Goal: Information Seeking & Learning: Learn about a topic

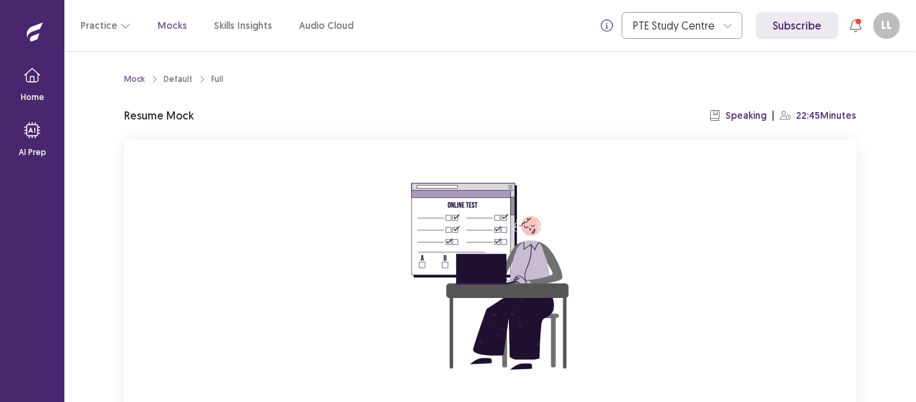
click at [861, 223] on div "Mock Default Full Resume Mock Speaking | 22:45 Minutes You already have an ongo…" at bounding box center [490, 290] width 765 height 479
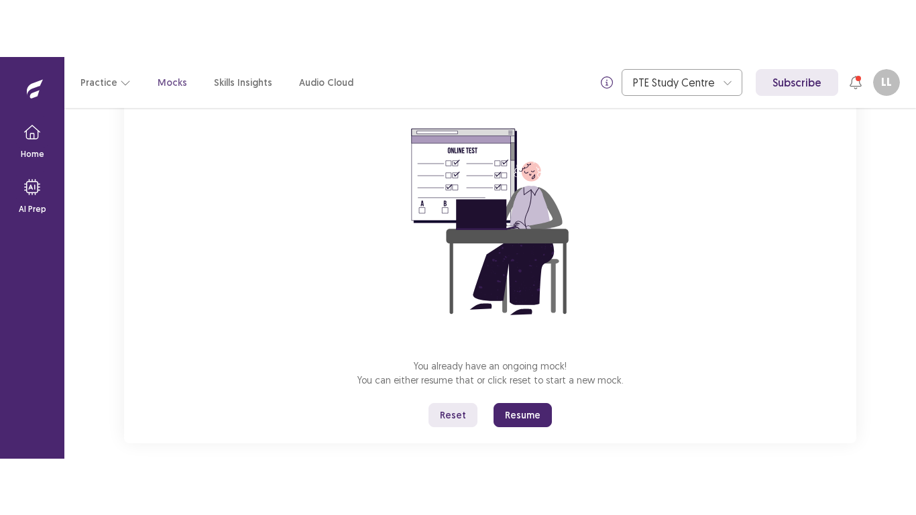
scroll to position [128, 0]
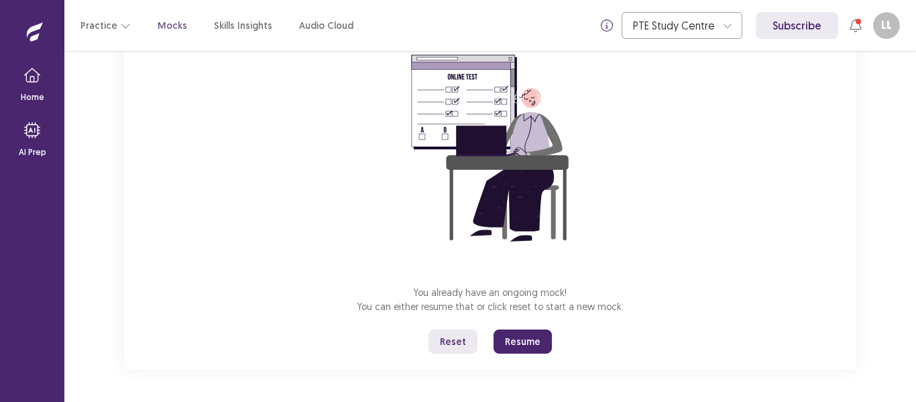
click at [449, 343] on button "Reset" at bounding box center [453, 341] width 49 height 24
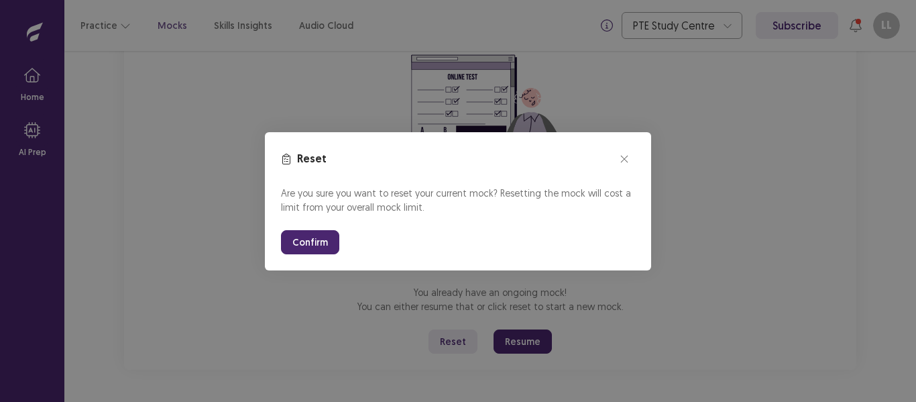
click at [321, 238] on button "Confirm" at bounding box center [310, 242] width 58 height 24
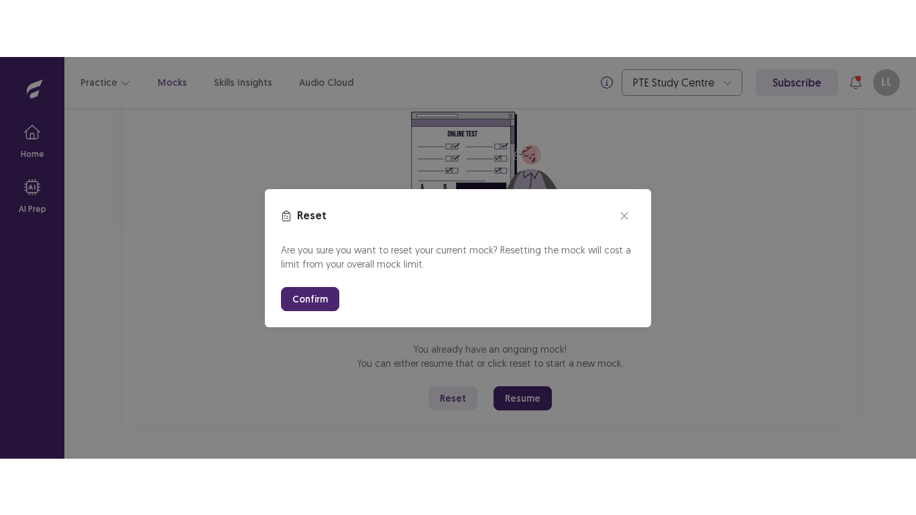
scroll to position [15, 0]
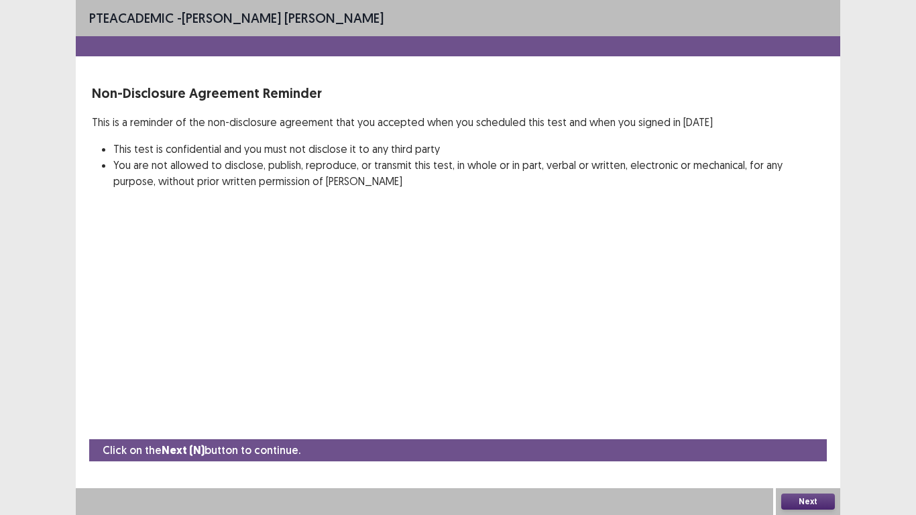
click at [822, 401] on button "Next" at bounding box center [808, 502] width 54 height 16
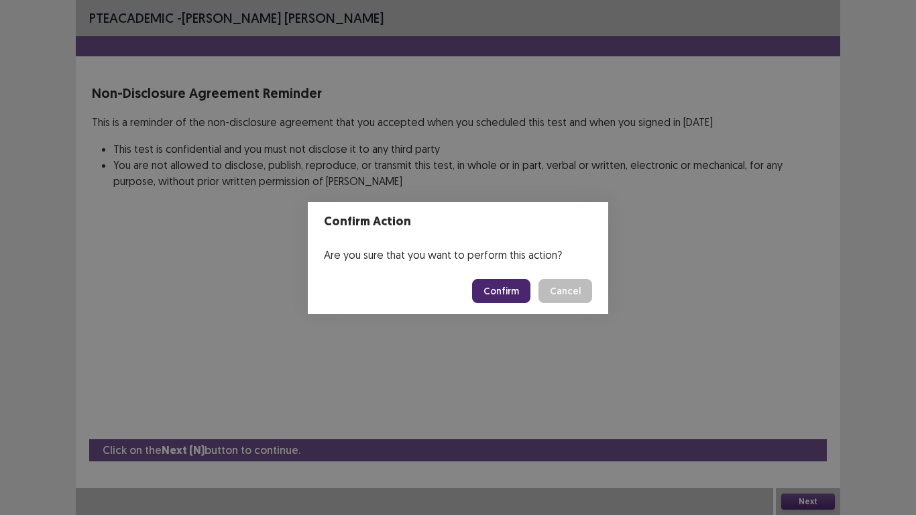
click at [521, 292] on button "Confirm" at bounding box center [501, 291] width 58 height 24
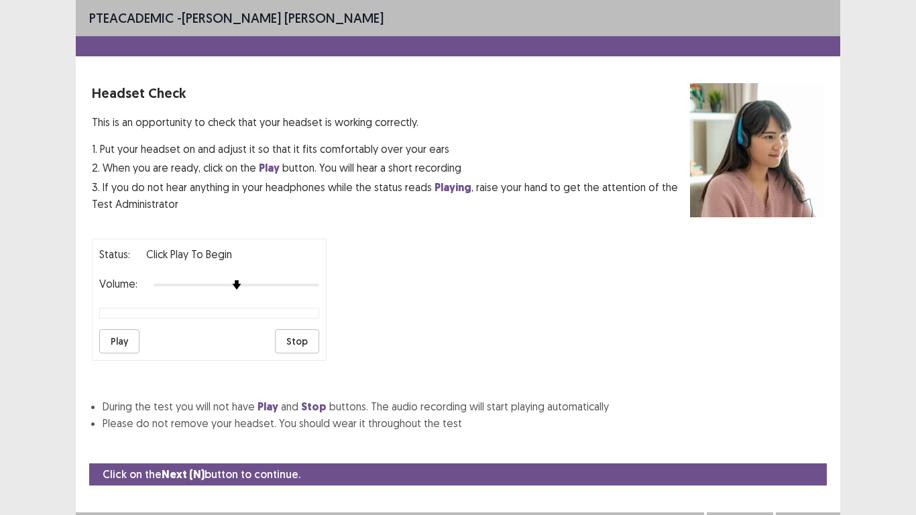
scroll to position [13, 0]
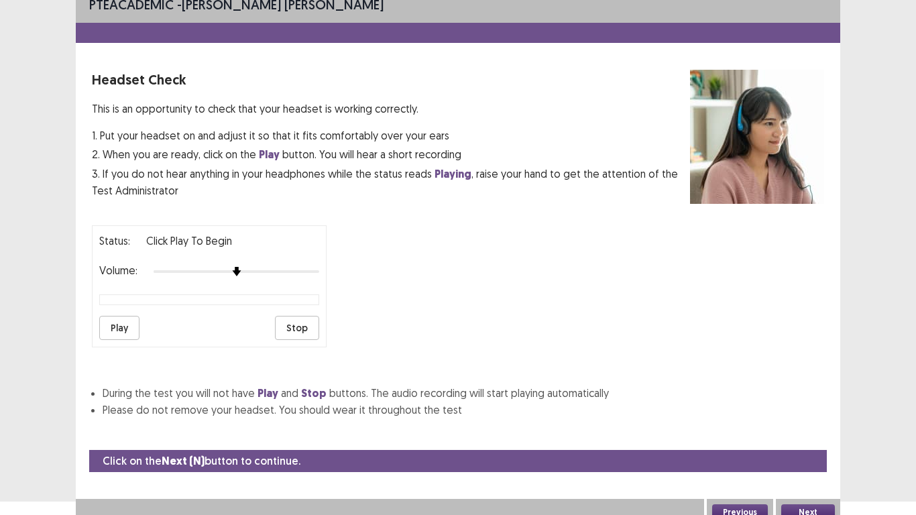
click at [112, 327] on button "Play" at bounding box center [119, 328] width 40 height 24
click at [301, 319] on button "Stop" at bounding box center [297, 328] width 44 height 24
click at [799, 401] on button "Next" at bounding box center [808, 512] width 54 height 16
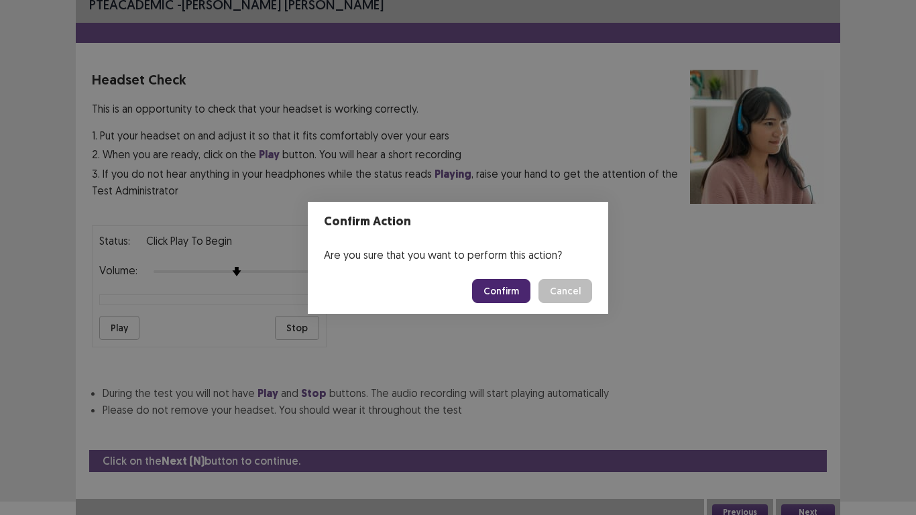
click at [498, 296] on button "Confirm" at bounding box center [501, 291] width 58 height 24
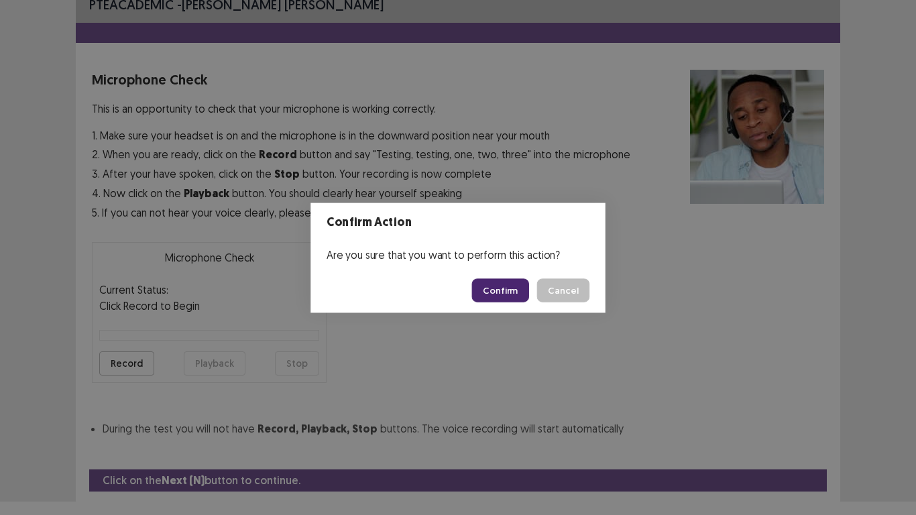
scroll to position [44, 0]
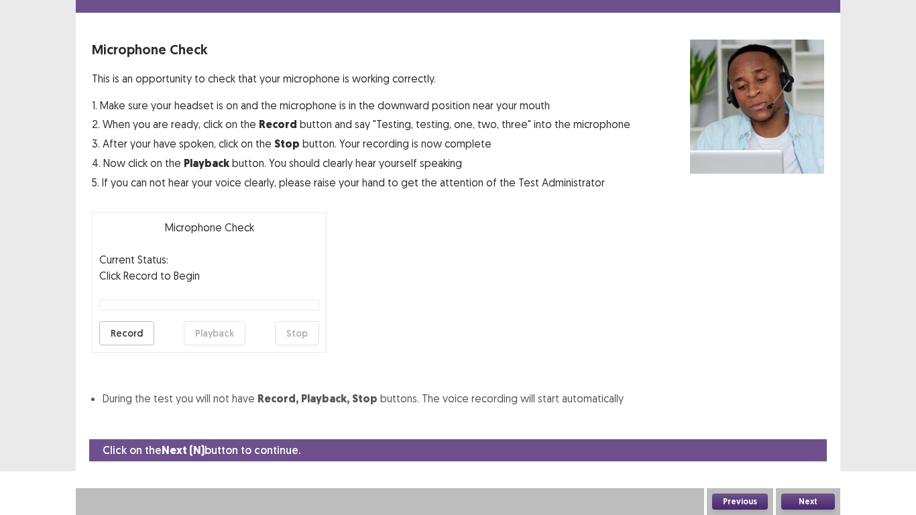
click at [135, 337] on button "Record" at bounding box center [126, 333] width 55 height 24
click at [305, 341] on button "Stop" at bounding box center [297, 333] width 44 height 24
click at [226, 323] on button "Playback" at bounding box center [215, 333] width 62 height 24
click at [808, 401] on button "Next" at bounding box center [808, 502] width 54 height 16
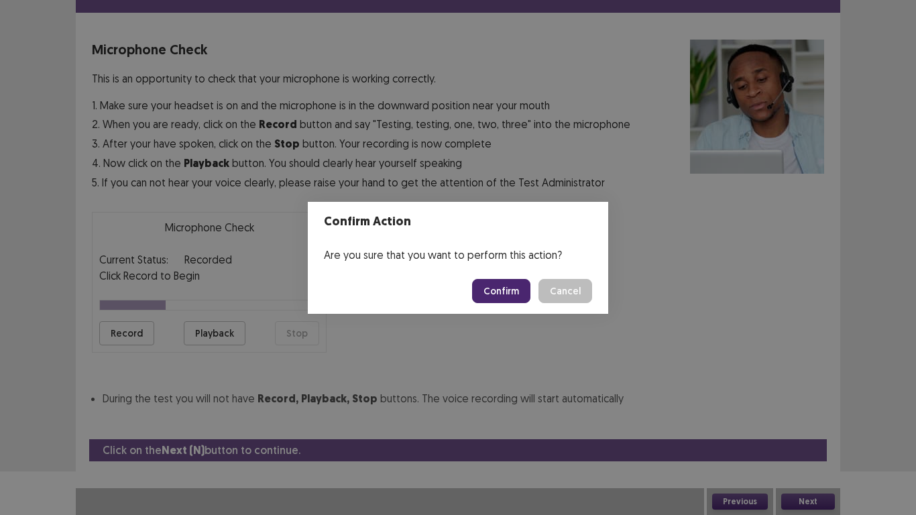
click at [498, 296] on button "Confirm" at bounding box center [501, 291] width 58 height 24
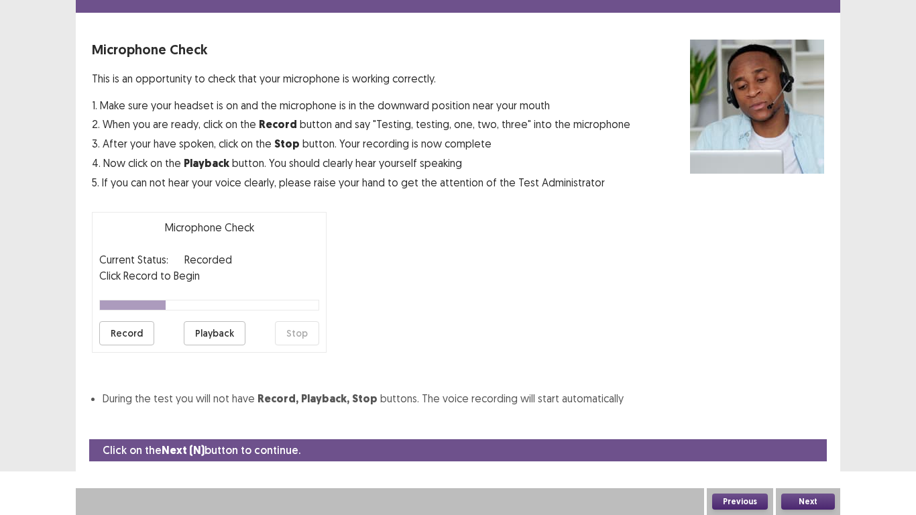
scroll to position [4, 0]
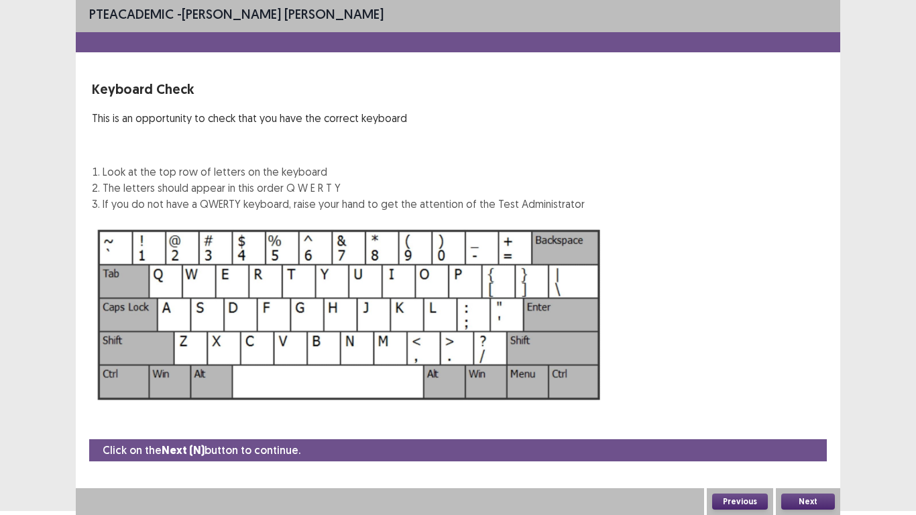
click at [816, 401] on button "Next" at bounding box center [808, 502] width 54 height 16
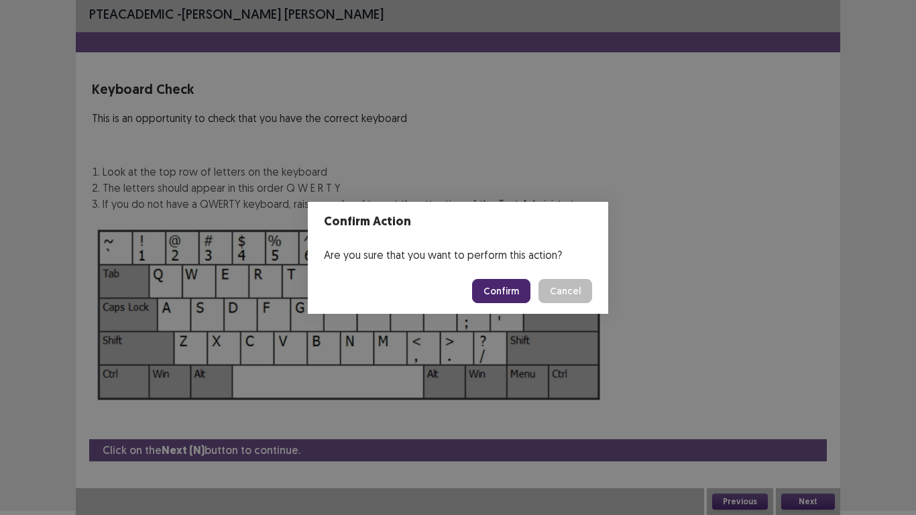
click at [516, 293] on button "Confirm" at bounding box center [501, 291] width 58 height 24
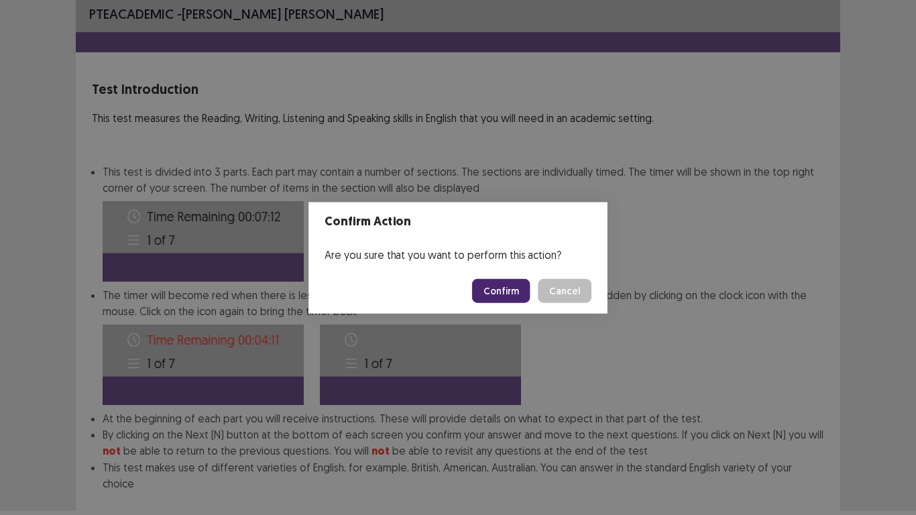
scroll to position [72, 0]
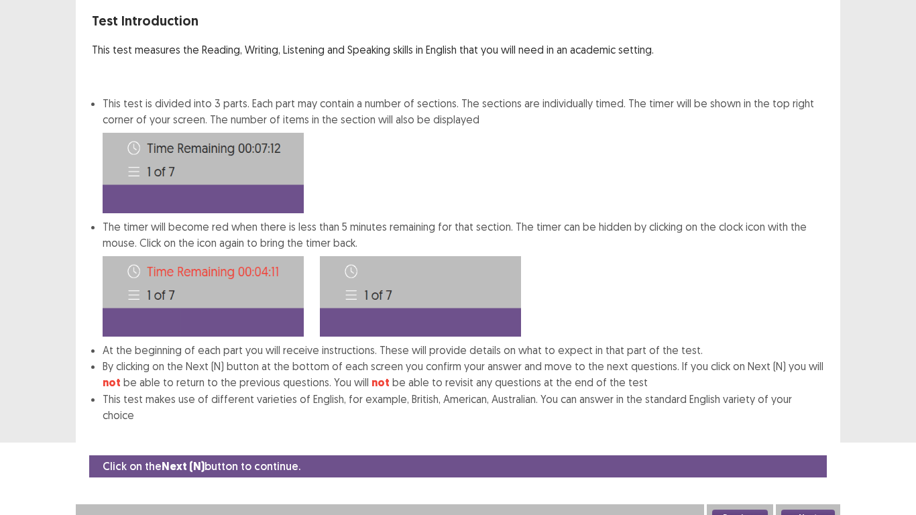
click at [804, 401] on button "Next" at bounding box center [808, 518] width 54 height 16
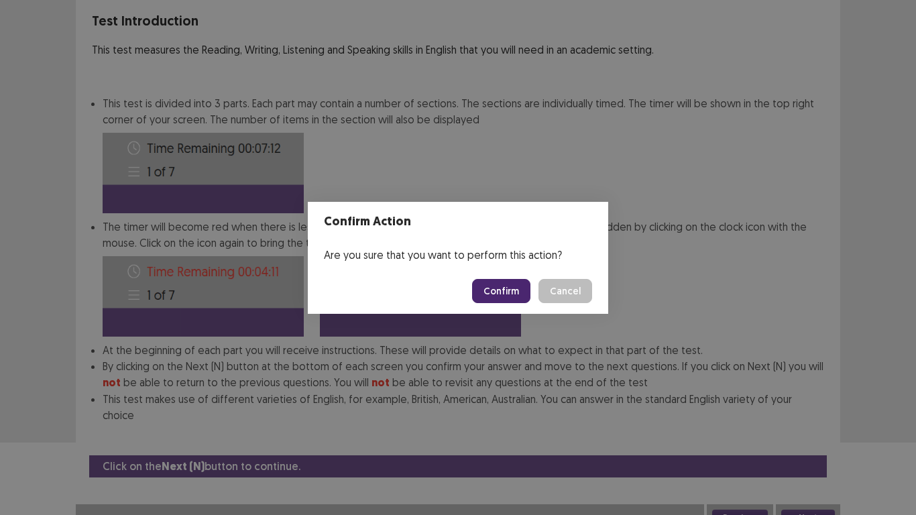
click at [516, 290] on button "Confirm" at bounding box center [501, 291] width 58 height 24
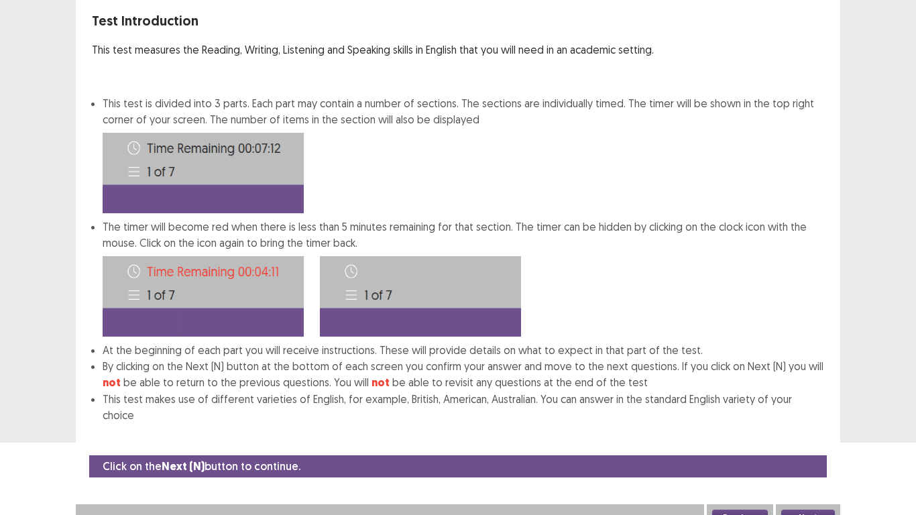
scroll to position [0, 0]
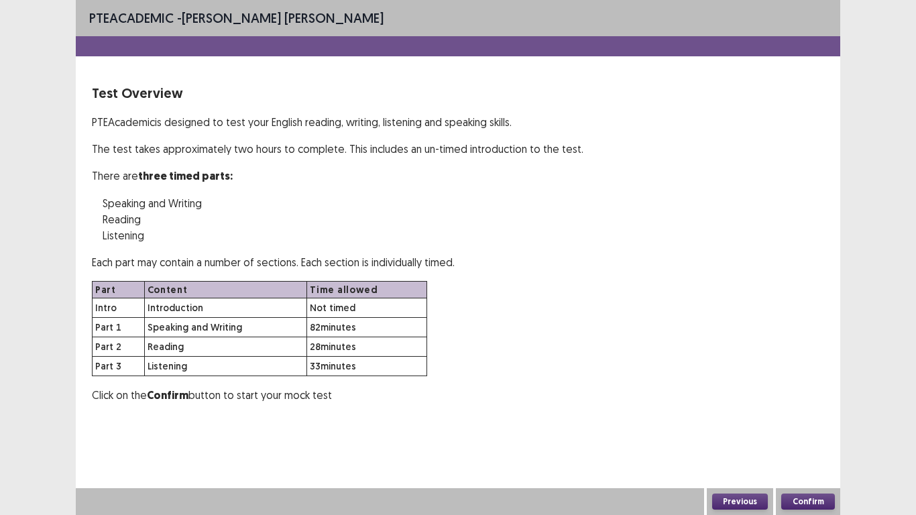
click at [824, 401] on button "Confirm" at bounding box center [808, 502] width 54 height 16
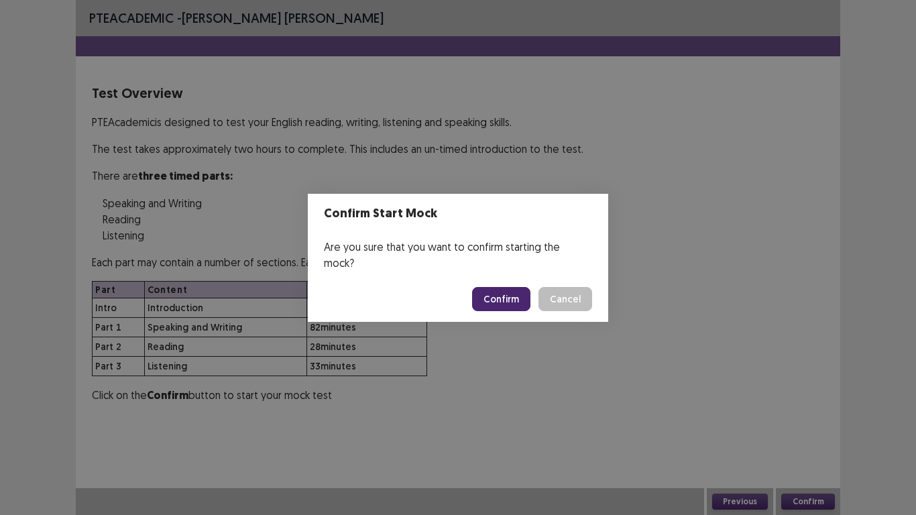
click at [508, 294] on button "Confirm" at bounding box center [501, 299] width 58 height 24
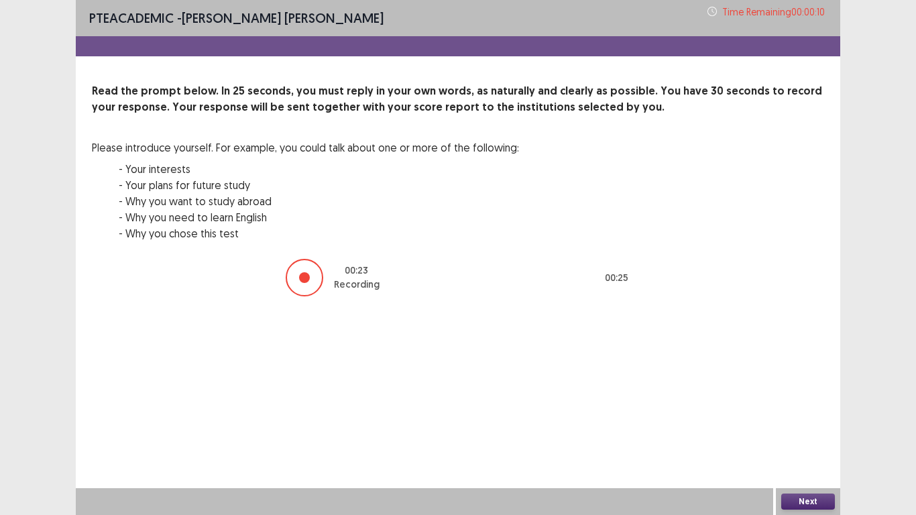
click at [794, 401] on button "Next" at bounding box center [808, 502] width 54 height 16
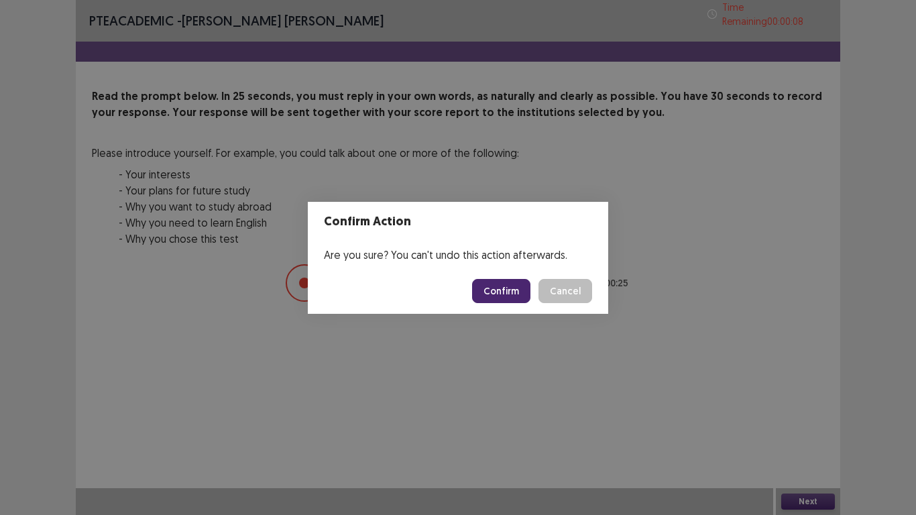
click at [487, 290] on button "Confirm" at bounding box center [501, 291] width 58 height 24
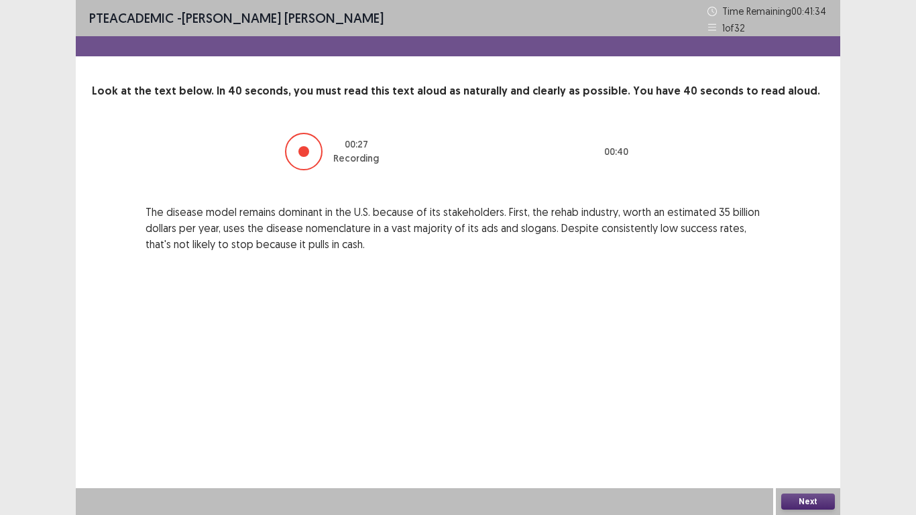
click at [805, 401] on button "Next" at bounding box center [808, 502] width 54 height 16
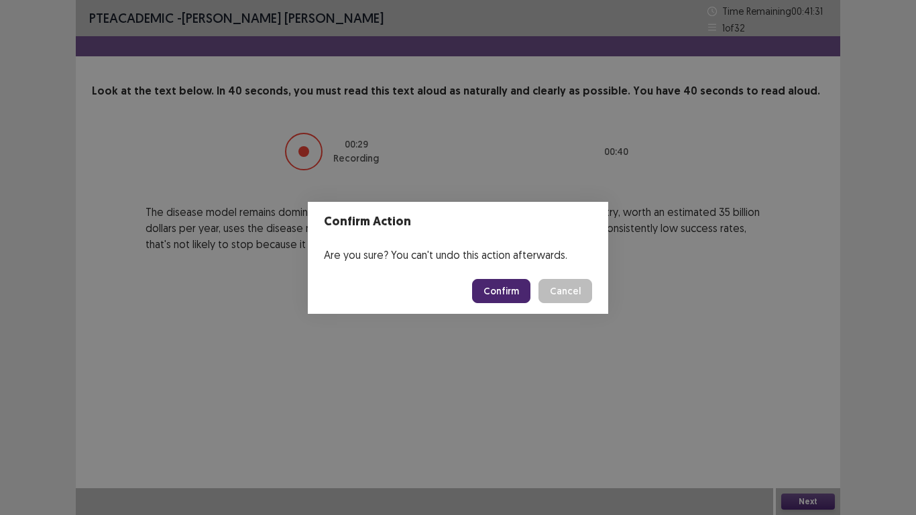
click at [502, 288] on button "Confirm" at bounding box center [501, 291] width 58 height 24
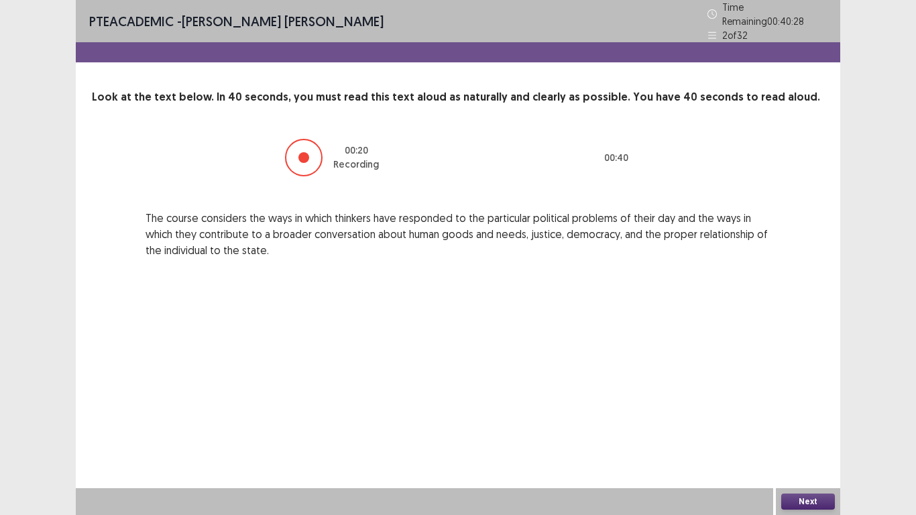
click at [800, 401] on button "Next" at bounding box center [808, 502] width 54 height 16
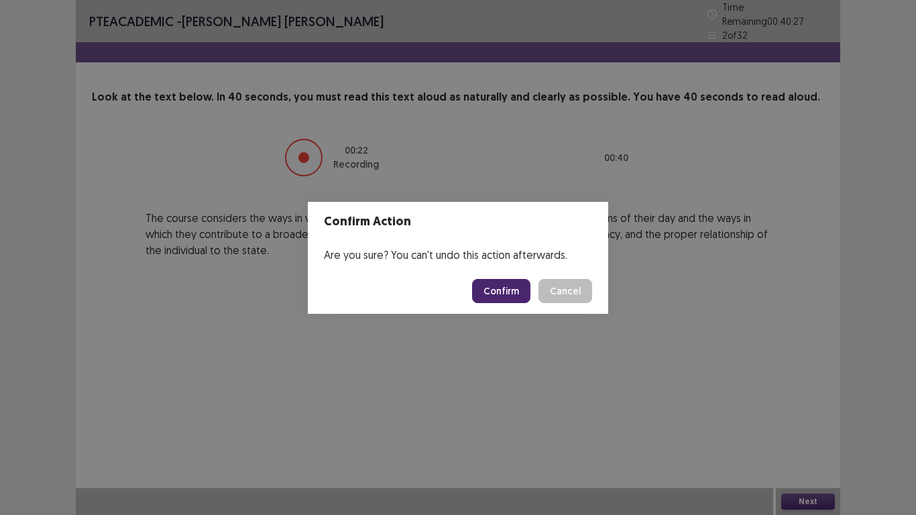
click at [496, 288] on button "Confirm" at bounding box center [501, 291] width 58 height 24
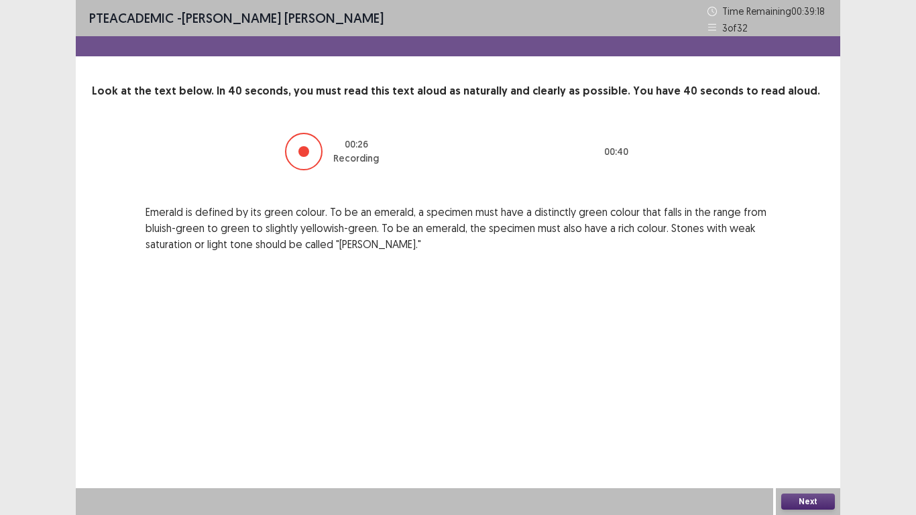
click at [796, 401] on button "Next" at bounding box center [808, 502] width 54 height 16
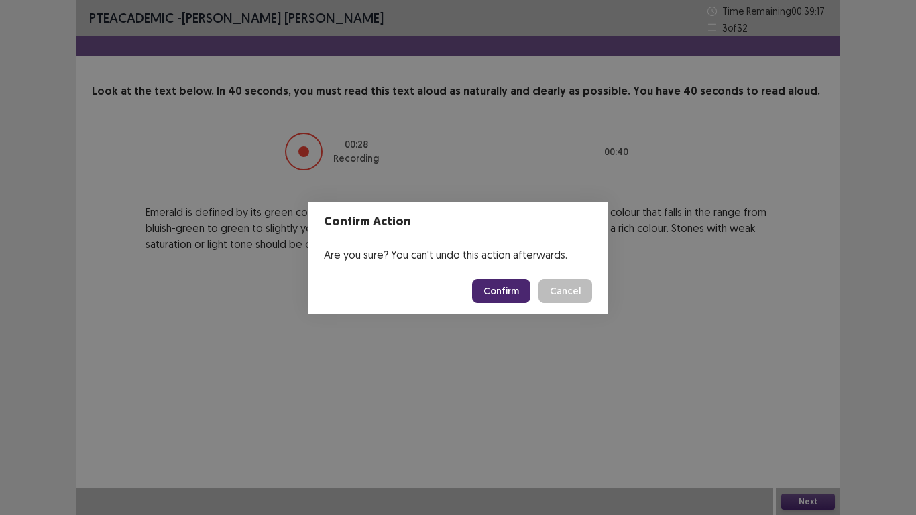
click at [504, 290] on button "Confirm" at bounding box center [501, 291] width 58 height 24
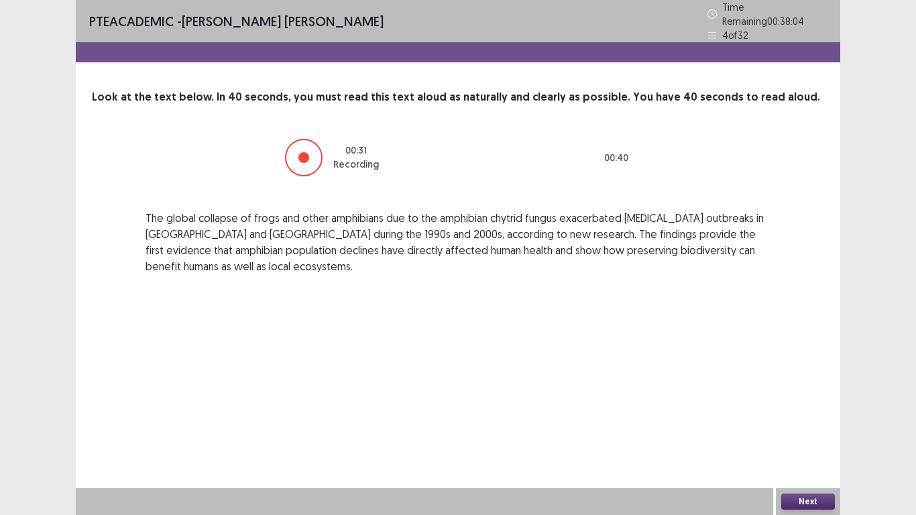
click at [804, 401] on button "Next" at bounding box center [808, 502] width 54 height 16
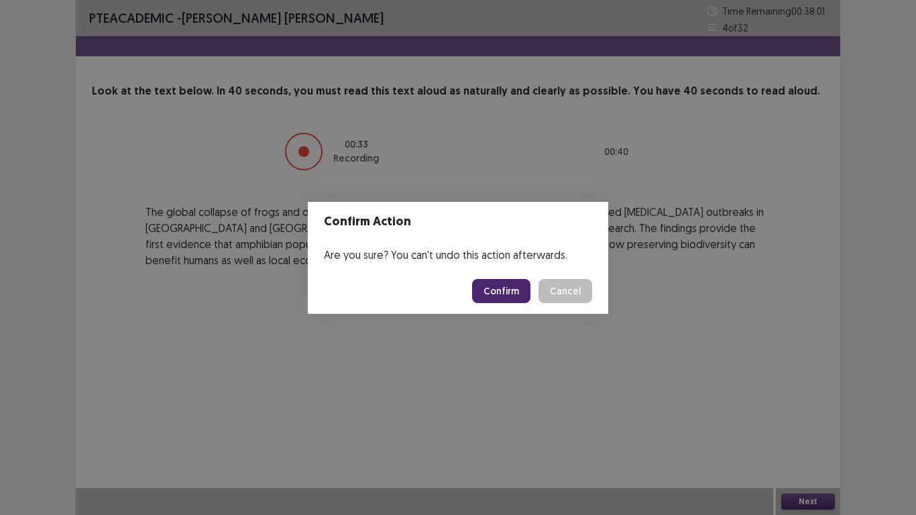
click at [482, 290] on button "Confirm" at bounding box center [501, 291] width 58 height 24
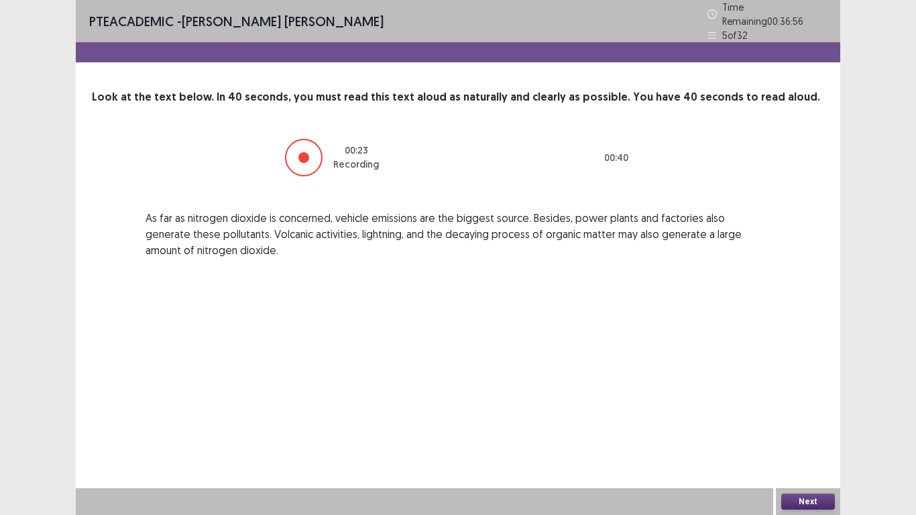
click at [800, 401] on button "Next" at bounding box center [808, 502] width 54 height 16
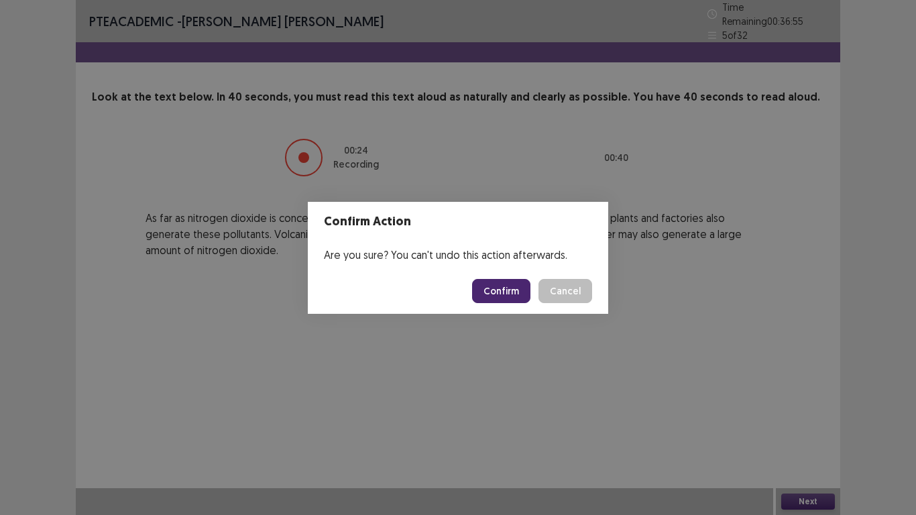
click at [510, 289] on button "Confirm" at bounding box center [501, 291] width 58 height 24
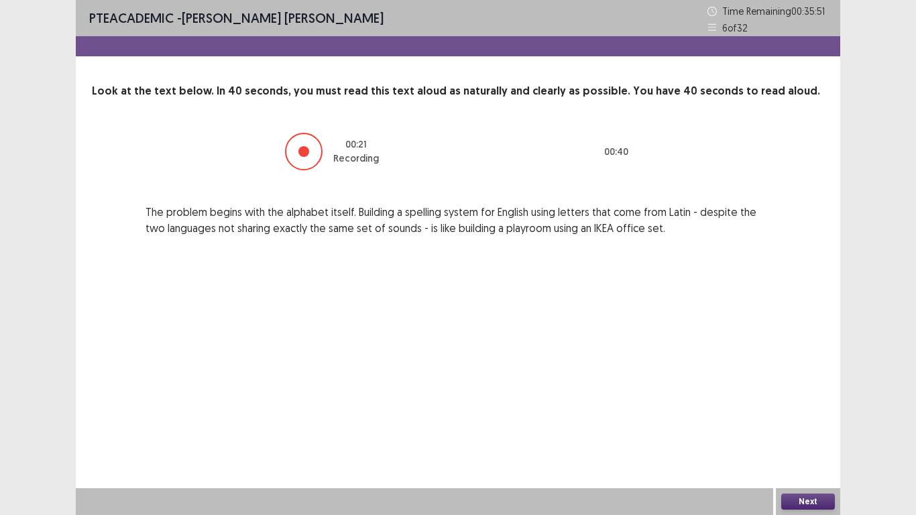
click at [799, 401] on button "Next" at bounding box center [808, 502] width 54 height 16
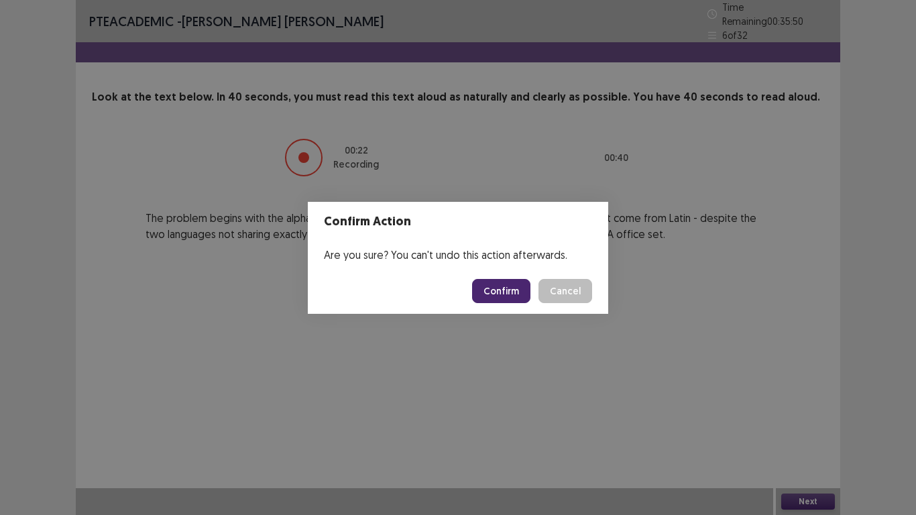
click at [501, 282] on button "Confirm" at bounding box center [501, 291] width 58 height 24
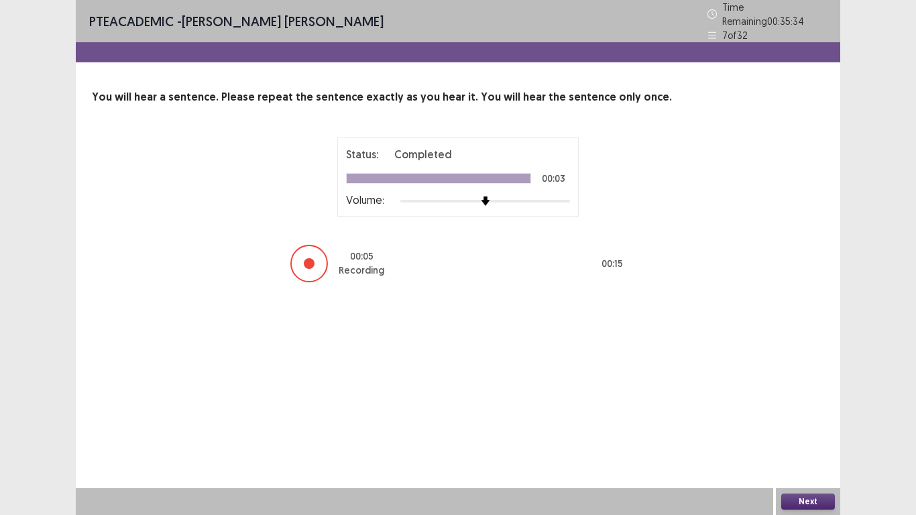
click at [813, 401] on button "Next" at bounding box center [808, 502] width 54 height 16
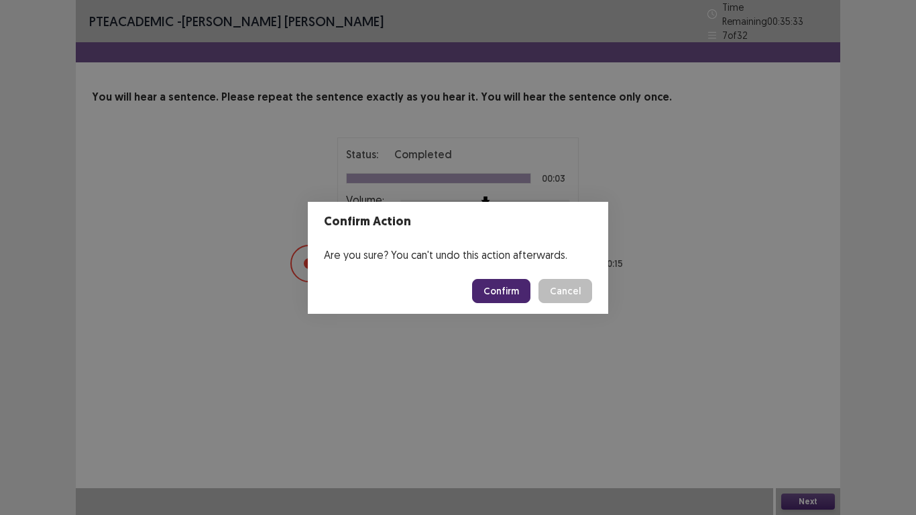
click at [511, 290] on button "Confirm" at bounding box center [501, 291] width 58 height 24
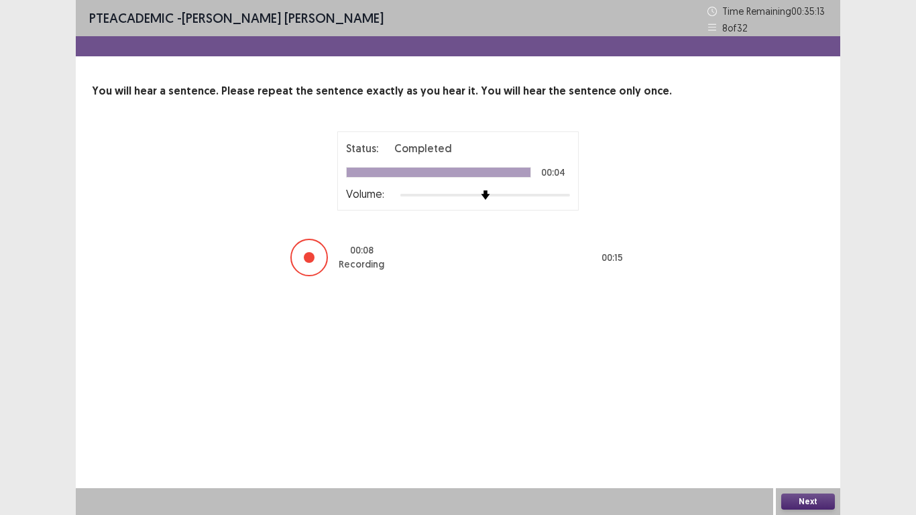
click at [822, 401] on button "Next" at bounding box center [808, 502] width 54 height 16
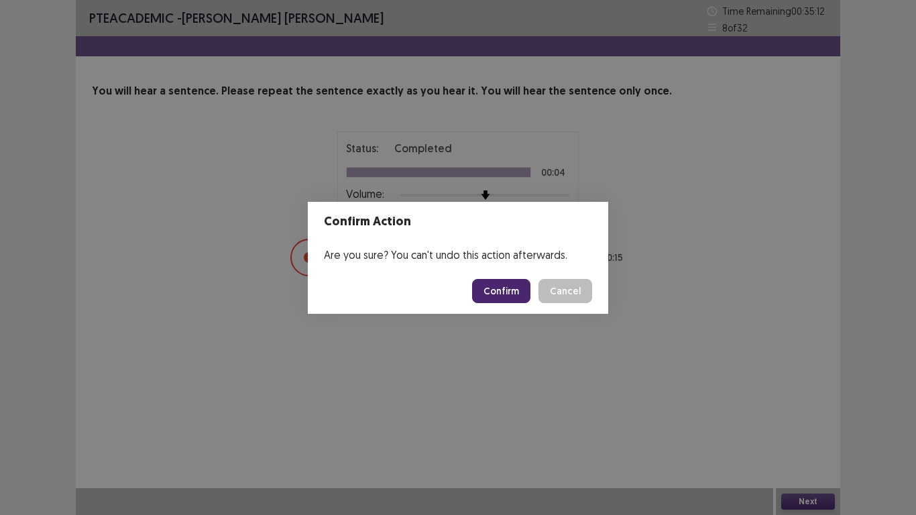
click at [494, 295] on button "Confirm" at bounding box center [501, 291] width 58 height 24
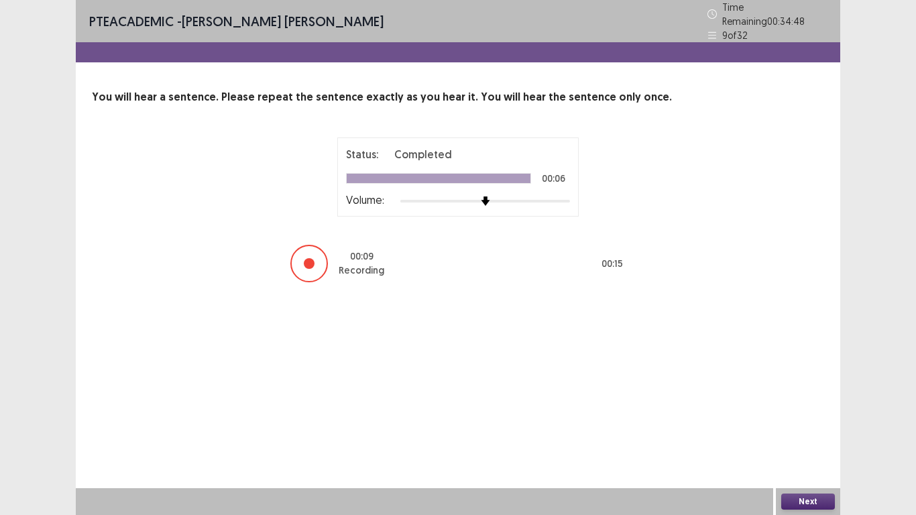
click at [791, 401] on button "Next" at bounding box center [808, 502] width 54 height 16
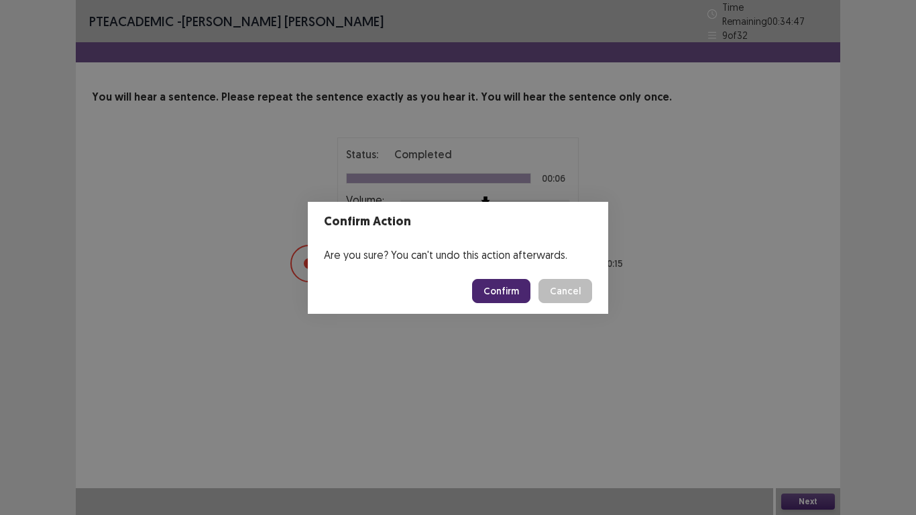
click at [490, 290] on button "Confirm" at bounding box center [501, 291] width 58 height 24
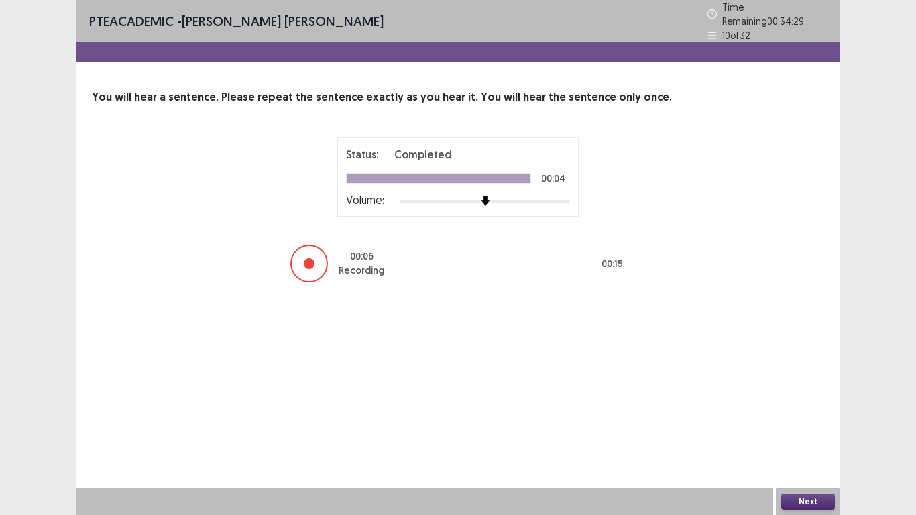
click at [817, 401] on button "Next" at bounding box center [808, 502] width 54 height 16
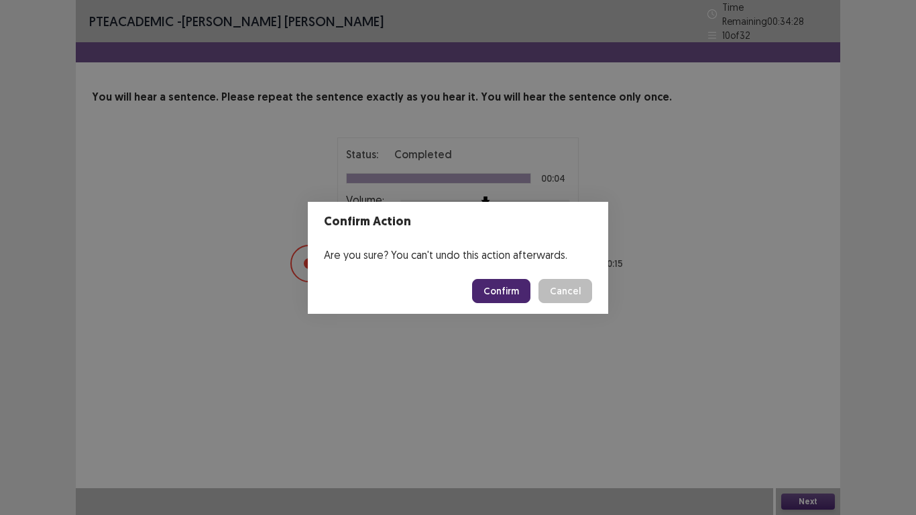
click at [502, 288] on button "Confirm" at bounding box center [501, 291] width 58 height 24
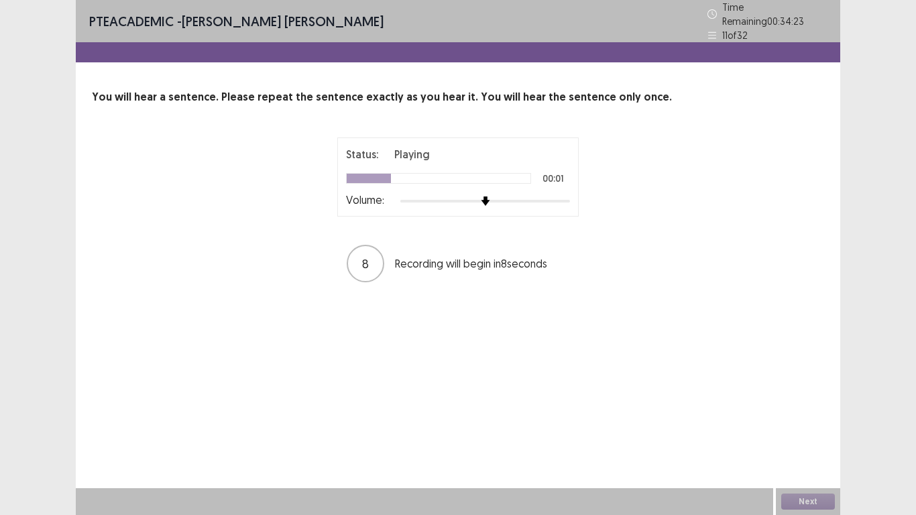
click at [712, 347] on div "PTE academic - Libia Lorena Monsalve Cepeda Time Remaining 00 : 34 : 23 11 of 3…" at bounding box center [458, 257] width 765 height 515
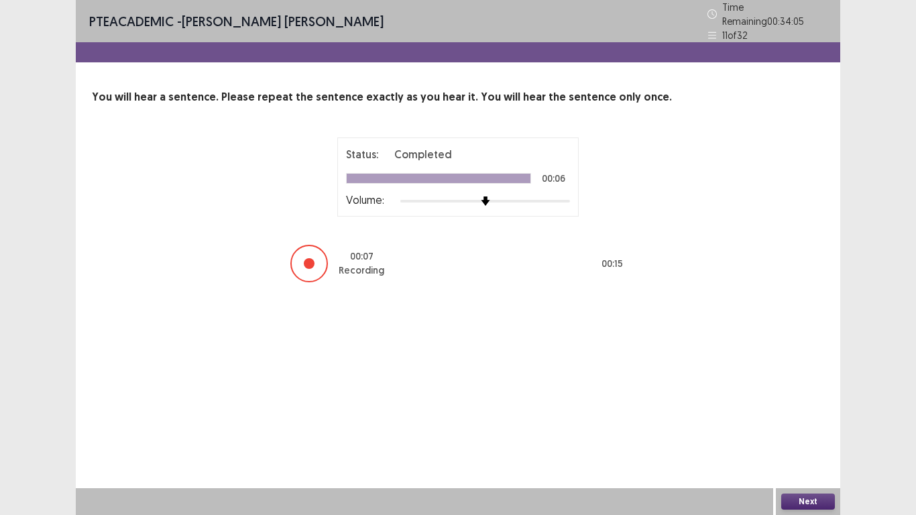
click at [823, 401] on button "Next" at bounding box center [808, 502] width 54 height 16
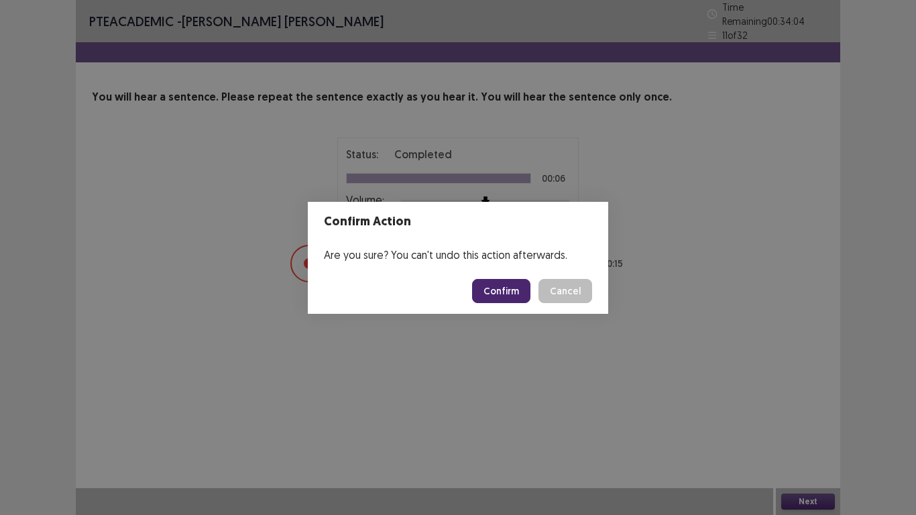
click at [505, 287] on button "Confirm" at bounding box center [501, 291] width 58 height 24
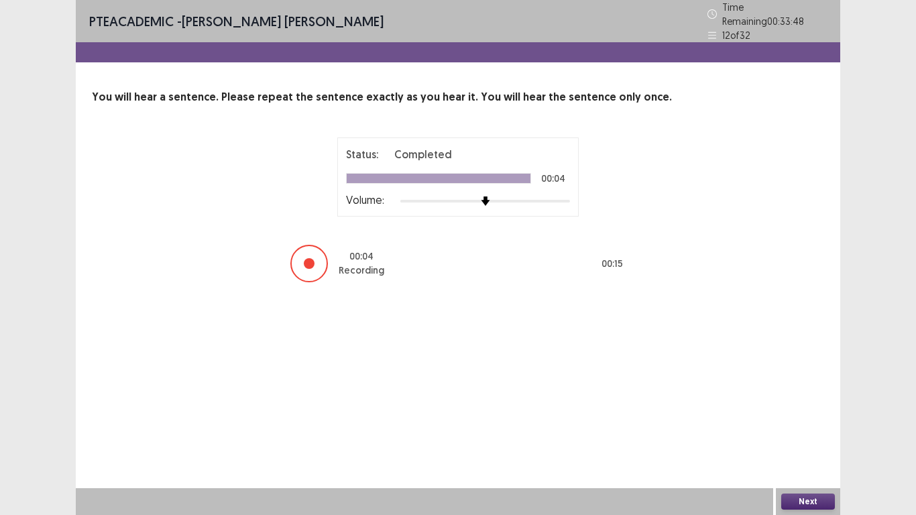
click at [794, 401] on button "Next" at bounding box center [808, 502] width 54 height 16
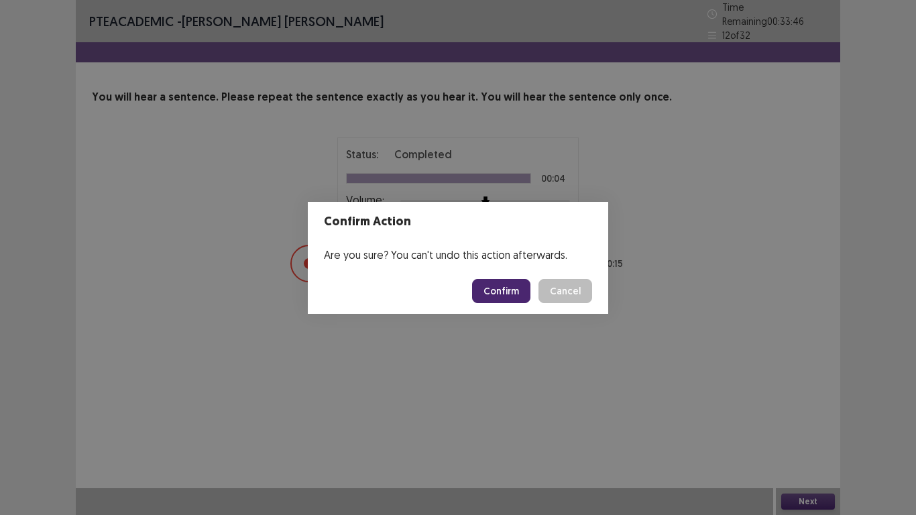
click at [485, 289] on button "Confirm" at bounding box center [501, 291] width 58 height 24
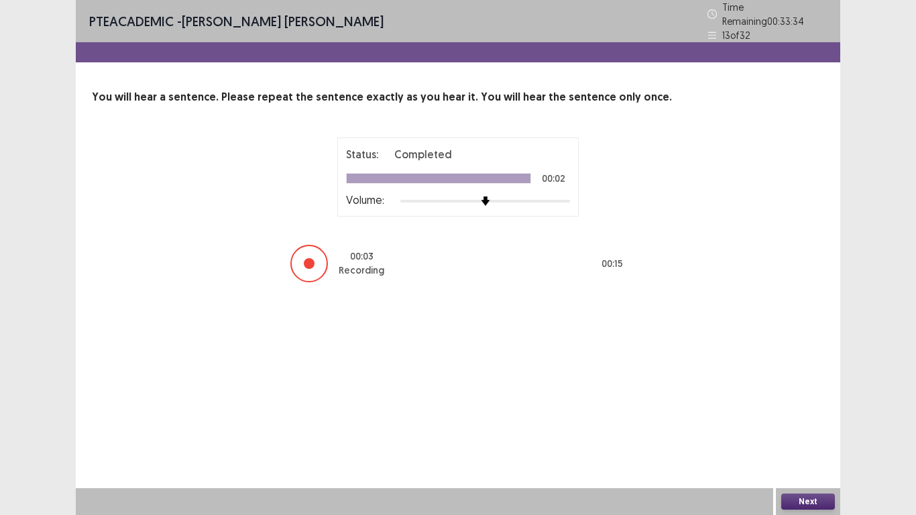
click at [804, 401] on button "Next" at bounding box center [808, 502] width 54 height 16
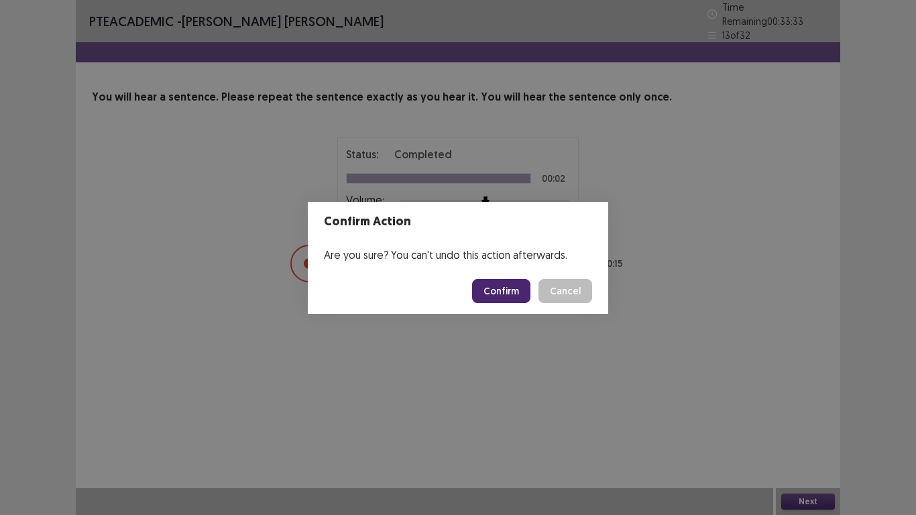
click at [502, 289] on button "Confirm" at bounding box center [501, 291] width 58 height 24
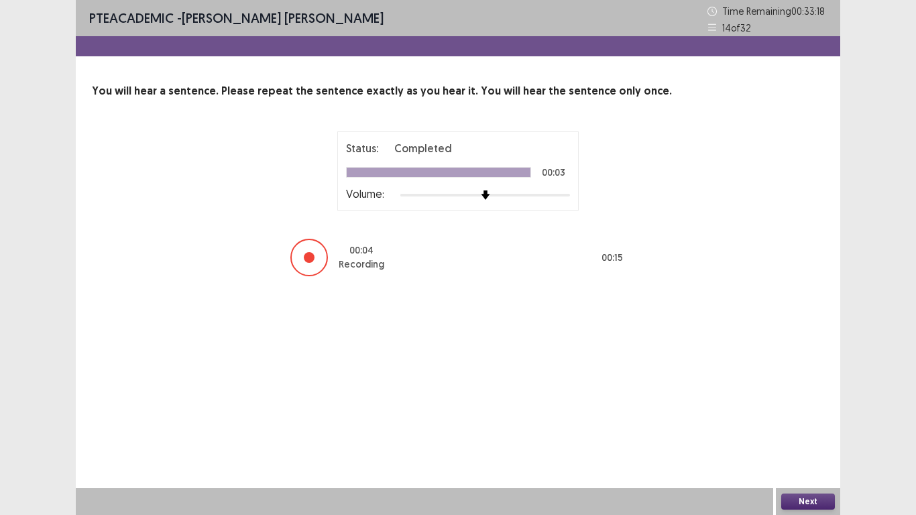
click at [792, 401] on button "Next" at bounding box center [808, 502] width 54 height 16
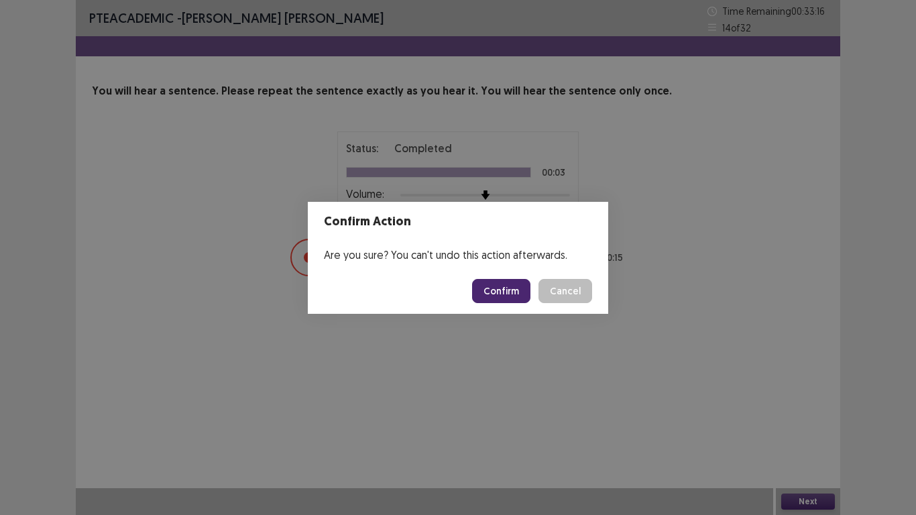
click at [496, 283] on button "Confirm" at bounding box center [501, 291] width 58 height 24
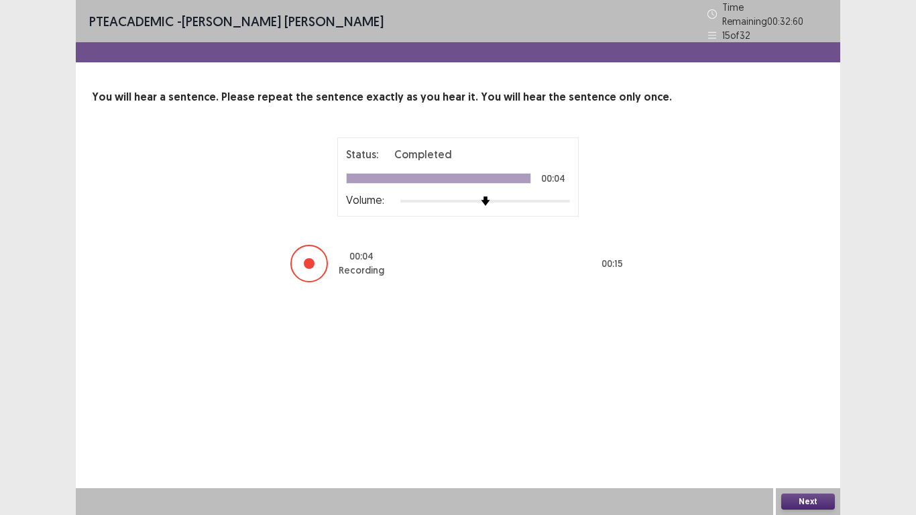
click at [808, 401] on button "Next" at bounding box center [808, 502] width 54 height 16
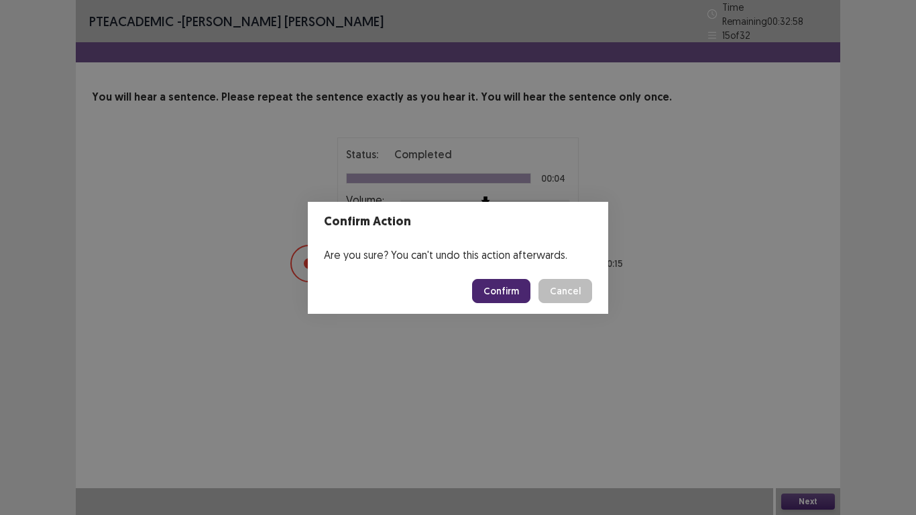
click at [491, 289] on button "Confirm" at bounding box center [501, 291] width 58 height 24
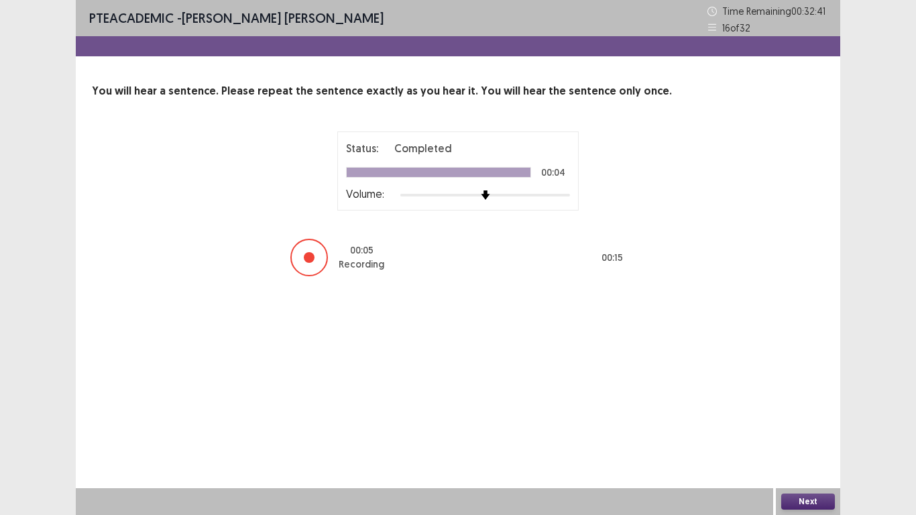
click at [794, 401] on button "Next" at bounding box center [808, 502] width 54 height 16
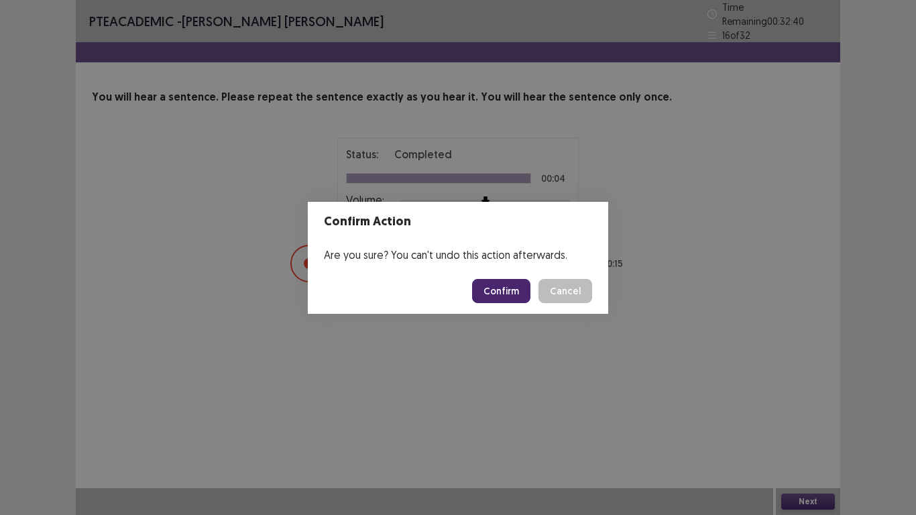
click at [512, 290] on button "Confirm" at bounding box center [501, 291] width 58 height 24
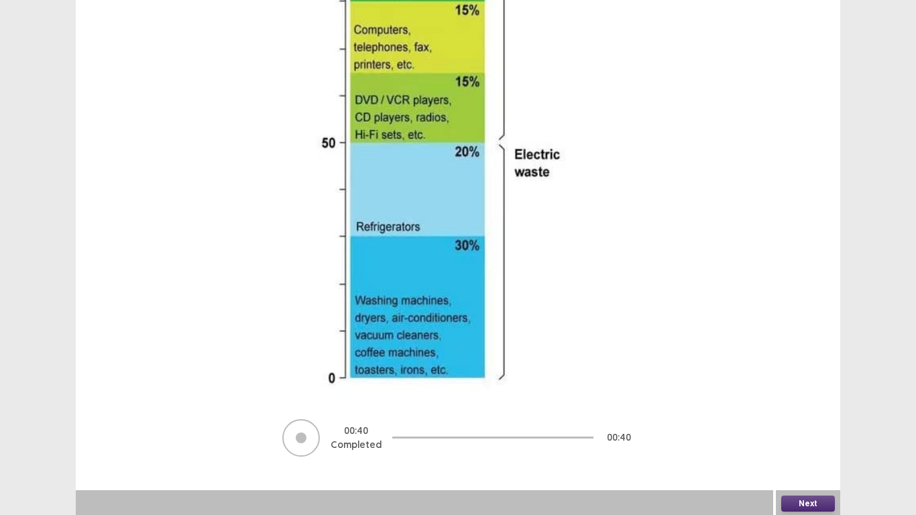
scroll to position [295, 0]
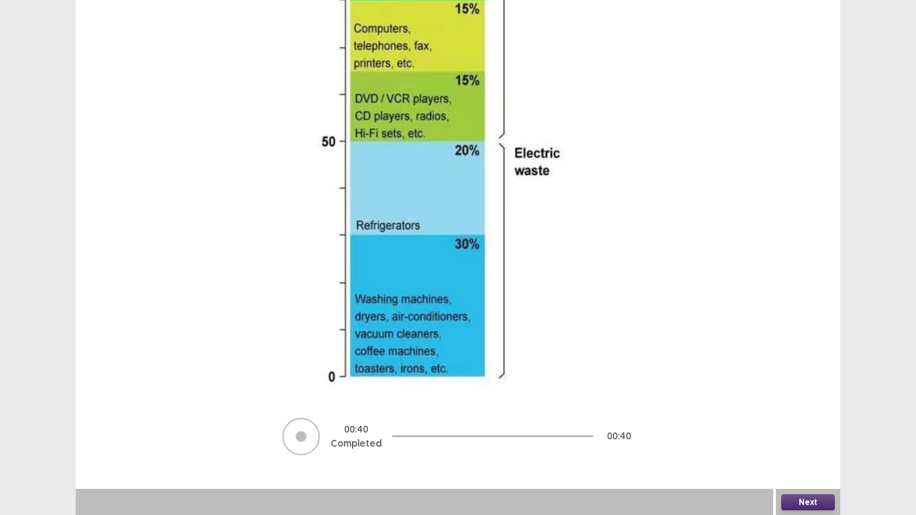
click at [814, 401] on button "Next" at bounding box center [808, 502] width 54 height 16
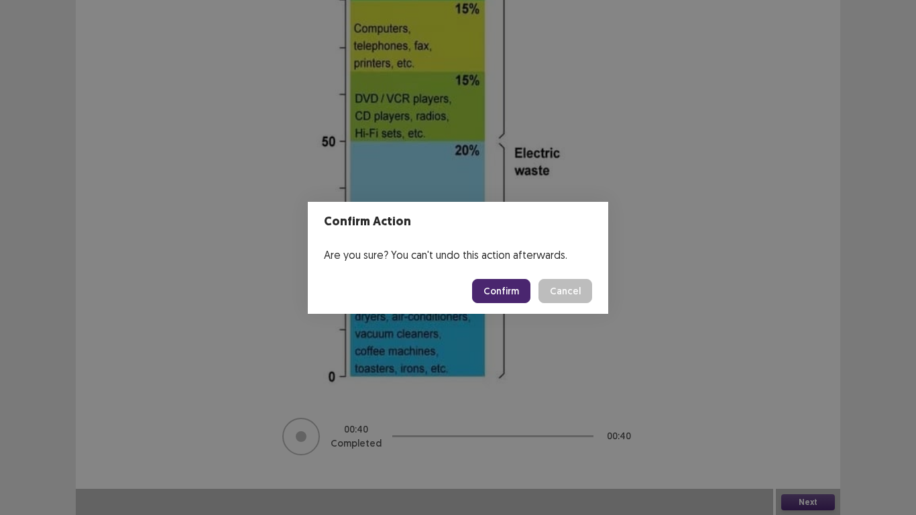
click at [487, 299] on button "Confirm" at bounding box center [501, 291] width 58 height 24
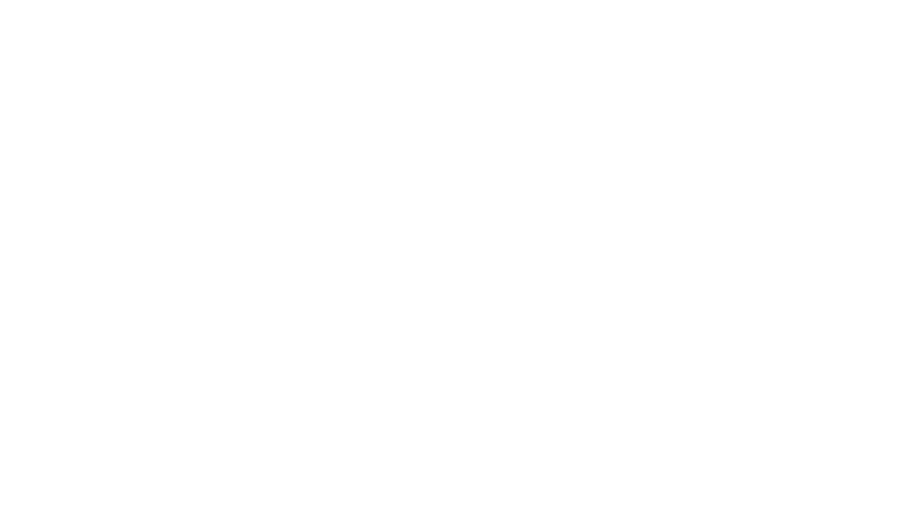
scroll to position [0, 0]
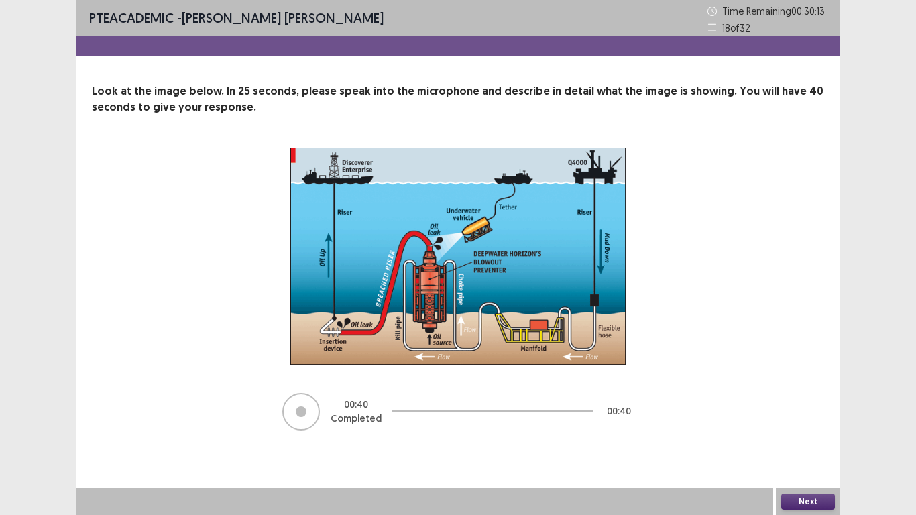
click at [798, 401] on button "Next" at bounding box center [808, 502] width 54 height 16
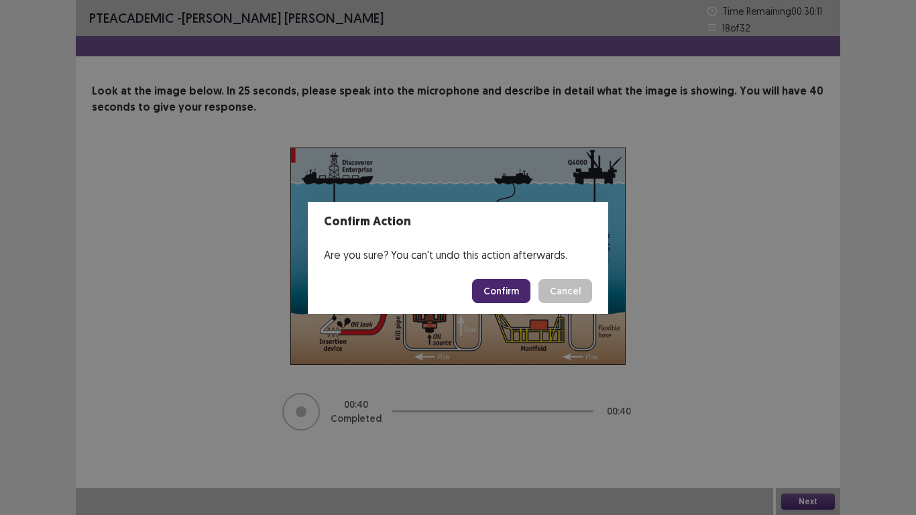
click at [492, 302] on button "Confirm" at bounding box center [501, 291] width 58 height 24
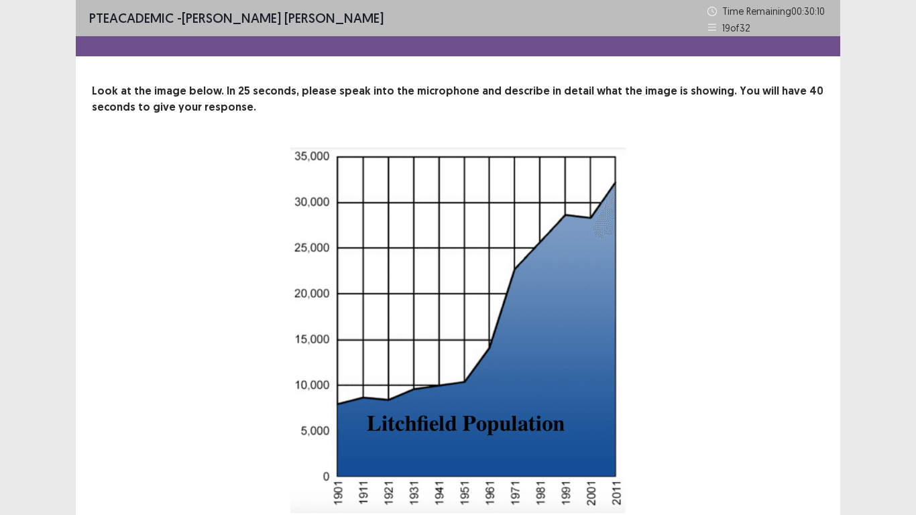
click at [714, 305] on div "24 Recording will begin in 24 seconds" at bounding box center [458, 364] width 625 height 433
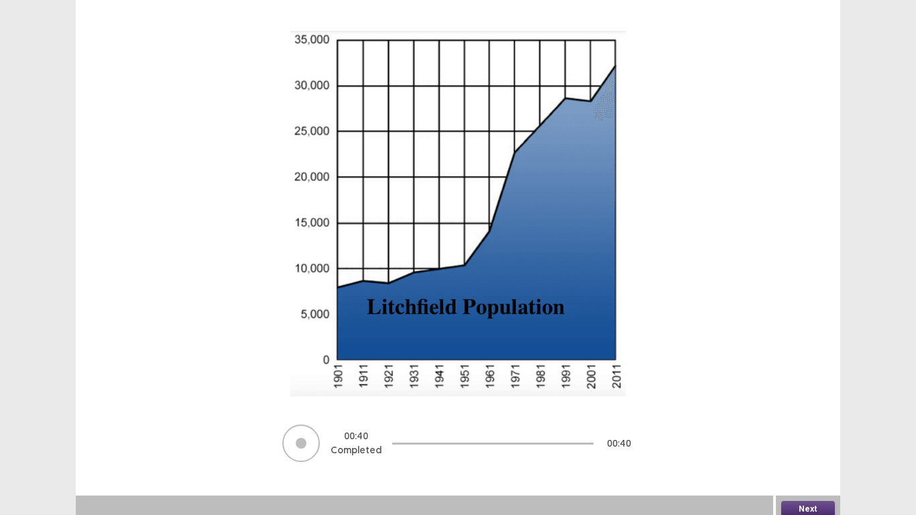
scroll to position [124, 0]
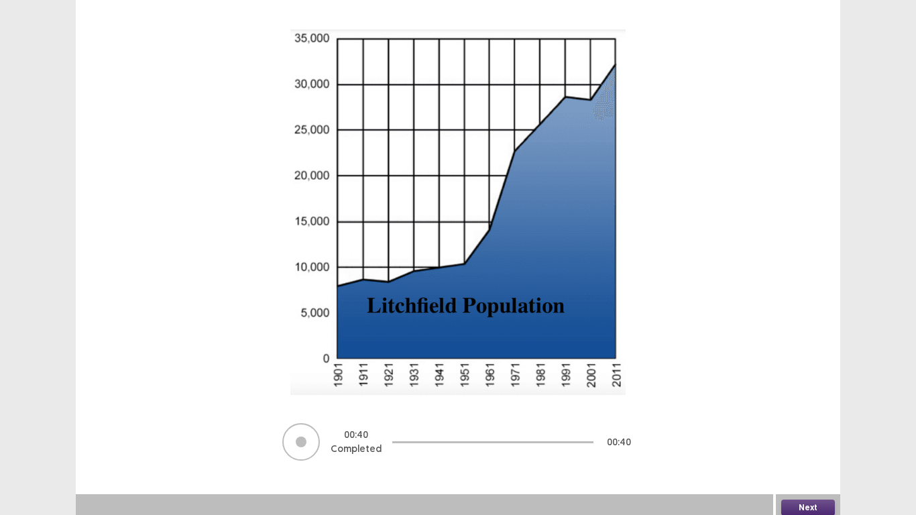
click at [802, 401] on button "Next" at bounding box center [808, 508] width 54 height 16
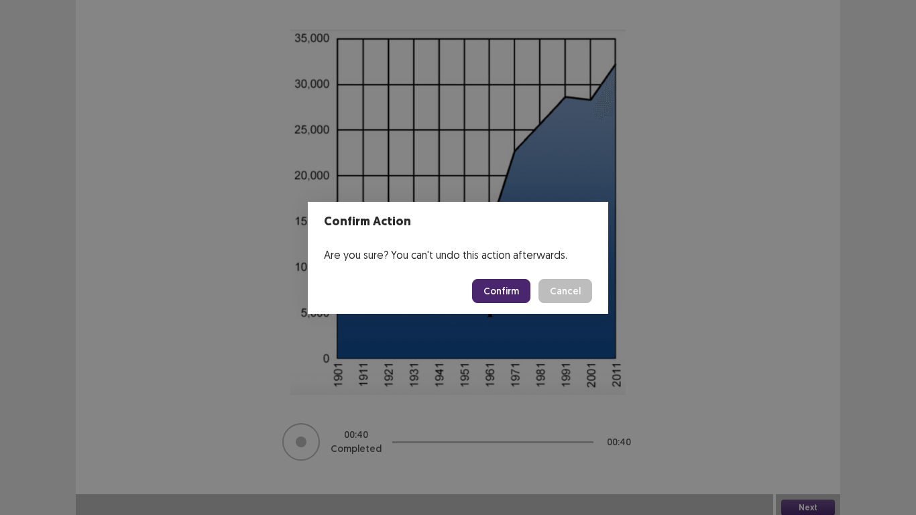
click at [508, 285] on button "Confirm" at bounding box center [501, 291] width 58 height 24
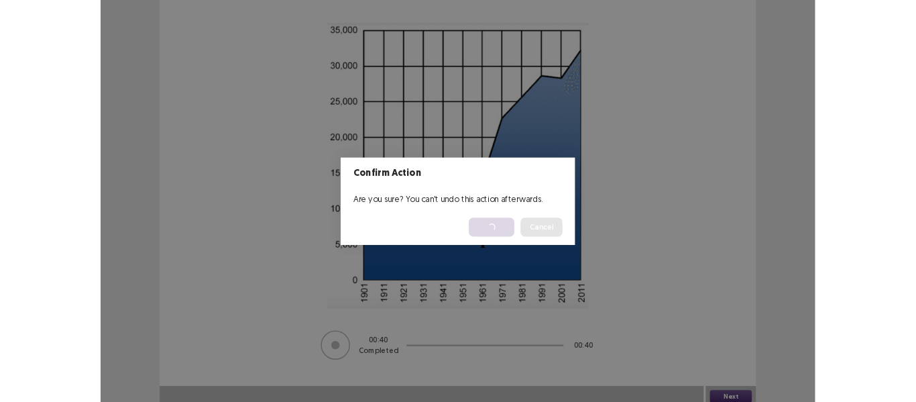
scroll to position [0, 0]
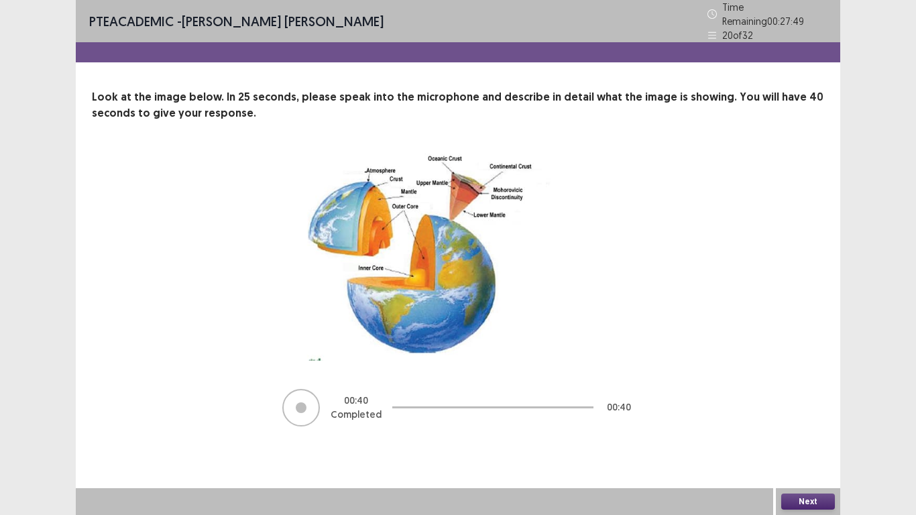
click at [790, 401] on button "Next" at bounding box center [808, 502] width 54 height 16
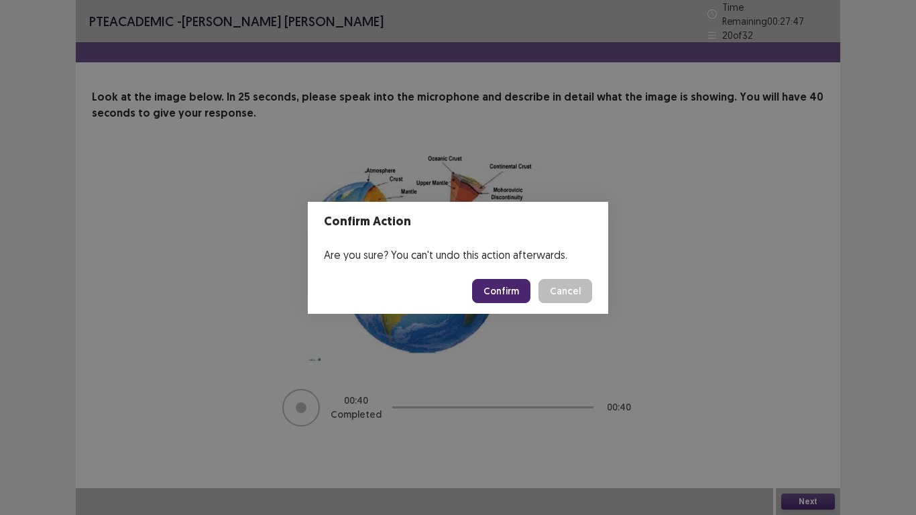
click at [494, 292] on button "Confirm" at bounding box center [501, 291] width 58 height 24
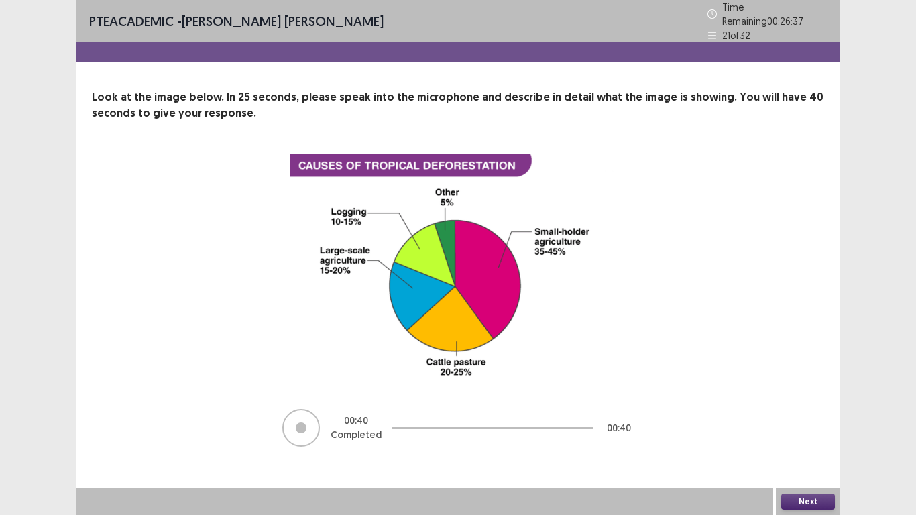
click at [808, 401] on button "Next" at bounding box center [808, 502] width 54 height 16
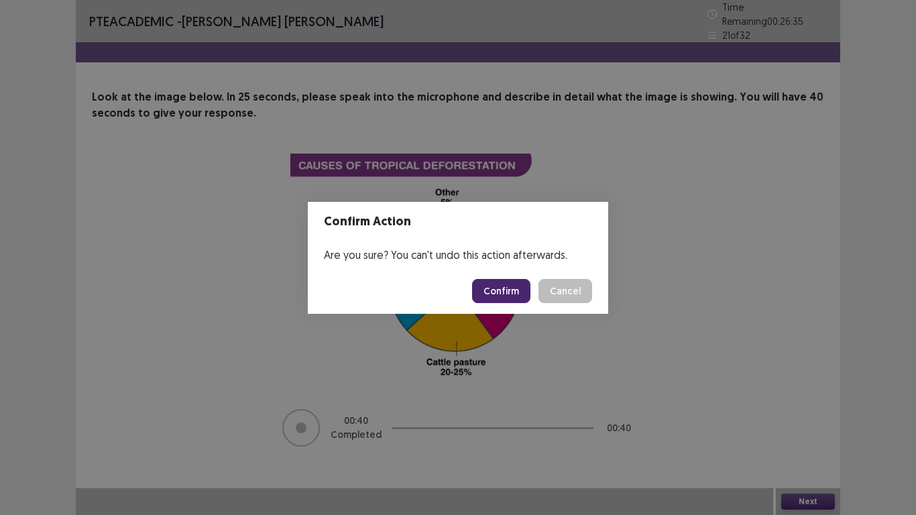
click at [503, 288] on button "Confirm" at bounding box center [501, 291] width 58 height 24
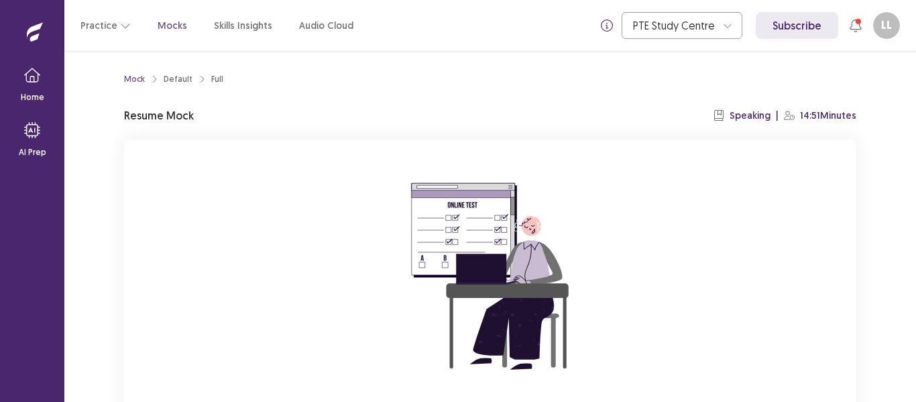
click at [735, 287] on div "You already have an ongoing mock! You can either resume that or click reset to …" at bounding box center [490, 319] width 732 height 358
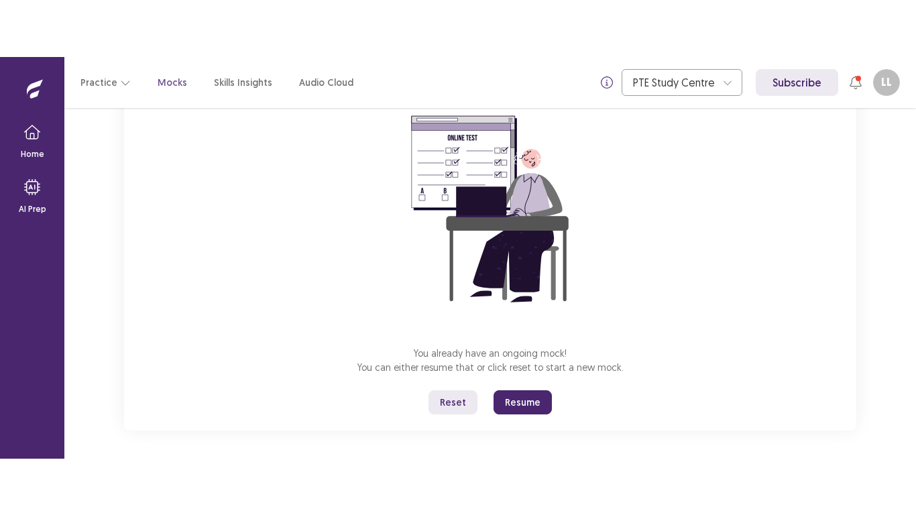
scroll to position [128, 0]
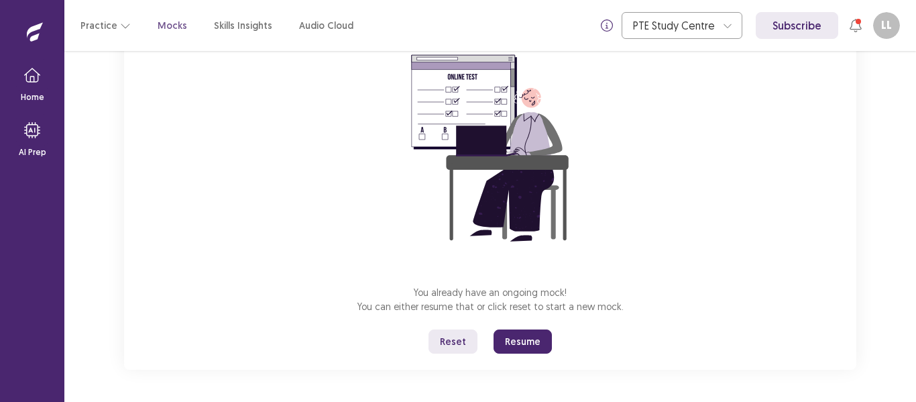
click at [529, 341] on button "Resume" at bounding box center [523, 341] width 58 height 24
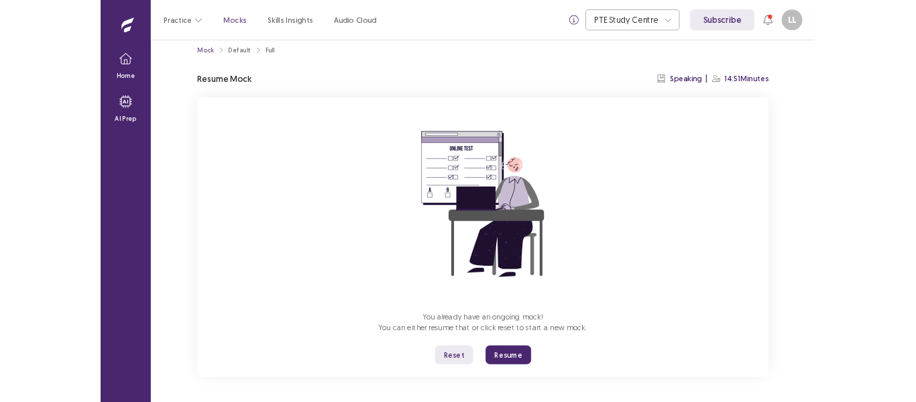
scroll to position [15, 0]
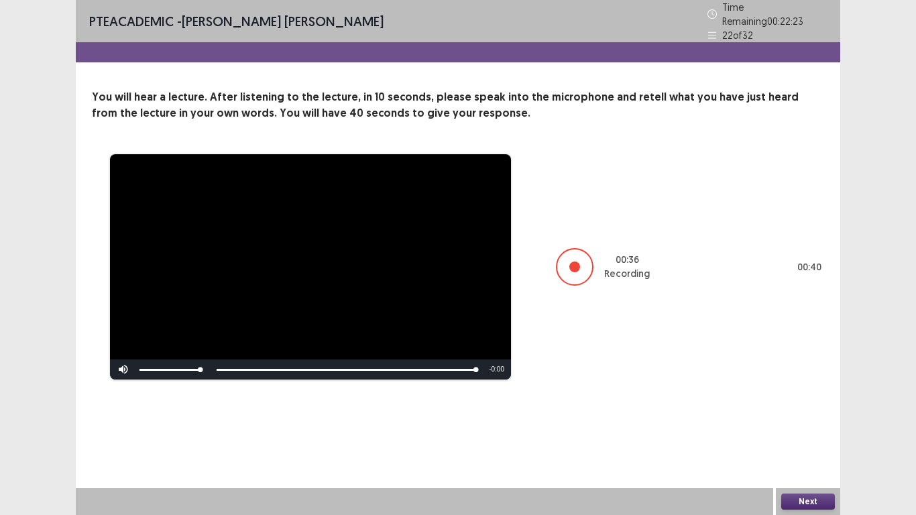
click at [804, 401] on button "Next" at bounding box center [808, 502] width 54 height 16
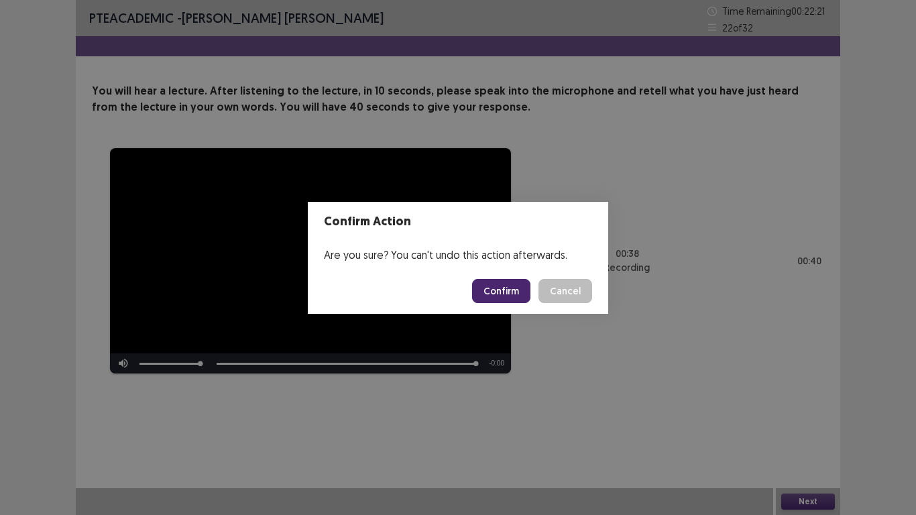
click at [488, 296] on button "Confirm" at bounding box center [501, 291] width 58 height 24
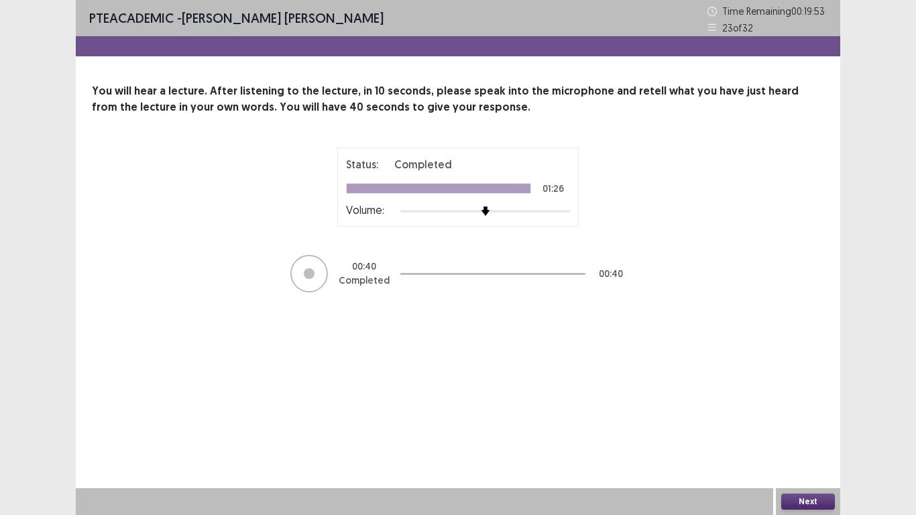
click at [810, 401] on button "Next" at bounding box center [808, 502] width 54 height 16
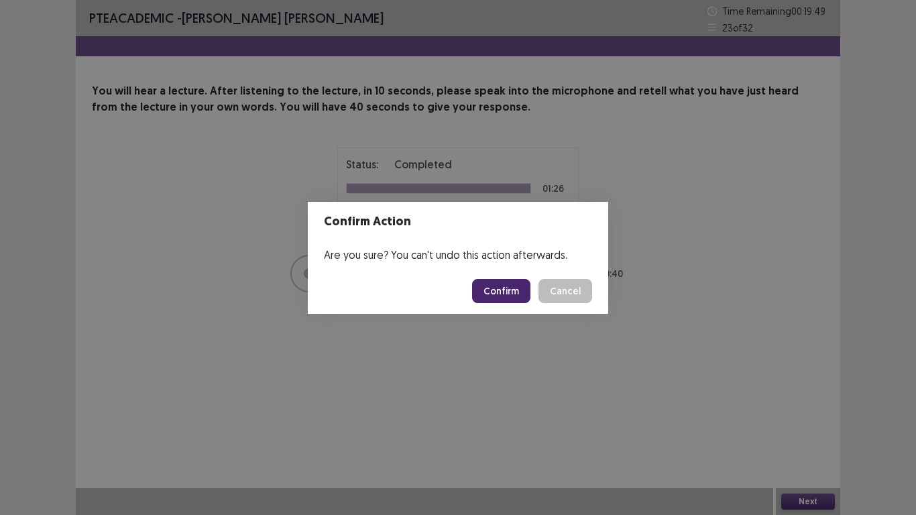
click at [560, 291] on button "Cancel" at bounding box center [566, 291] width 54 height 24
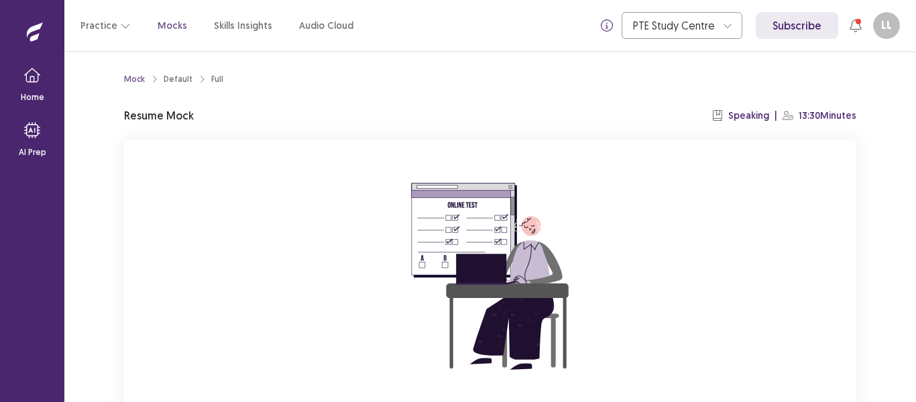
click at [854, 308] on div "You already have an ongoing mock! You can either resume that or click reset to …" at bounding box center [490, 319] width 732 height 358
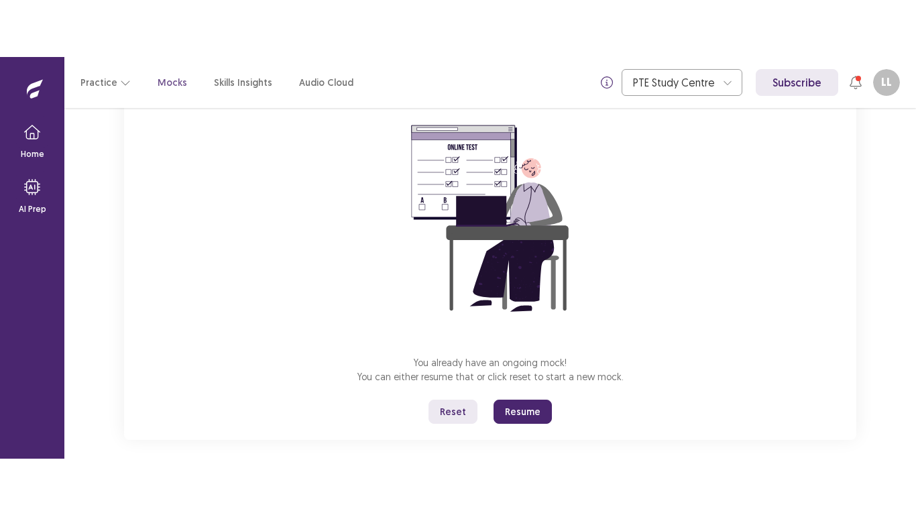
scroll to position [128, 0]
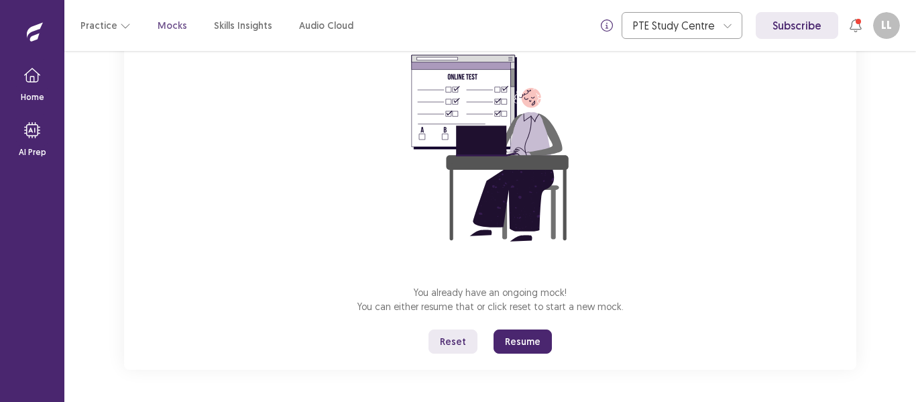
click at [515, 335] on button "Resume" at bounding box center [523, 341] width 58 height 24
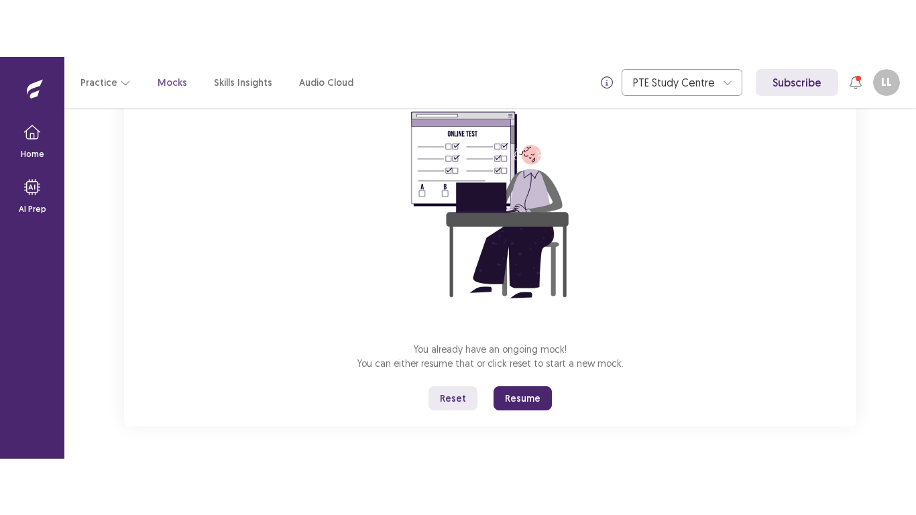
scroll to position [15, 0]
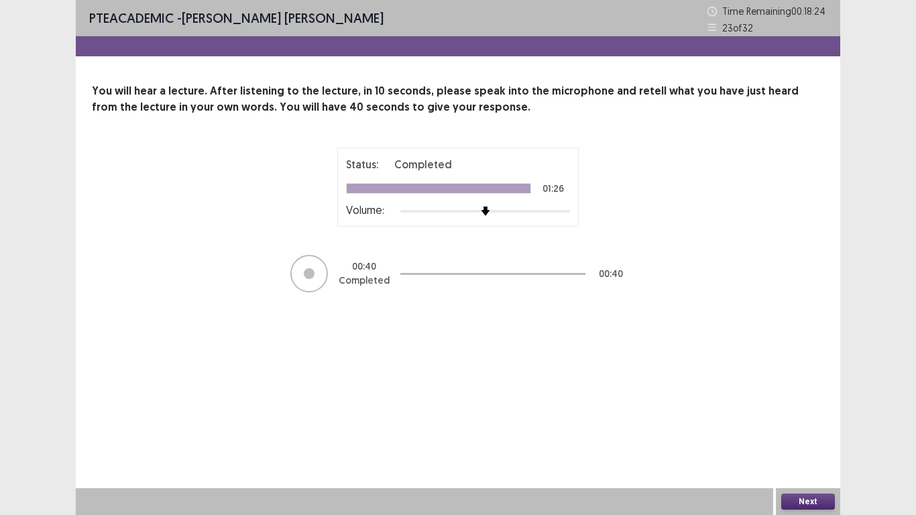
click at [816, 401] on button "Next" at bounding box center [808, 502] width 54 height 16
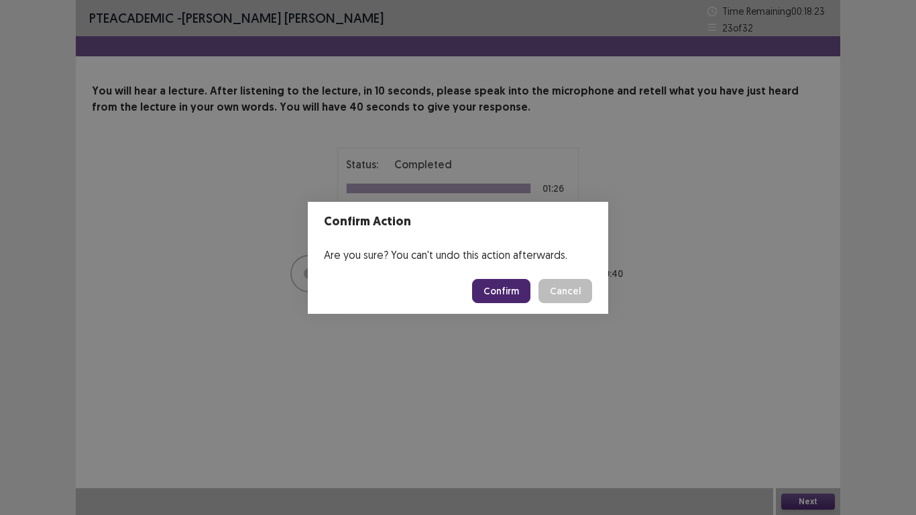
click at [482, 289] on button "Confirm" at bounding box center [501, 291] width 58 height 24
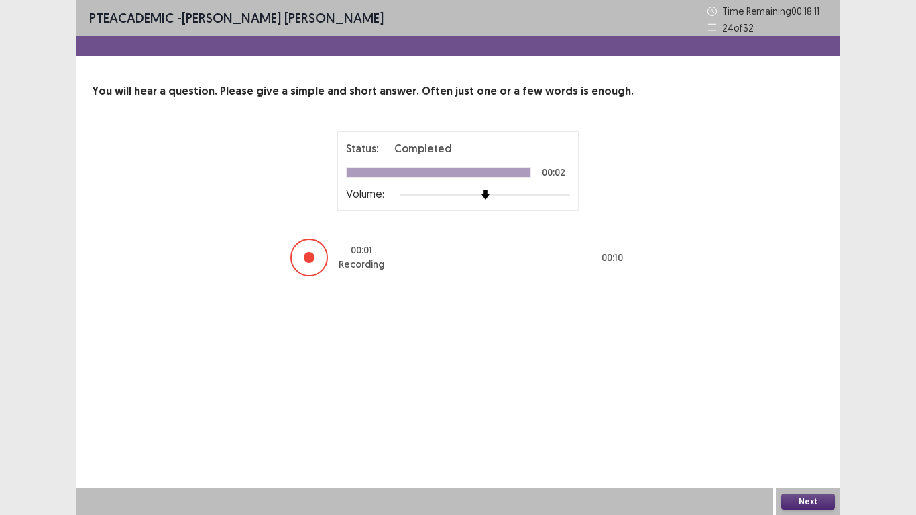
click at [803, 401] on button "Next" at bounding box center [808, 502] width 54 height 16
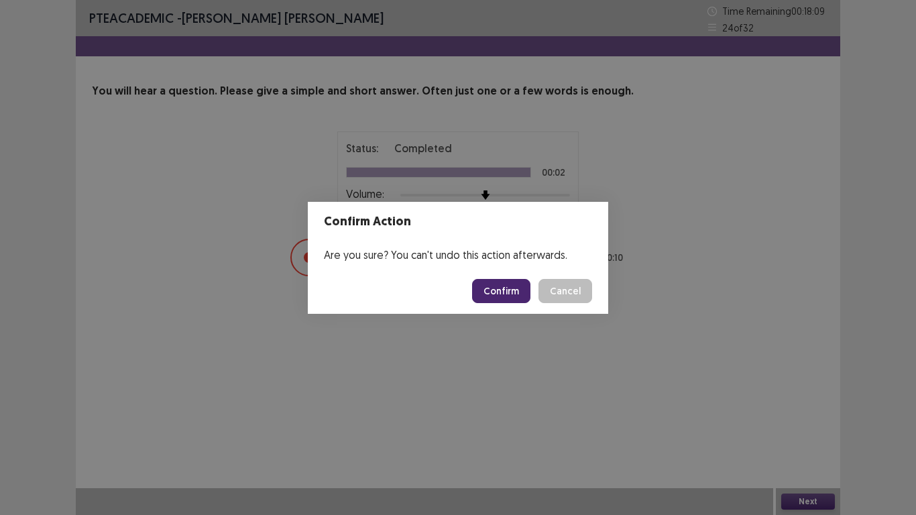
click at [483, 295] on button "Confirm" at bounding box center [501, 291] width 58 height 24
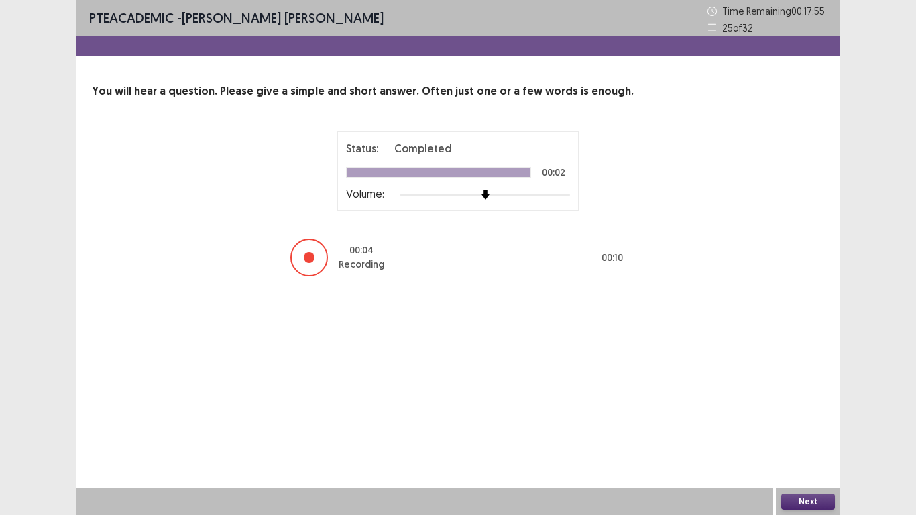
click at [814, 401] on button "Next" at bounding box center [808, 502] width 54 height 16
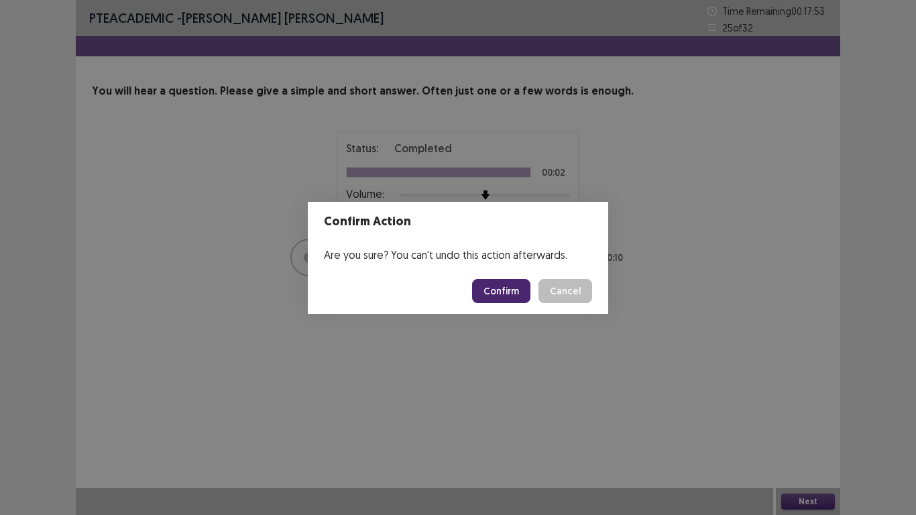
click at [484, 292] on button "Confirm" at bounding box center [501, 291] width 58 height 24
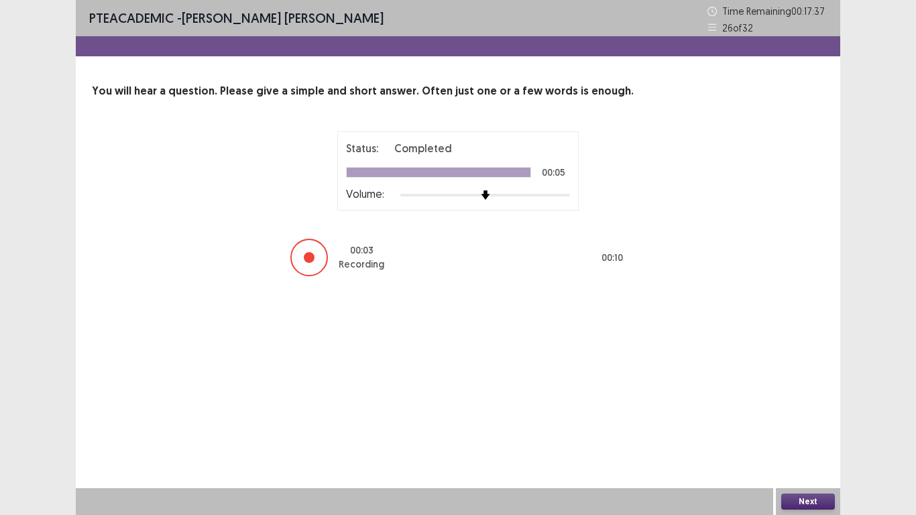
click at [801, 401] on button "Next" at bounding box center [808, 502] width 54 height 16
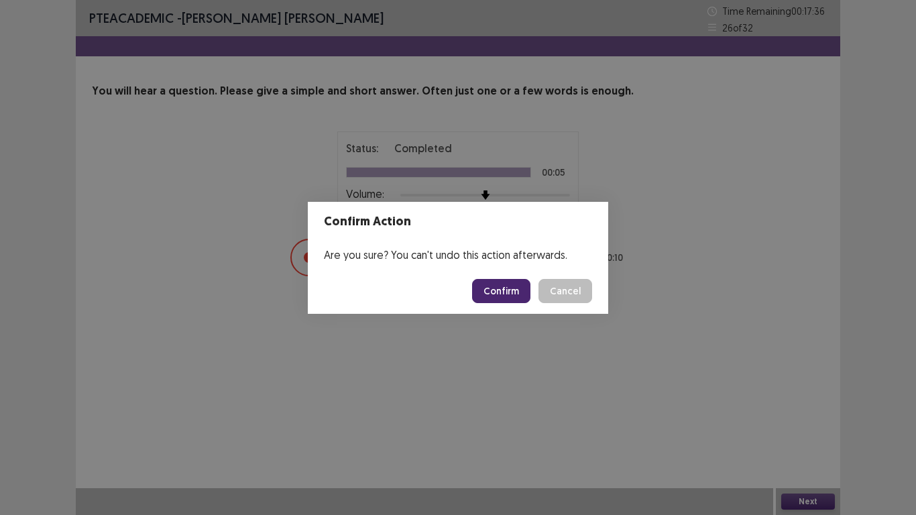
click at [502, 301] on button "Confirm" at bounding box center [501, 291] width 58 height 24
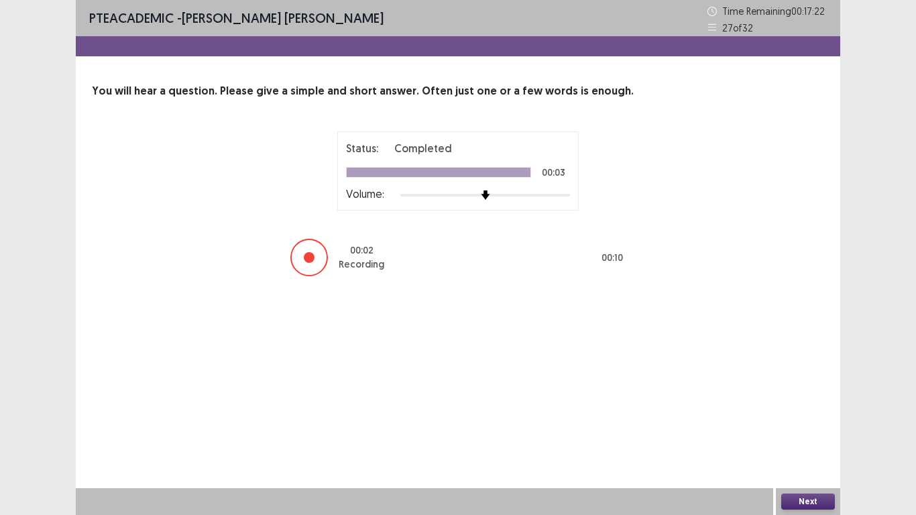
click at [806, 401] on button "Next" at bounding box center [808, 502] width 54 height 16
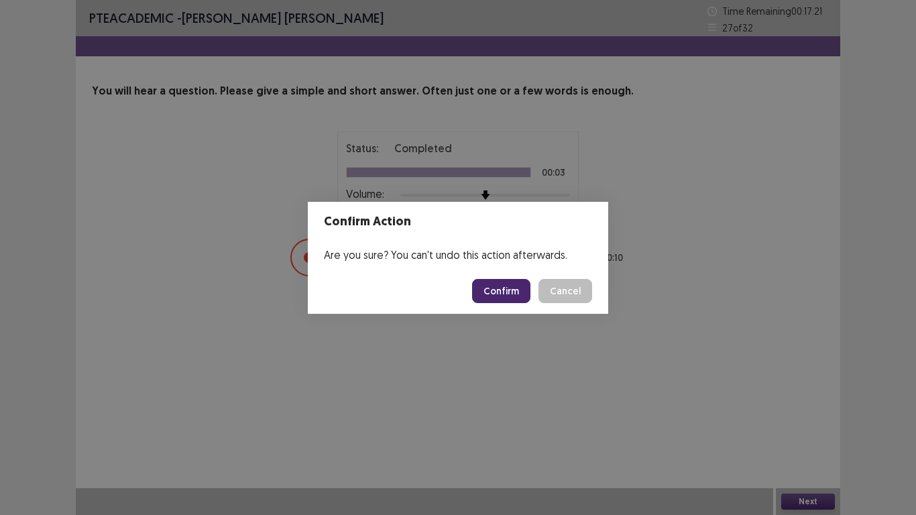
click at [500, 290] on button "Confirm" at bounding box center [501, 291] width 58 height 24
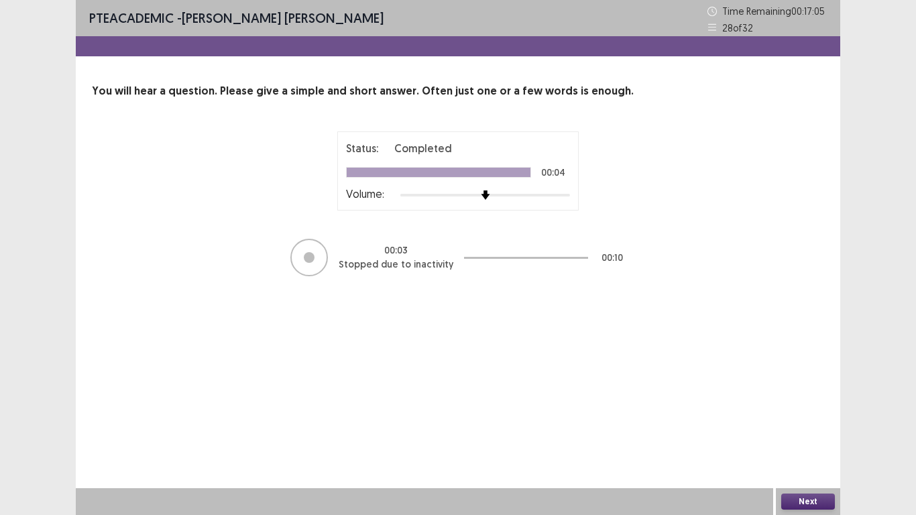
click at [787, 401] on button "Next" at bounding box center [808, 502] width 54 height 16
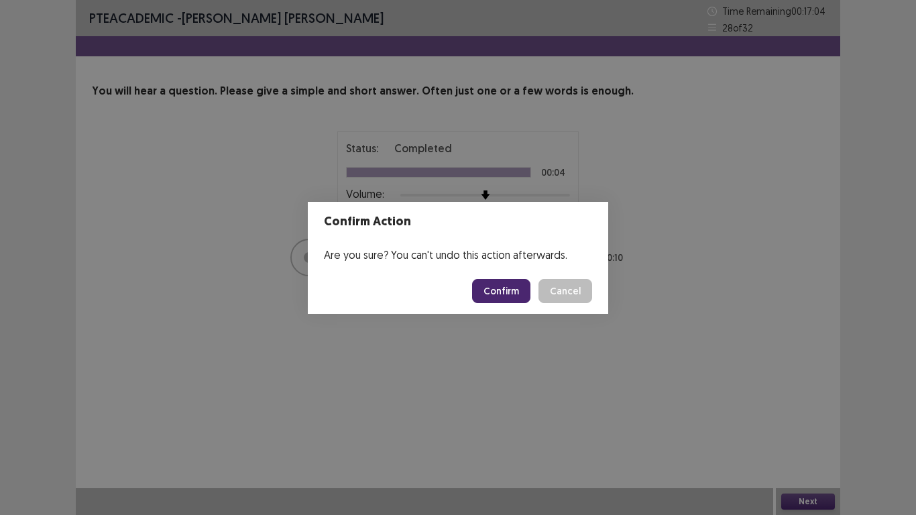
click at [495, 287] on button "Confirm" at bounding box center [501, 291] width 58 height 24
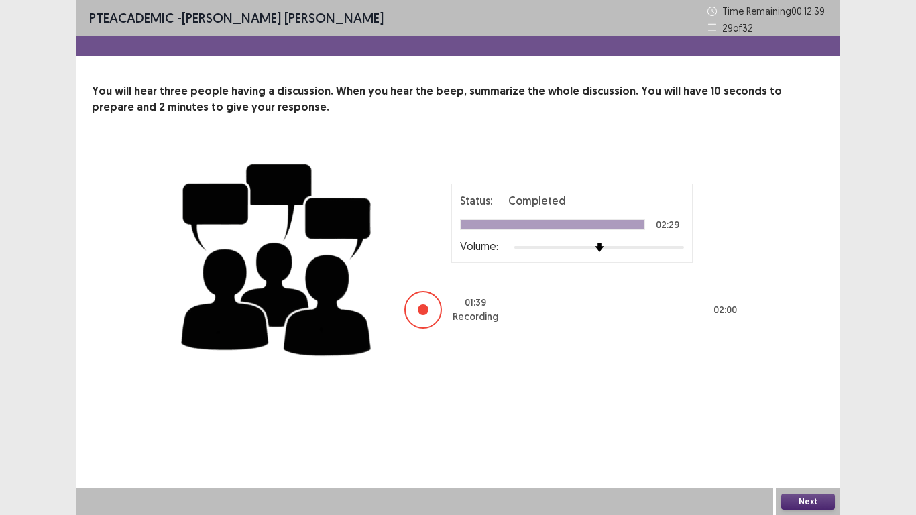
click at [802, 401] on button "Next" at bounding box center [808, 502] width 54 height 16
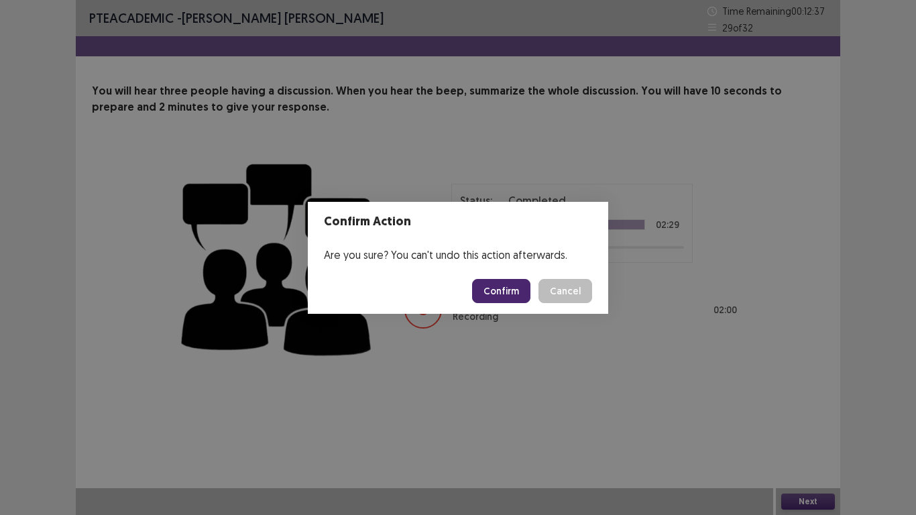
click at [514, 292] on button "Confirm" at bounding box center [501, 291] width 58 height 24
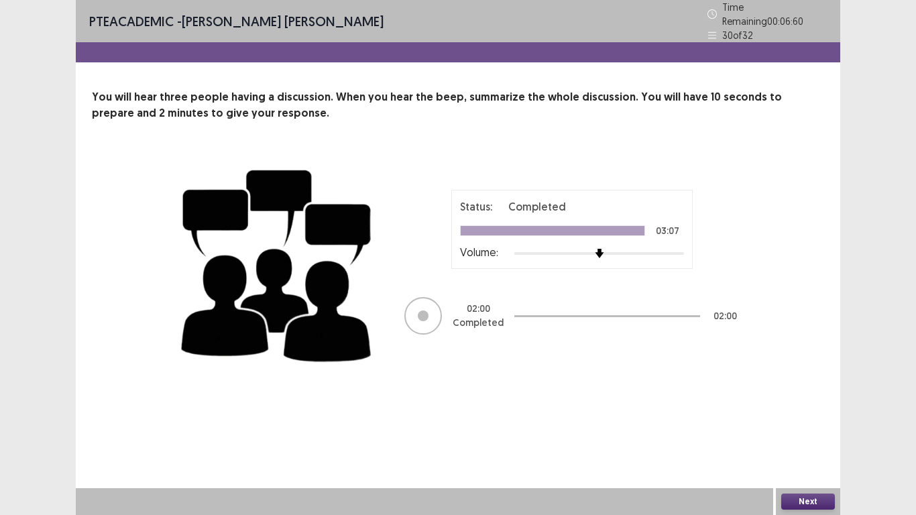
click at [810, 401] on button "Next" at bounding box center [808, 502] width 54 height 16
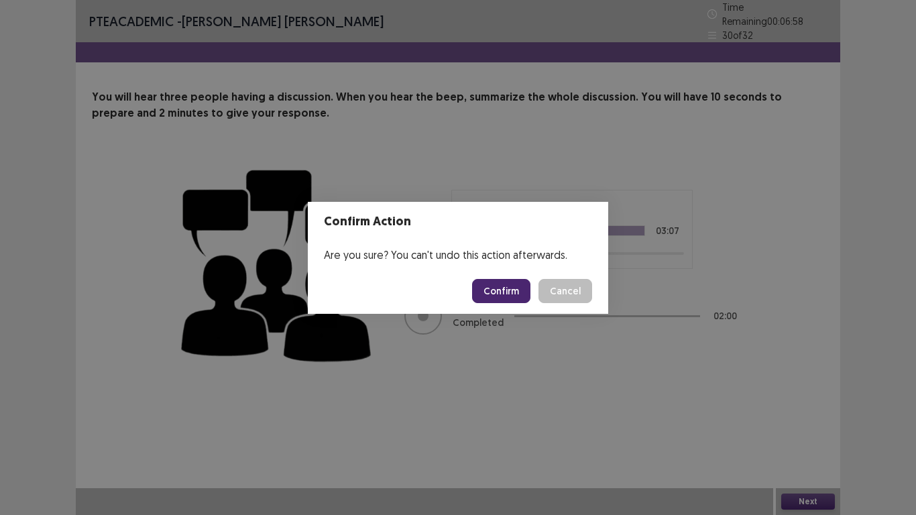
click at [480, 290] on button "Confirm" at bounding box center [501, 291] width 58 height 24
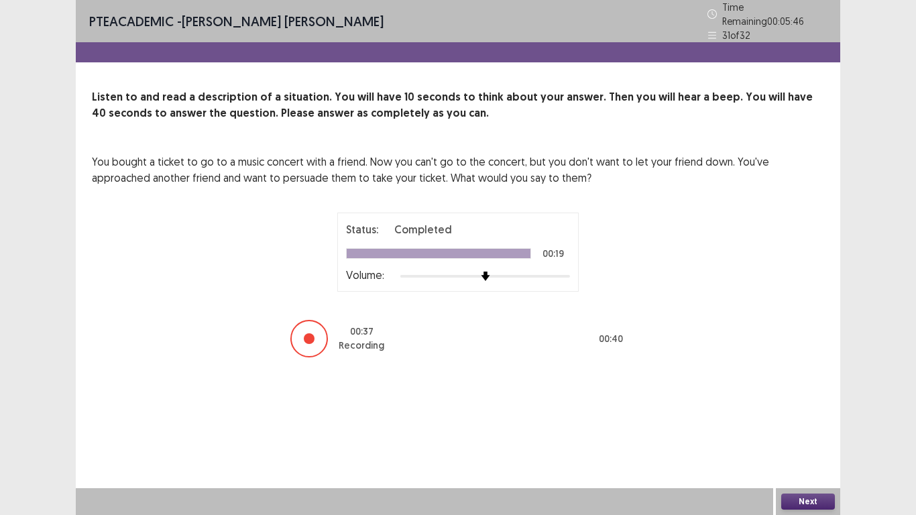
click at [823, 401] on button "Next" at bounding box center [808, 502] width 54 height 16
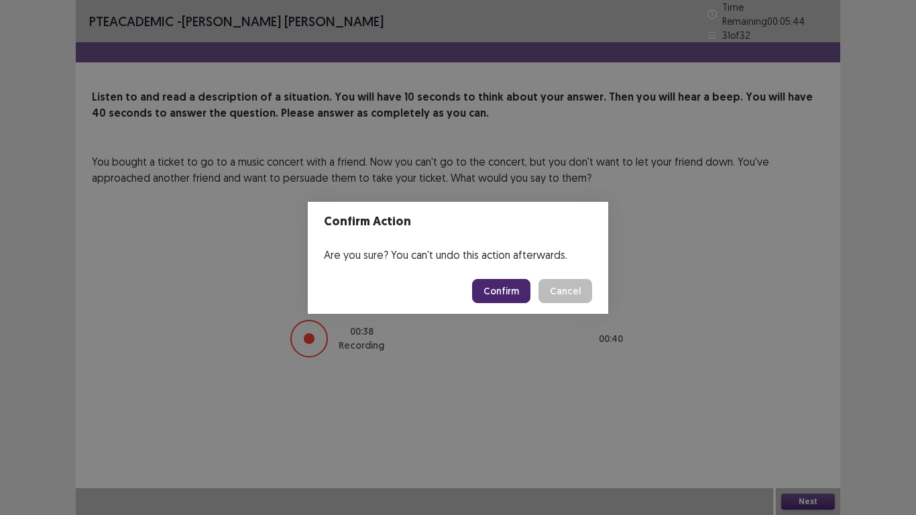
click at [511, 292] on button "Confirm" at bounding box center [501, 291] width 58 height 24
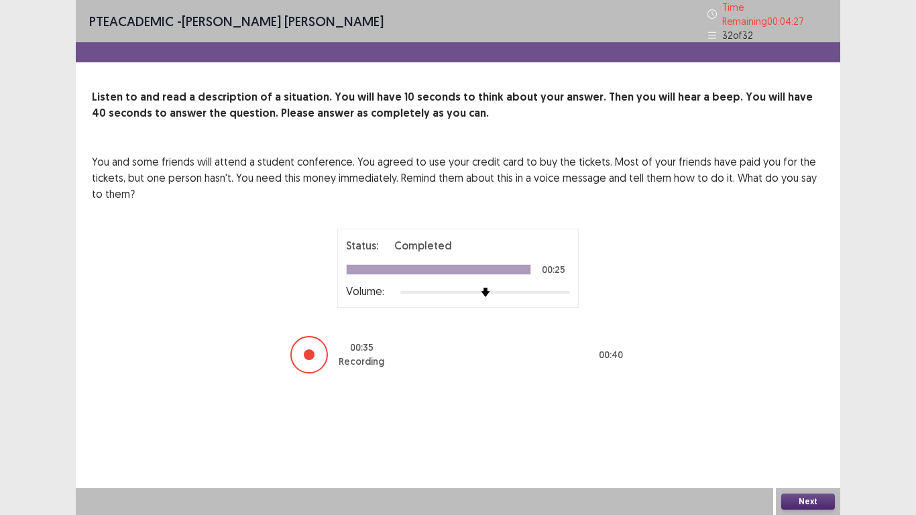
click at [806, 401] on button "Next" at bounding box center [808, 502] width 54 height 16
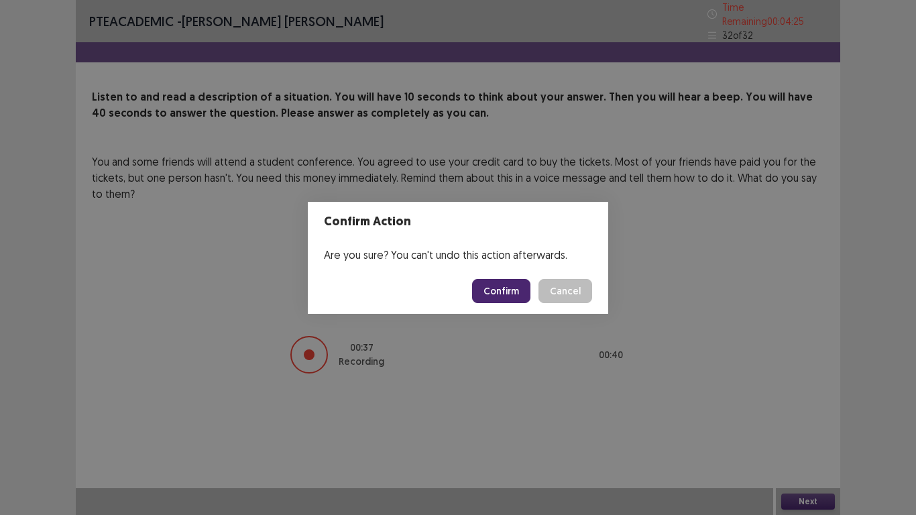
click at [508, 300] on button "Confirm" at bounding box center [501, 291] width 58 height 24
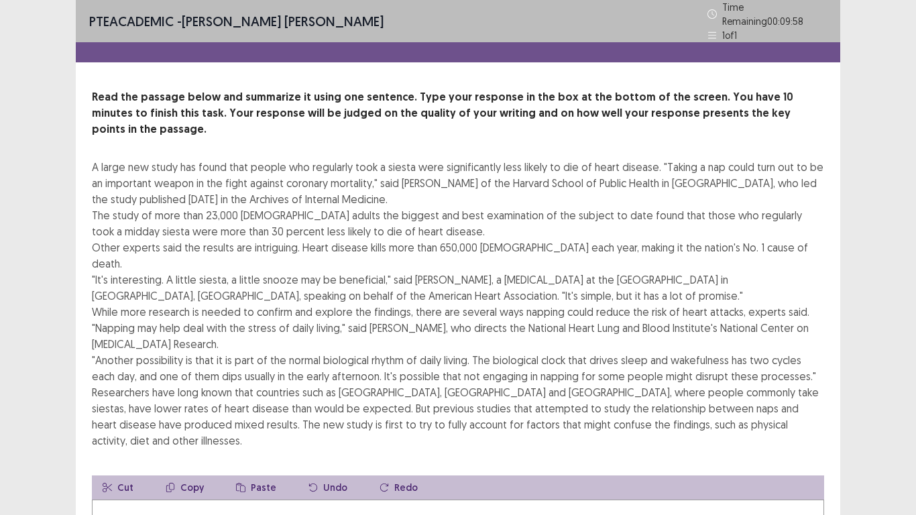
click at [857, 336] on div "PTE academic - Libia Lorena Monsalve Cepeda Time Remaining 00 : 09 : 58 1 of 1 …" at bounding box center [458, 365] width 916 height 730
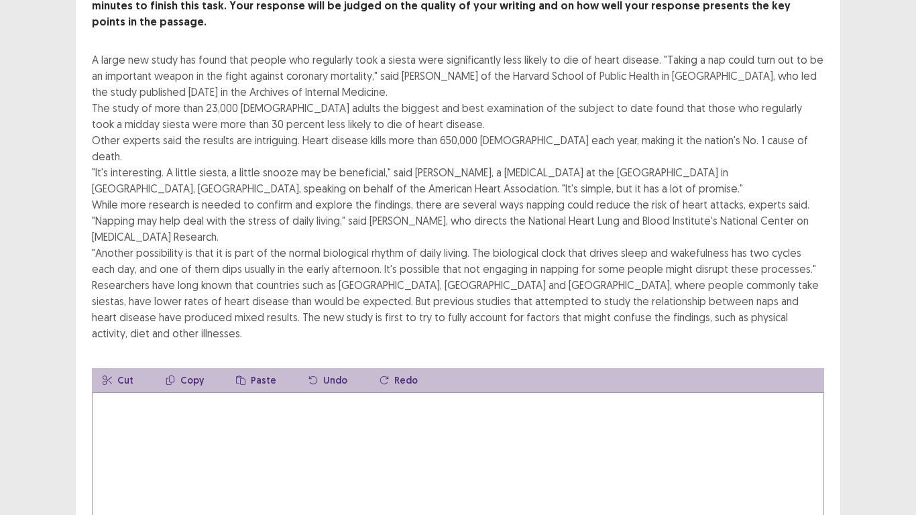
scroll to position [80, 0]
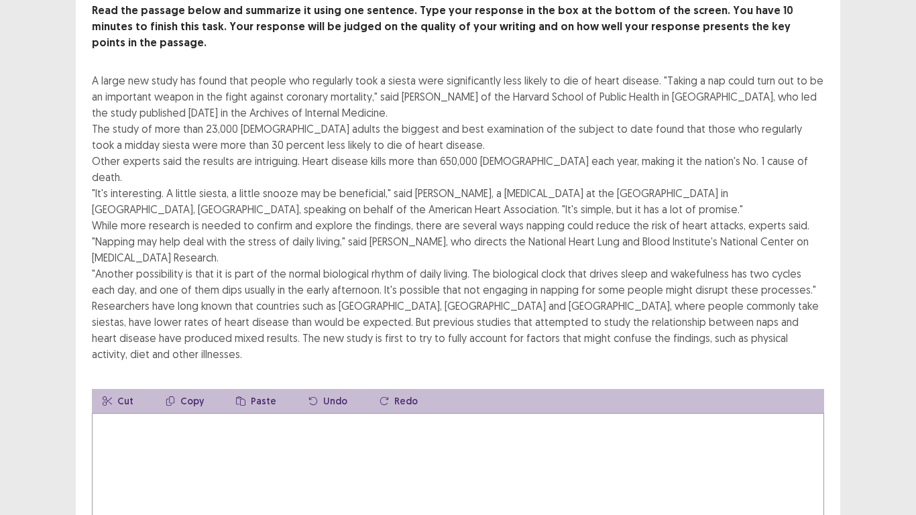
click at [201, 401] on textarea at bounding box center [458, 487] width 732 height 148
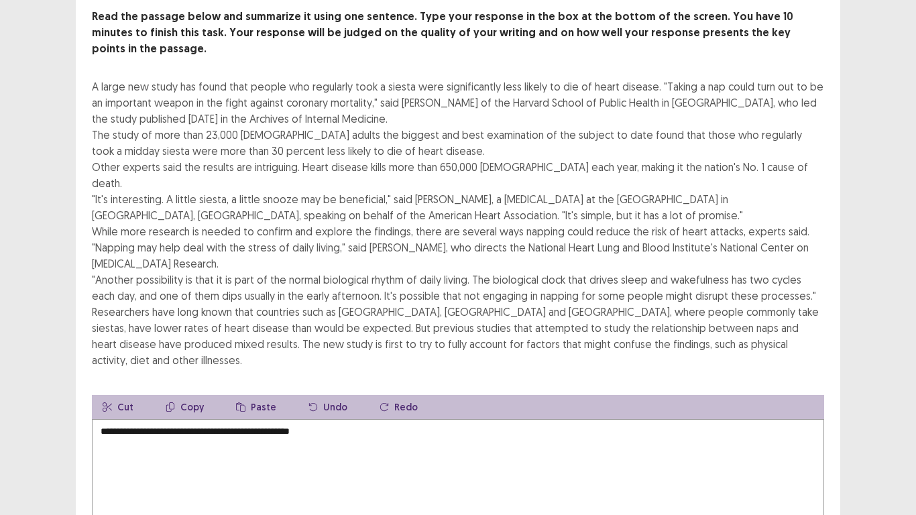
click at [366, 401] on textarea "**********" at bounding box center [458, 493] width 732 height 148
click at [774, 401] on textarea "**********" at bounding box center [458, 493] width 732 height 148
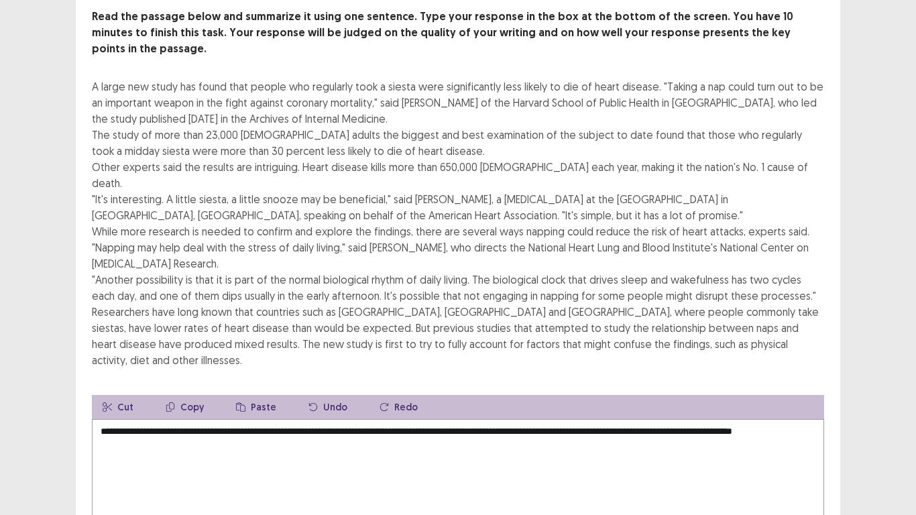
click at [829, 306] on div "Read the passage below and summarize it using one sentence. Type your response …" at bounding box center [458, 300] width 765 height 582
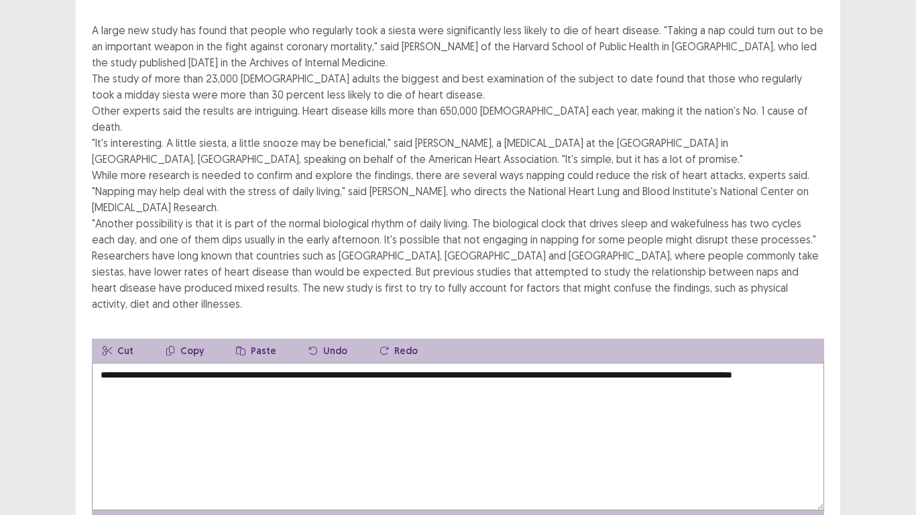
scroll to position [161, 0]
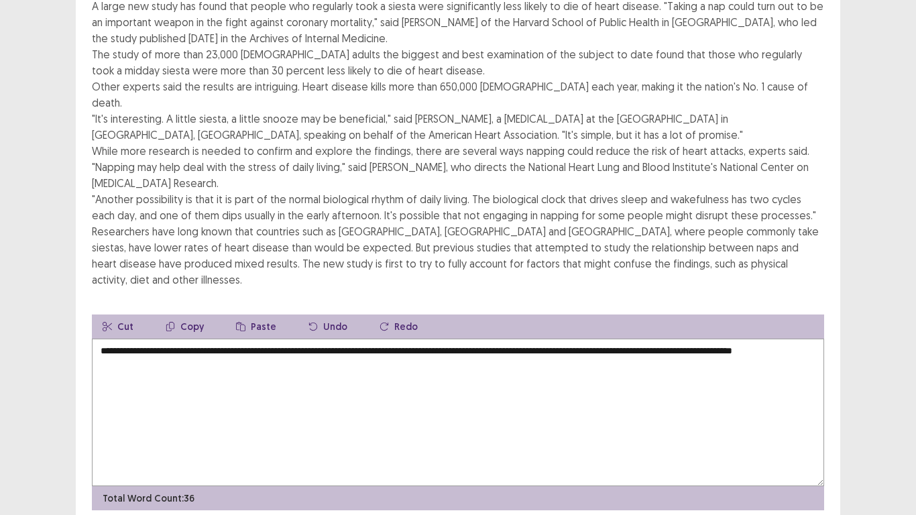
click at [363, 339] on textarea "**********" at bounding box center [458, 413] width 732 height 148
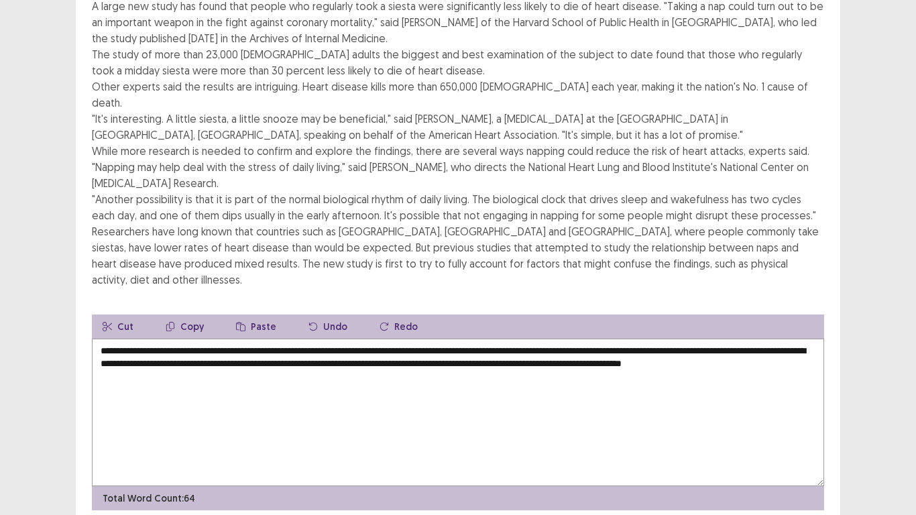
click at [276, 339] on textarea "**********" at bounding box center [458, 413] width 732 height 148
click at [904, 219] on div "PTE academic - Libia Lorena Monsalve Cepeda Time Remaining 00 : 04 : 29 1 of 1 …" at bounding box center [458, 204] width 916 height 730
click at [633, 339] on textarea "**********" at bounding box center [458, 413] width 732 height 148
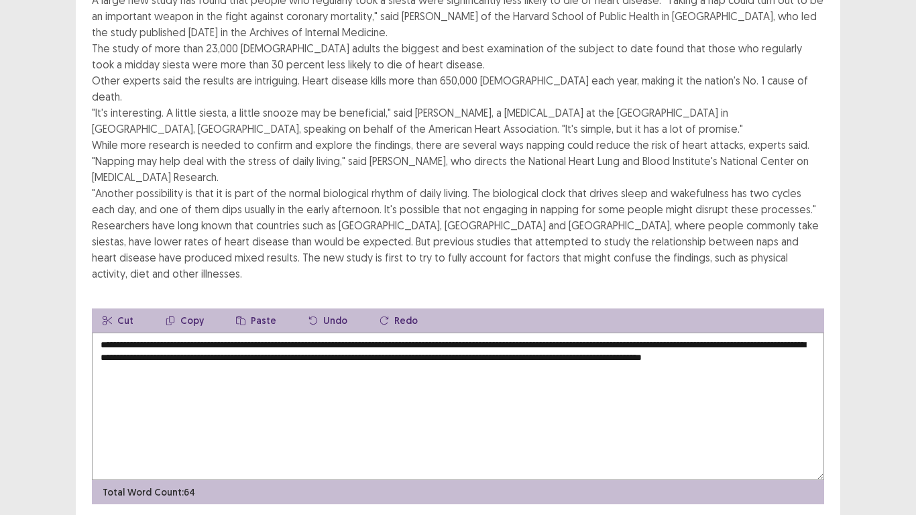
type textarea "**********"
click at [869, 233] on div "PTE academic - Libia Lorena Monsalve Cepeda Time Remaining 00 : 01 : 34 1 of 1 …" at bounding box center [458, 201] width 916 height 724
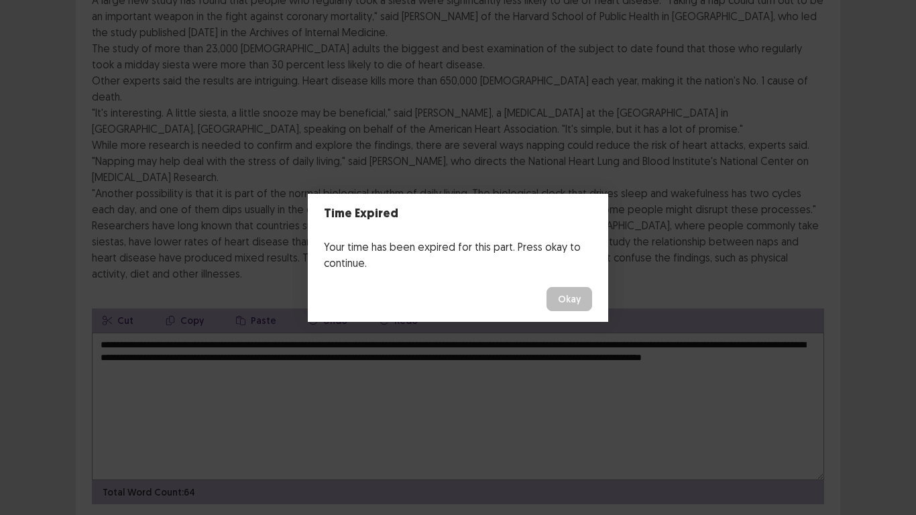
click at [551, 304] on button "Okay" at bounding box center [570, 299] width 46 height 24
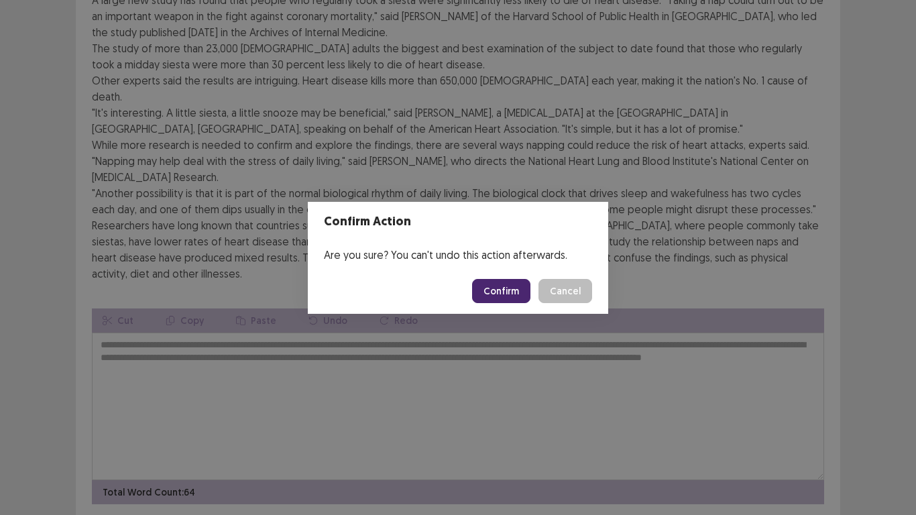
click at [507, 295] on button "Confirm" at bounding box center [501, 291] width 58 height 24
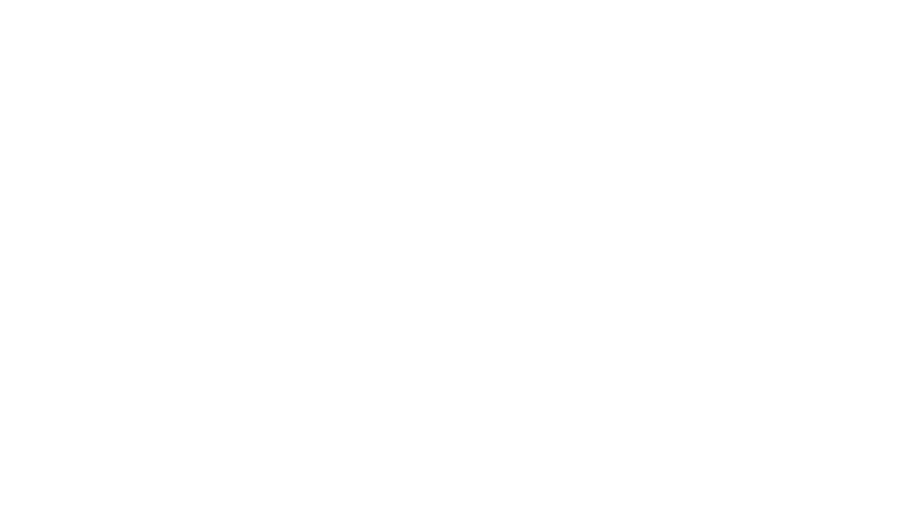
scroll to position [0, 0]
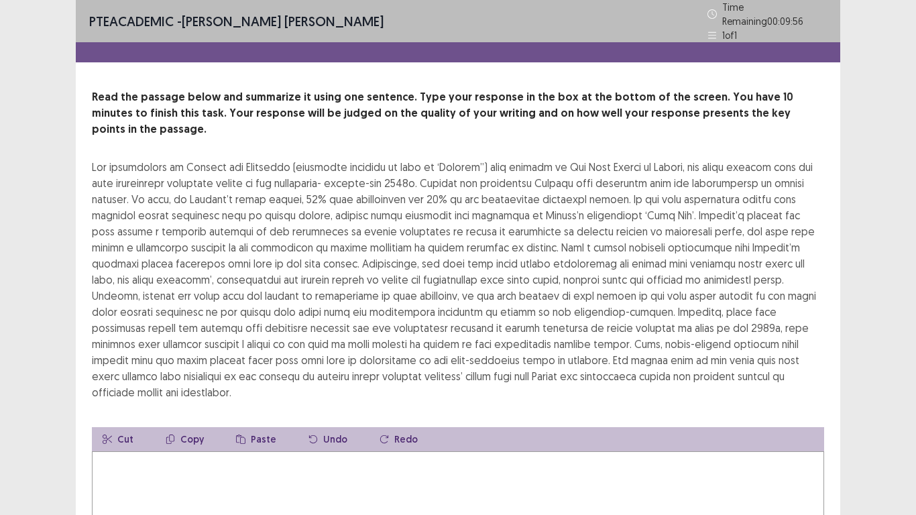
drag, startPoint x: 852, startPoint y: 284, endPoint x: 867, endPoint y: 282, distance: 15.6
click at [867, 282] on div "PTE academic - Libia Lorena Monsalve Cepeda Time Remaining 00 : 09 : 56 1 of 1 …" at bounding box center [458, 341] width 916 height 682
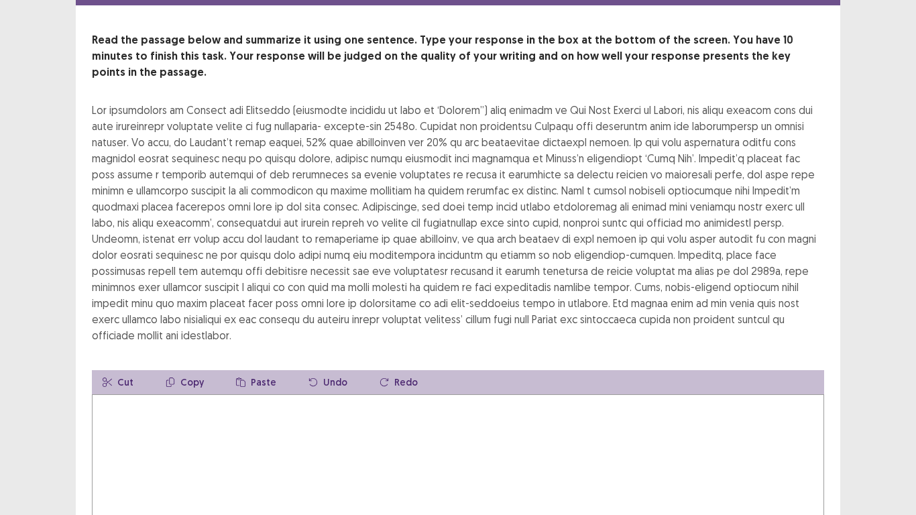
scroll to position [80, 0]
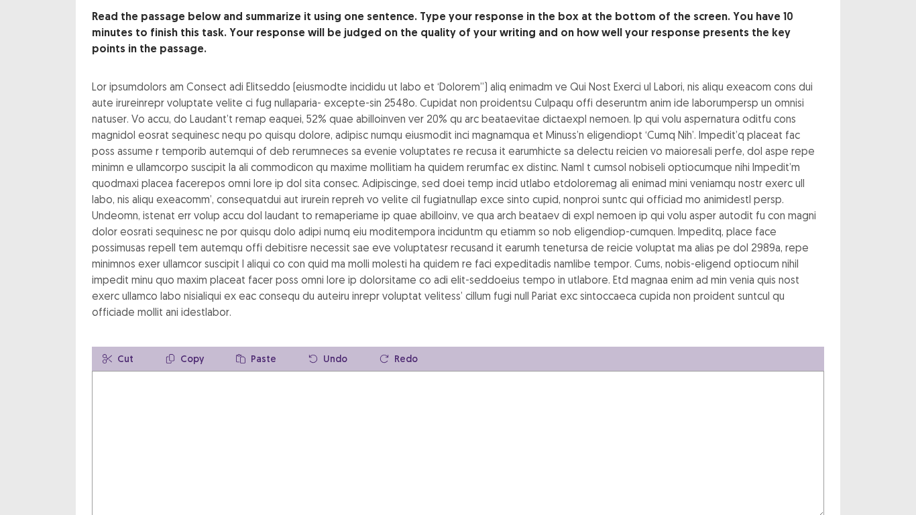
click at [777, 299] on div "Read the passage below and summarize it using one sentence. Type your response …" at bounding box center [458, 276] width 765 height 534
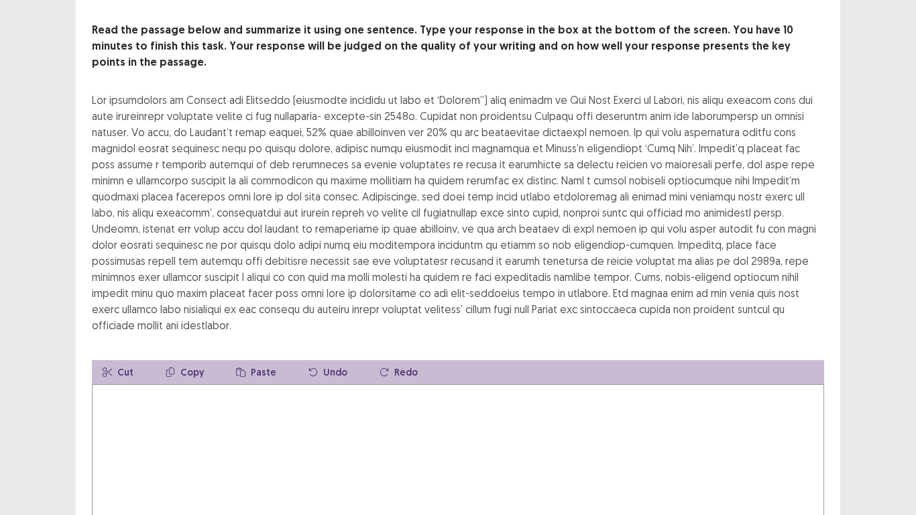
scroll to position [64, 0]
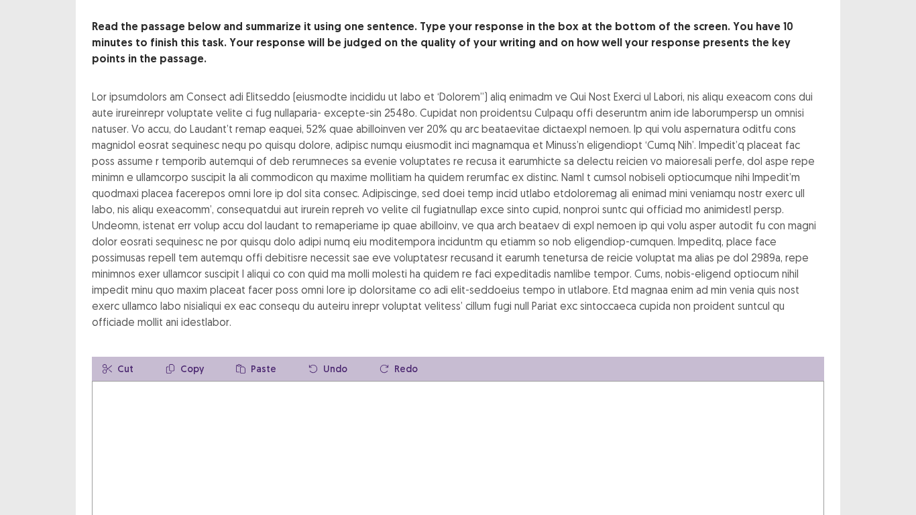
click at [504, 400] on textarea at bounding box center [458, 455] width 732 height 148
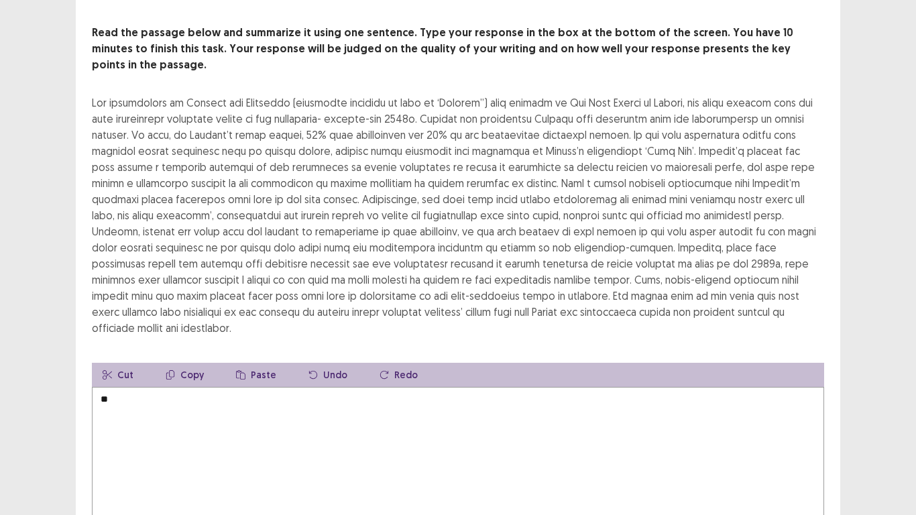
type textarea "*"
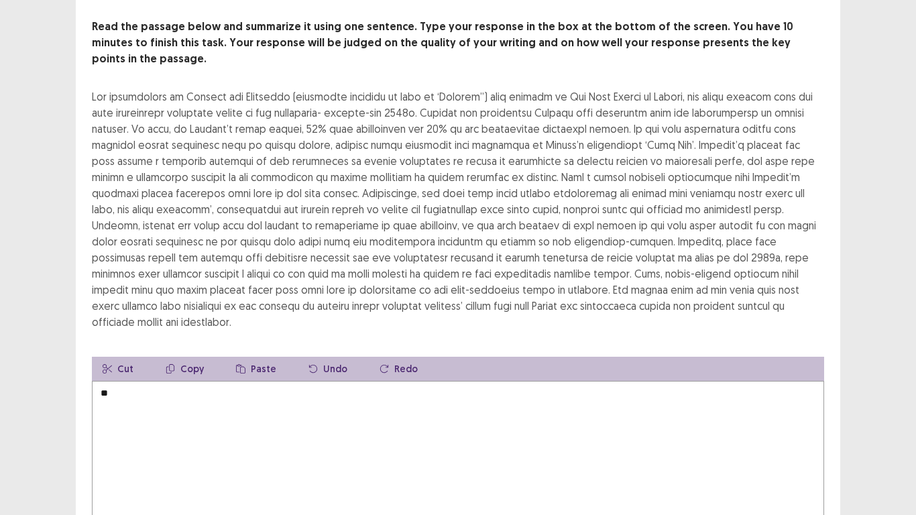
type textarea "*"
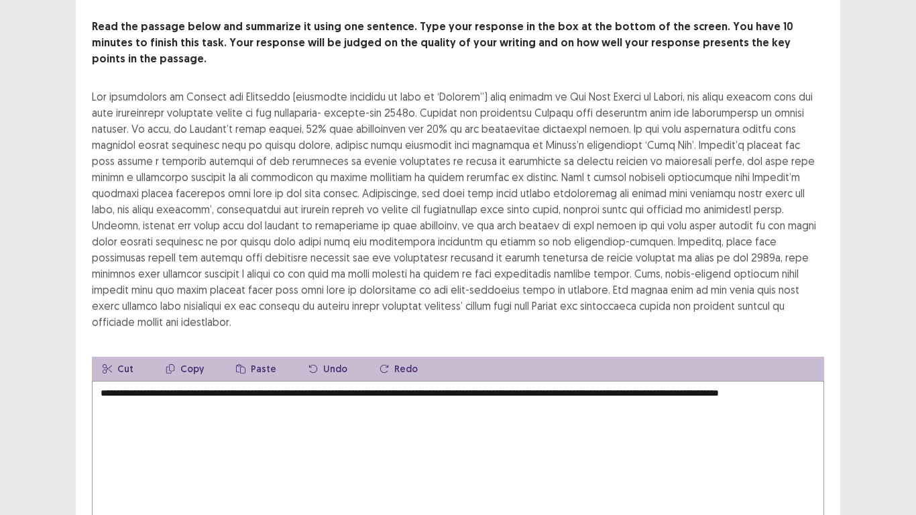
click at [877, 100] on div "**********" at bounding box center [458, 274] width 916 height 676
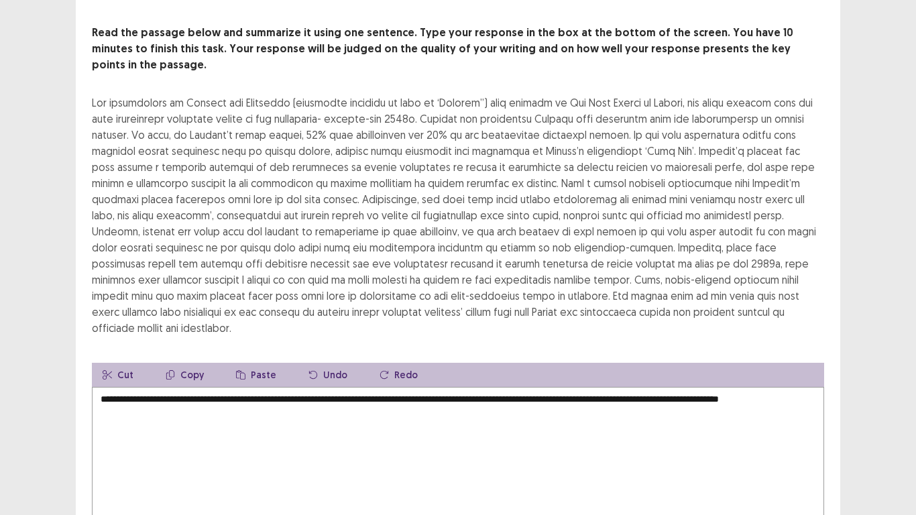
click at [180, 390] on textarea "**********" at bounding box center [458, 461] width 732 height 148
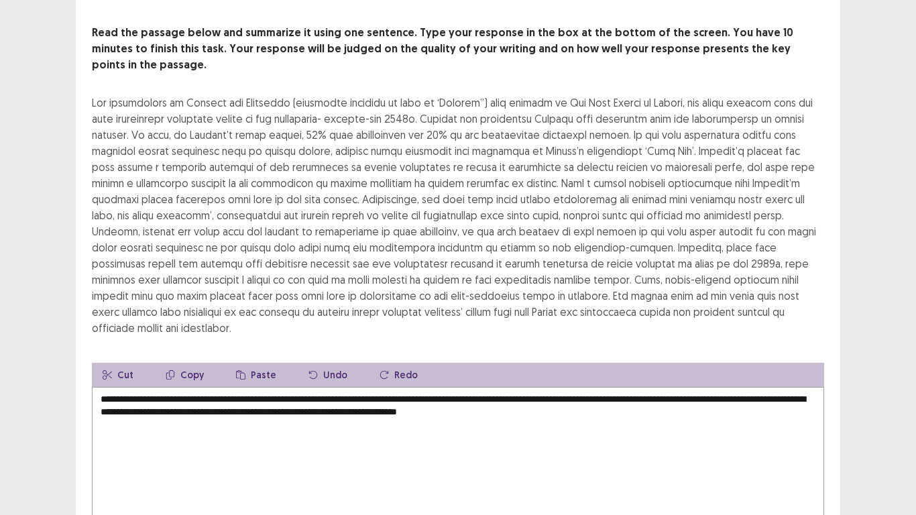
click at [623, 309] on div at bounding box center [458, 215] width 732 height 241
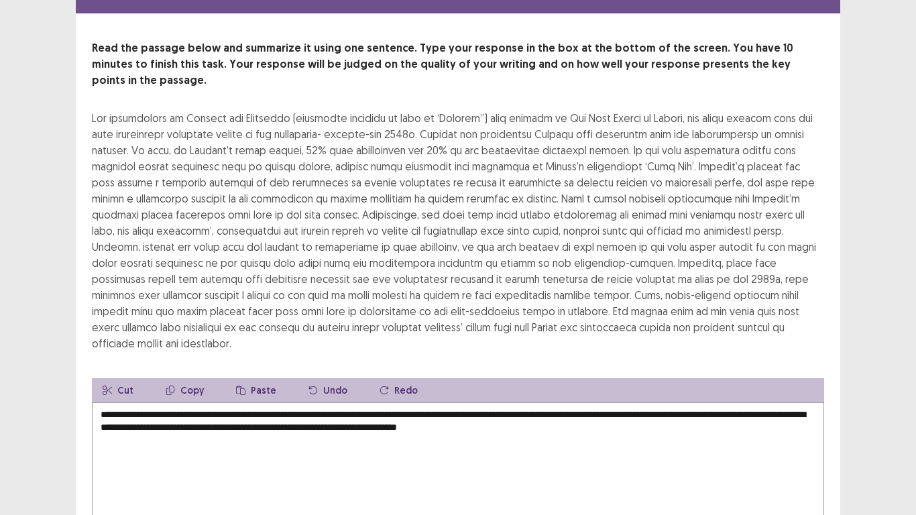
scroll to position [38, 0]
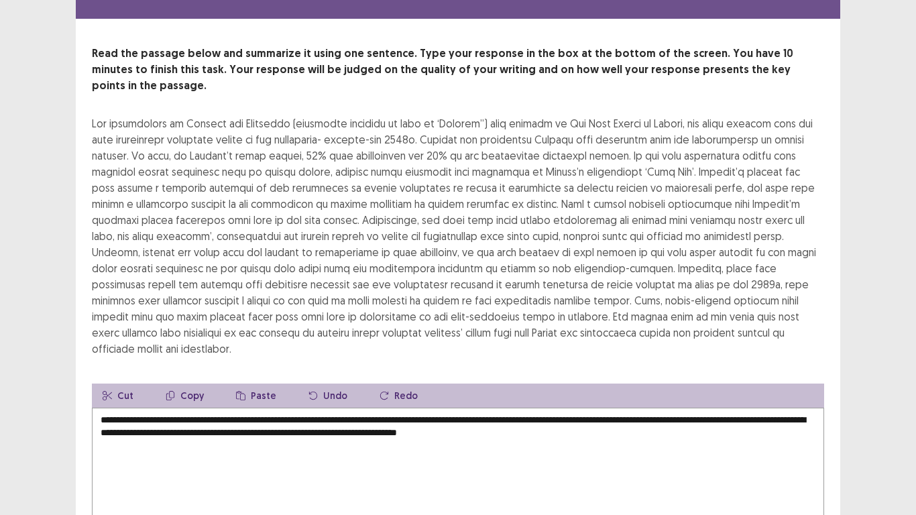
click at [639, 401] on textarea "**********" at bounding box center [458, 482] width 732 height 148
click at [820, 367] on div "**********" at bounding box center [458, 313] width 765 height 534
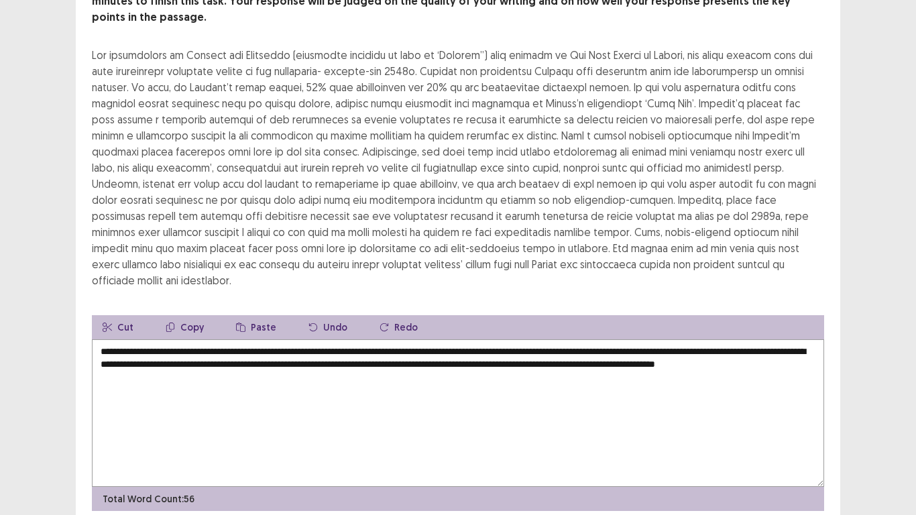
scroll to position [107, 0]
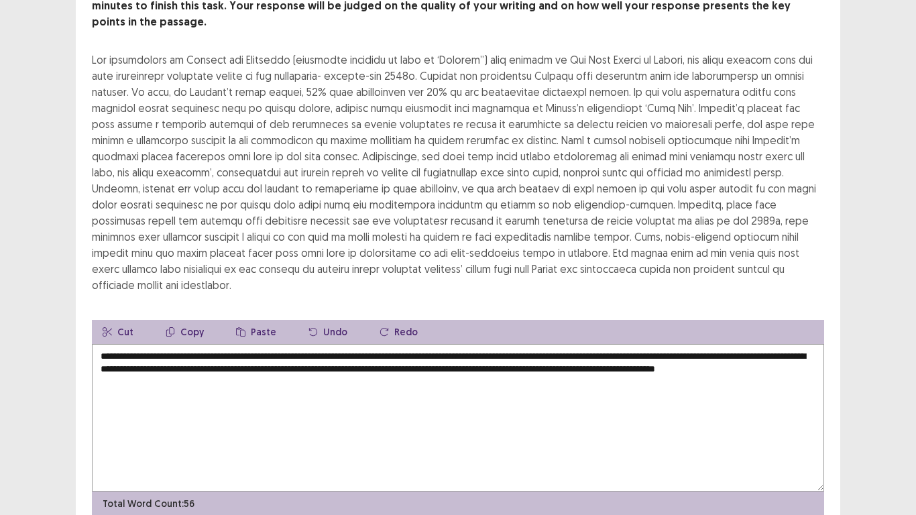
click at [565, 344] on textarea "**********" at bounding box center [458, 418] width 732 height 148
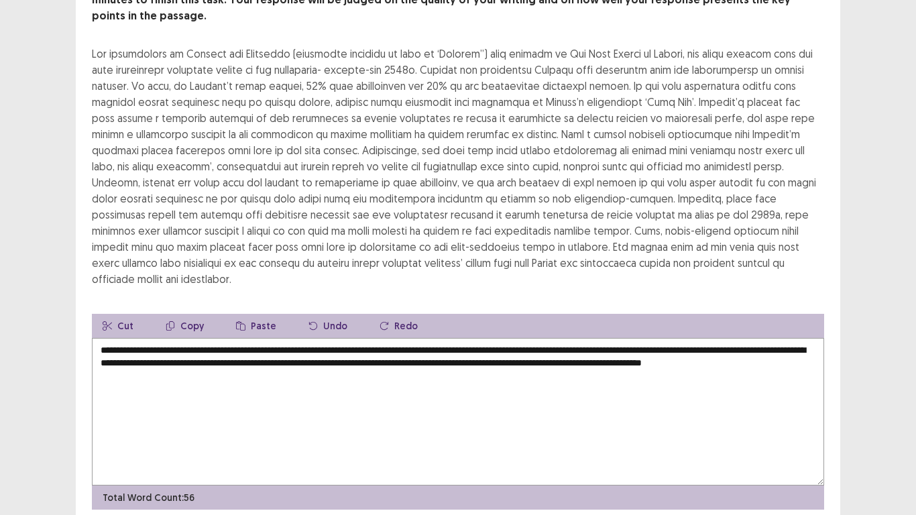
type textarea "**********"
click at [839, 342] on div "**********" at bounding box center [458, 243] width 765 height 534
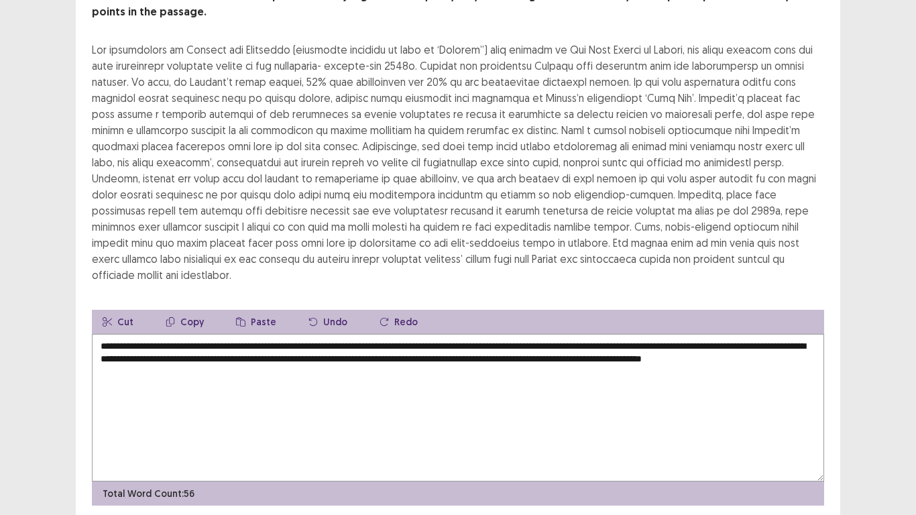
scroll to position [134, 0]
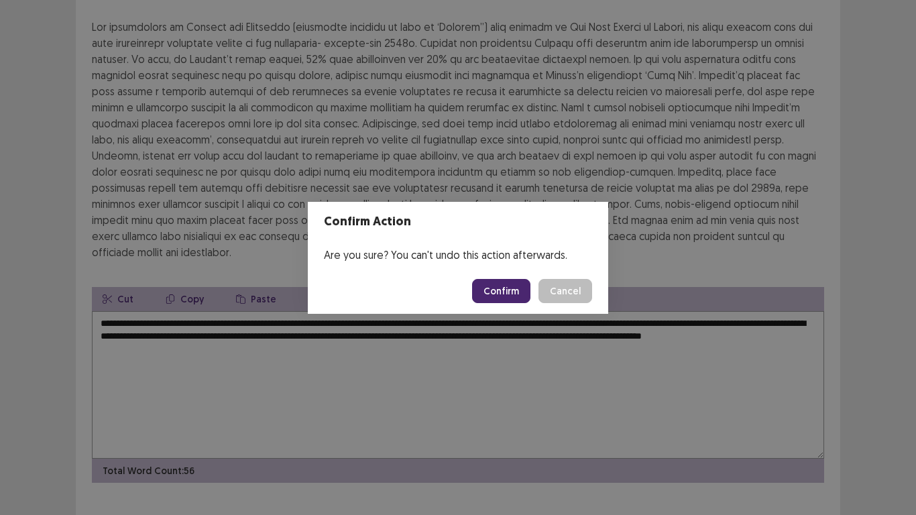
click at [515, 288] on button "Confirm" at bounding box center [501, 291] width 58 height 24
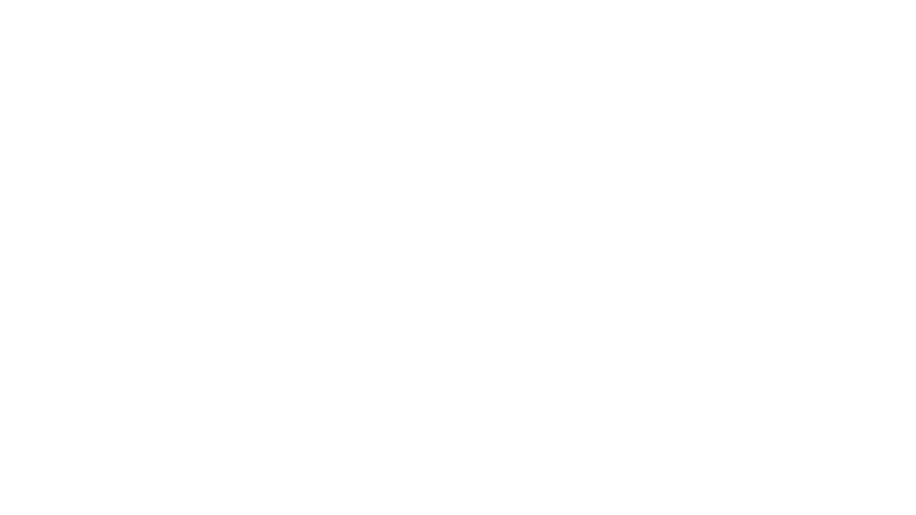
scroll to position [0, 0]
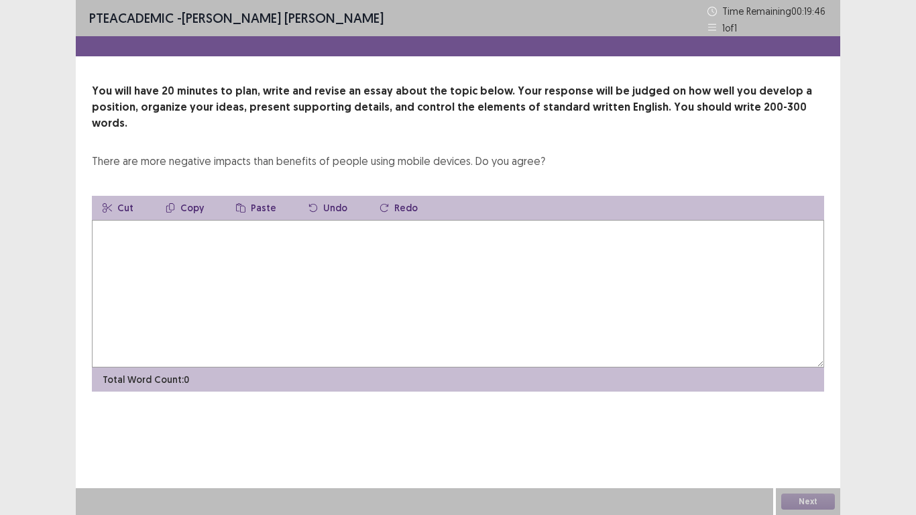
click at [515, 288] on textarea at bounding box center [458, 294] width 732 height 148
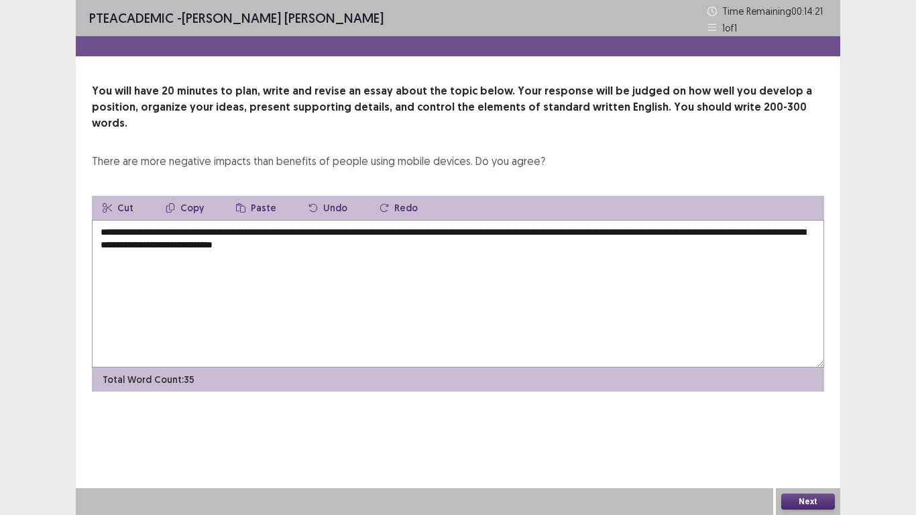
drag, startPoint x: 459, startPoint y: 236, endPoint x: 93, endPoint y: 218, distance: 366.0
click at [93, 220] on textarea "**********" at bounding box center [458, 294] width 732 height 148
click at [187, 196] on button "Copy" at bounding box center [185, 208] width 60 height 24
click at [296, 266] on textarea "**********" at bounding box center [458, 294] width 732 height 148
click at [421, 229] on textarea "**********" at bounding box center [458, 294] width 732 height 148
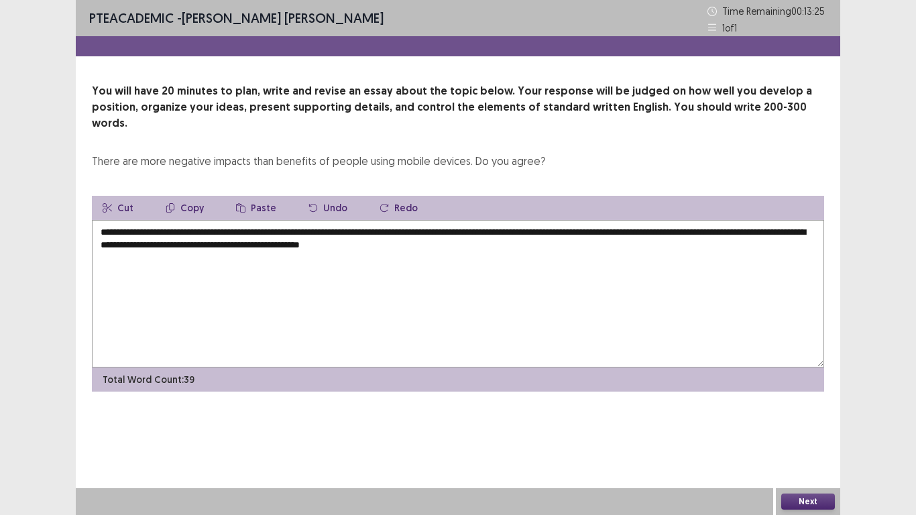
click at [485, 227] on textarea "**********" at bounding box center [458, 294] width 732 height 148
click at [555, 225] on textarea "**********" at bounding box center [458, 294] width 732 height 148
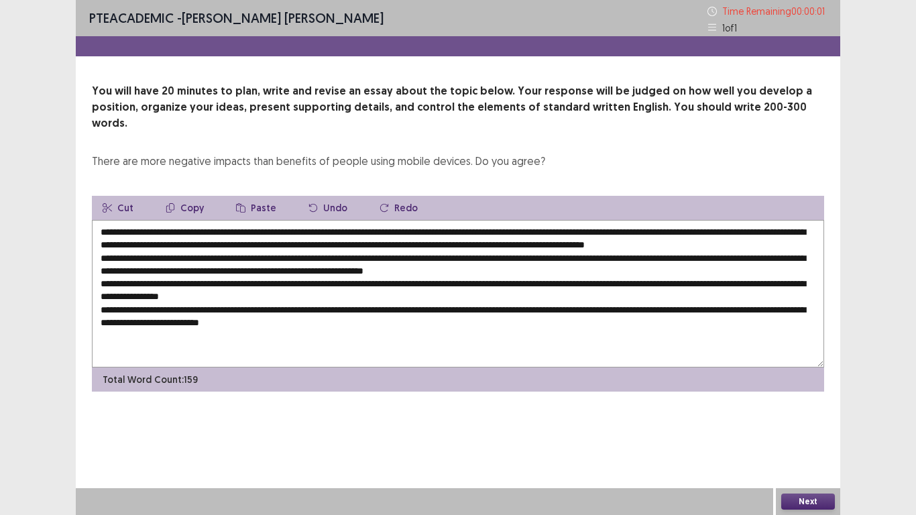
type textarea "**********"
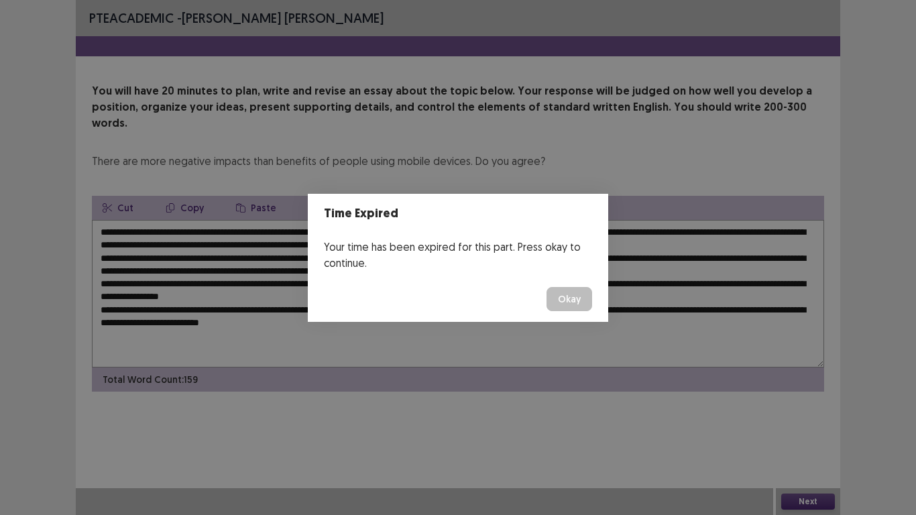
click at [578, 314] on footer "Okay" at bounding box center [458, 299] width 301 height 46
click at [574, 292] on button "Okay" at bounding box center [570, 299] width 46 height 24
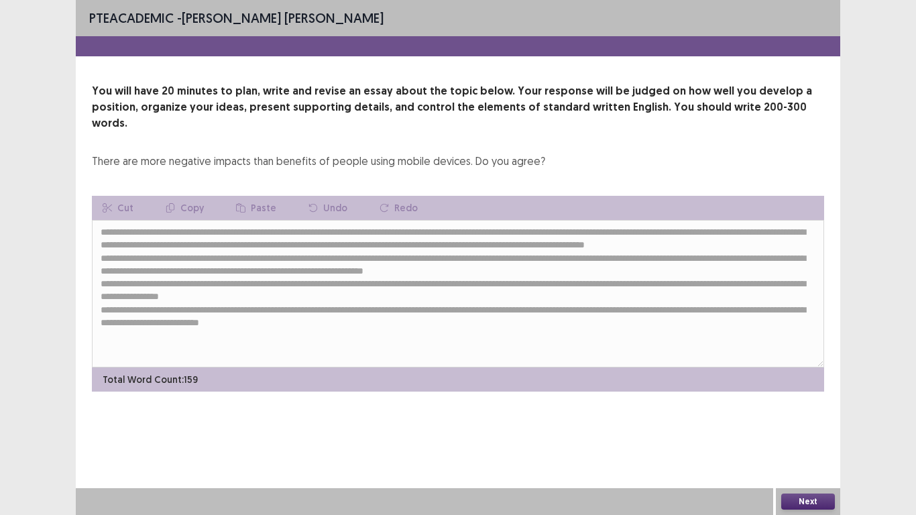
click at [821, 401] on button "Next" at bounding box center [808, 502] width 54 height 16
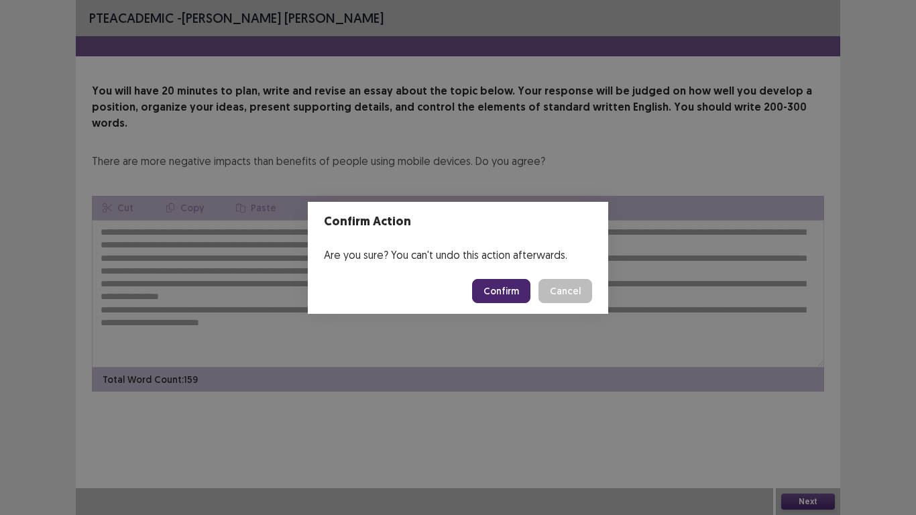
click at [496, 289] on button "Confirm" at bounding box center [501, 291] width 58 height 24
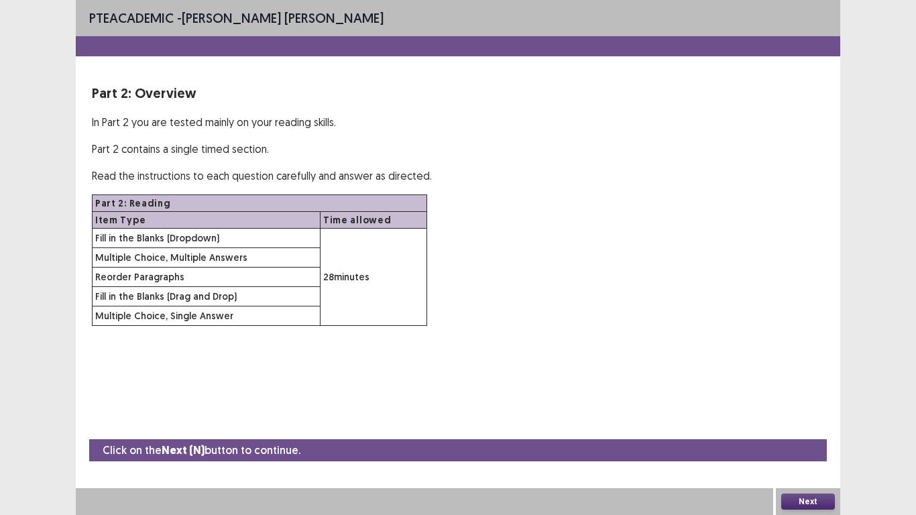
click at [827, 401] on button "Next" at bounding box center [808, 502] width 54 height 16
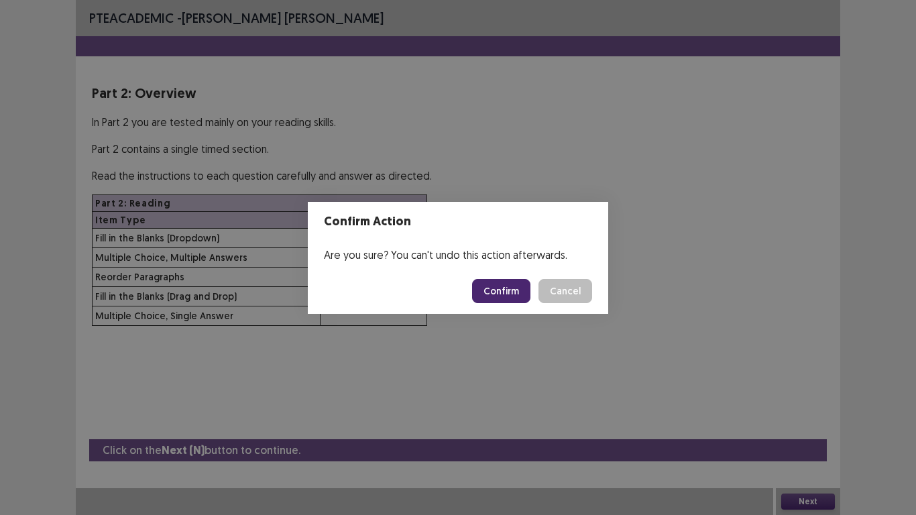
click at [511, 291] on button "Confirm" at bounding box center [501, 291] width 58 height 24
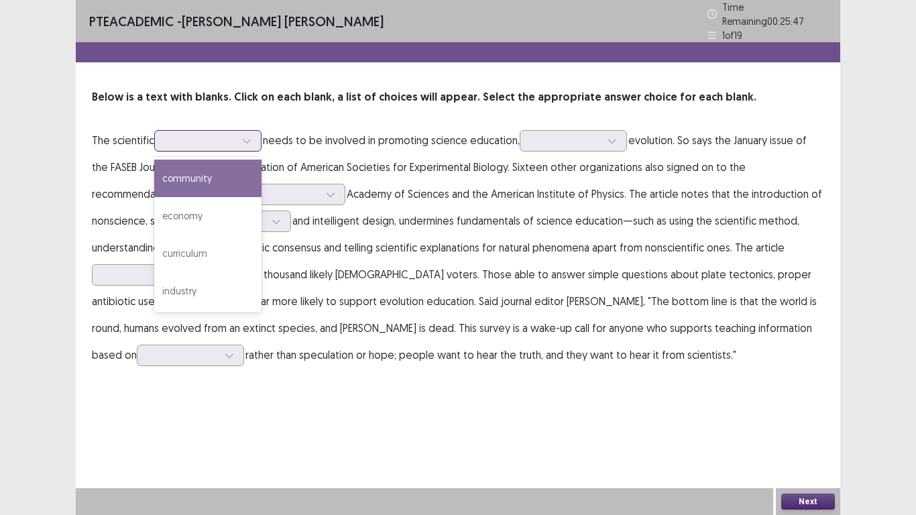
click at [252, 136] on icon at bounding box center [246, 140] width 9 height 9
click at [211, 180] on div "community" at bounding box center [207, 179] width 107 height 38
click at [244, 140] on div at bounding box center [247, 141] width 20 height 20
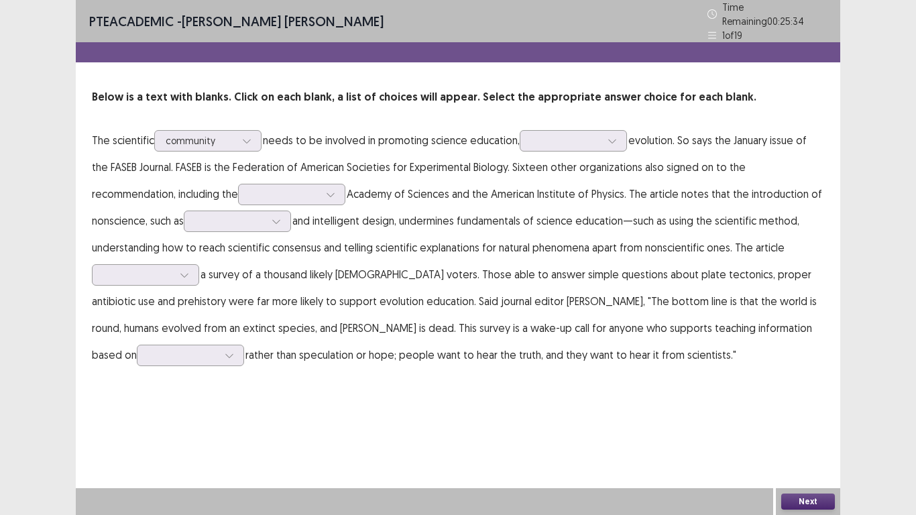
click at [319, 162] on p "The scientific community needs to be involved in promoting science education, e…" at bounding box center [458, 247] width 732 height 241
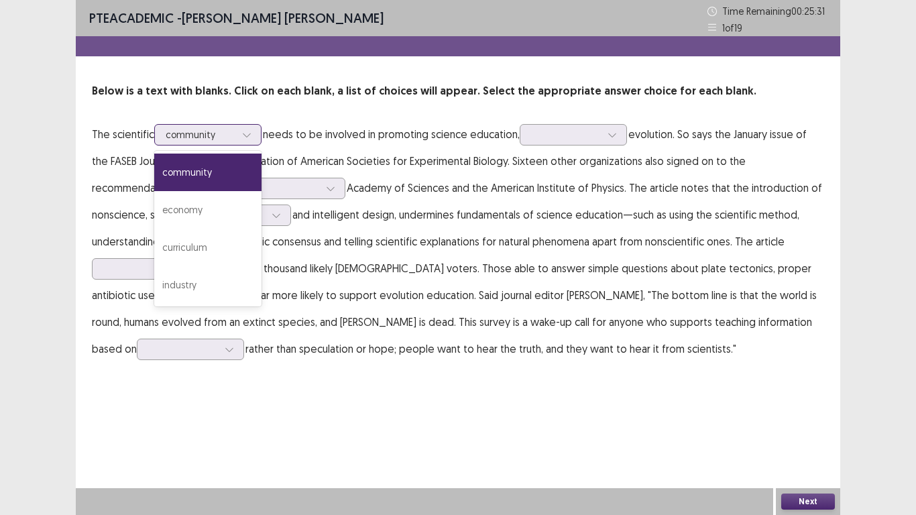
click at [245, 137] on icon at bounding box center [246, 134] width 9 height 9
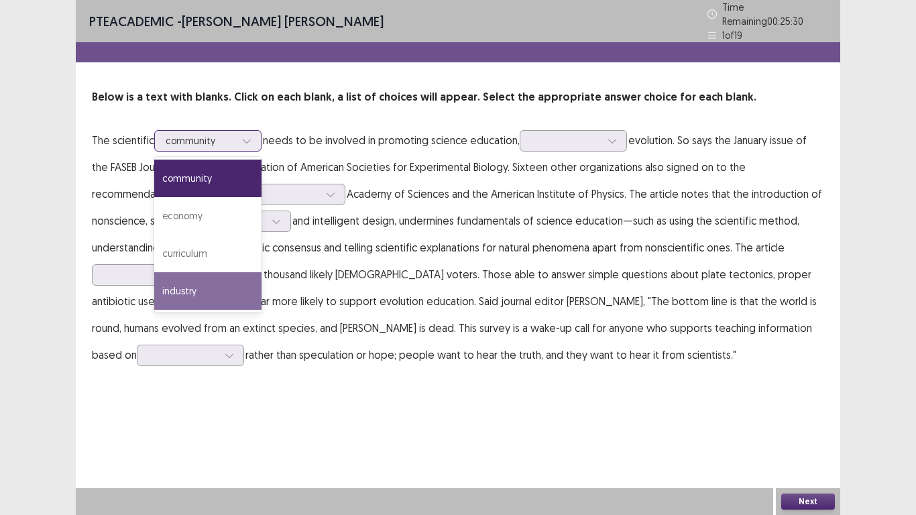
click at [196, 272] on div "industry" at bounding box center [207, 291] width 107 height 38
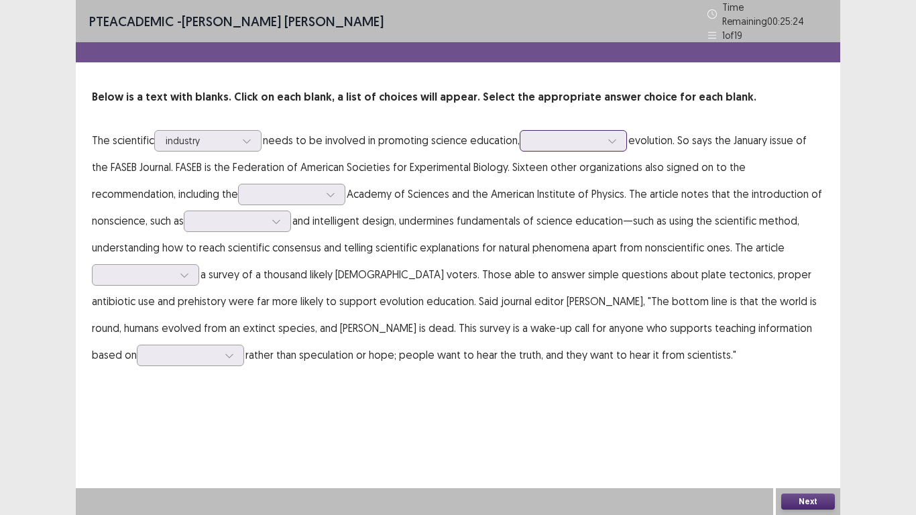
click at [617, 136] on icon at bounding box center [612, 140] width 9 height 9
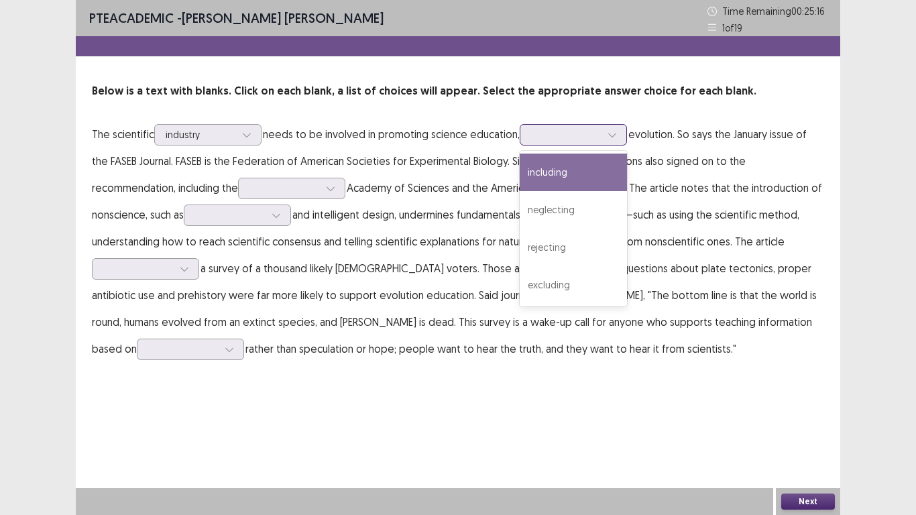
click at [585, 176] on div "including" at bounding box center [573, 173] width 107 height 38
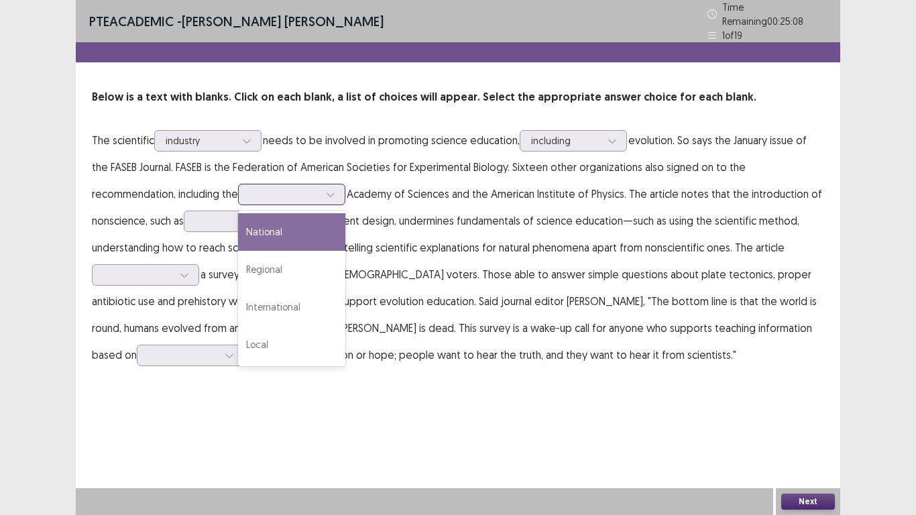
click at [341, 188] on div at bounding box center [331, 194] width 20 height 20
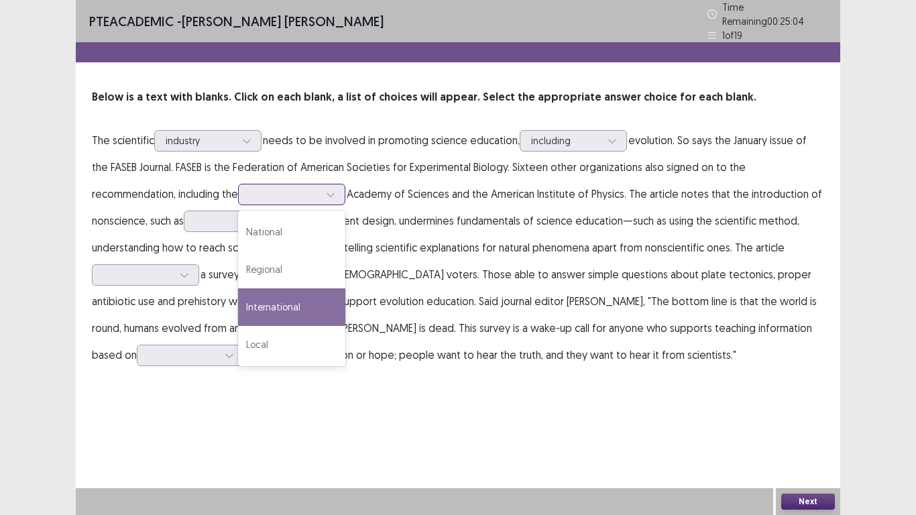
click at [298, 288] on div "International" at bounding box center [291, 307] width 107 height 38
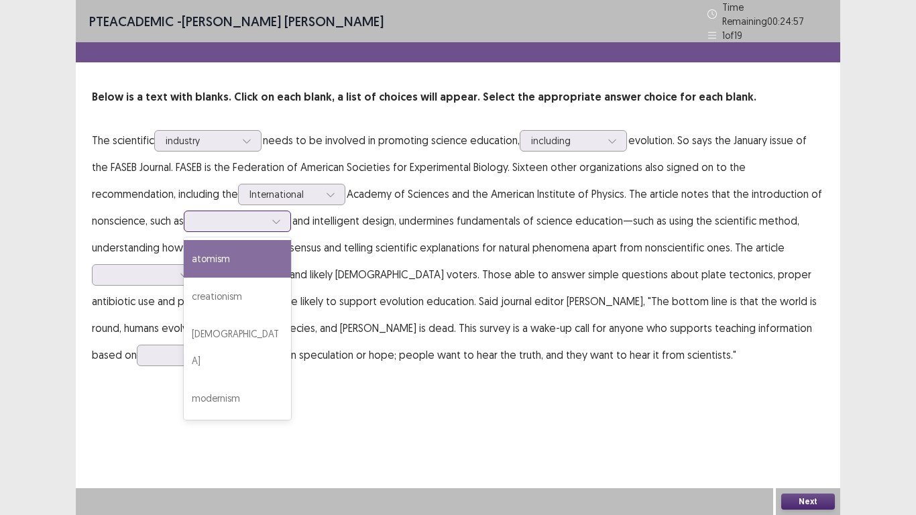
click at [280, 221] on div at bounding box center [276, 221] width 20 height 20
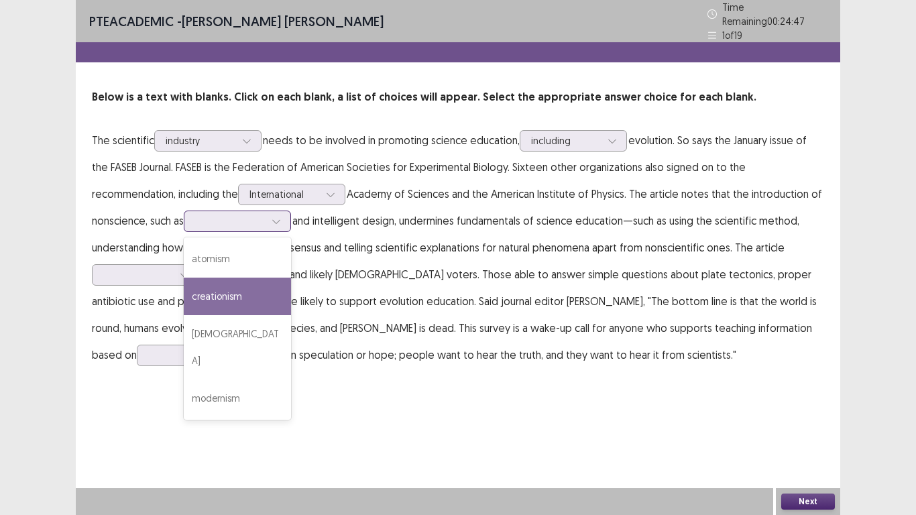
click at [268, 280] on div "creationism" at bounding box center [237, 297] width 107 height 38
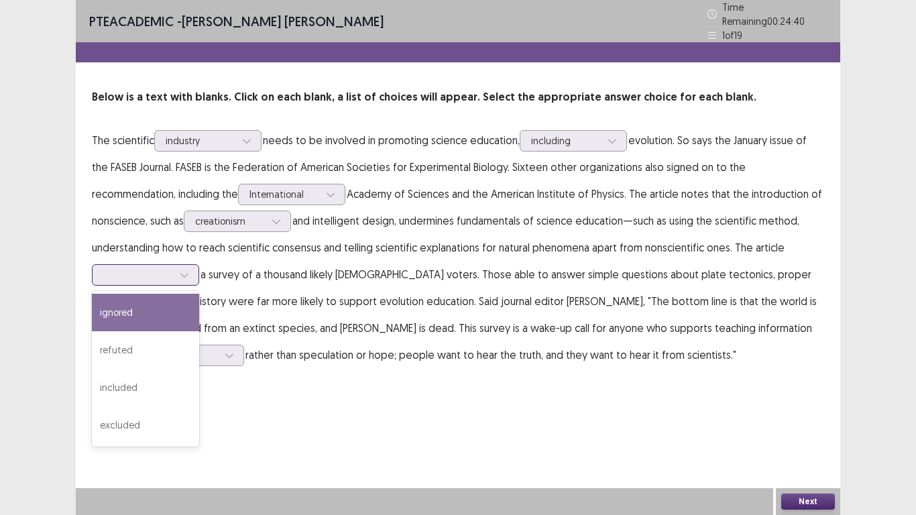
click at [182, 270] on icon at bounding box center [184, 274] width 9 height 9
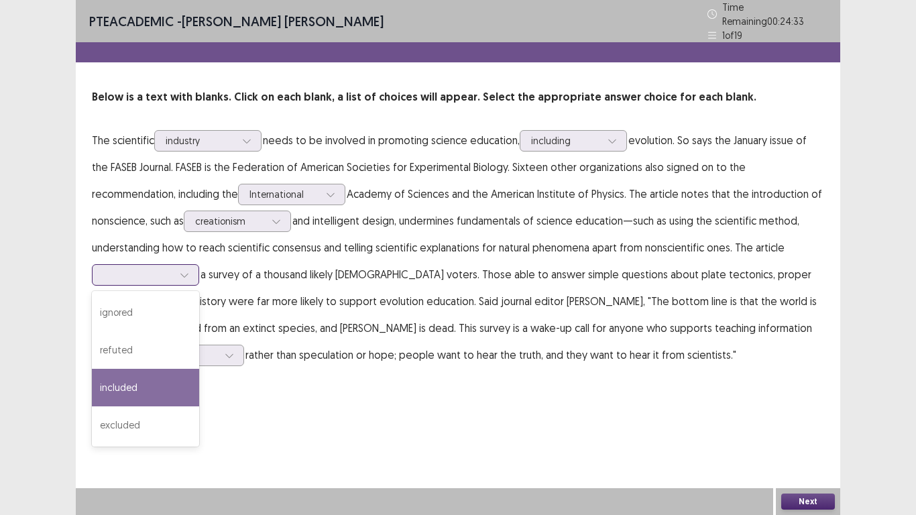
click at [127, 369] on div "included" at bounding box center [145, 388] width 107 height 38
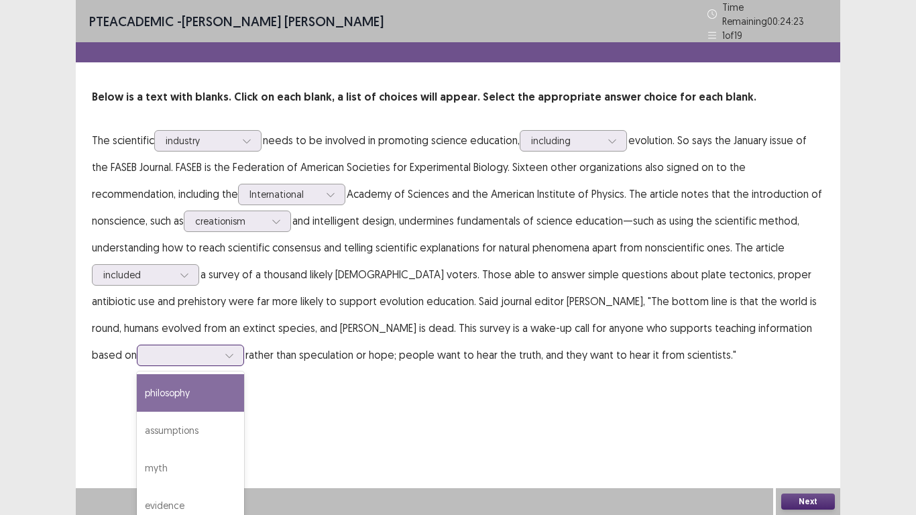
click at [239, 345] on div at bounding box center [229, 355] width 20 height 20
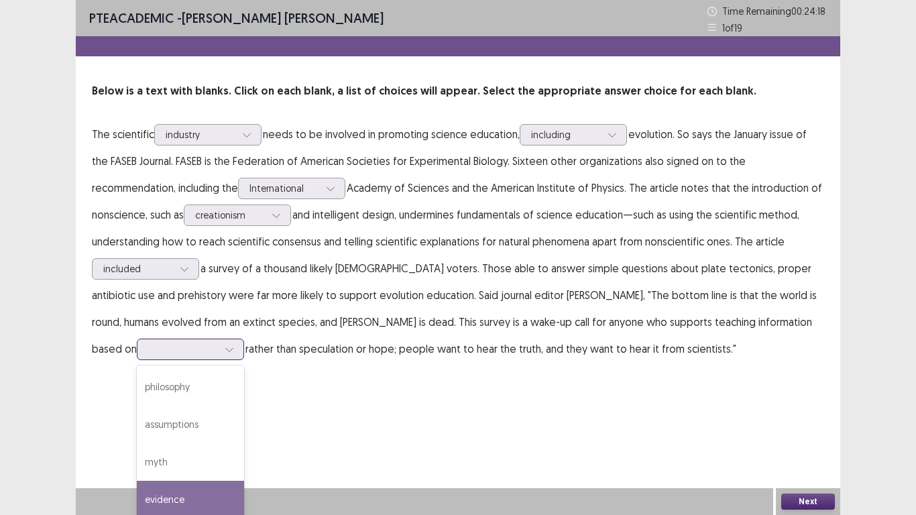
click at [244, 401] on div "evidence" at bounding box center [190, 500] width 107 height 38
click at [812, 401] on button "Next" at bounding box center [808, 502] width 54 height 16
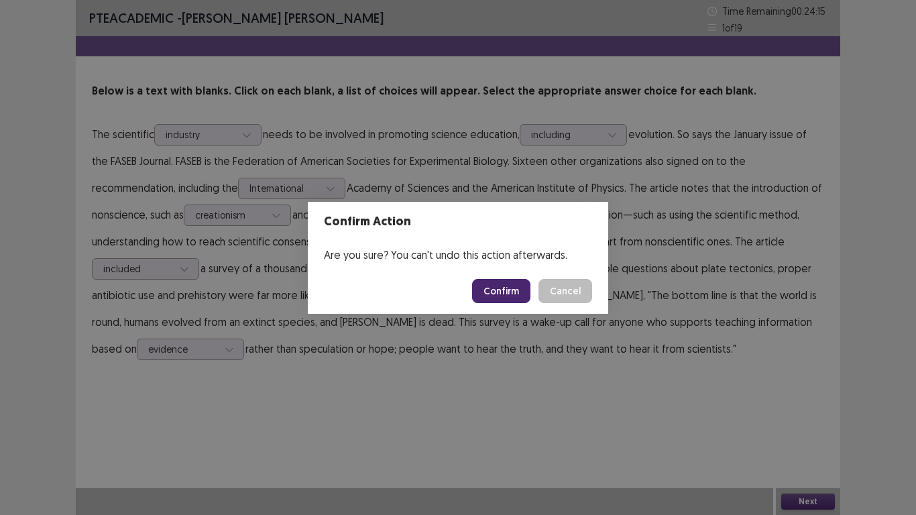
click at [523, 284] on button "Confirm" at bounding box center [501, 291] width 58 height 24
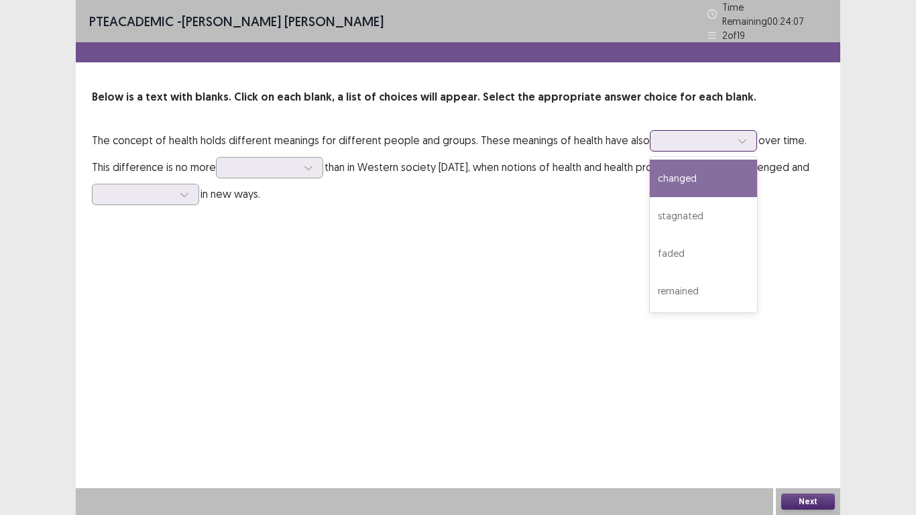
click at [742, 136] on div at bounding box center [742, 141] width 20 height 20
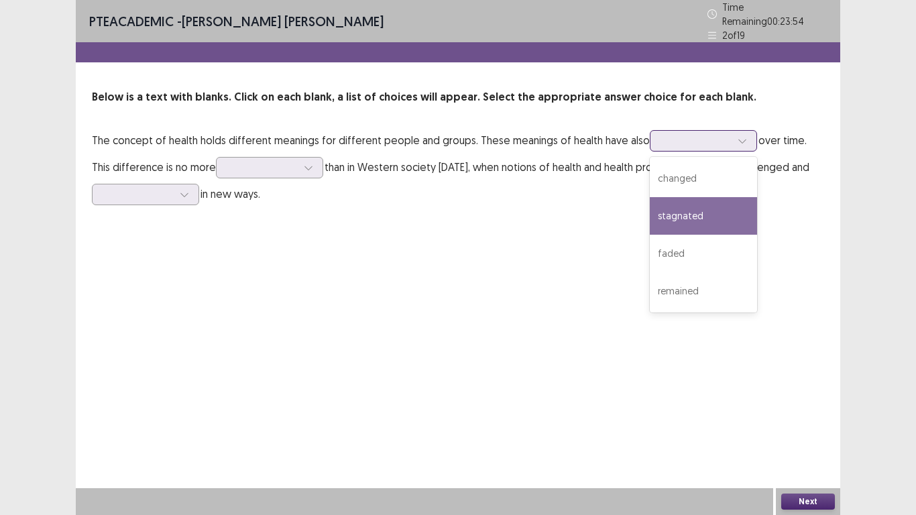
click at [690, 217] on div "stagnated" at bounding box center [703, 216] width 107 height 38
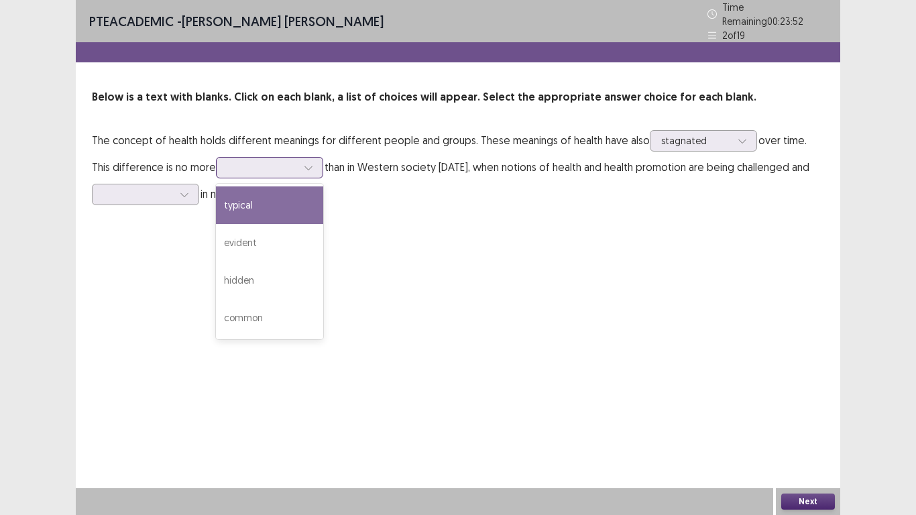
click at [304, 163] on icon at bounding box center [308, 167] width 9 height 9
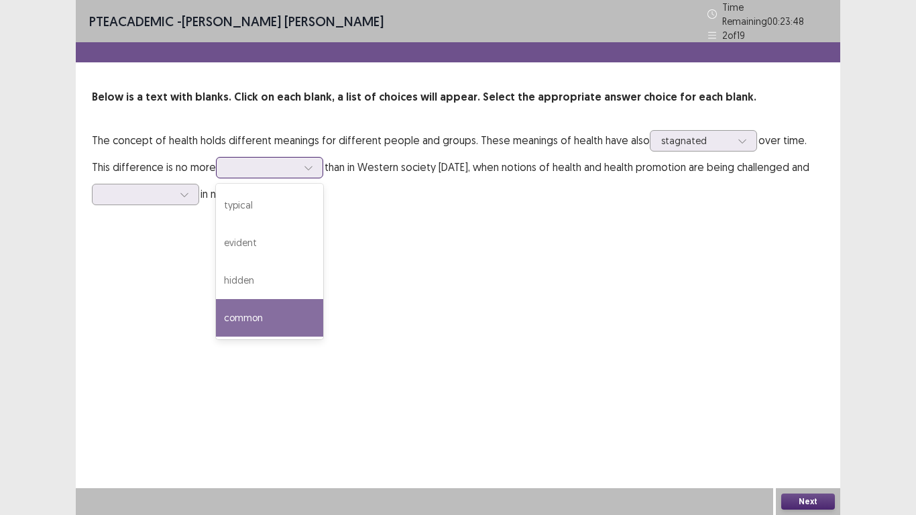
click at [234, 311] on div "common" at bounding box center [269, 318] width 107 height 38
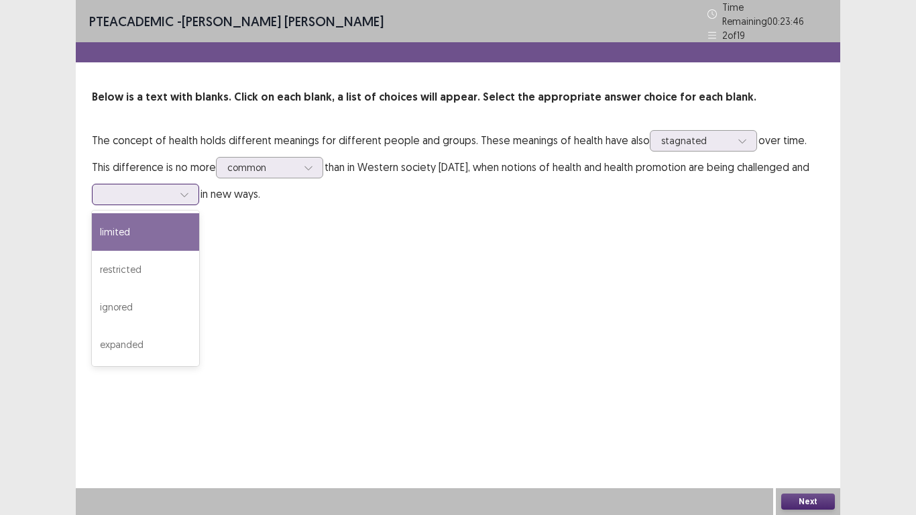
click at [183, 190] on icon at bounding box center [184, 194] width 9 height 9
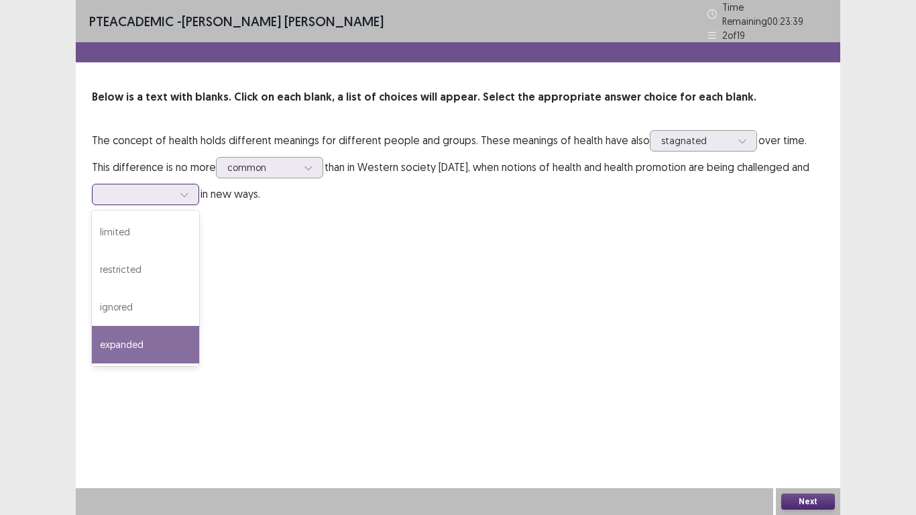
click at [123, 345] on div "expanded" at bounding box center [145, 345] width 107 height 38
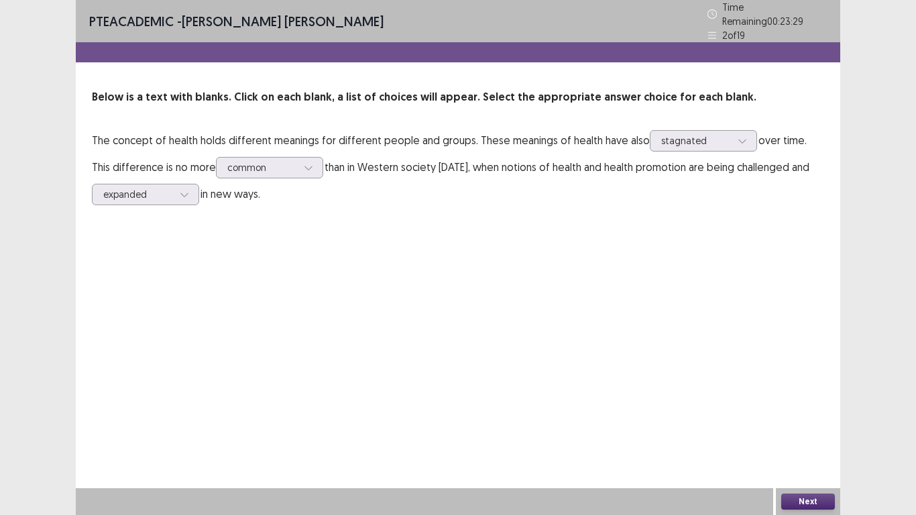
click at [791, 401] on button "Next" at bounding box center [808, 502] width 54 height 16
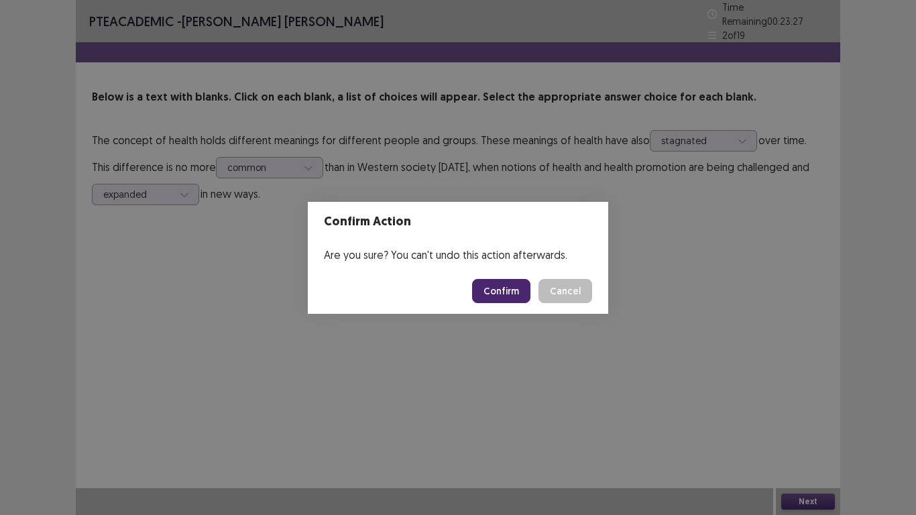
click at [501, 296] on button "Confirm" at bounding box center [501, 291] width 58 height 24
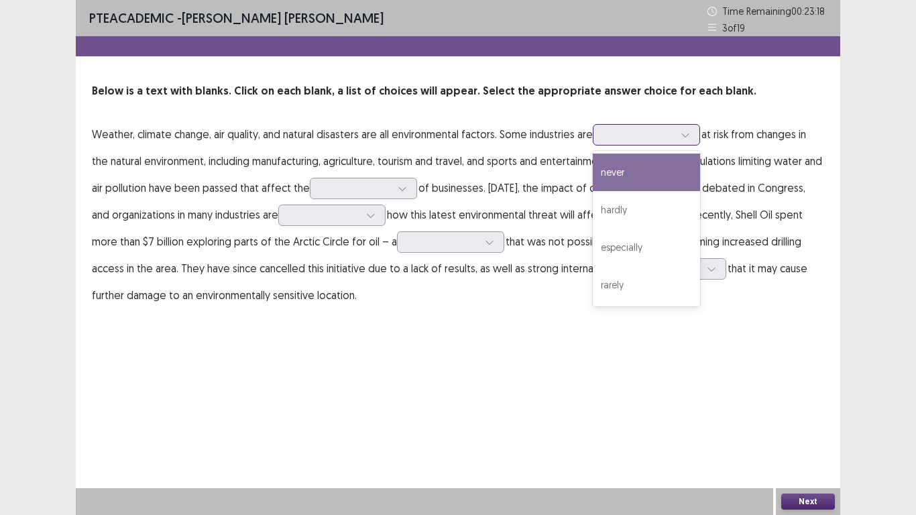
click at [687, 135] on icon at bounding box center [685, 134] width 9 height 9
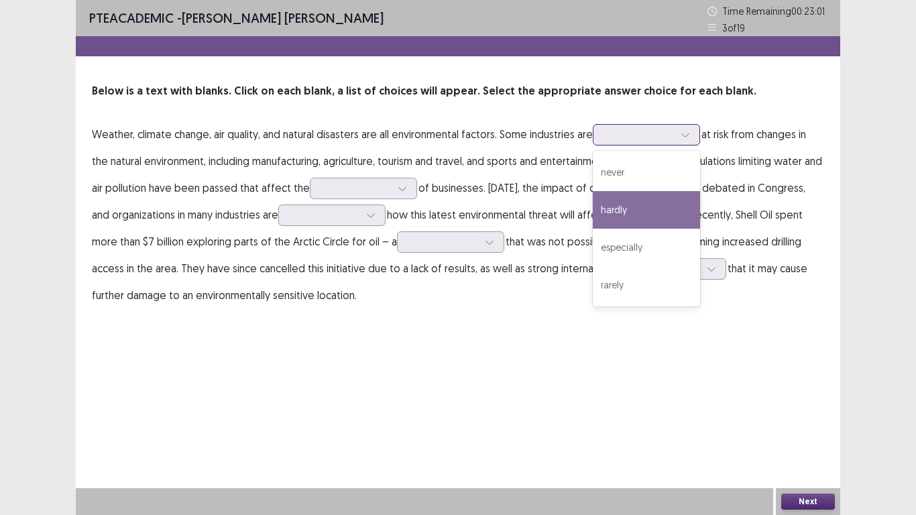
click at [658, 204] on div "hardly" at bounding box center [646, 210] width 107 height 38
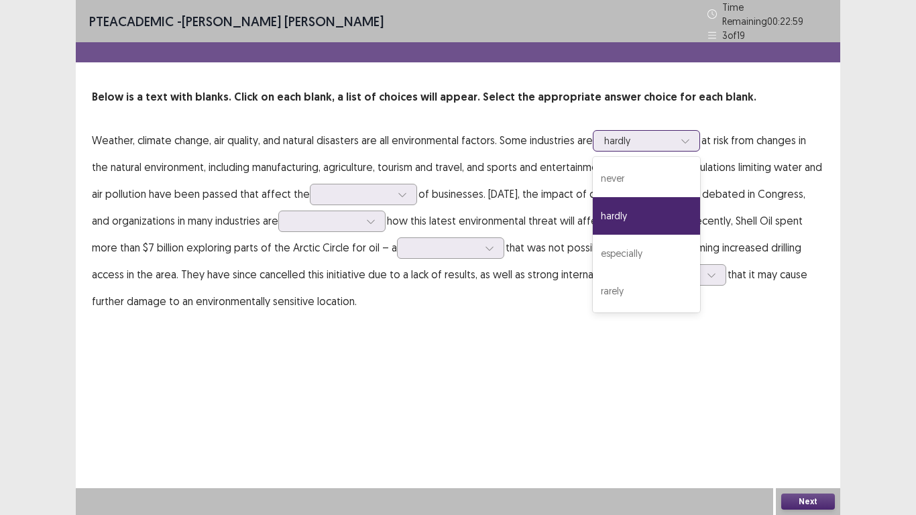
click at [684, 136] on icon at bounding box center [685, 140] width 9 height 9
click at [650, 205] on div "hardly" at bounding box center [646, 216] width 107 height 38
click at [691, 131] on div at bounding box center [685, 141] width 20 height 20
click at [645, 211] on div "hardly" at bounding box center [646, 216] width 107 height 38
click at [689, 136] on icon at bounding box center [685, 140] width 9 height 9
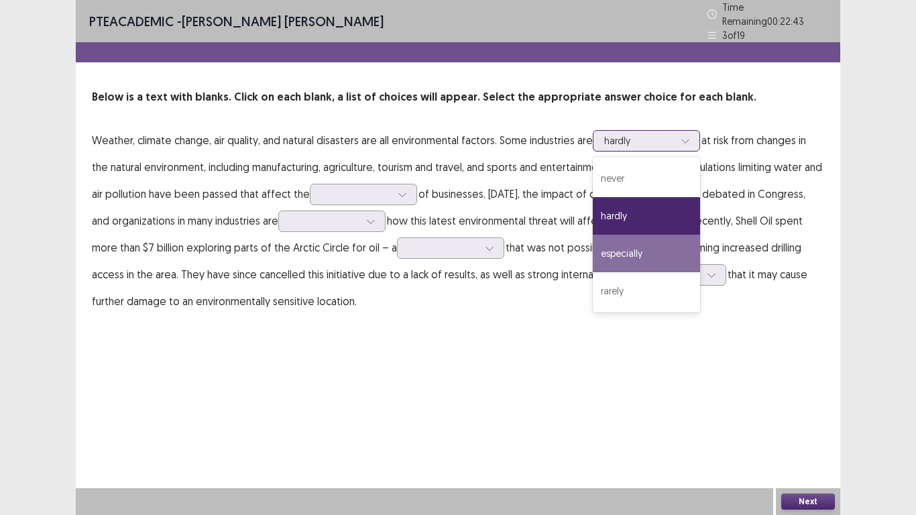
click at [631, 237] on div "especially" at bounding box center [646, 254] width 107 height 38
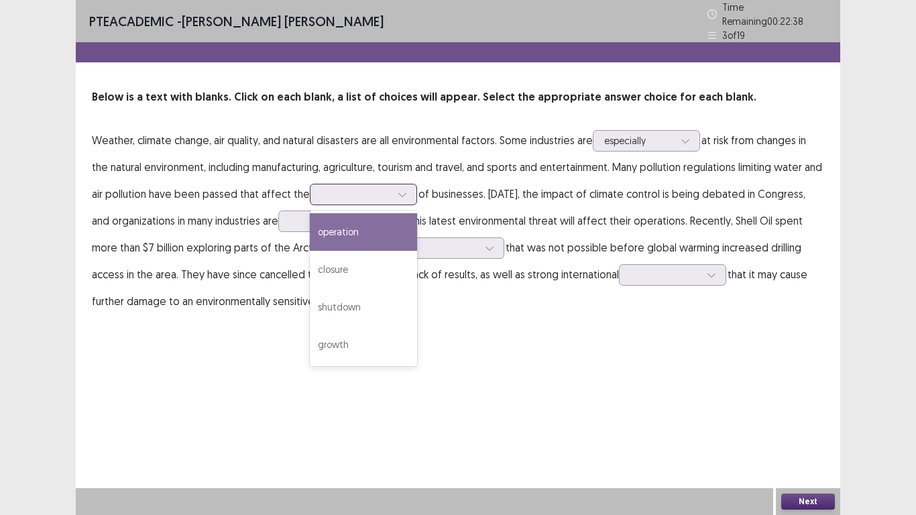
click at [411, 187] on div at bounding box center [402, 194] width 20 height 20
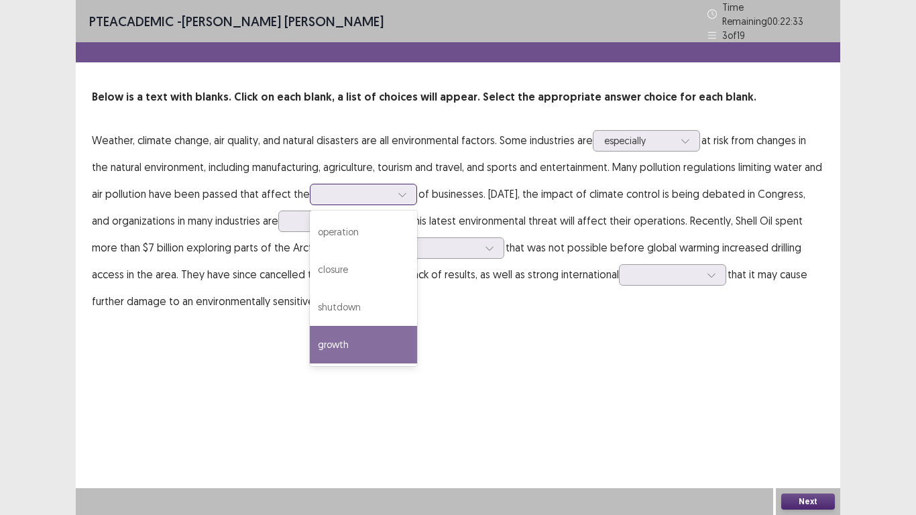
click at [360, 341] on div "growth" at bounding box center [363, 345] width 107 height 38
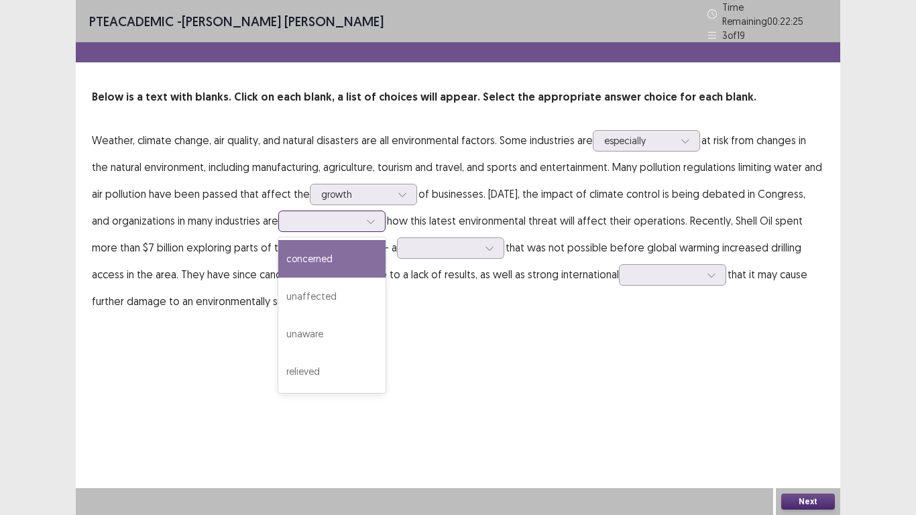
click at [376, 218] on icon at bounding box center [370, 221] width 9 height 9
click at [343, 259] on div "concerned" at bounding box center [331, 259] width 107 height 38
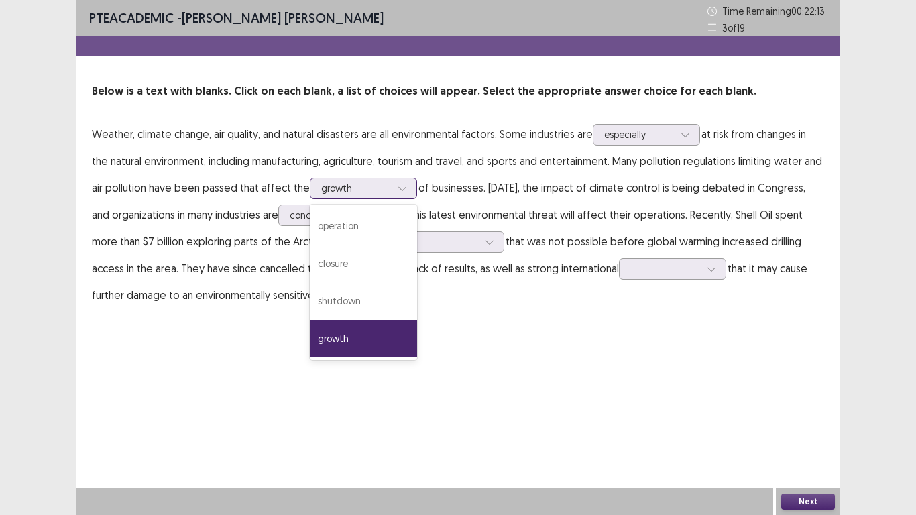
click at [413, 193] on div at bounding box center [402, 188] width 20 height 20
click at [398, 219] on div "operation" at bounding box center [363, 226] width 107 height 38
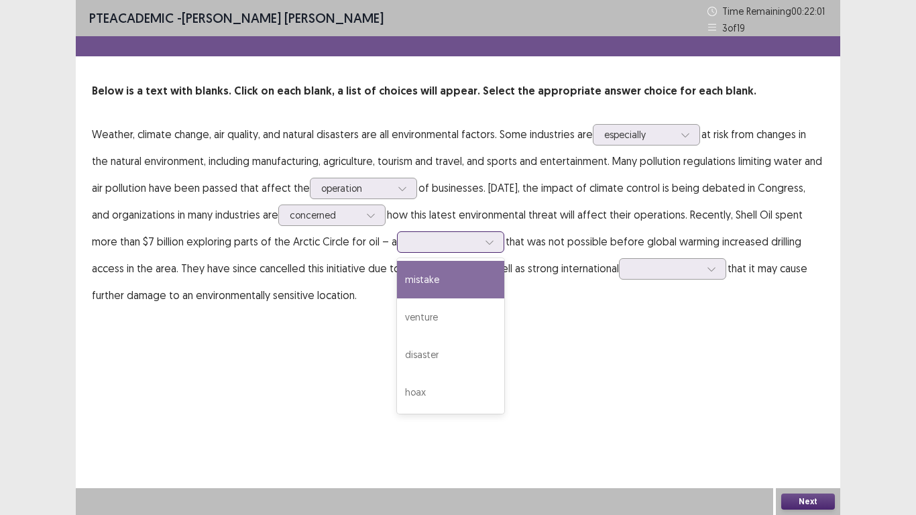
click at [498, 239] on div at bounding box center [490, 242] width 20 height 20
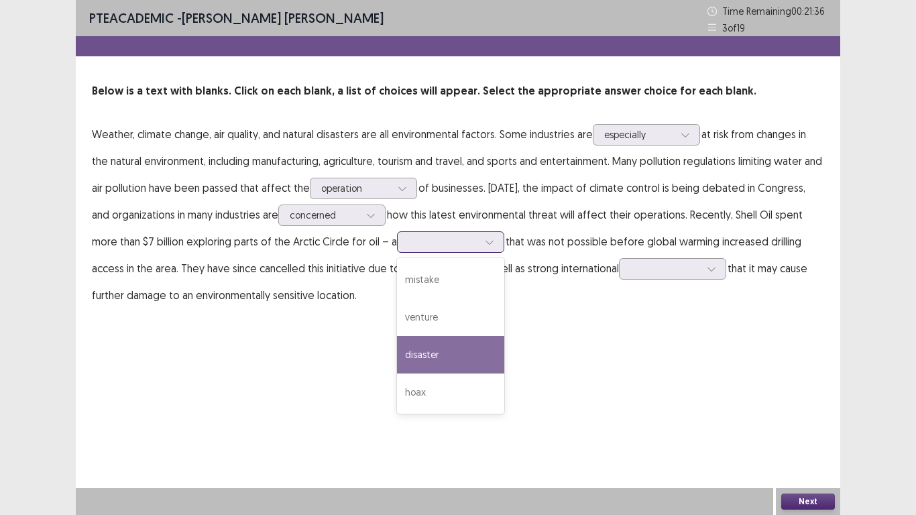
click at [435, 343] on div "disaster" at bounding box center [450, 355] width 107 height 38
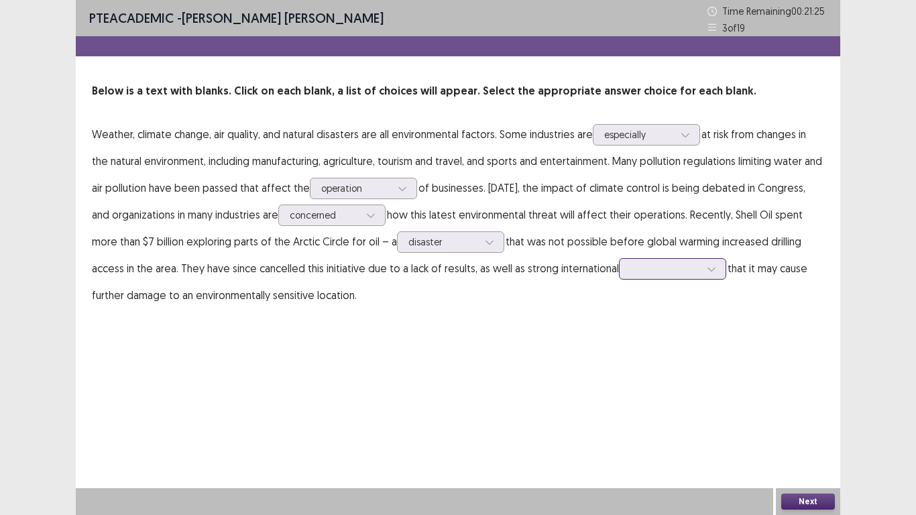
click at [714, 269] on div at bounding box center [712, 269] width 20 height 20
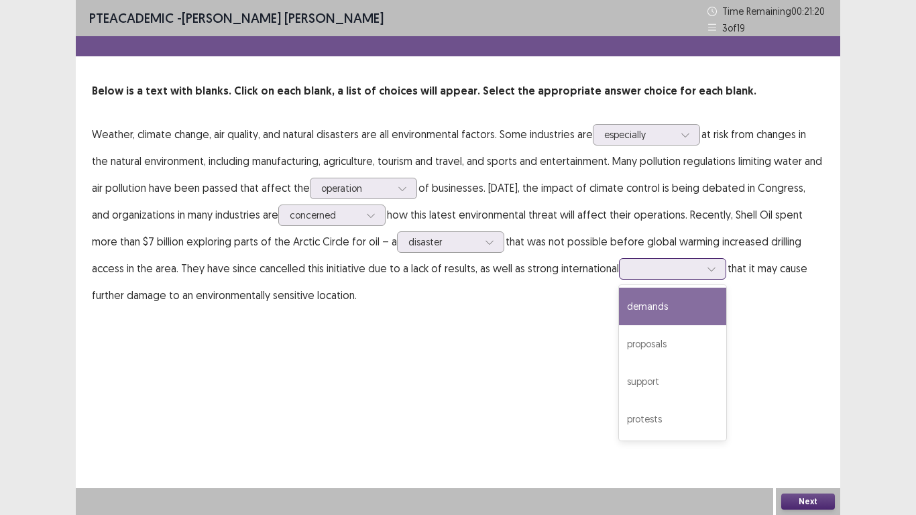
click at [690, 307] on div "demands" at bounding box center [672, 307] width 107 height 38
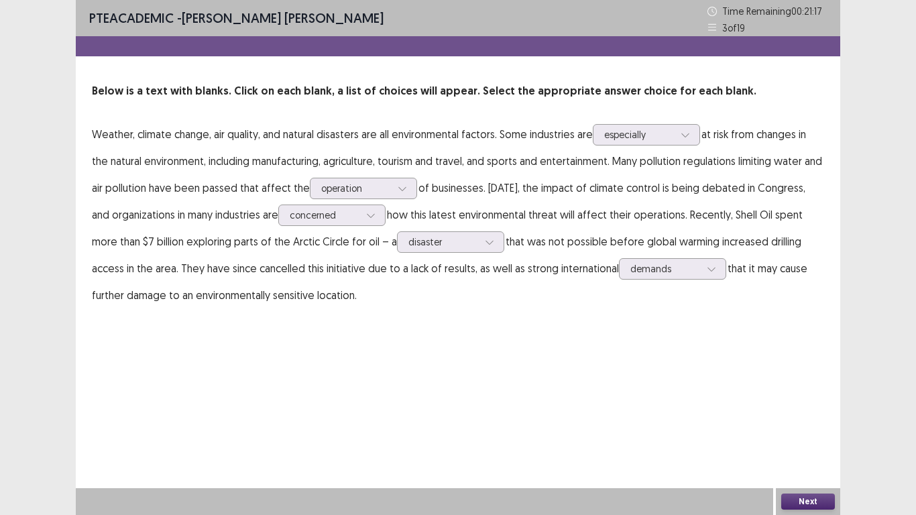
click at [787, 401] on button "Next" at bounding box center [808, 502] width 54 height 16
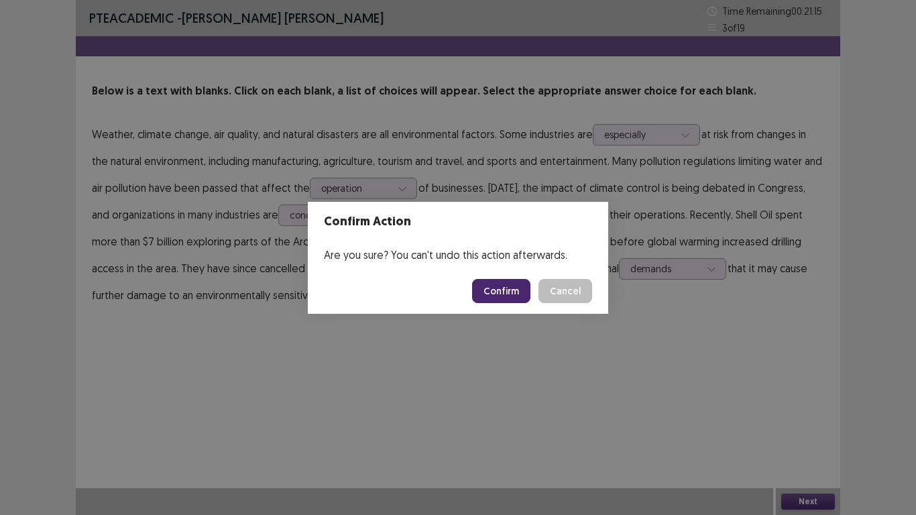
click at [514, 296] on button "Confirm" at bounding box center [501, 291] width 58 height 24
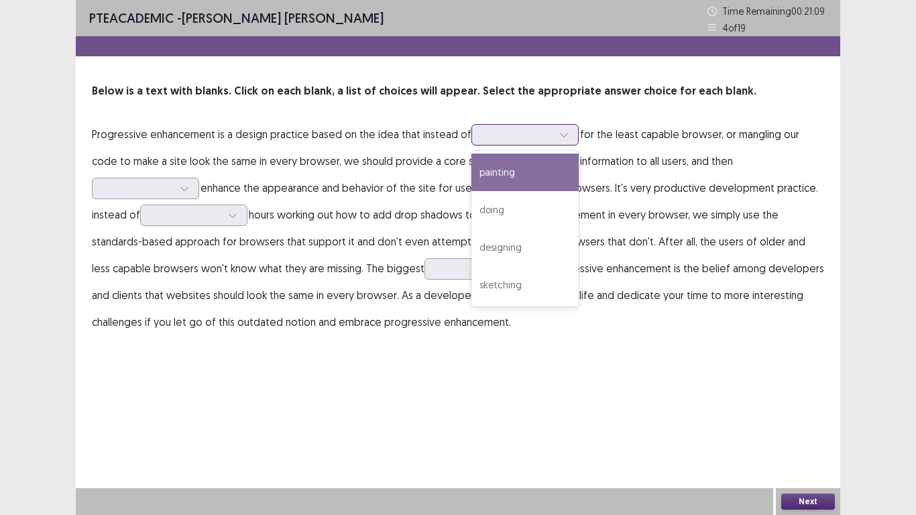
click at [570, 138] on div at bounding box center [525, 134] width 107 height 21
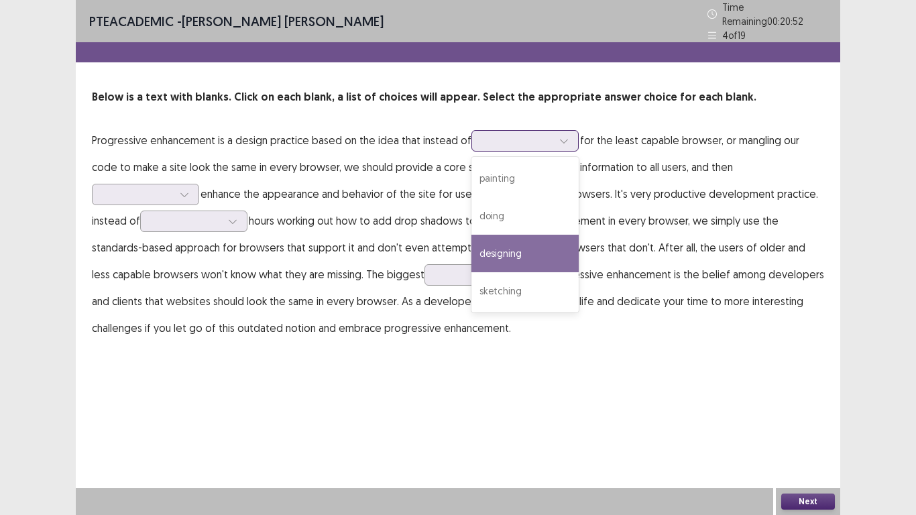
click at [512, 256] on div "designing" at bounding box center [525, 254] width 107 height 38
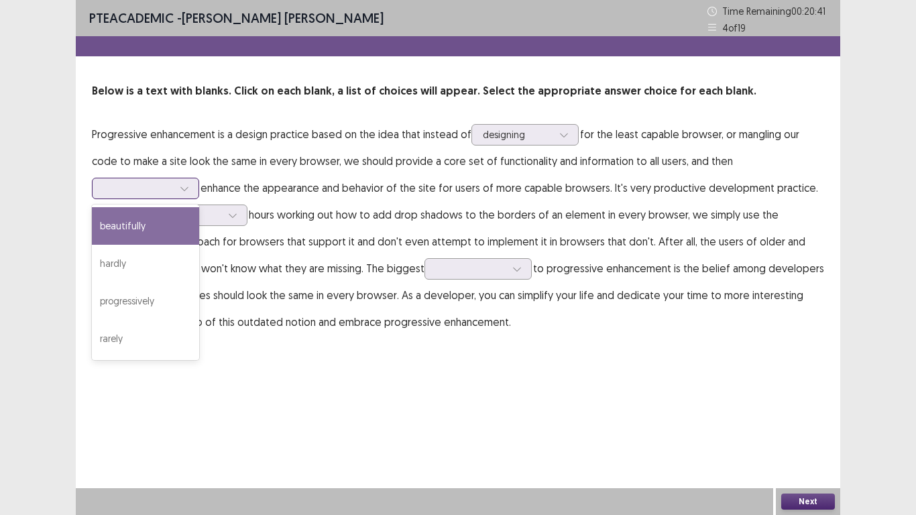
click at [195, 178] on div at bounding box center [184, 188] width 20 height 20
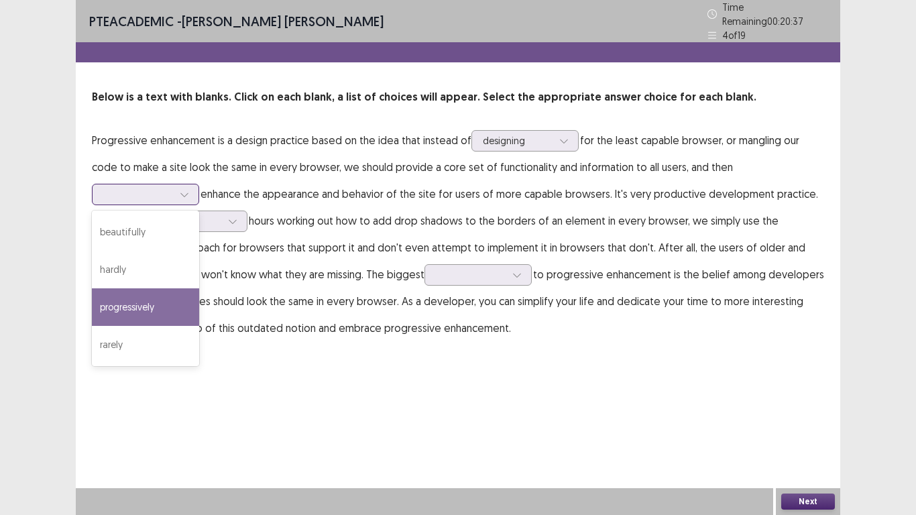
click at [199, 288] on div "progressively" at bounding box center [145, 307] width 107 height 38
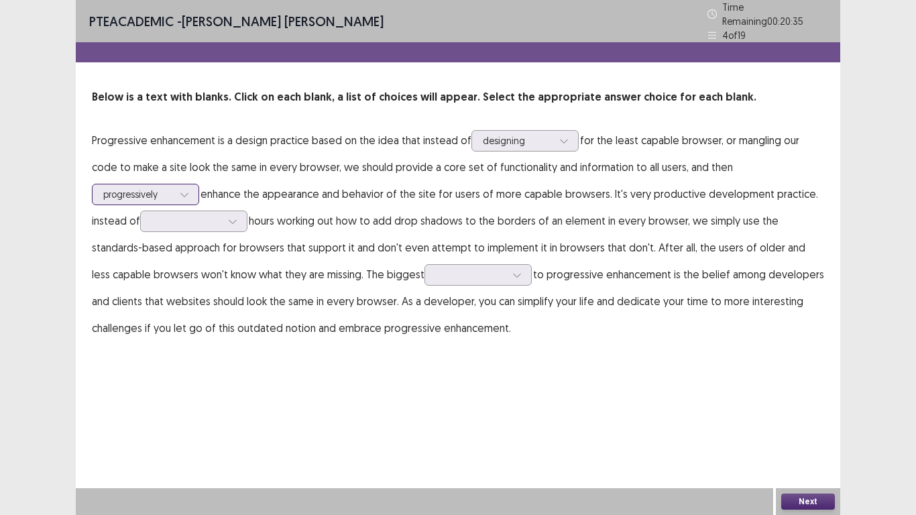
click at [199, 184] on div "progressively" at bounding box center [145, 194] width 107 height 21
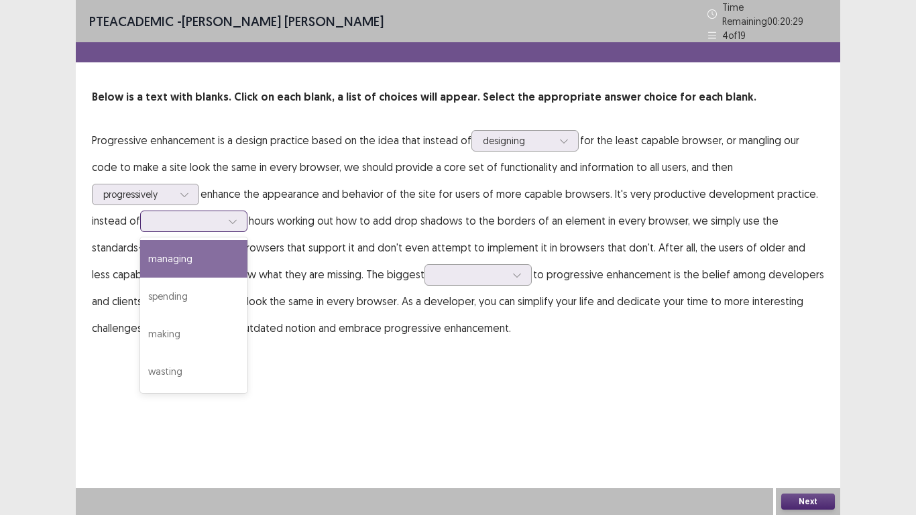
click at [223, 221] on div at bounding box center [233, 221] width 20 height 20
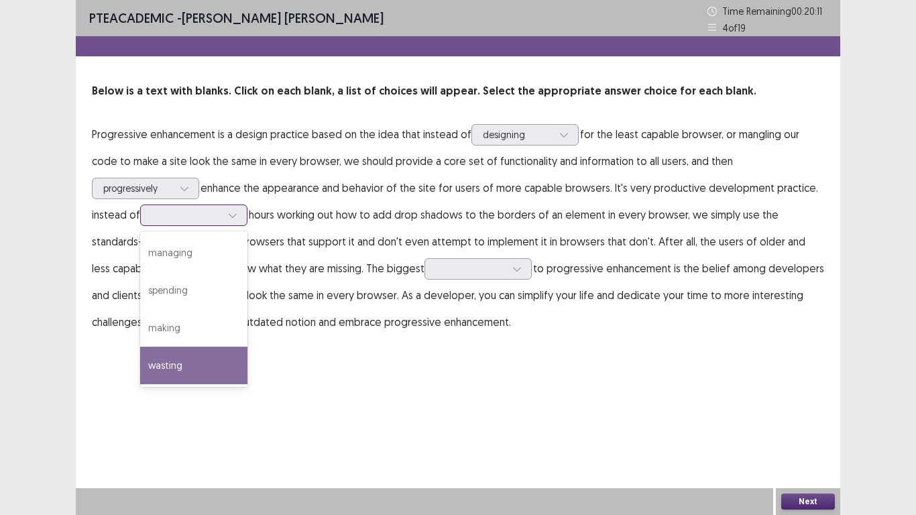
click at [164, 355] on div "wasting" at bounding box center [193, 366] width 107 height 38
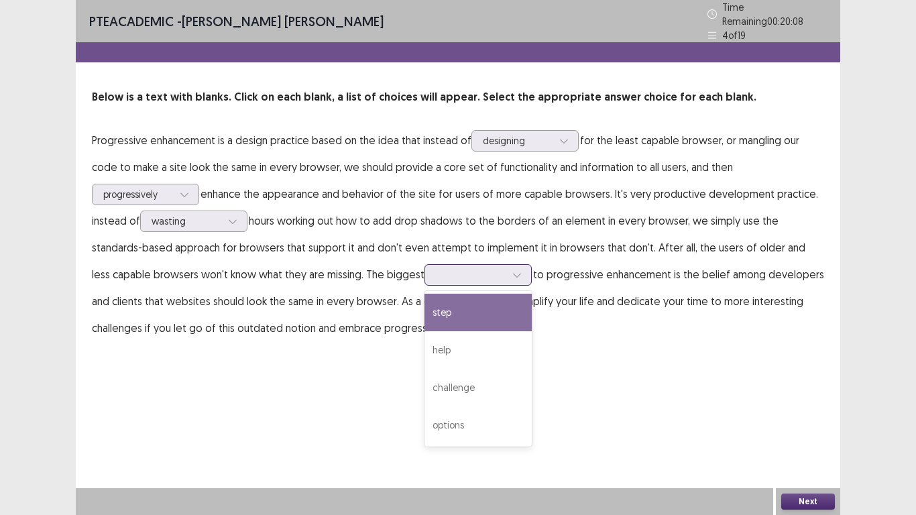
click at [512, 270] on icon at bounding box center [516, 274] width 9 height 9
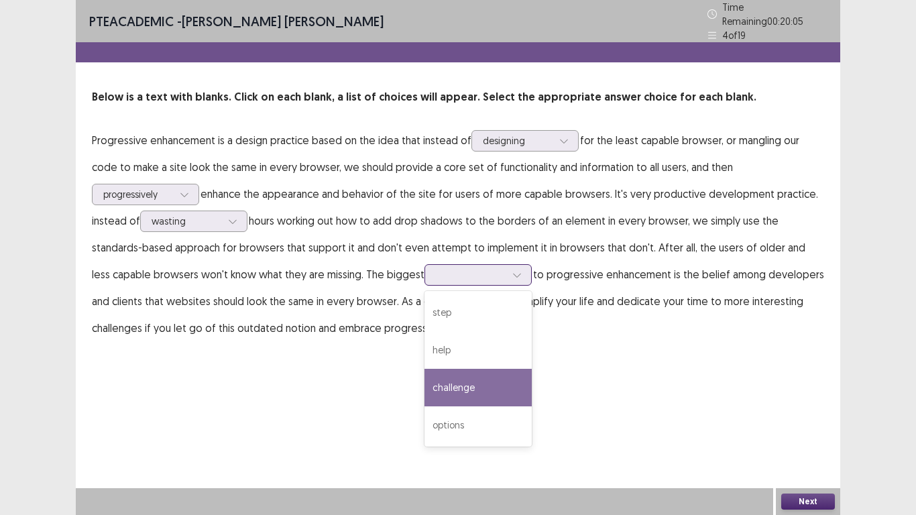
click at [425, 369] on div "challenge" at bounding box center [478, 388] width 107 height 38
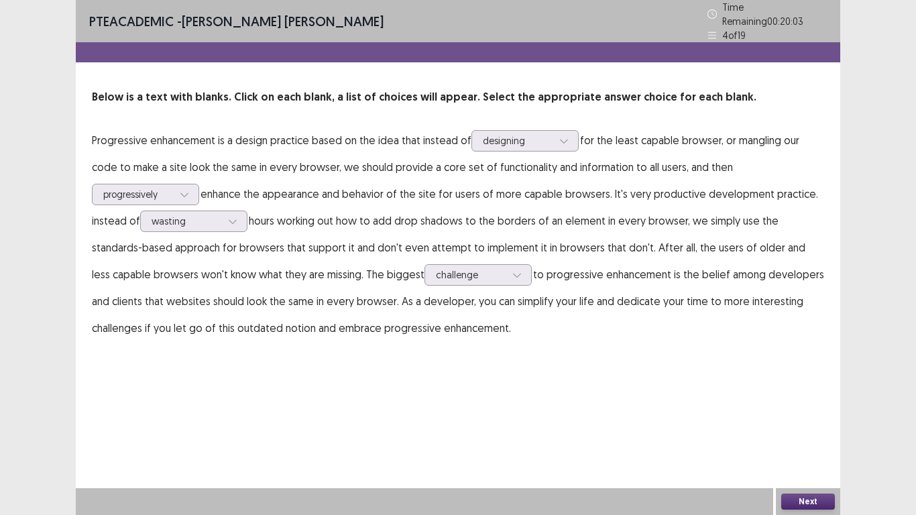
click at [789, 401] on div "Next" at bounding box center [808, 501] width 64 height 27
click at [789, 401] on button "Next" at bounding box center [808, 502] width 54 height 16
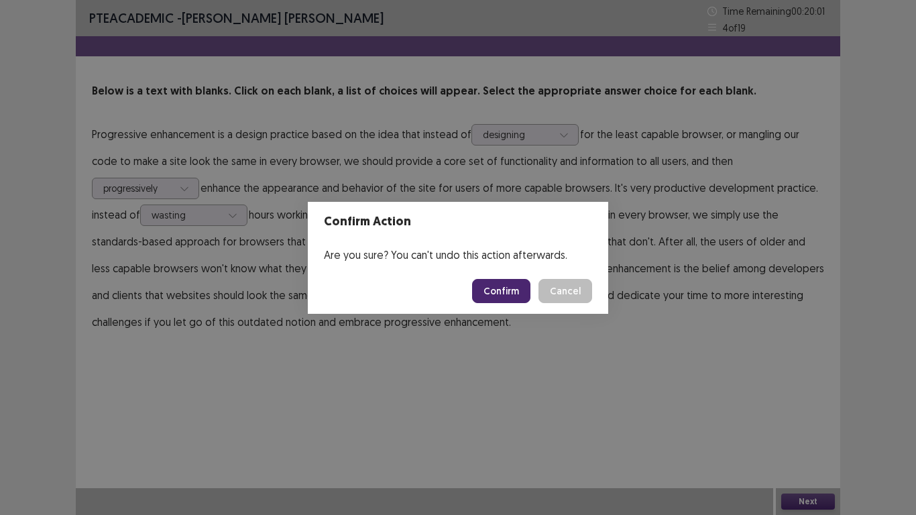
click at [514, 283] on button "Confirm" at bounding box center [501, 291] width 58 height 24
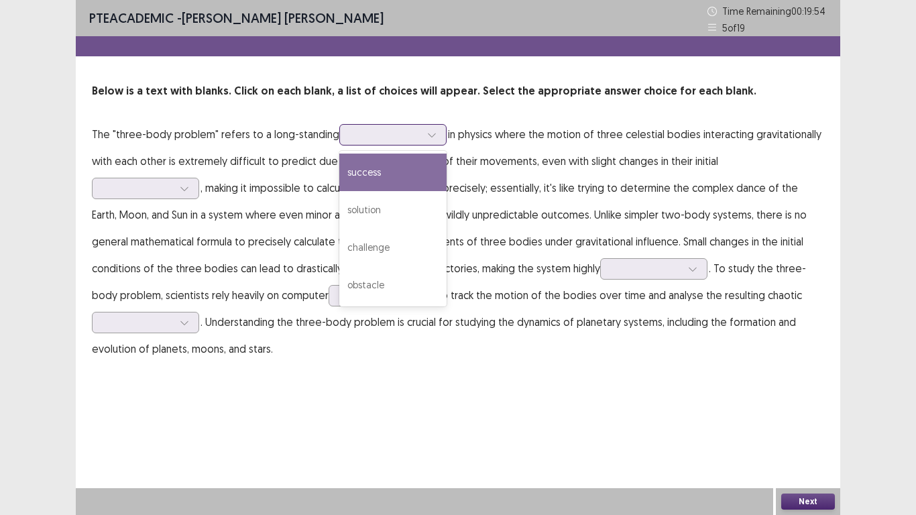
click at [434, 138] on div at bounding box center [432, 135] width 20 height 20
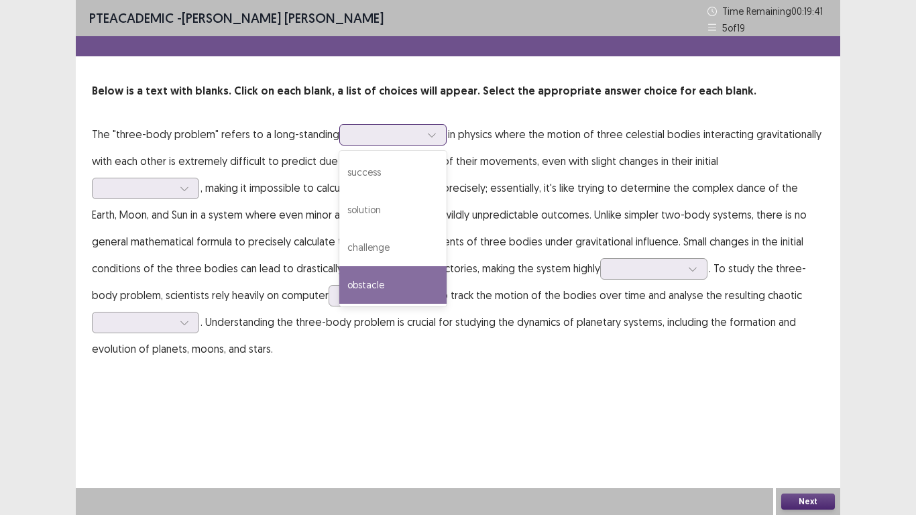
click at [372, 281] on div "obstacle" at bounding box center [392, 285] width 107 height 38
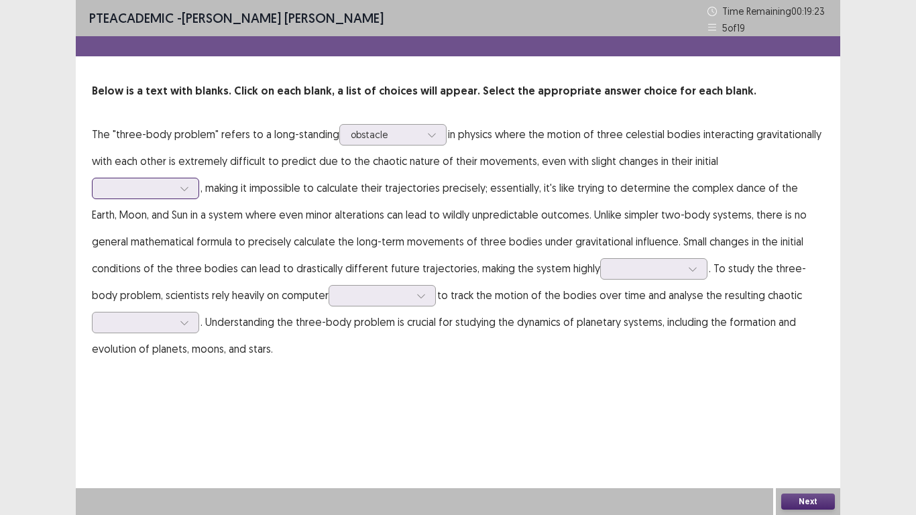
click at [189, 184] on icon at bounding box center [184, 188] width 9 height 9
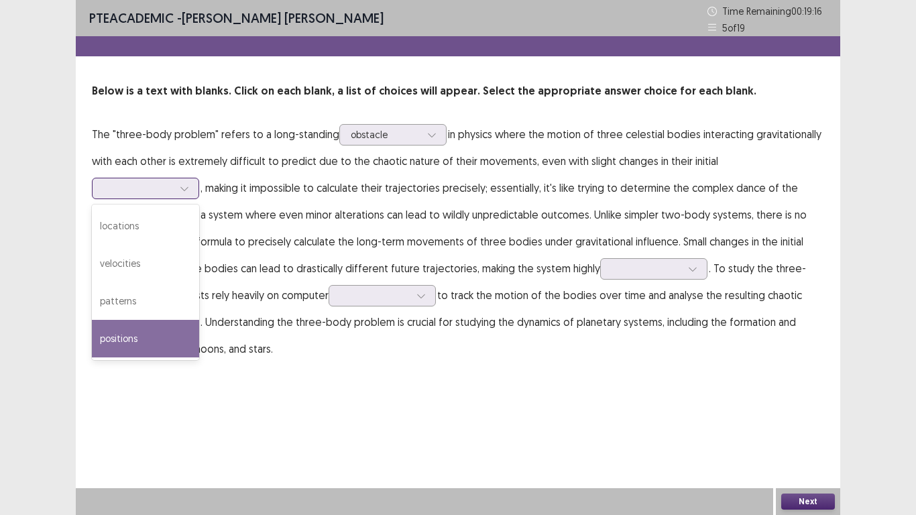
click at [199, 320] on div "positions" at bounding box center [145, 339] width 107 height 38
click at [195, 178] on div at bounding box center [184, 188] width 20 height 20
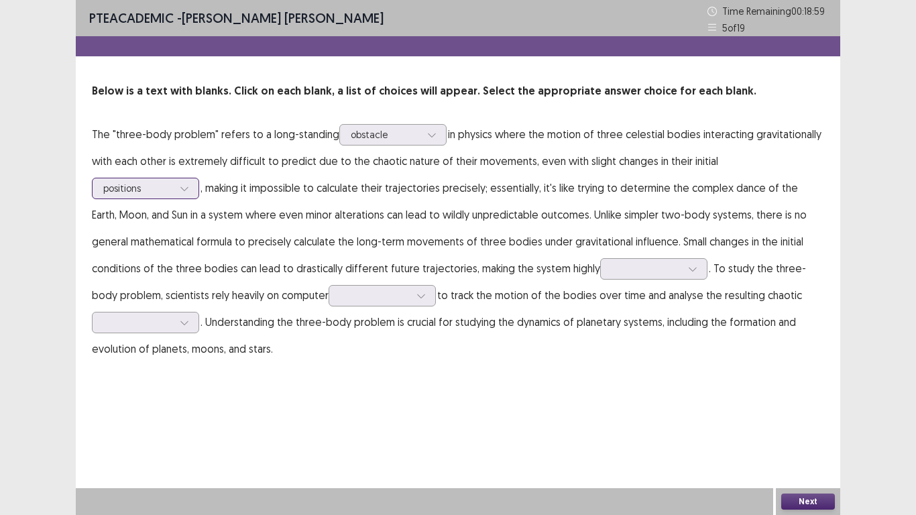
click at [195, 178] on div at bounding box center [184, 188] width 20 height 20
click at [683, 274] on div at bounding box center [693, 269] width 20 height 20
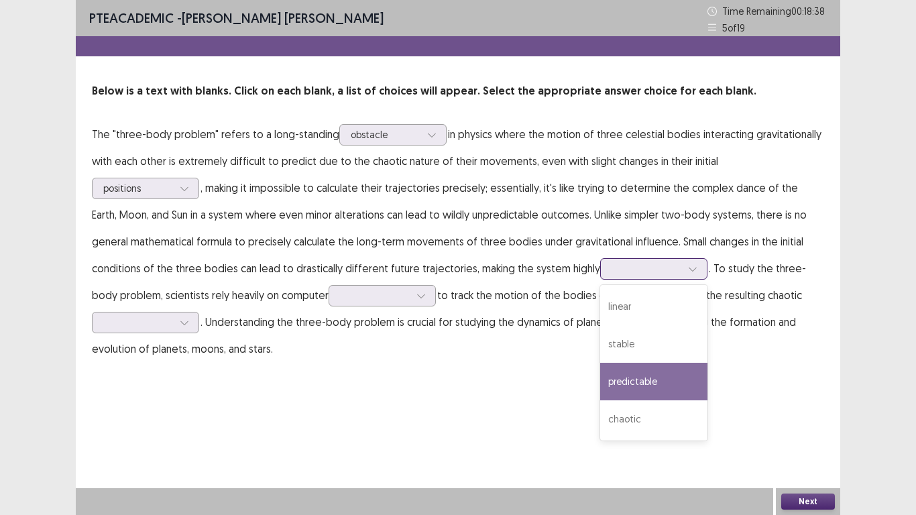
click at [600, 377] on div "predictable" at bounding box center [653, 382] width 107 height 38
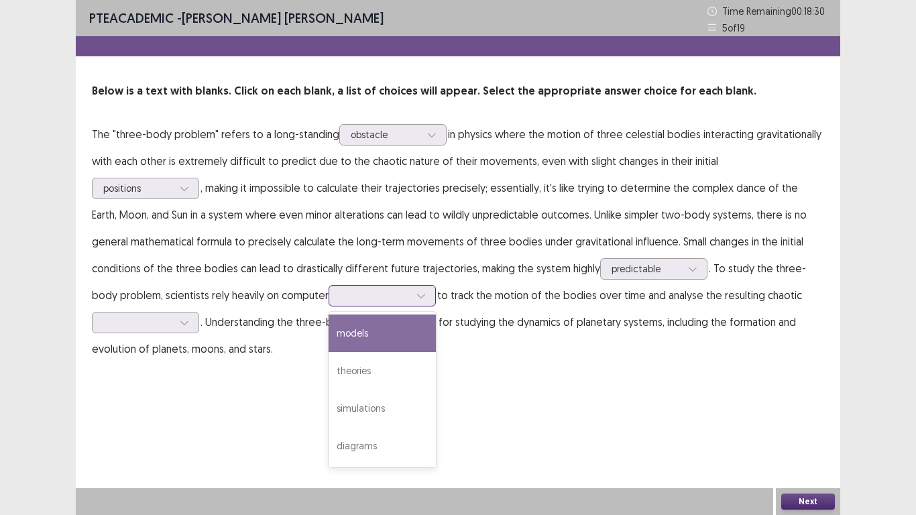
click at [411, 294] on div at bounding box center [421, 296] width 20 height 20
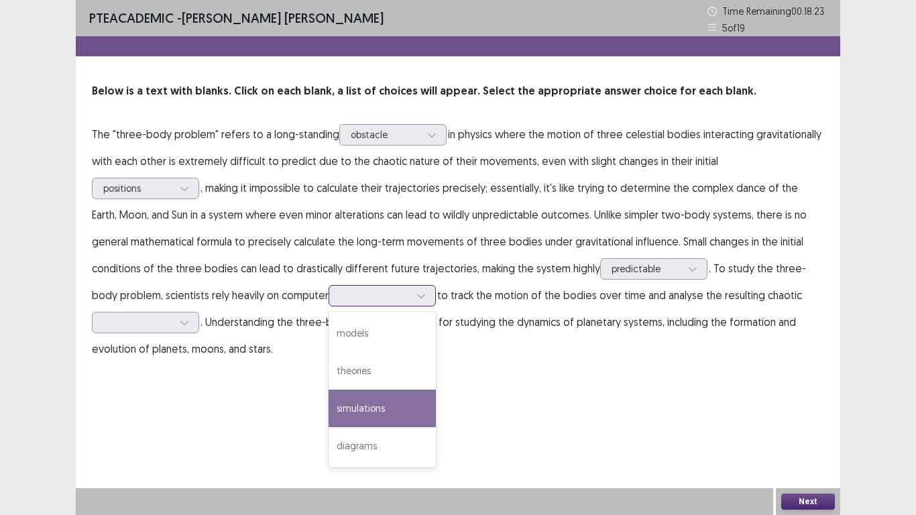
click at [329, 401] on div "simulations" at bounding box center [382, 409] width 107 height 38
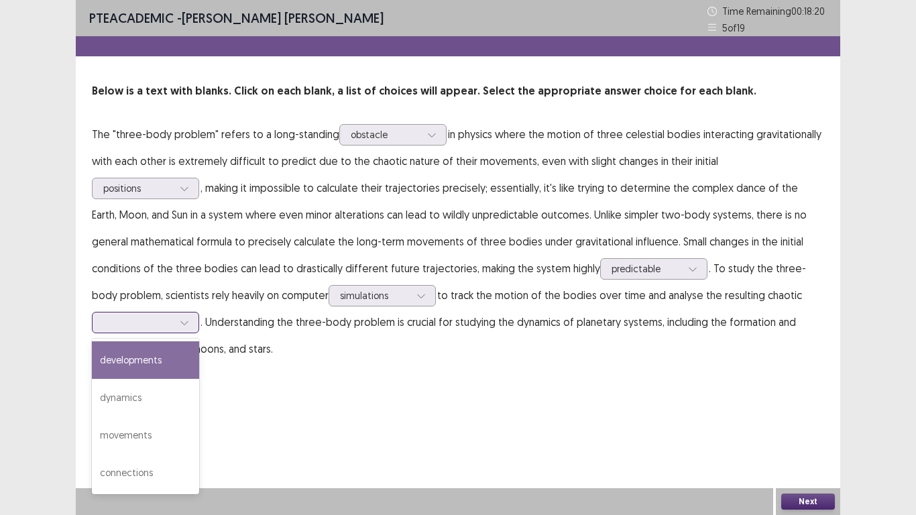
click at [195, 313] on div at bounding box center [184, 323] width 20 height 20
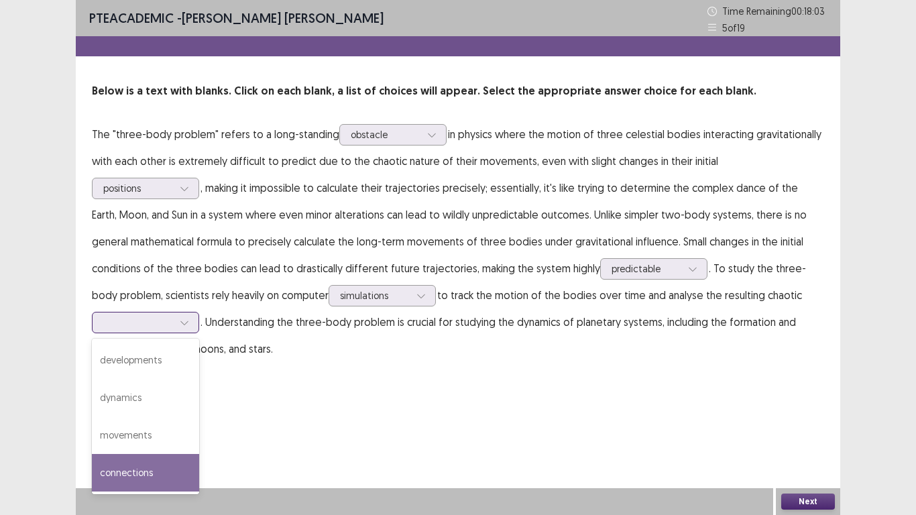
click at [199, 401] on div "connections" at bounding box center [145, 473] width 107 height 38
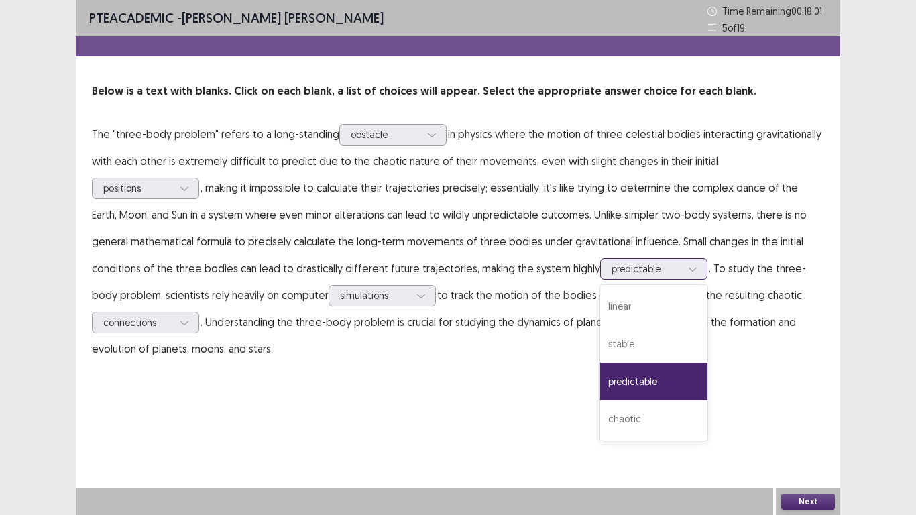
click at [688, 272] on icon at bounding box center [692, 268] width 9 height 9
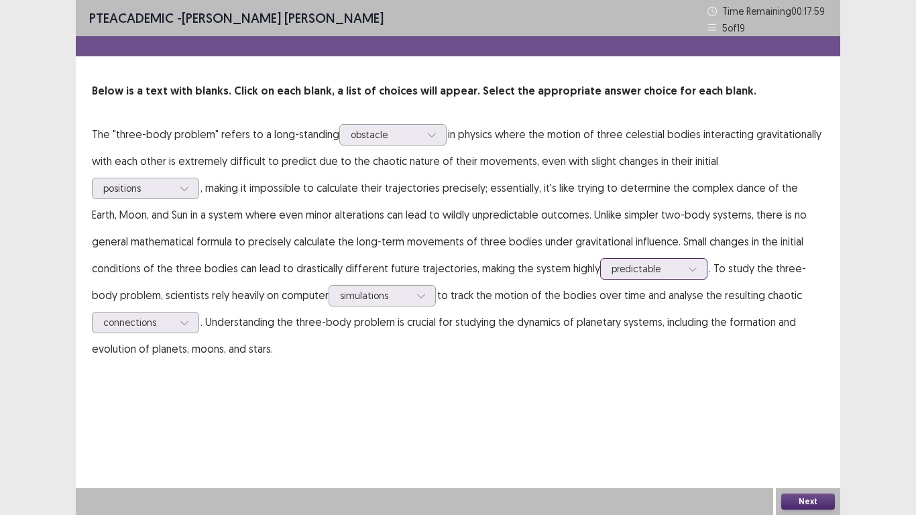
click at [688, 272] on icon at bounding box center [692, 268] width 9 height 9
click at [806, 401] on button "Next" at bounding box center [808, 502] width 54 height 16
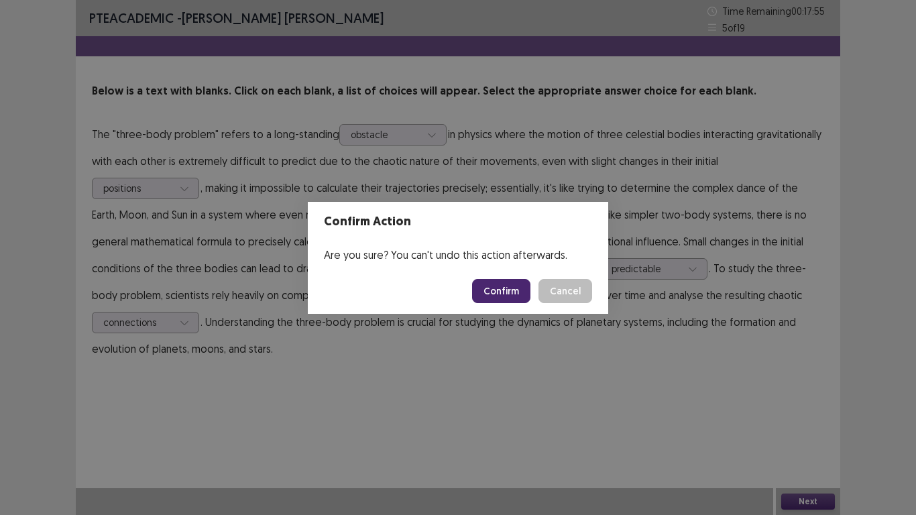
click at [511, 290] on button "Confirm" at bounding box center [501, 291] width 58 height 24
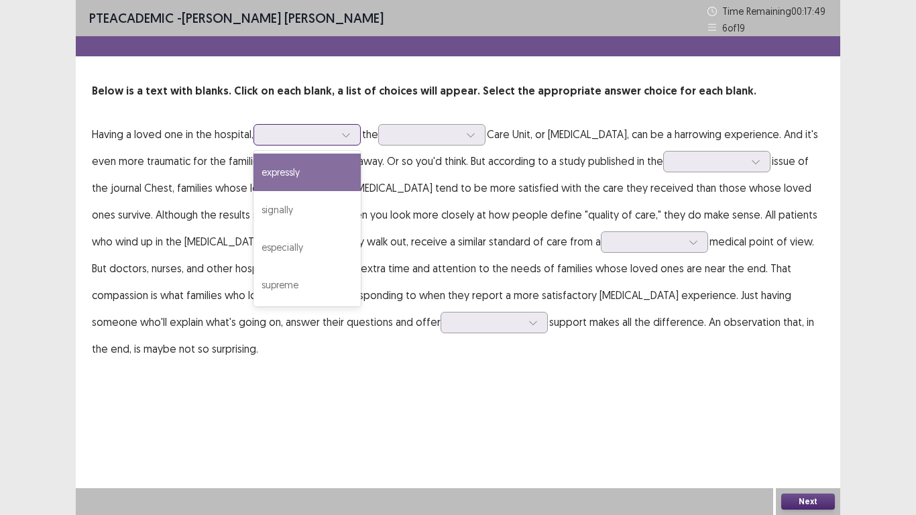
click at [351, 135] on icon at bounding box center [345, 134] width 9 height 9
click at [320, 165] on div "expressly" at bounding box center [307, 173] width 107 height 38
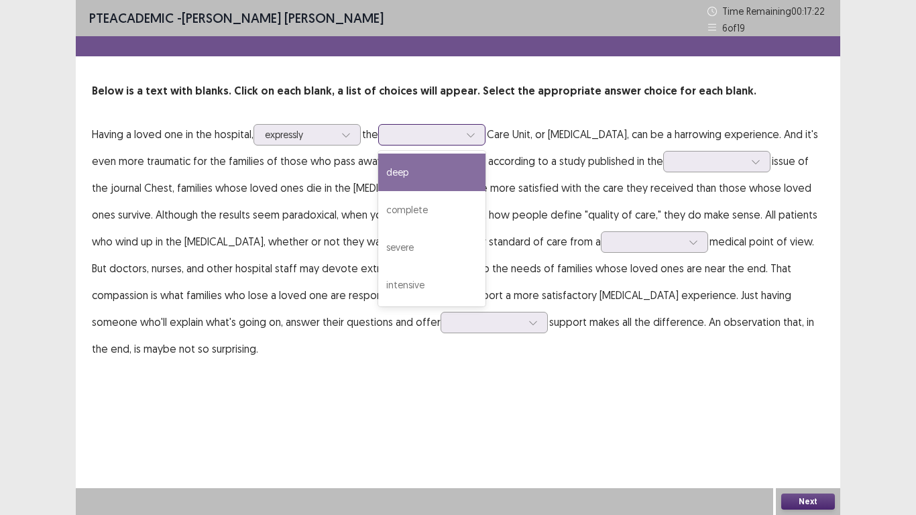
click at [476, 134] on icon at bounding box center [470, 134] width 9 height 9
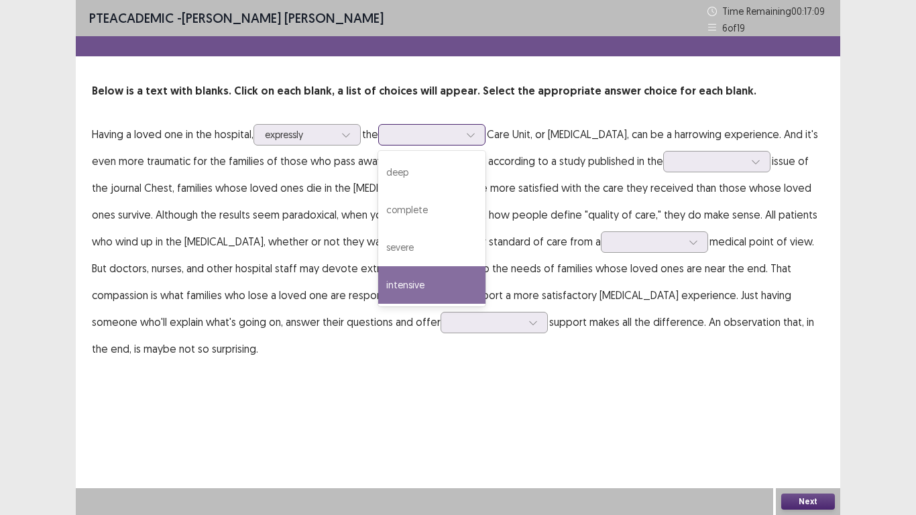
click at [427, 272] on div "intensive" at bounding box center [431, 285] width 107 height 38
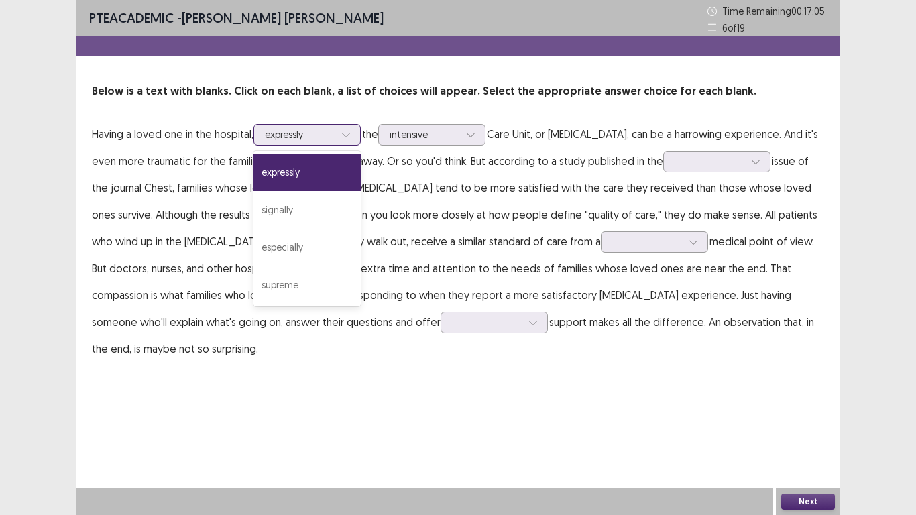
click at [335, 139] on div at bounding box center [300, 134] width 70 height 13
click at [316, 229] on div "especially" at bounding box center [307, 248] width 107 height 38
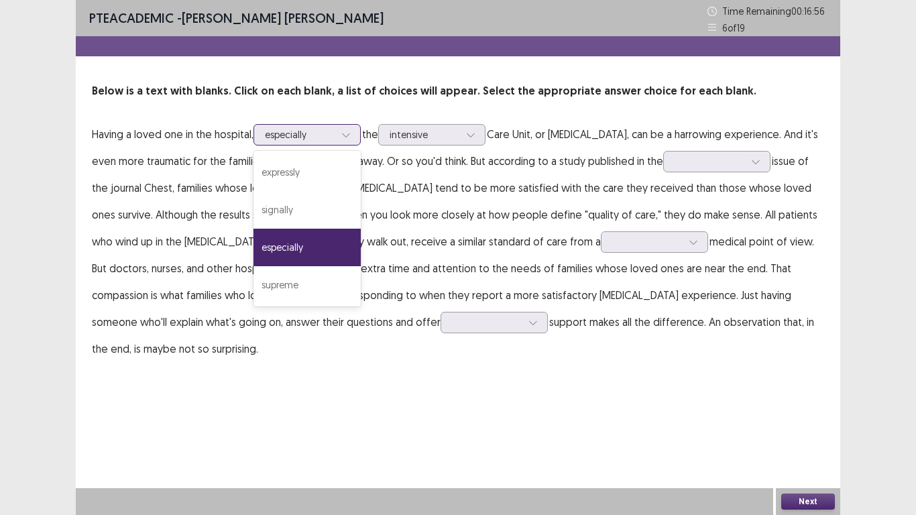
click at [349, 133] on icon at bounding box center [345, 134] width 9 height 9
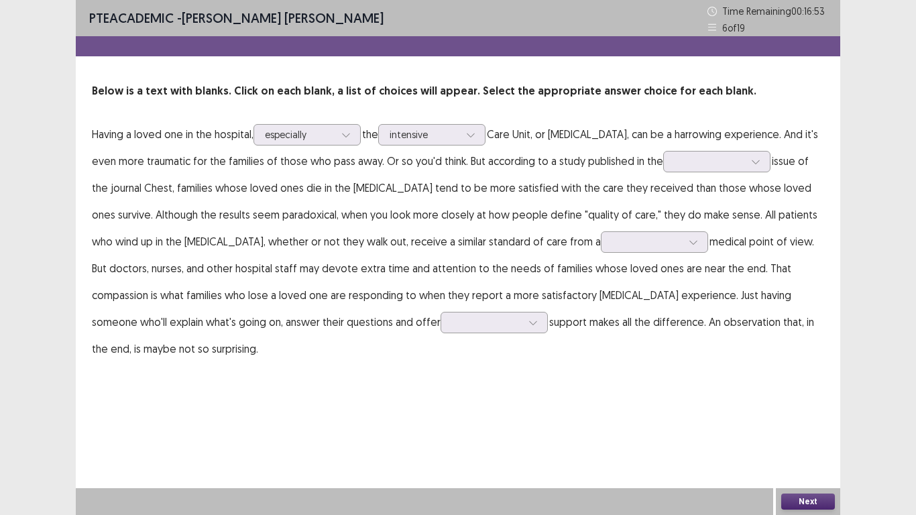
click at [449, 368] on div "PTE academic - Libia Lorena Monsalve Cepeda Time Remaining 00 : 16 : 53 6 of 19…" at bounding box center [458, 257] width 765 height 515
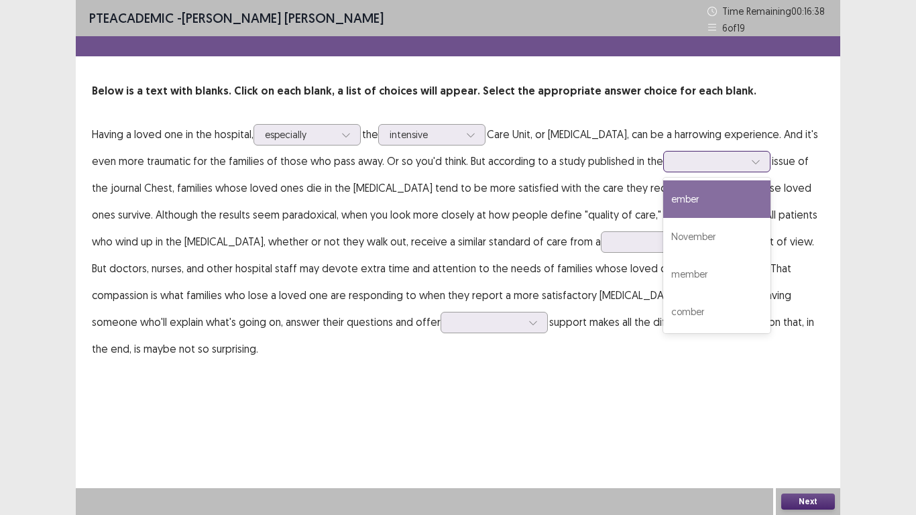
click at [751, 163] on icon at bounding box center [755, 161] width 9 height 9
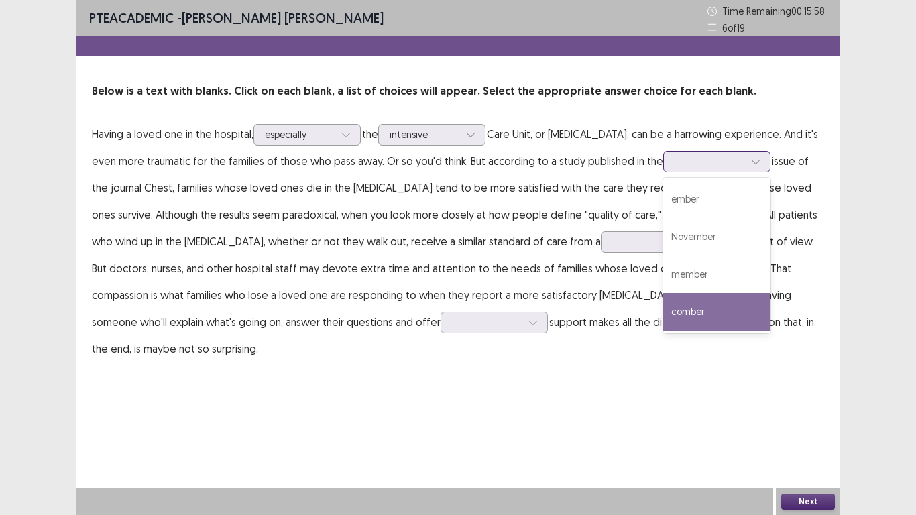
click at [663, 310] on div "comber" at bounding box center [716, 312] width 107 height 38
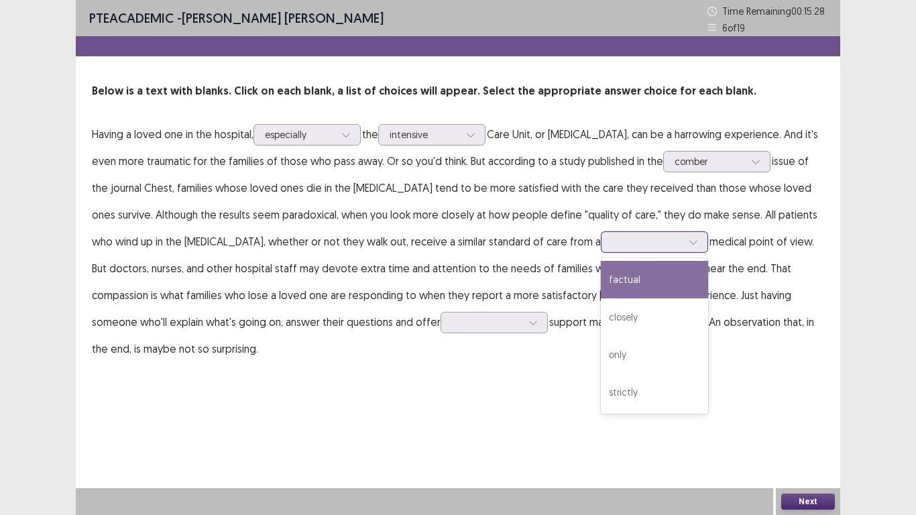
click at [689, 243] on icon at bounding box center [693, 241] width 9 height 9
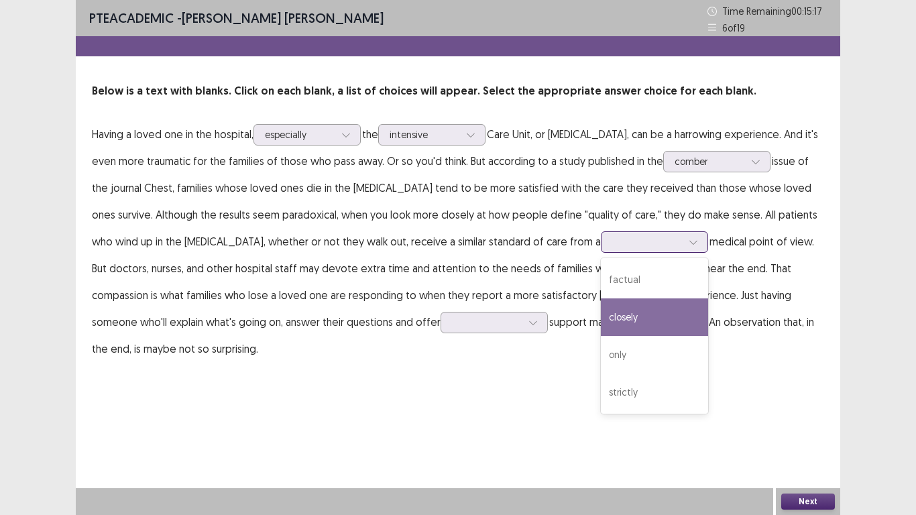
click at [601, 321] on div "closely" at bounding box center [654, 317] width 107 height 38
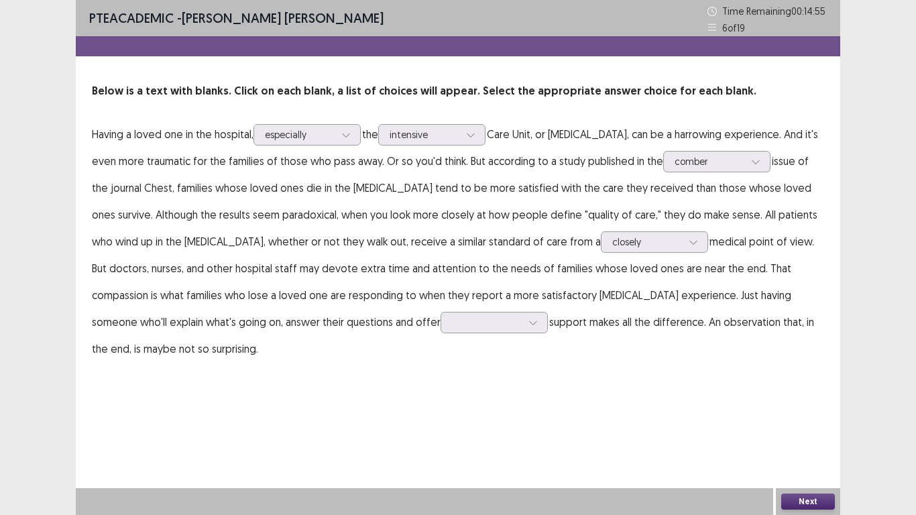
click at [184, 267] on p "Having a loved one in the hospital, especially the intensive Care Unit, or ICU,…" at bounding box center [458, 241] width 732 height 241
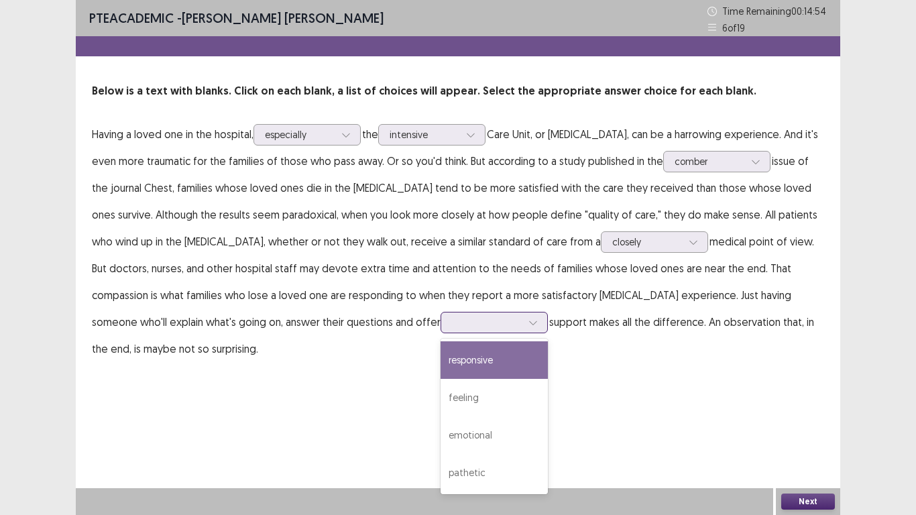
click at [529, 324] on icon at bounding box center [532, 323] width 7 height 4
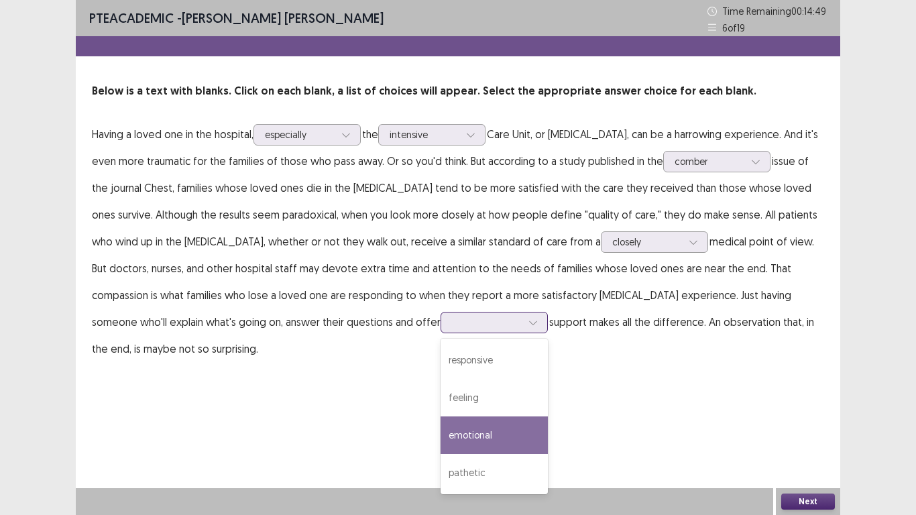
click at [441, 401] on div "emotional" at bounding box center [494, 436] width 107 height 38
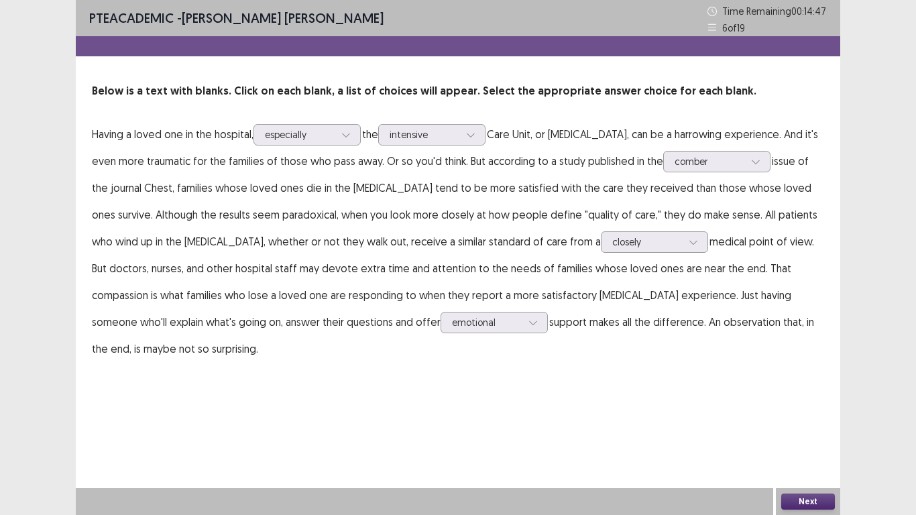
click at [812, 401] on button "Next" at bounding box center [808, 502] width 54 height 16
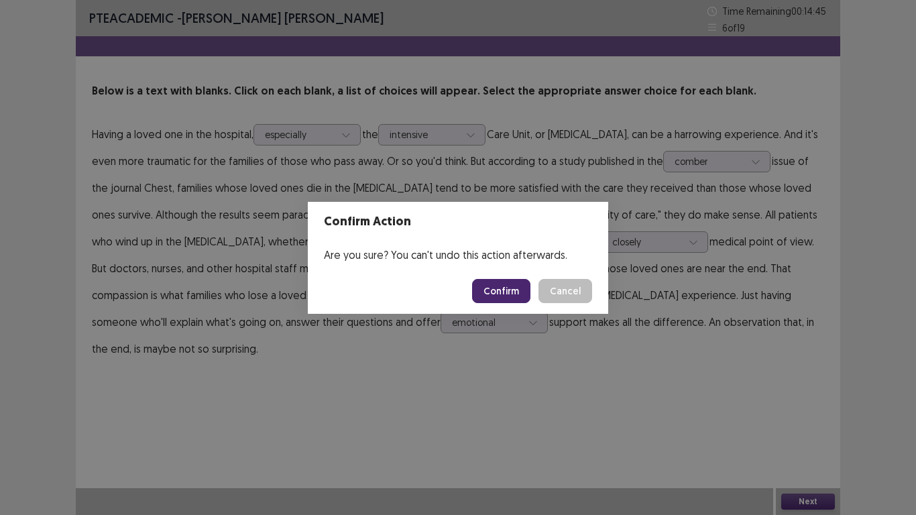
click at [503, 291] on button "Confirm" at bounding box center [501, 291] width 58 height 24
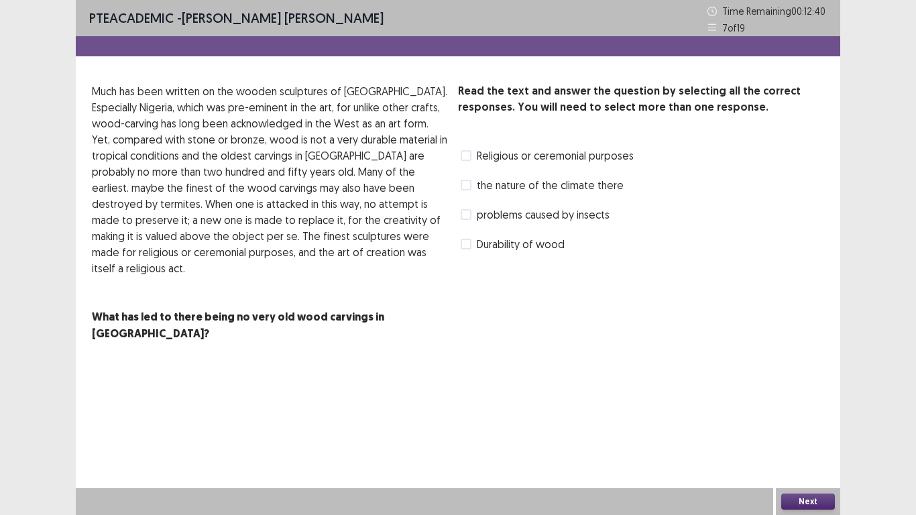
click at [468, 184] on span at bounding box center [466, 185] width 11 height 11
click at [464, 248] on span at bounding box center [466, 244] width 11 height 11
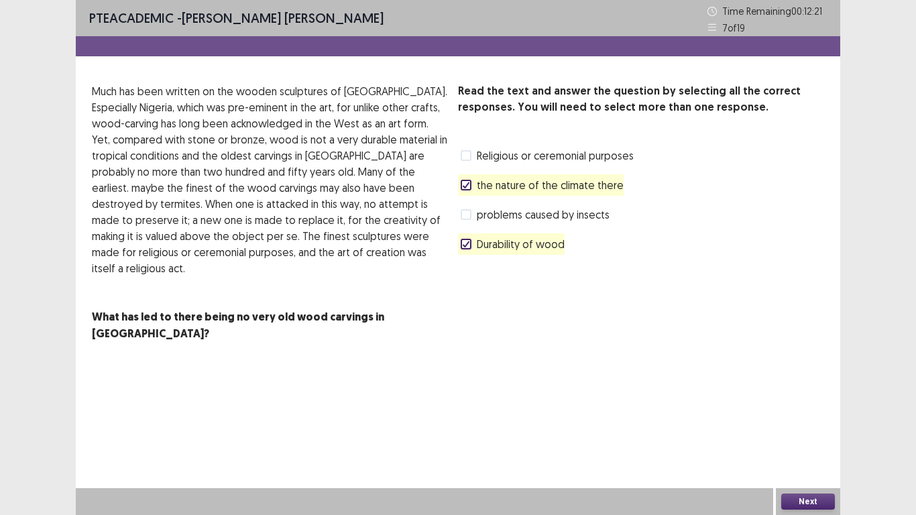
click at [472, 148] on label "Religious or ceremonial purposes" at bounding box center [547, 156] width 173 height 16
click at [814, 401] on button "Next" at bounding box center [808, 502] width 54 height 16
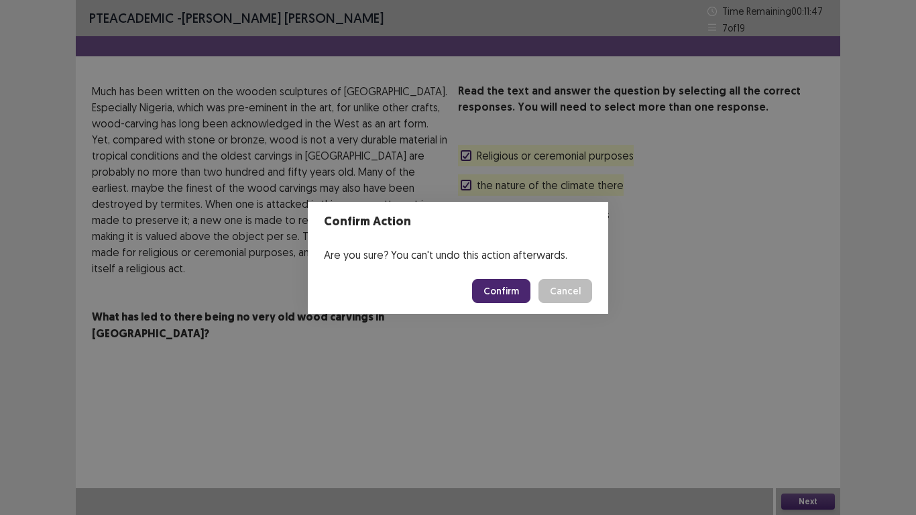
click at [517, 284] on button "Confirm" at bounding box center [501, 291] width 58 height 24
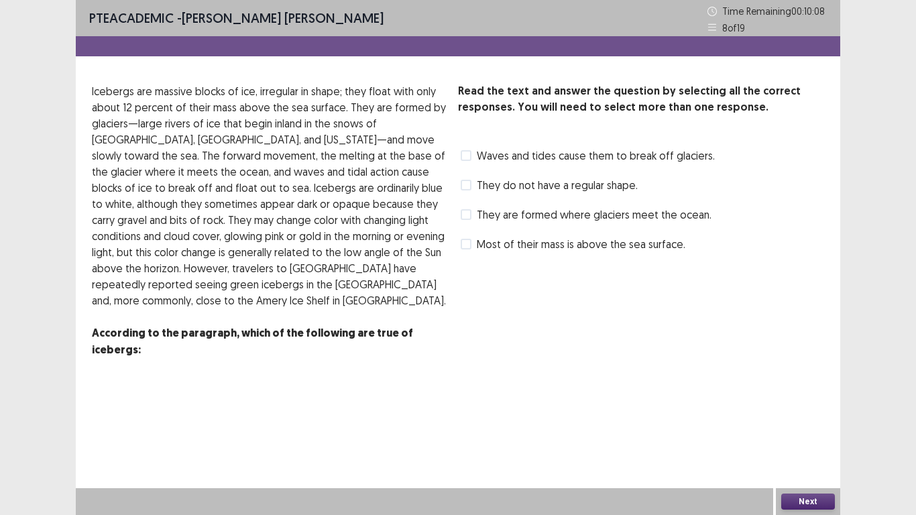
click at [462, 154] on span at bounding box center [466, 155] width 11 height 11
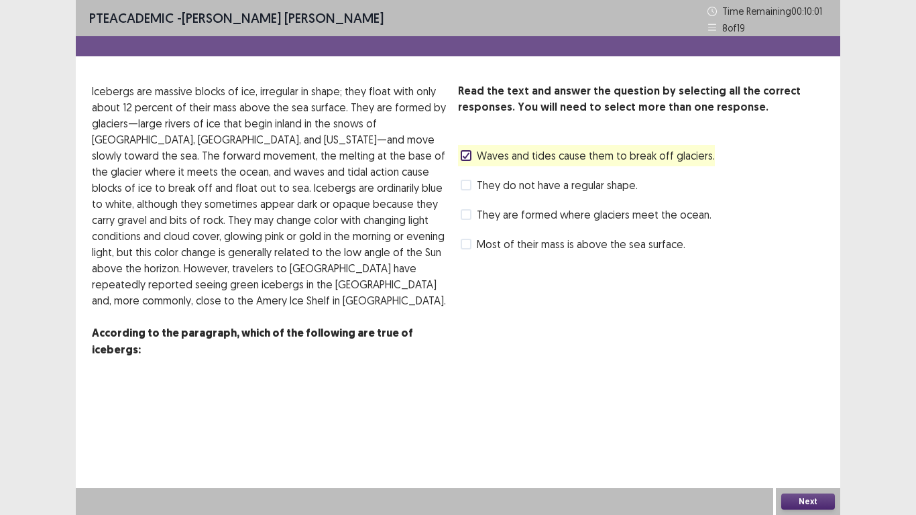
click at [471, 245] on span at bounding box center [466, 244] width 11 height 11
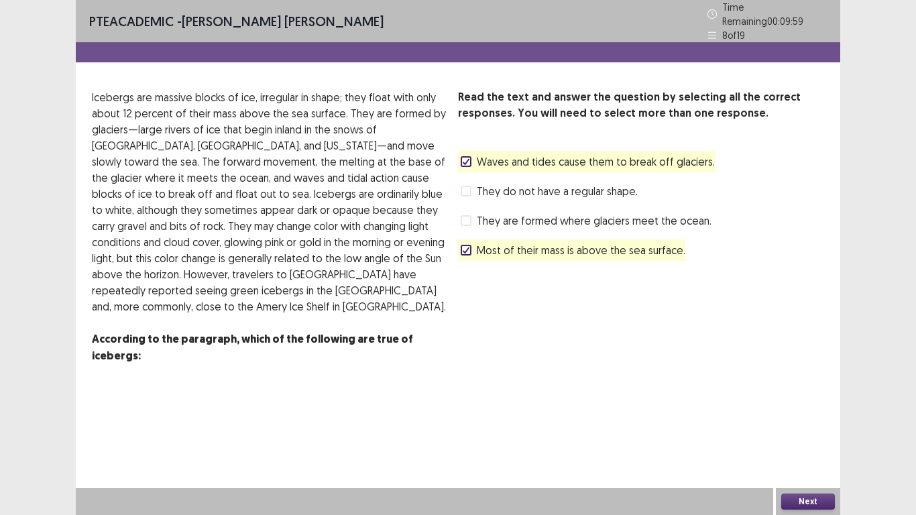
click at [793, 401] on button "Next" at bounding box center [808, 502] width 54 height 16
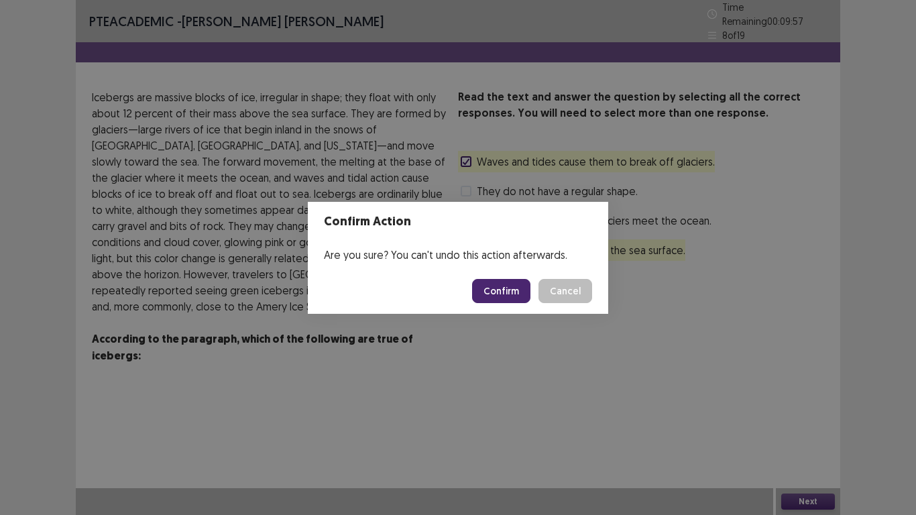
click at [503, 298] on button "Confirm" at bounding box center [501, 291] width 58 height 24
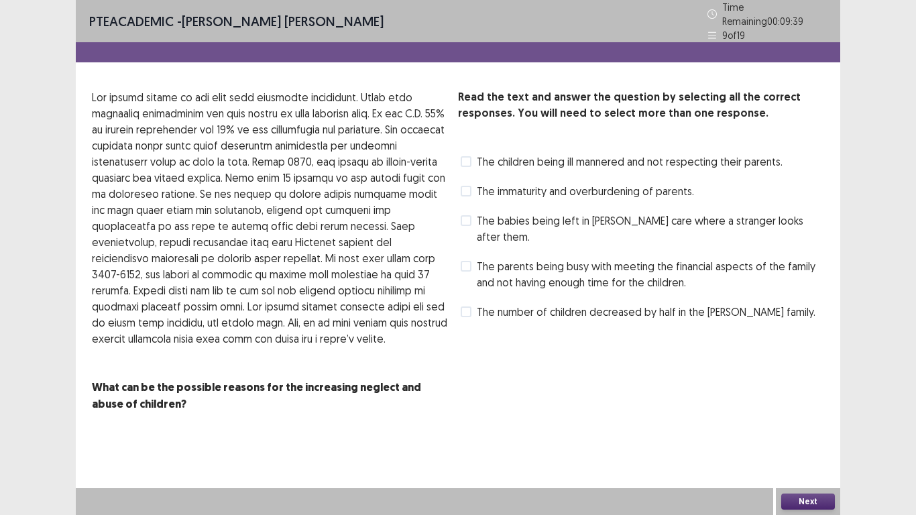
click at [465, 215] on span at bounding box center [466, 220] width 11 height 11
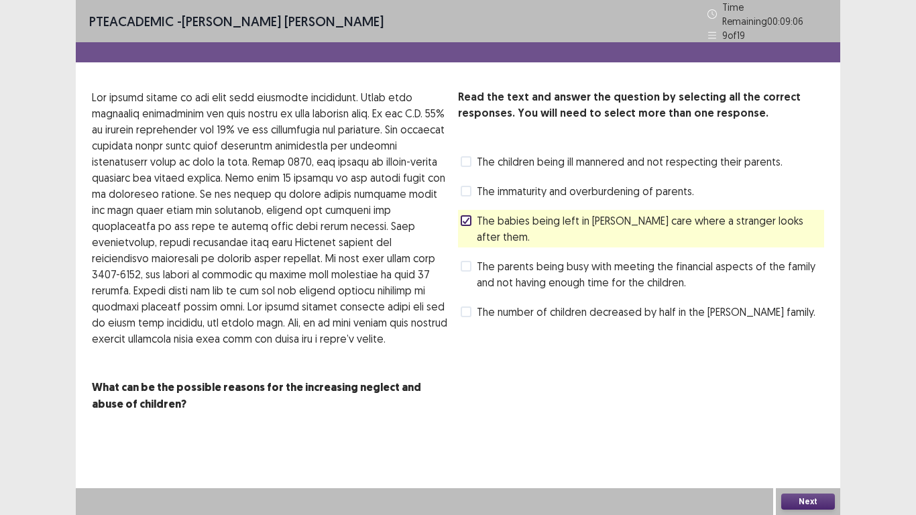
click at [468, 186] on span at bounding box center [466, 191] width 11 height 11
click at [607, 301] on div "The number of children decreased by half in the foster family." at bounding box center [637, 311] width 358 height 21
click at [797, 401] on button "Next" at bounding box center [808, 502] width 54 height 16
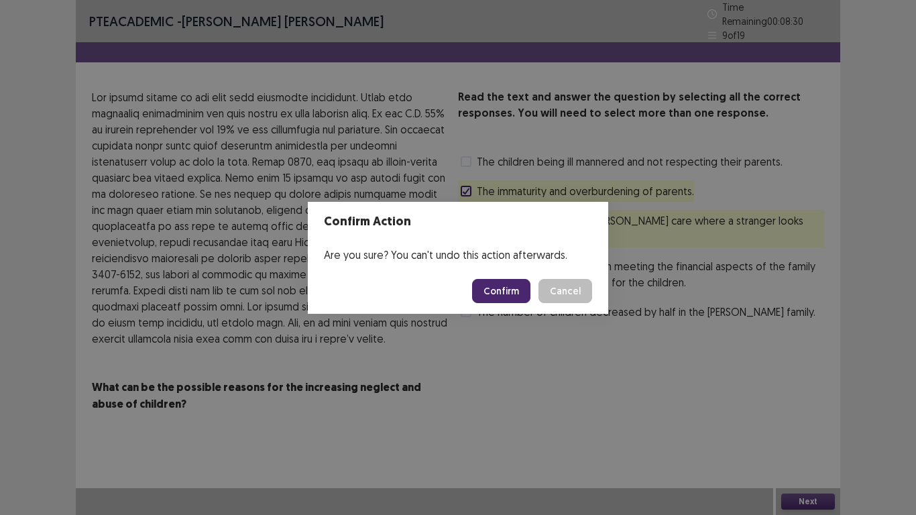
click at [502, 292] on button "Confirm" at bounding box center [501, 291] width 58 height 24
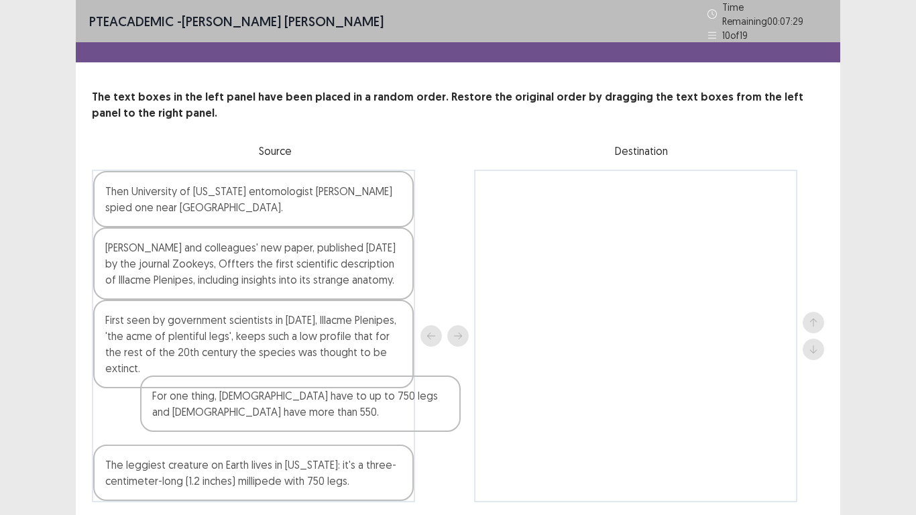
scroll to position [3, 0]
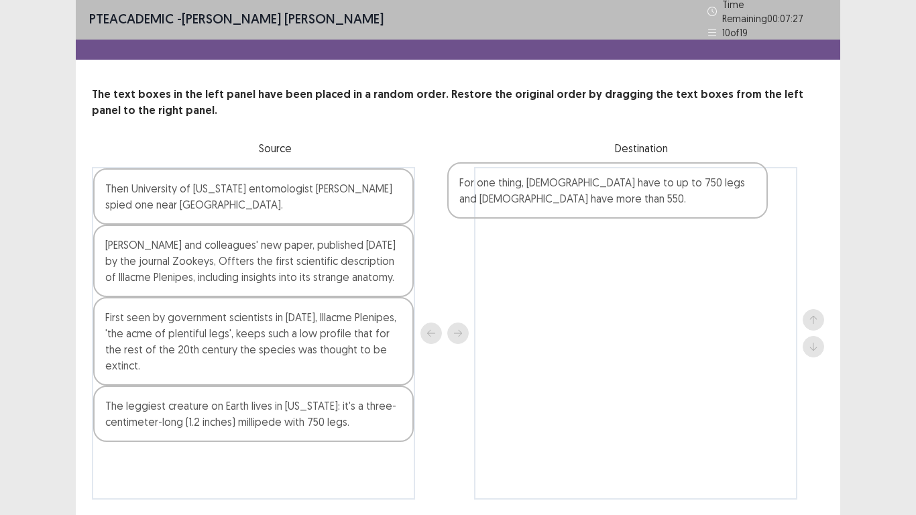
drag, startPoint x: 355, startPoint y: 461, endPoint x: 725, endPoint y: 180, distance: 464.9
click at [725, 180] on div "Then University of Arizona entomologist Paul Marek spied one near Silicon Valle…" at bounding box center [458, 333] width 732 height 333
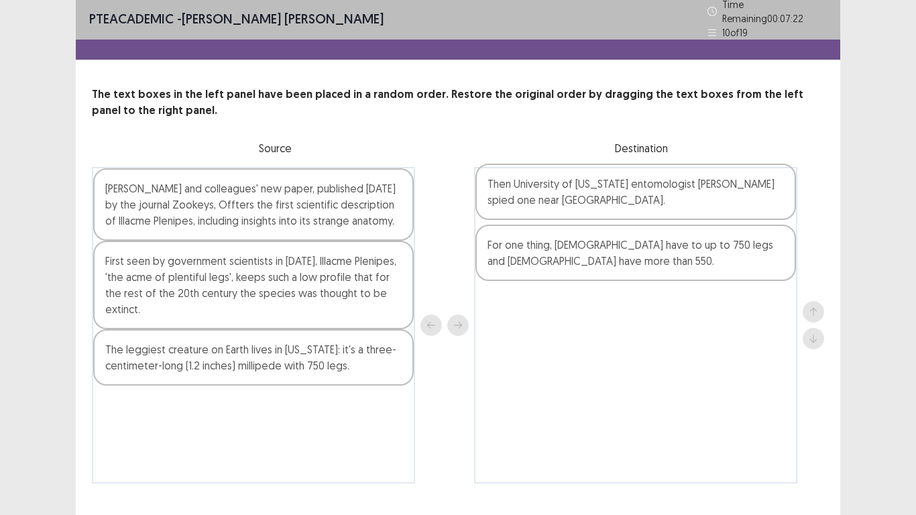
drag, startPoint x: 257, startPoint y: 195, endPoint x: 643, endPoint y: 197, distance: 385.7
click at [643, 197] on div "Then University of Arizona entomologist Paul Marek spied one near Silicon Valle…" at bounding box center [458, 325] width 732 height 317
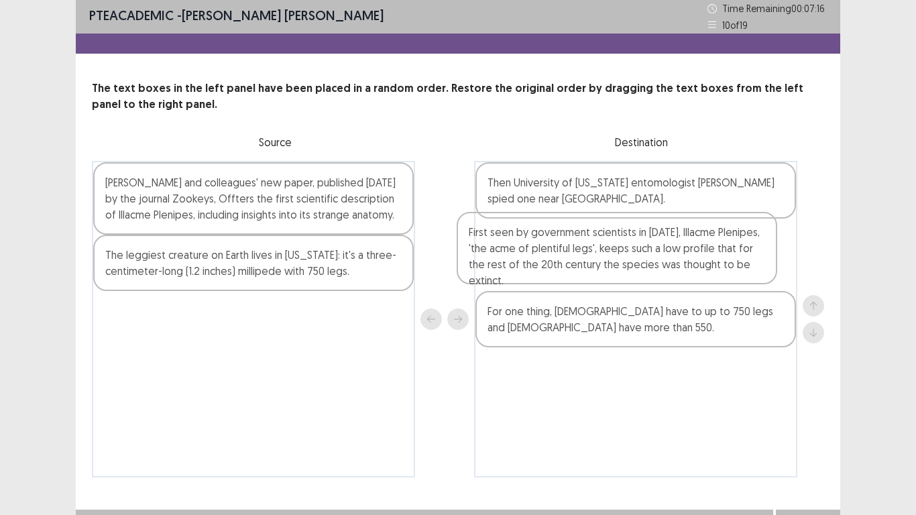
drag, startPoint x: 323, startPoint y: 283, endPoint x: 698, endPoint y: 263, distance: 376.2
click at [698, 263] on div "Marek and colleagues' new paper, published Wednesday by the journal Zookeys, Of…" at bounding box center [458, 319] width 732 height 317
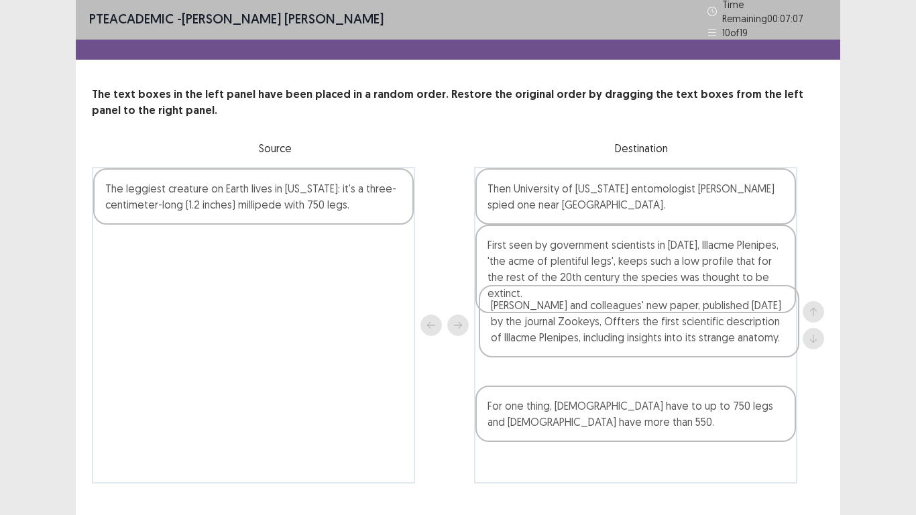
drag, startPoint x: 293, startPoint y: 195, endPoint x: 698, endPoint y: 327, distance: 425.5
click at [698, 327] on div "Marek and colleagues' new paper, published Wednesday by the journal Zookeys, Of…" at bounding box center [458, 325] width 732 height 317
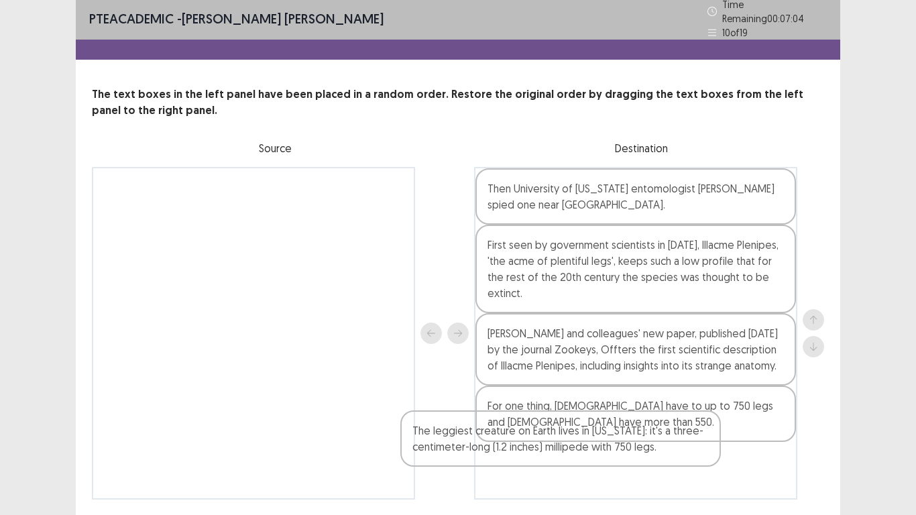
scroll to position [24, 0]
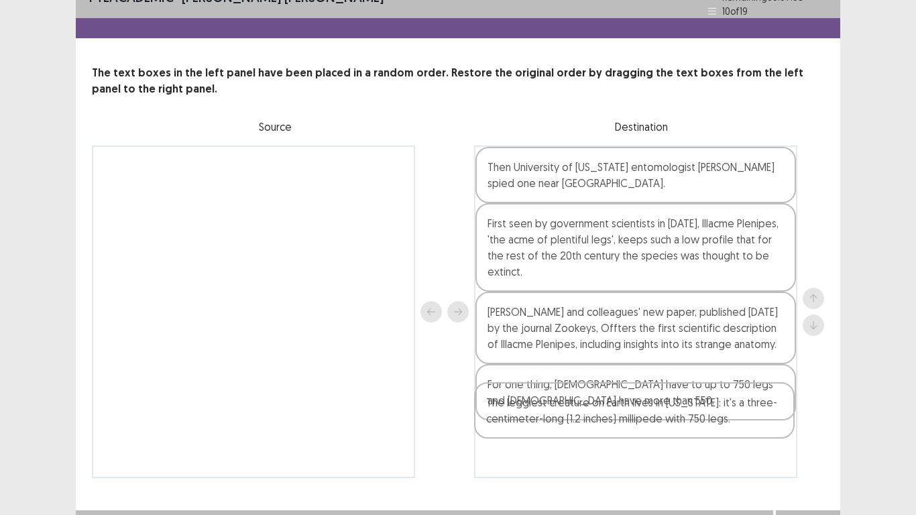
drag, startPoint x: 319, startPoint y: 191, endPoint x: 704, endPoint y: 416, distance: 445.6
click at [704, 401] on div "The leggiest creature on Earth lives in California: it's a three-centimeter-lon…" at bounding box center [458, 312] width 732 height 333
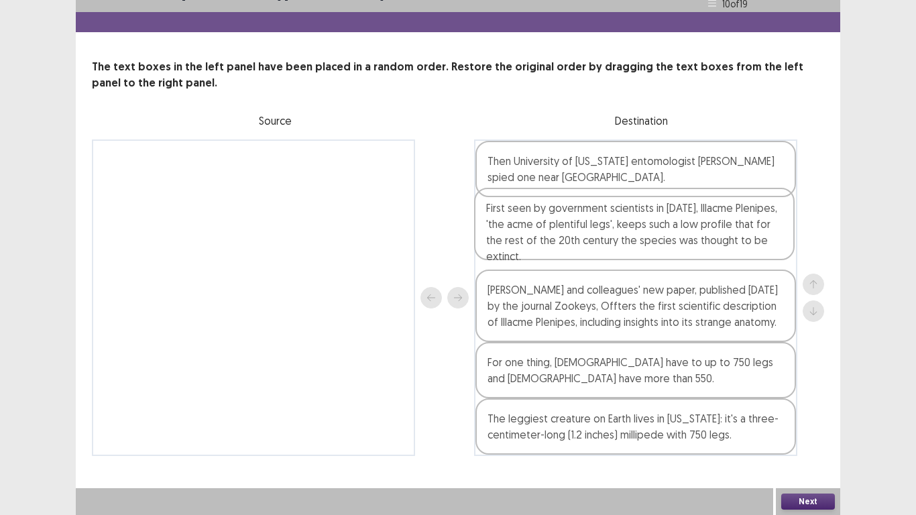
drag, startPoint x: 624, startPoint y: 241, endPoint x: 622, endPoint y: 226, distance: 14.8
click at [622, 226] on div "Then University of Arizona entomologist Paul Marek spied one near Silicon Valle…" at bounding box center [635, 298] width 323 height 317
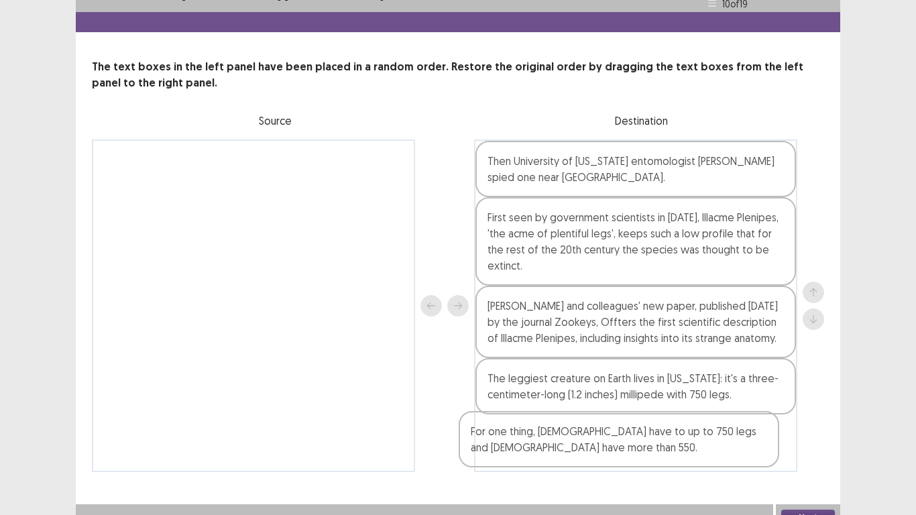
drag, startPoint x: 650, startPoint y: 364, endPoint x: 631, endPoint y: 443, distance: 80.9
click at [631, 401] on div "Then University of Arizona entomologist Paul Marek spied one near Silicon Valle…" at bounding box center [635, 306] width 323 height 333
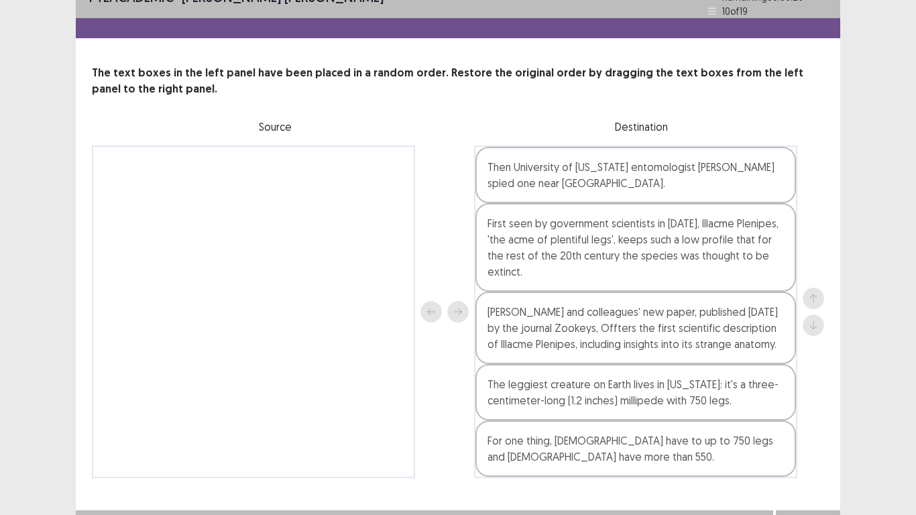
click at [811, 401] on button "Next" at bounding box center [808, 524] width 54 height 16
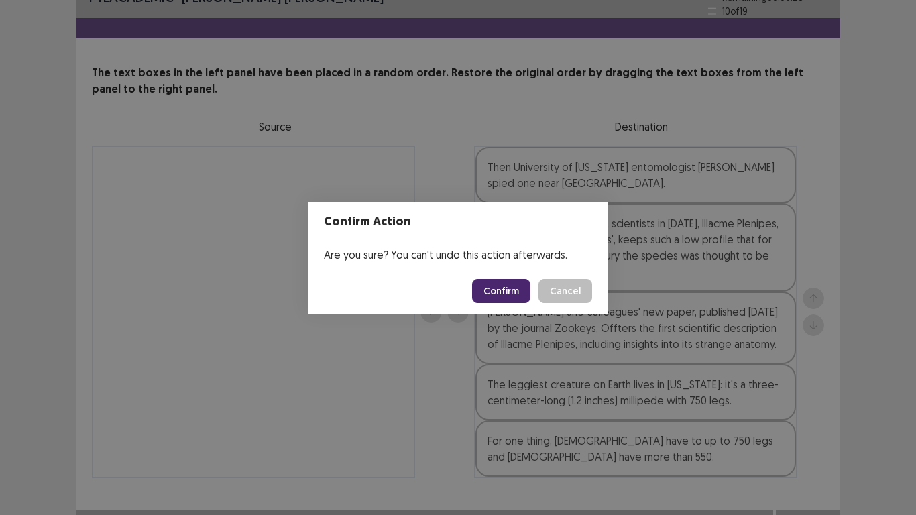
click at [507, 282] on button "Confirm" at bounding box center [501, 291] width 58 height 24
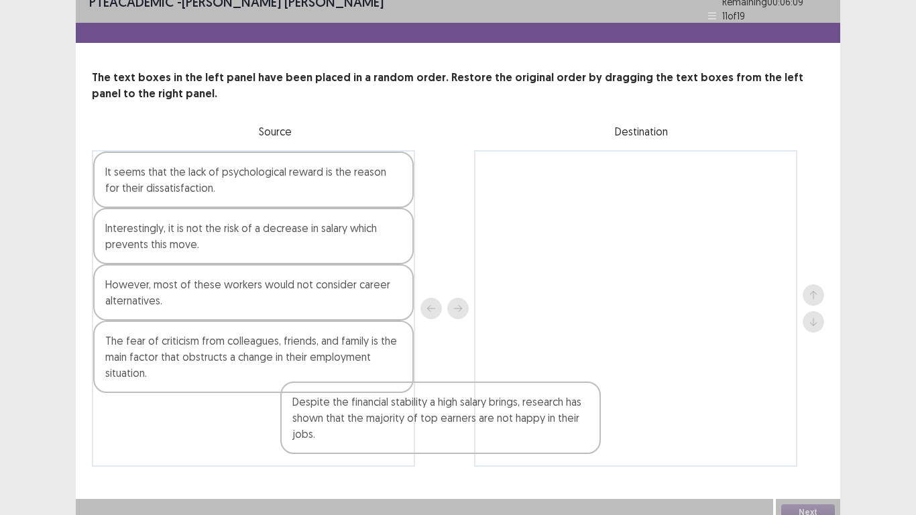
scroll to position [23, 0]
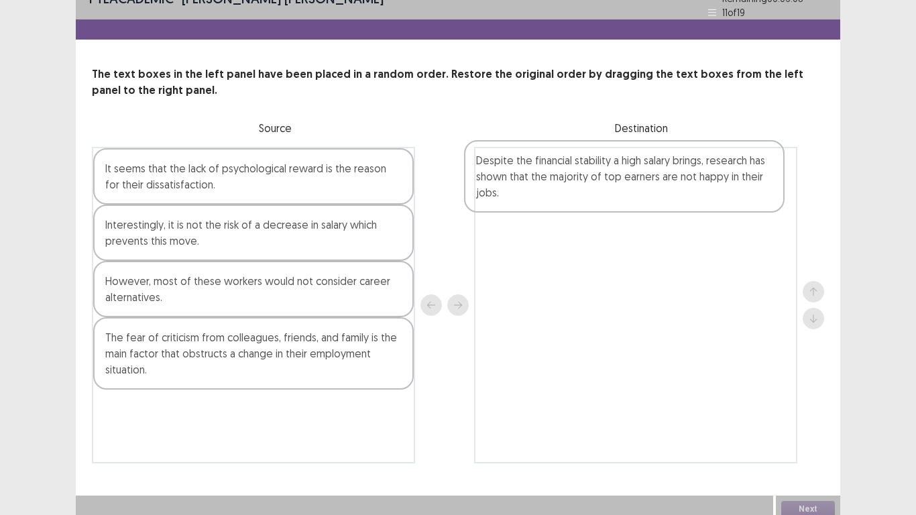
drag, startPoint x: 168, startPoint y: 440, endPoint x: 543, endPoint y: 173, distance: 460.8
click at [543, 173] on div "It seems that the lack of psychological reward is the reason for their dissatis…" at bounding box center [458, 305] width 732 height 317
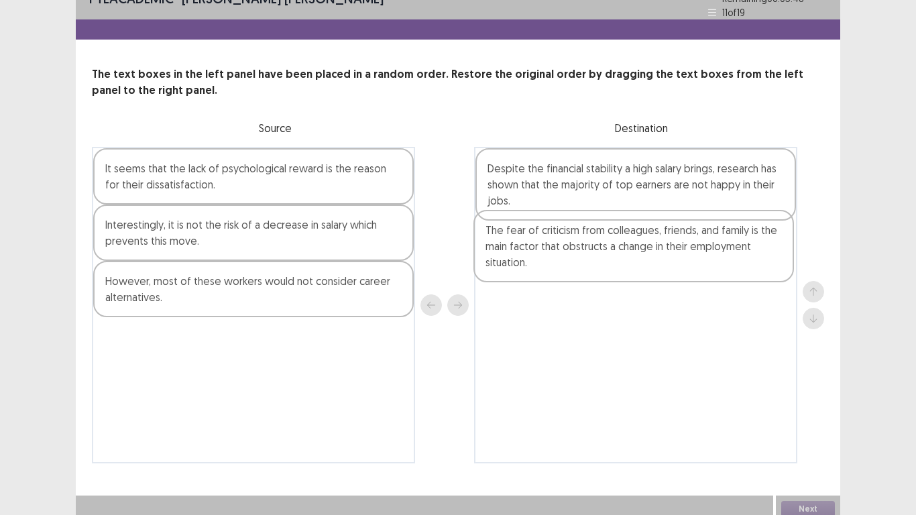
drag, startPoint x: 341, startPoint y: 362, endPoint x: 728, endPoint y: 255, distance: 401.5
click at [728, 255] on div "It seems that the lack of psychological reward is the reason for their dissatis…" at bounding box center [458, 305] width 732 height 317
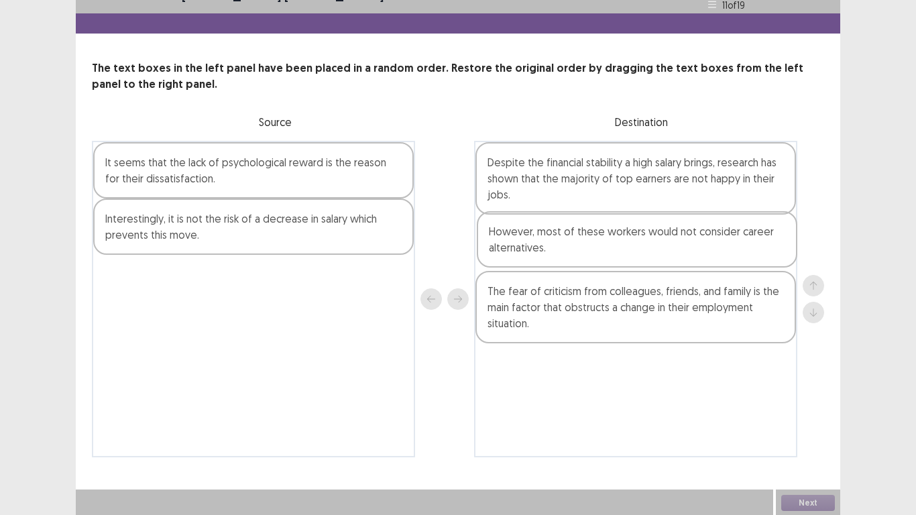
drag, startPoint x: 313, startPoint y: 288, endPoint x: 702, endPoint y: 243, distance: 391.0
click at [702, 243] on div "It seems that the lack of psychological reward is the reason for their dissatis…" at bounding box center [458, 299] width 732 height 317
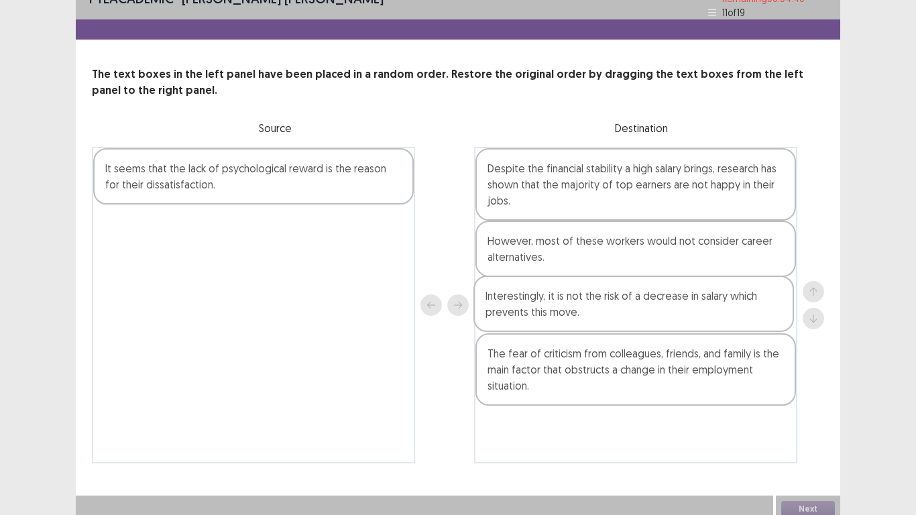
drag, startPoint x: 307, startPoint y: 227, endPoint x: 696, endPoint y: 303, distance: 397.0
click at [696, 303] on div "It seems that the lack of psychological reward is the reason for their dissatis…" at bounding box center [458, 305] width 732 height 317
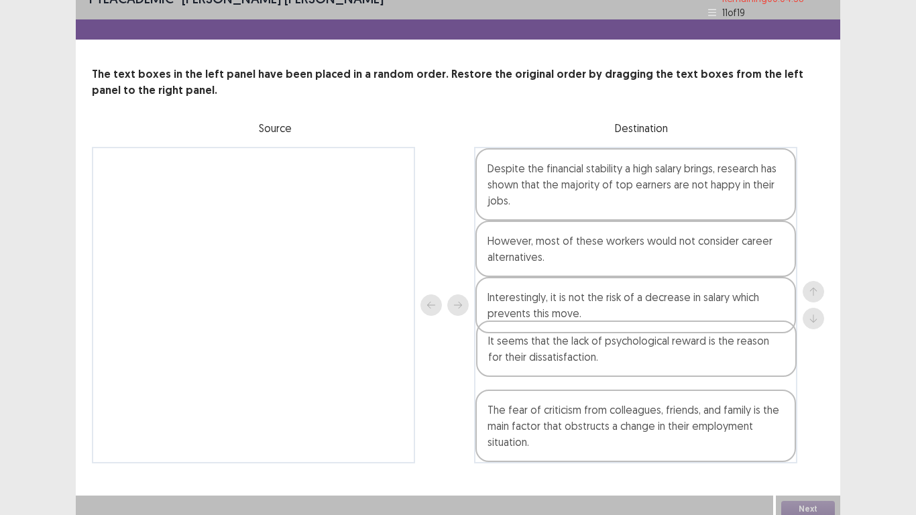
drag, startPoint x: 312, startPoint y: 165, endPoint x: 716, endPoint y: 363, distance: 450.3
click at [716, 363] on div "It seems that the lack of psychological reward is the reason for their dissatis…" at bounding box center [458, 305] width 732 height 317
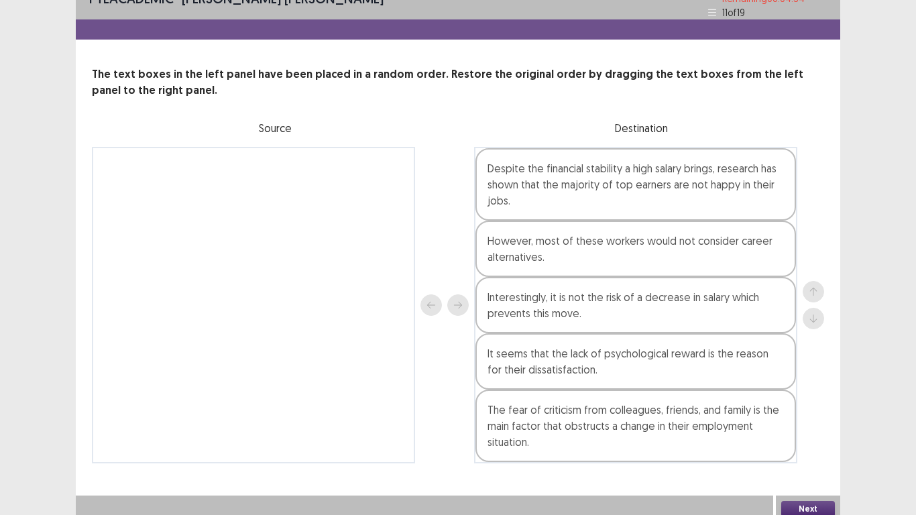
scroll to position [24, 0]
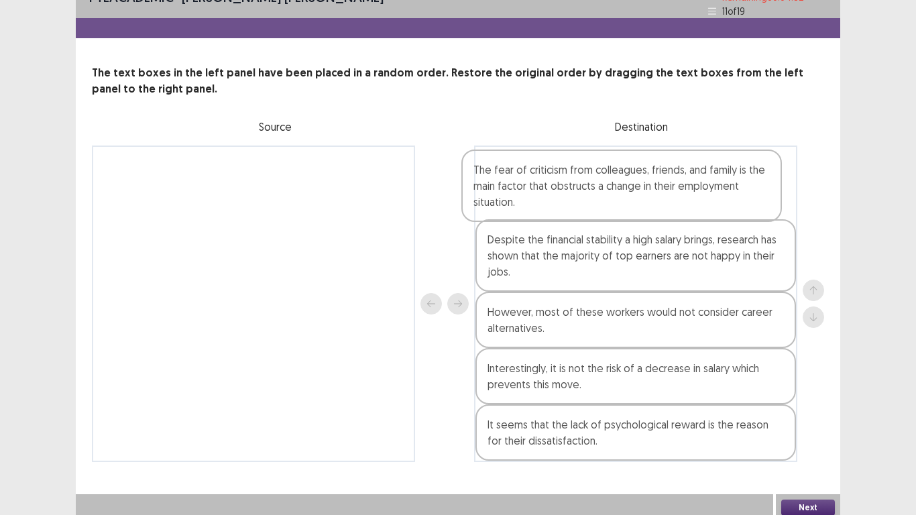
drag, startPoint x: 643, startPoint y: 421, endPoint x: 628, endPoint y: 179, distance: 242.6
click at [628, 179] on div "Despite the financial stability a high salary brings, research has shown that t…" at bounding box center [635, 304] width 323 height 317
click at [791, 401] on button "Next" at bounding box center [808, 508] width 54 height 16
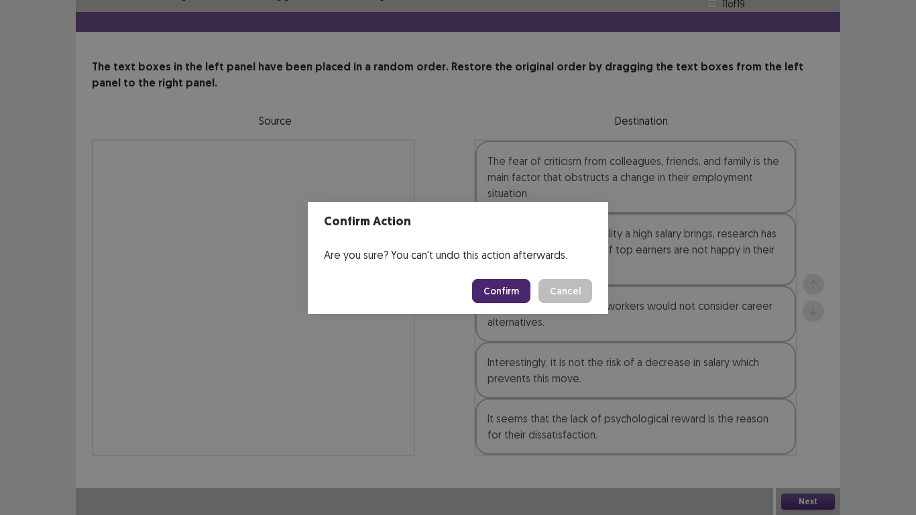
click at [510, 295] on button "Confirm" at bounding box center [501, 291] width 58 height 24
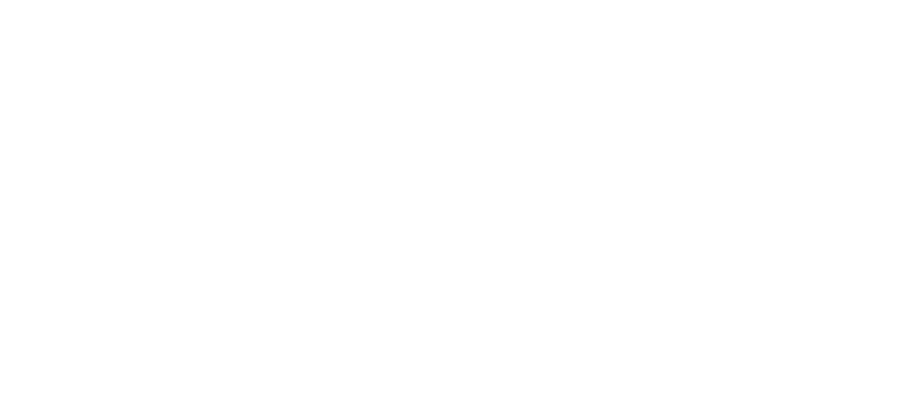
scroll to position [0, 0]
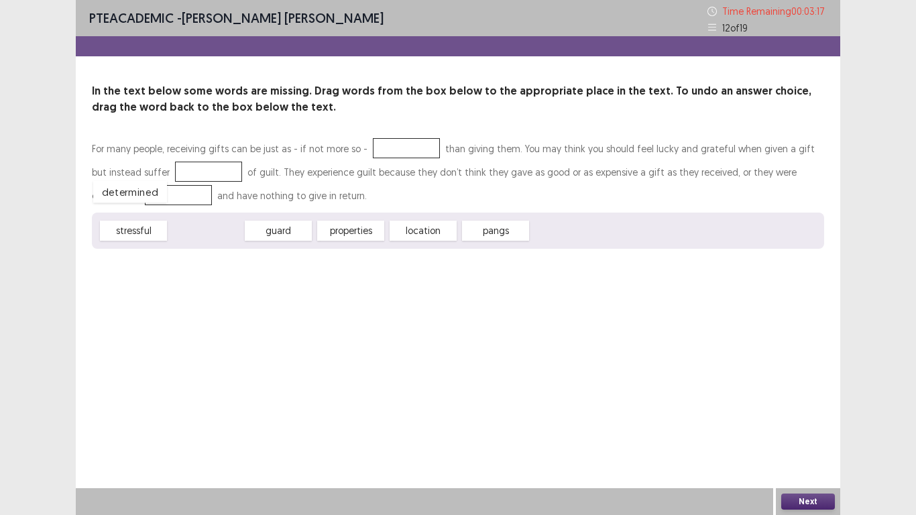
drag, startPoint x: 191, startPoint y: 235, endPoint x: 115, endPoint y: 196, distance: 85.2
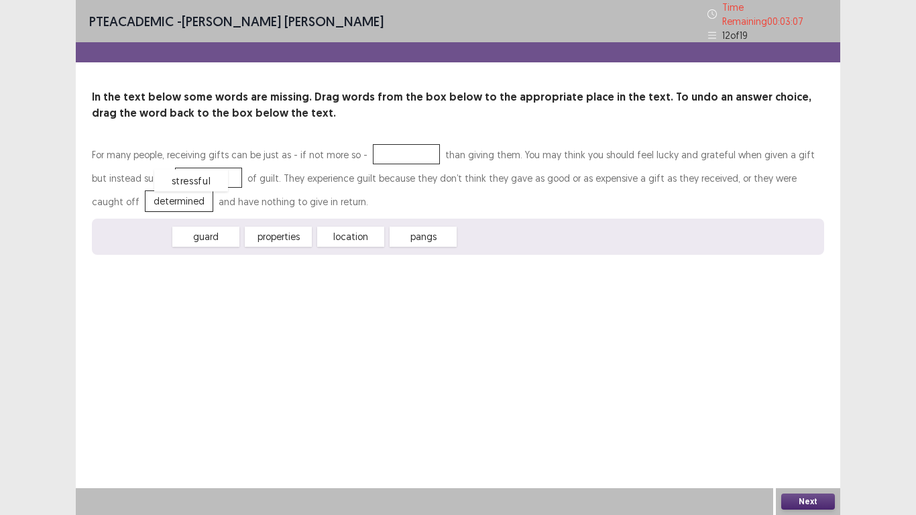
drag, startPoint x: 138, startPoint y: 234, endPoint x: 196, endPoint y: 176, distance: 82.1
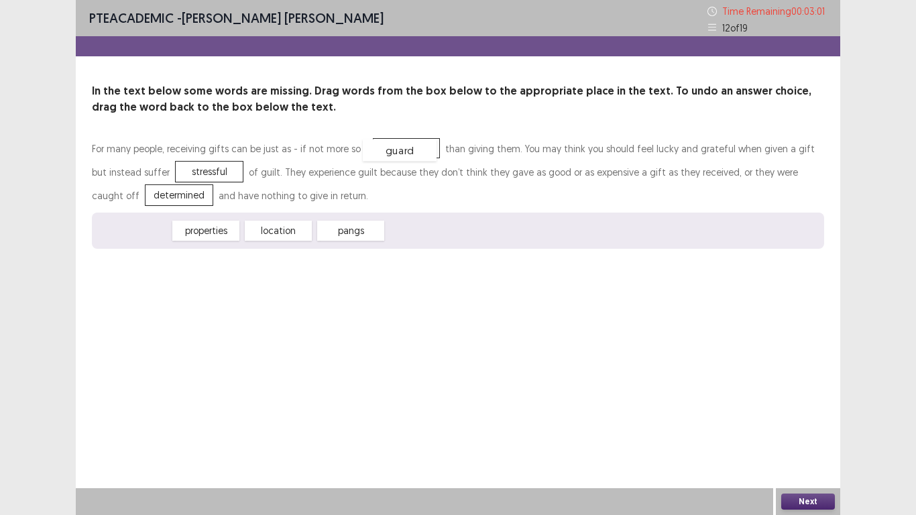
drag, startPoint x: 117, startPoint y: 231, endPoint x: 382, endPoint y: 150, distance: 277.3
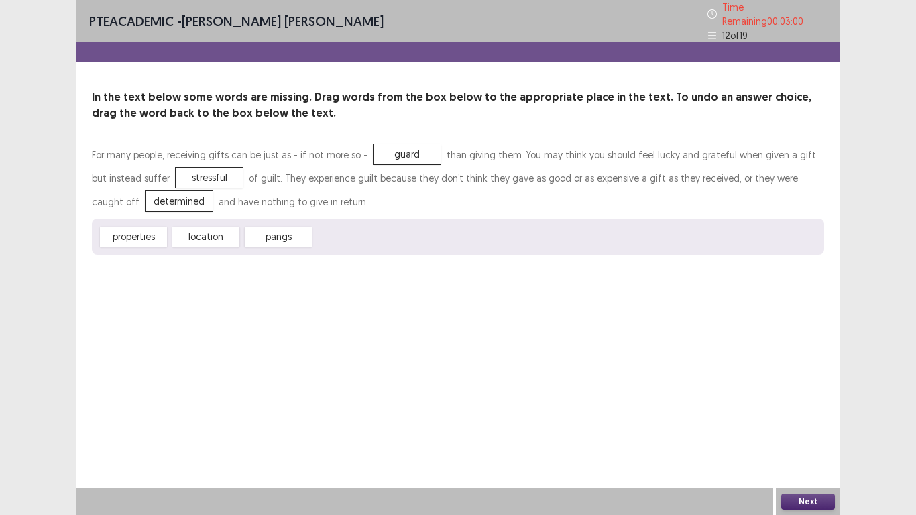
click at [788, 401] on button "Next" at bounding box center [808, 502] width 54 height 16
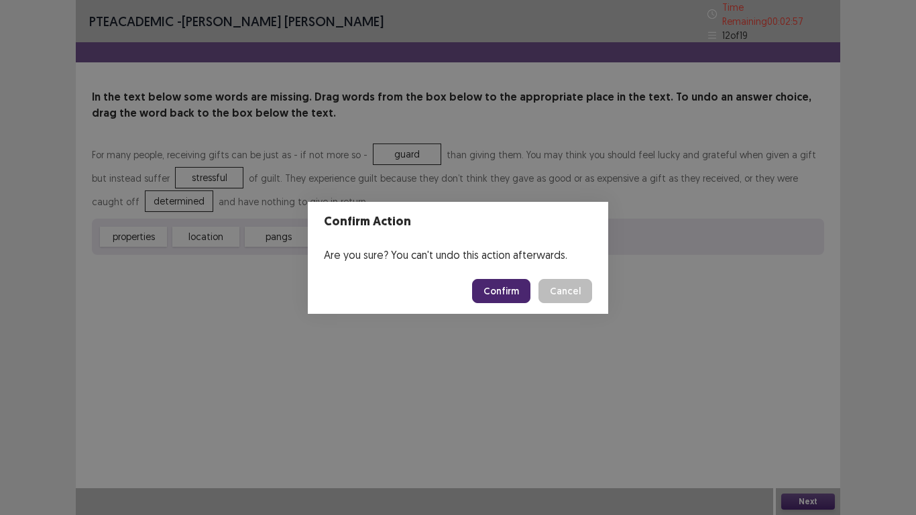
click at [506, 284] on button "Confirm" at bounding box center [501, 291] width 58 height 24
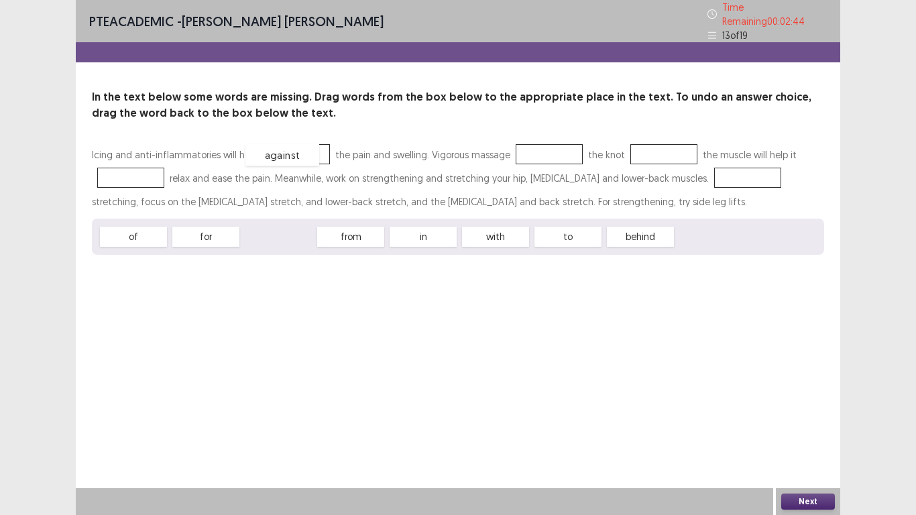
drag, startPoint x: 286, startPoint y: 229, endPoint x: 290, endPoint y: 148, distance: 81.9
drag, startPoint x: 582, startPoint y: 227, endPoint x: 560, endPoint y: 174, distance: 57.2
click at [560, 174] on div "Icing and anti-inflammatories will help against the pain and swelling. Vigorous…" at bounding box center [458, 199] width 732 height 112
drag, startPoint x: 564, startPoint y: 231, endPoint x: 532, endPoint y: 147, distance: 90.4
drag, startPoint x: 288, startPoint y: 227, endPoint x: 667, endPoint y: 146, distance: 388.4
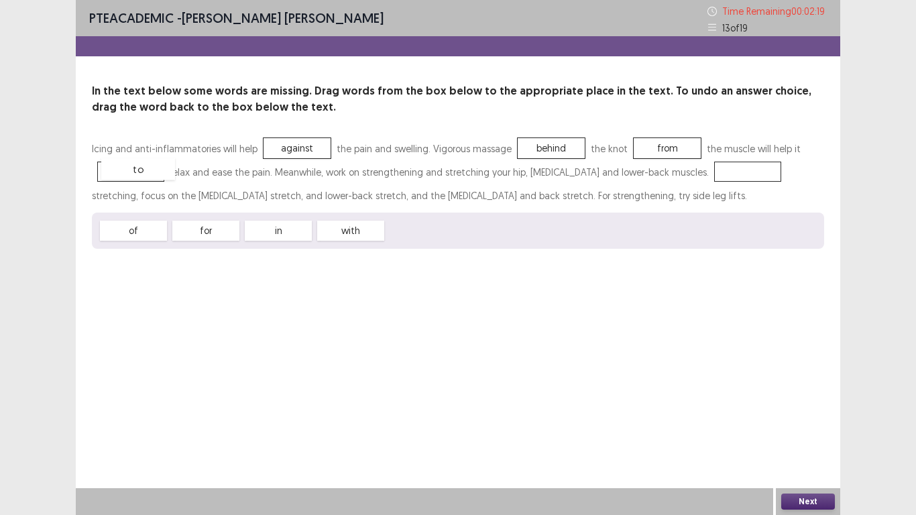
drag, startPoint x: 423, startPoint y: 233, endPoint x: 138, endPoint y: 172, distance: 291.7
drag, startPoint x: 198, startPoint y: 230, endPoint x: 184, endPoint y: 230, distance: 13.4
click at [184, 230] on div "for" at bounding box center [193, 231] width 74 height 22
drag, startPoint x: 337, startPoint y: 226, endPoint x: 694, endPoint y: 165, distance: 362.0
click at [792, 401] on button "Next" at bounding box center [808, 502] width 54 height 16
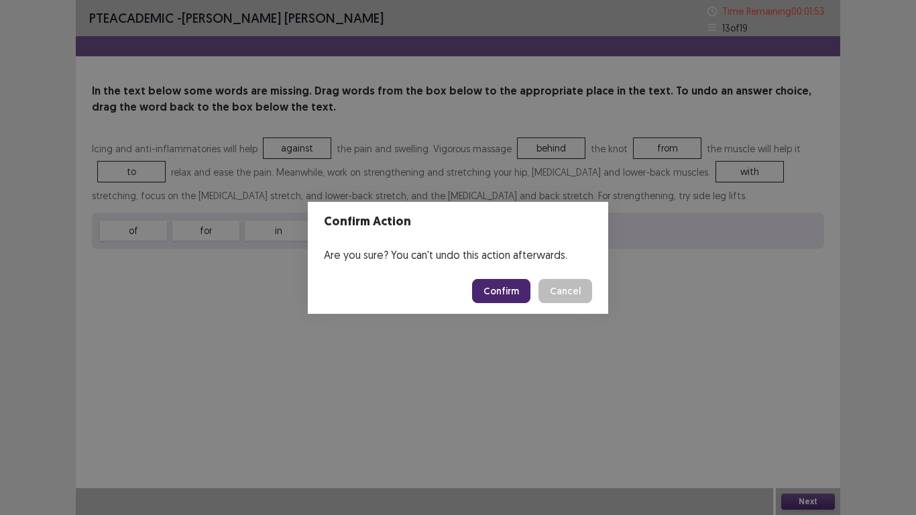
click at [497, 288] on button "Confirm" at bounding box center [501, 291] width 58 height 24
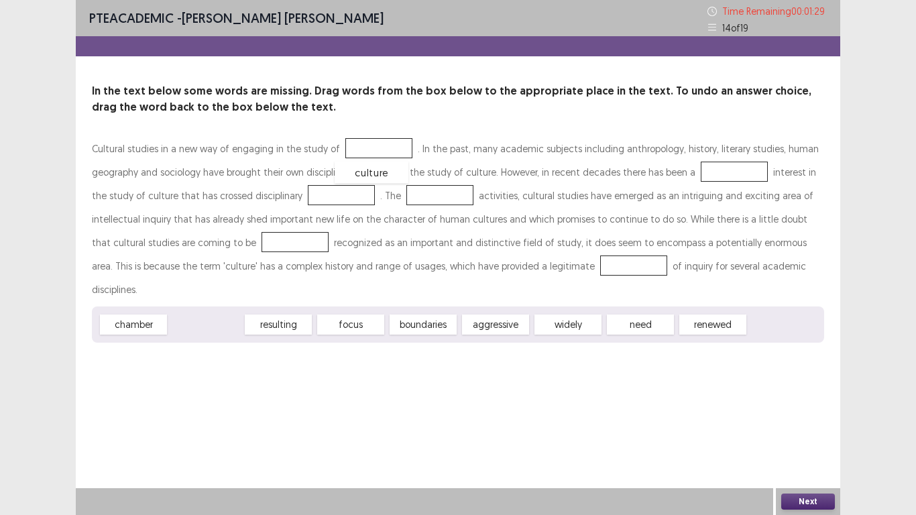
drag, startPoint x: 209, startPoint y: 298, endPoint x: 371, endPoint y: 146, distance: 222.6
drag, startPoint x: 635, startPoint y: 303, endPoint x: 707, endPoint y: 172, distance: 149.8
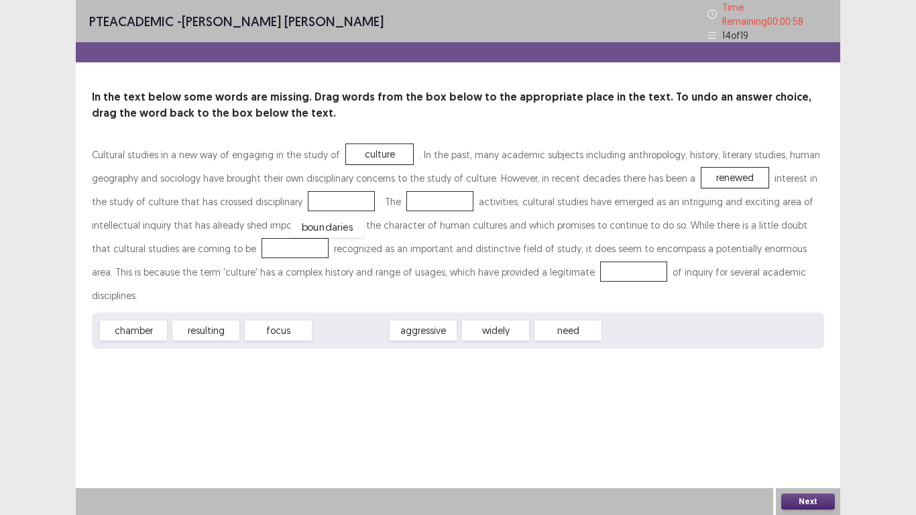
drag, startPoint x: 342, startPoint y: 299, endPoint x: 315, endPoint y: 195, distance: 108.0
drag, startPoint x: 420, startPoint y: 293, endPoint x: 413, endPoint y: 191, distance: 102.8
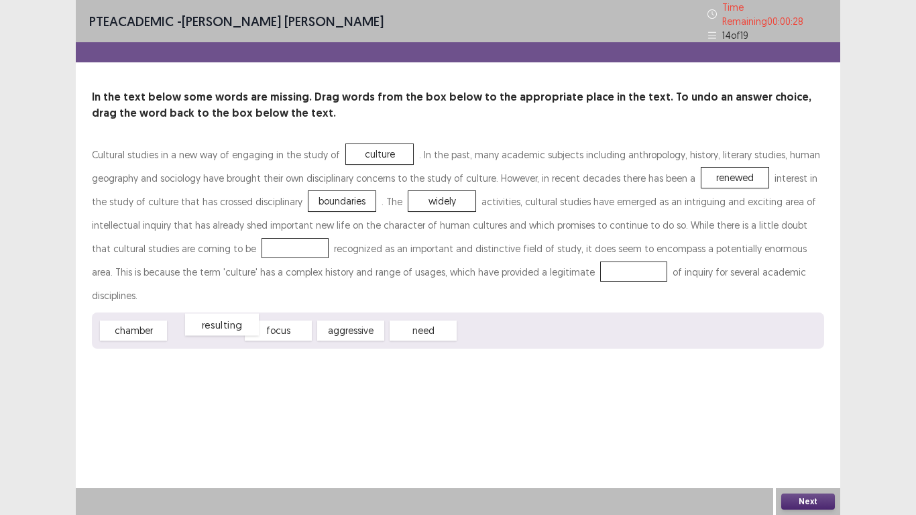
drag, startPoint x: 205, startPoint y: 296, endPoint x: 221, endPoint y: 290, distance: 17.2
click at [221, 314] on div "resulting" at bounding box center [222, 325] width 74 height 22
drag, startPoint x: 273, startPoint y: 298, endPoint x: 191, endPoint y: 235, distance: 104.2
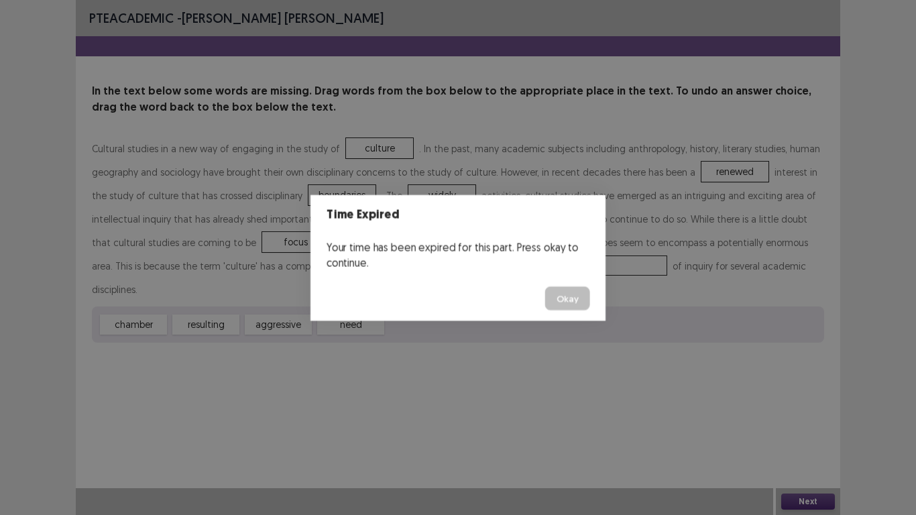
drag, startPoint x: 411, startPoint y: 278, endPoint x: 351, endPoint y: 323, distance: 73.8
click at [351, 323] on body "PTE academic - Libia Lorena Monsalve Cepeda In the text below some words are mi…" at bounding box center [458, 257] width 916 height 515
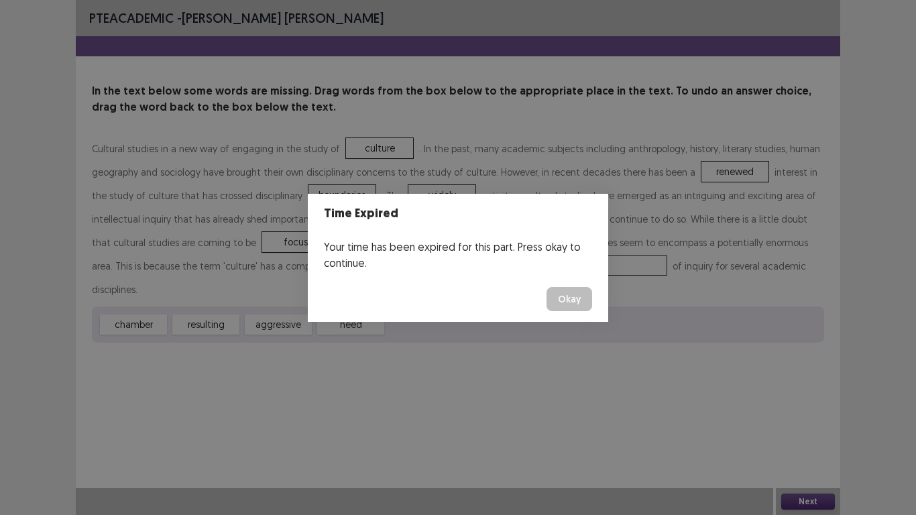
click at [563, 303] on button "Okay" at bounding box center [570, 299] width 46 height 24
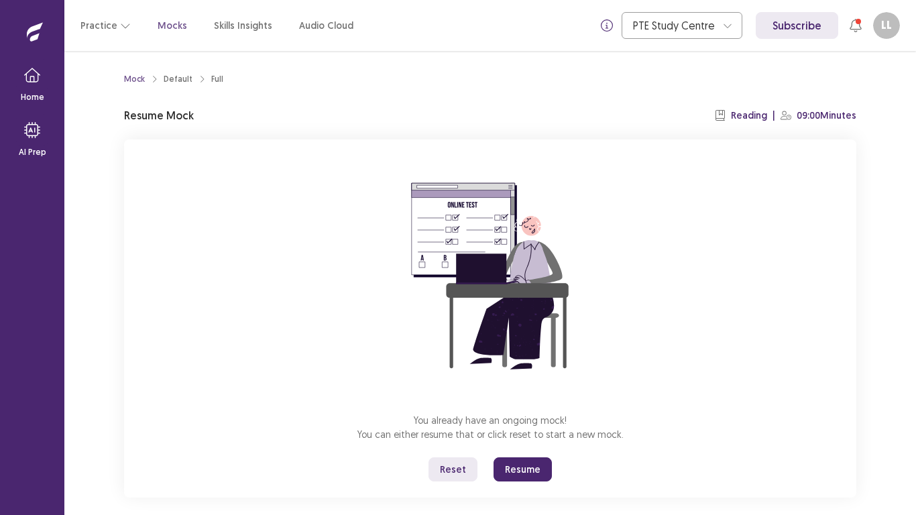
click at [547, 401] on button "Resume" at bounding box center [523, 469] width 58 height 24
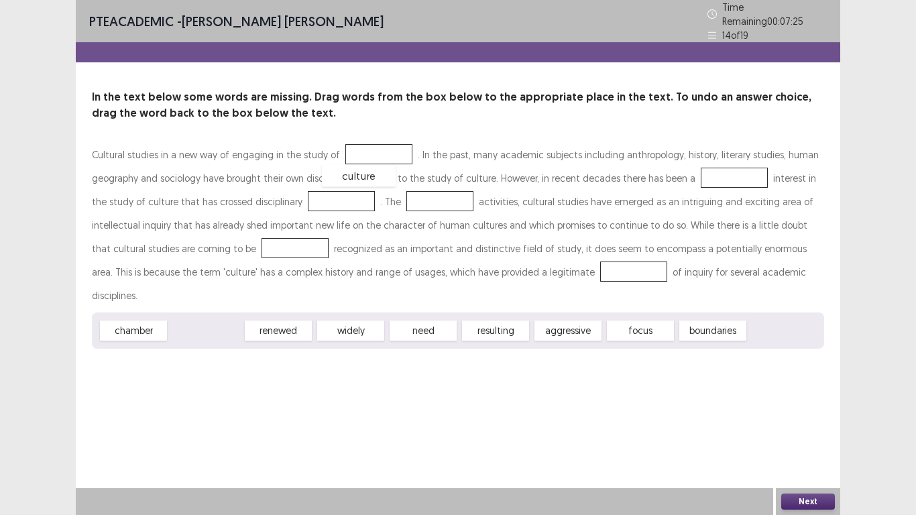
drag, startPoint x: 221, startPoint y: 298, endPoint x: 374, endPoint y: 143, distance: 217.7
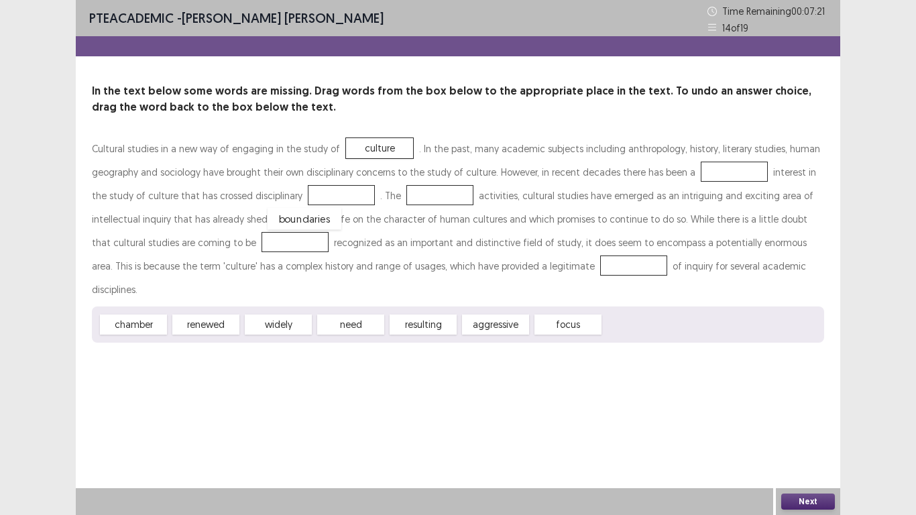
drag, startPoint x: 633, startPoint y: 300, endPoint x: 297, endPoint y: 194, distance: 351.7
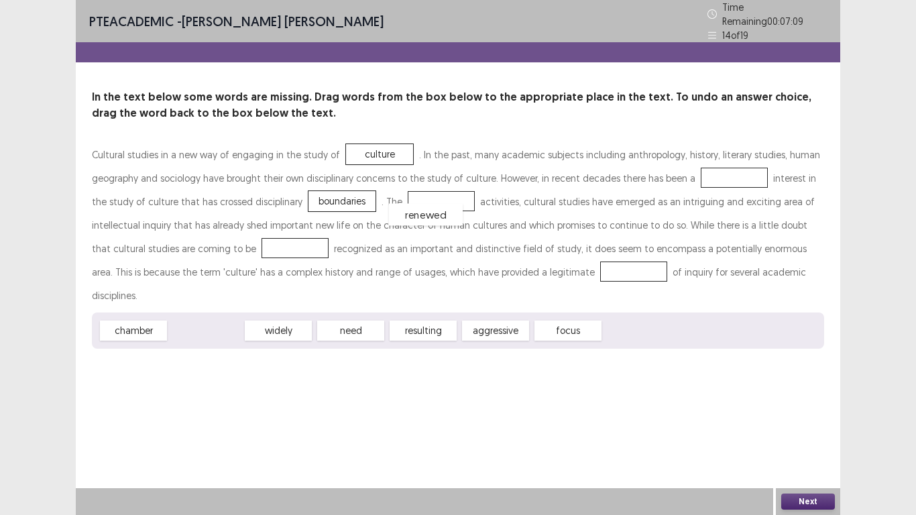
drag, startPoint x: 202, startPoint y: 299, endPoint x: 415, endPoint y: 187, distance: 240.3
drag, startPoint x: 415, startPoint y: 191, endPoint x: 708, endPoint y: 167, distance: 294.8
drag, startPoint x: 191, startPoint y: 307, endPoint x: 402, endPoint y: 193, distance: 240.1
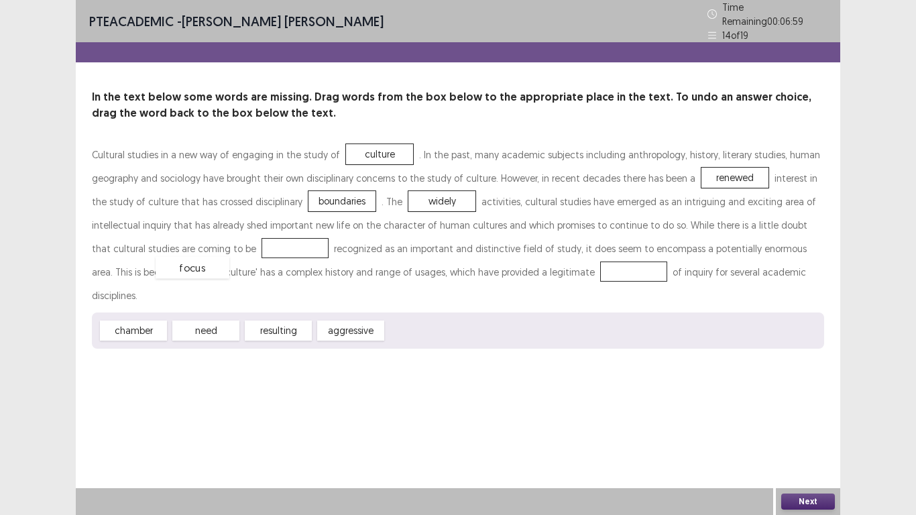
drag, startPoint x: 416, startPoint y: 306, endPoint x: 185, endPoint y: 242, distance: 239.4
drag, startPoint x: 220, startPoint y: 304, endPoint x: 492, endPoint y: 266, distance: 274.3
click at [792, 401] on button "Next" at bounding box center [808, 502] width 54 height 16
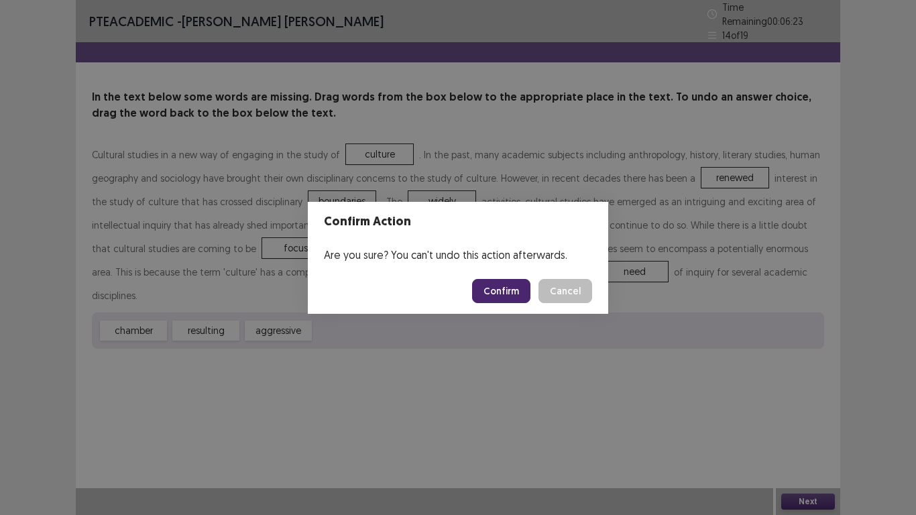
click at [513, 293] on button "Confirm" at bounding box center [501, 291] width 58 height 24
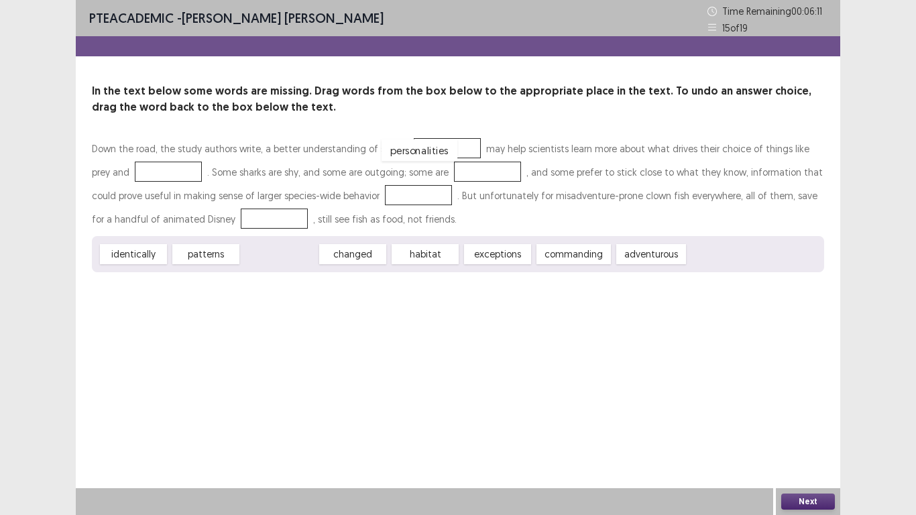
drag, startPoint x: 311, startPoint y: 247, endPoint x: 456, endPoint y: 147, distance: 176.0
drag, startPoint x: 437, startPoint y: 145, endPoint x: 705, endPoint y: 268, distance: 295.1
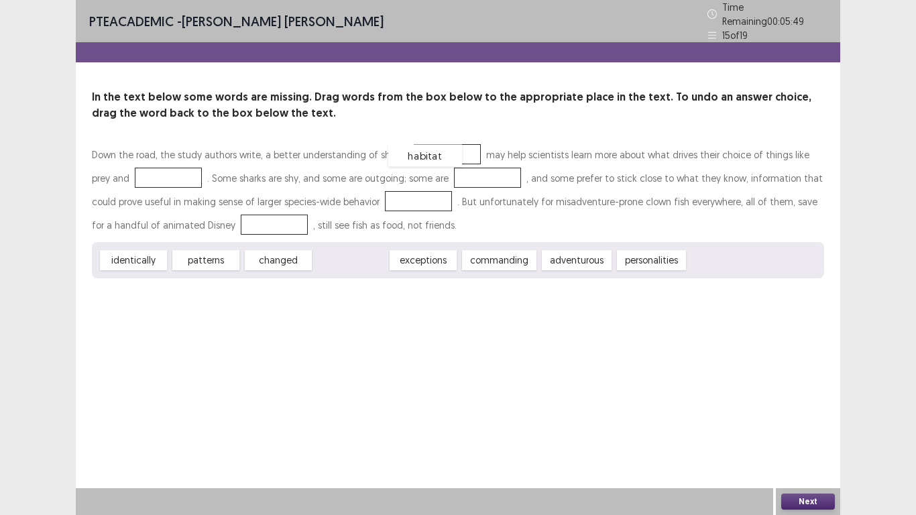
drag, startPoint x: 356, startPoint y: 254, endPoint x: 431, endPoint y: 149, distance: 128.4
drag, startPoint x: 576, startPoint y: 257, endPoint x: 126, endPoint y: 173, distance: 457.2
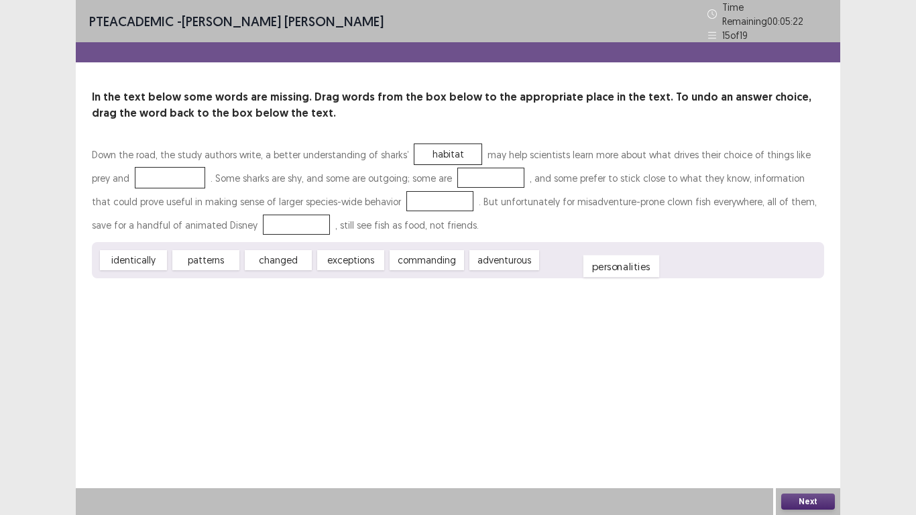
drag, startPoint x: 143, startPoint y: 170, endPoint x: 594, endPoint y: 259, distance: 460.0
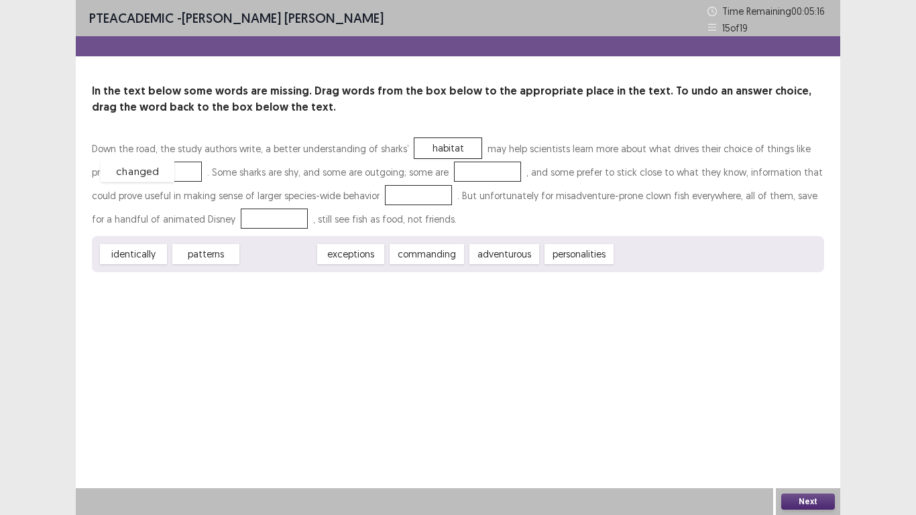
drag, startPoint x: 272, startPoint y: 249, endPoint x: 131, endPoint y: 166, distance: 163.6
drag, startPoint x: 150, startPoint y: 170, endPoint x: 573, endPoint y: 260, distance: 432.7
click at [573, 260] on div "Down the road, the study authors write, a better understanding of sharks’ habit…" at bounding box center [458, 204] width 732 height 135
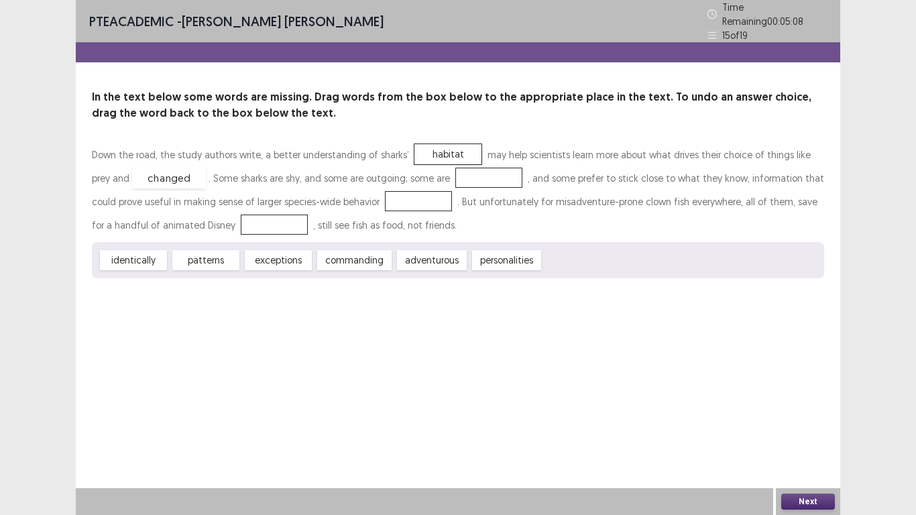
click at [137, 170] on div "changed" at bounding box center [169, 178] width 74 height 22
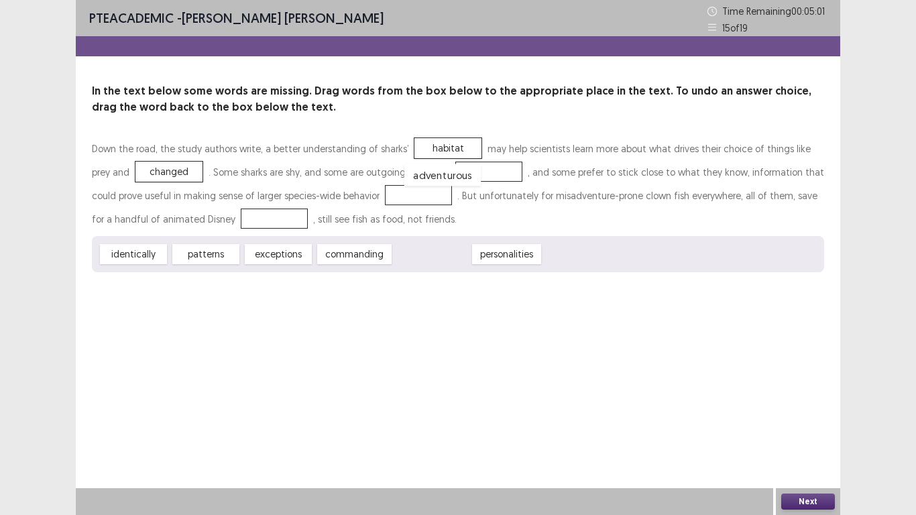
drag, startPoint x: 440, startPoint y: 258, endPoint x: 451, endPoint y: 179, distance: 79.9
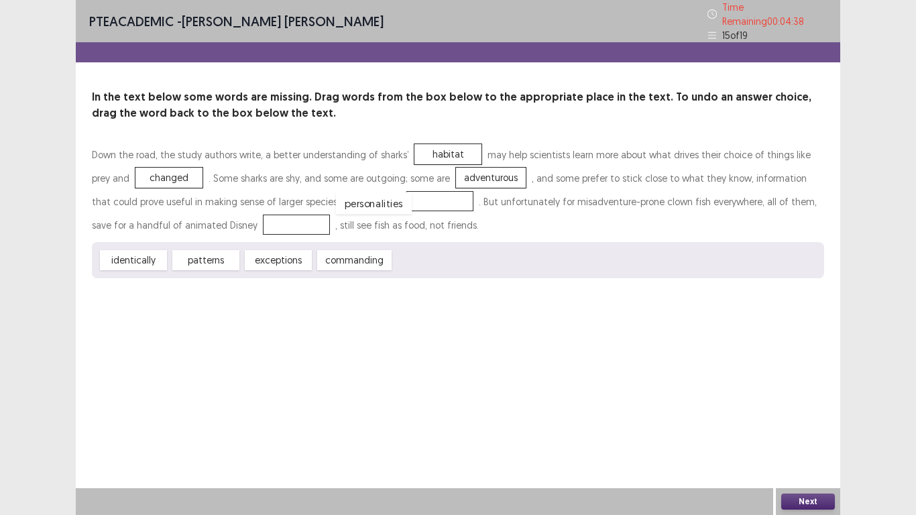
drag, startPoint x: 409, startPoint y: 257, endPoint x: 349, endPoint y: 199, distance: 83.5
drag, startPoint x: 262, startPoint y: 255, endPoint x: 189, endPoint y: 216, distance: 82.8
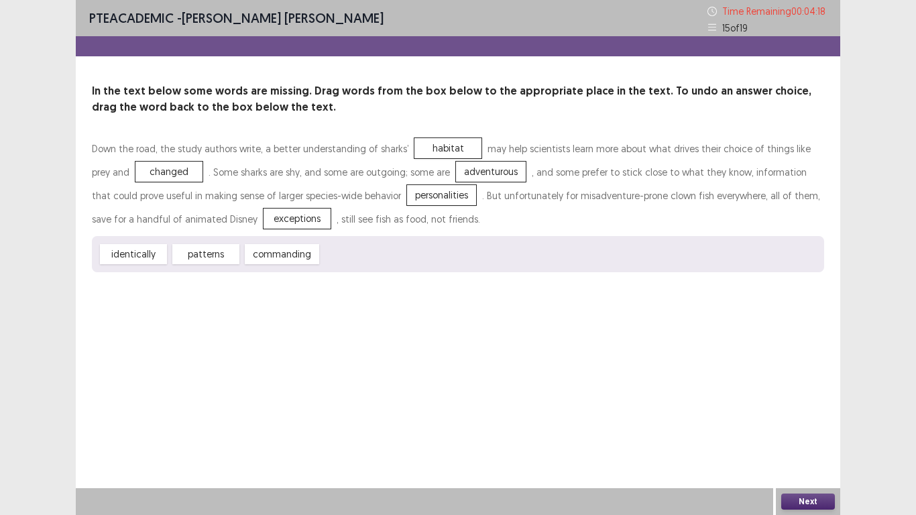
click at [817, 401] on button "Next" at bounding box center [808, 502] width 54 height 16
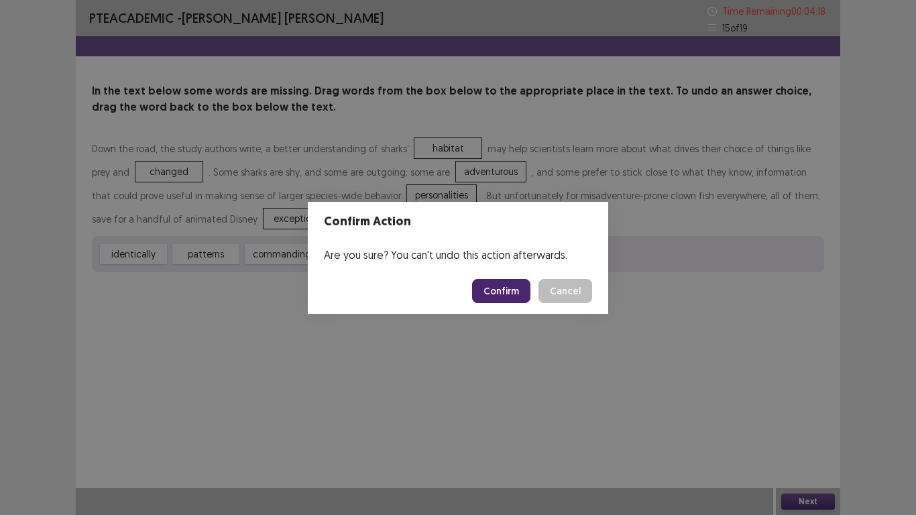
click at [542, 319] on div "Confirm Action Are you sure? You can't undo this action afterwards. Confirm Can…" at bounding box center [458, 257] width 916 height 515
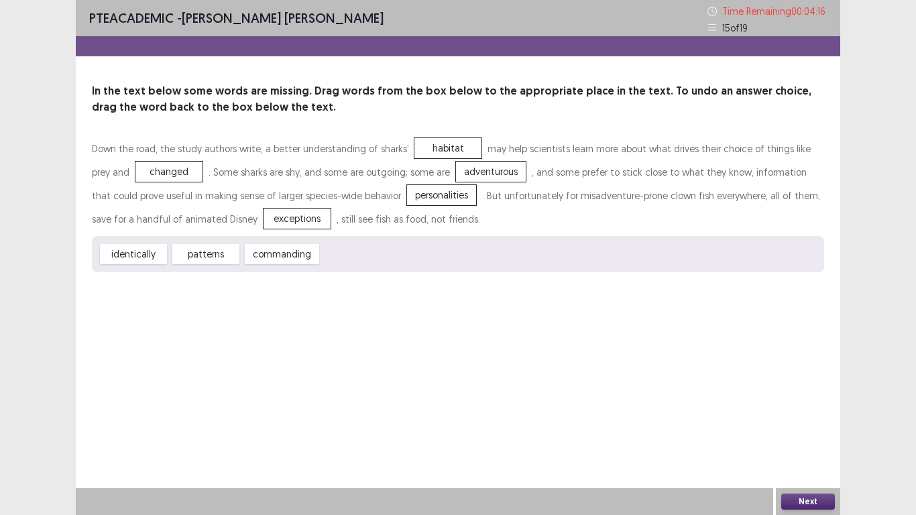
click at [790, 401] on button "Next" at bounding box center [808, 502] width 54 height 16
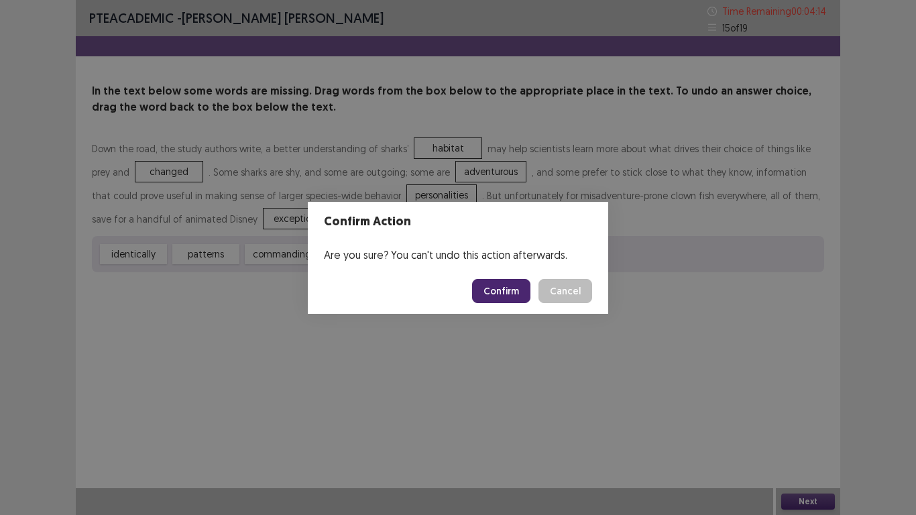
click at [488, 296] on button "Confirm" at bounding box center [501, 291] width 58 height 24
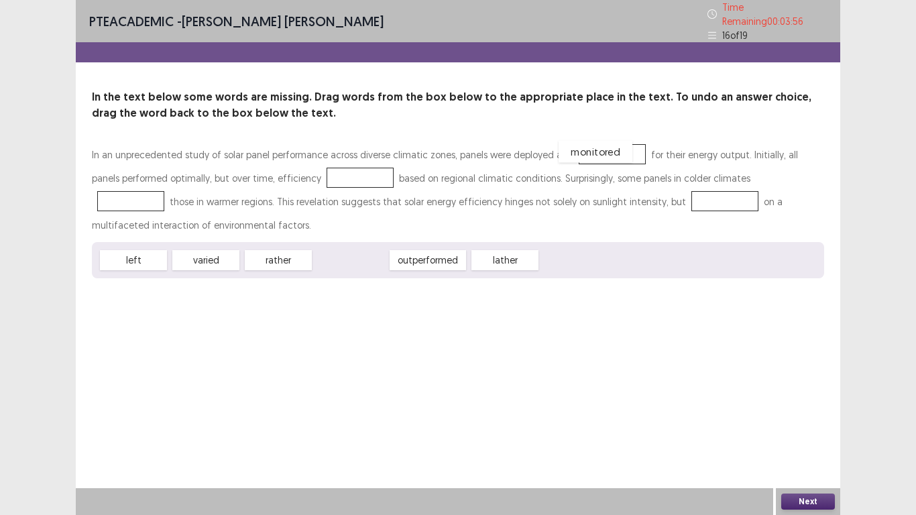
drag, startPoint x: 338, startPoint y: 253, endPoint x: 583, endPoint y: 144, distance: 267.9
drag, startPoint x: 217, startPoint y: 259, endPoint x: 335, endPoint y: 178, distance: 143.3
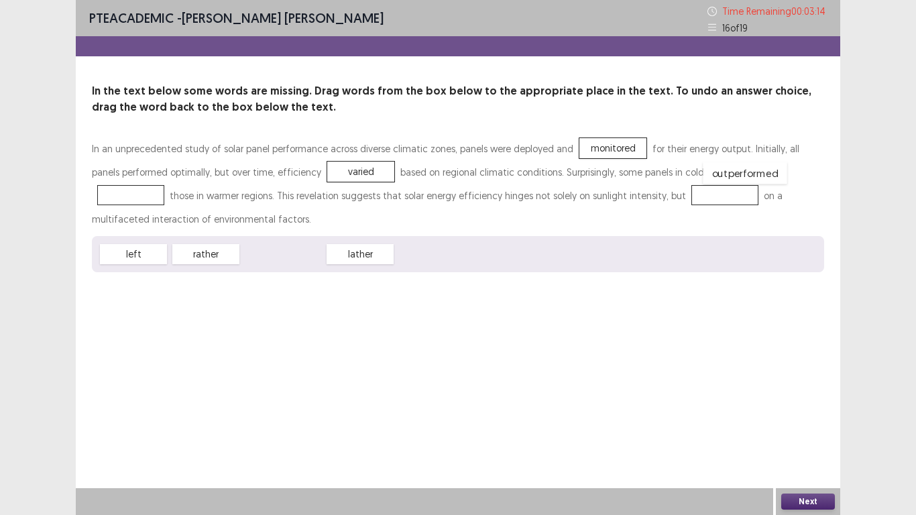
drag, startPoint x: 281, startPoint y: 248, endPoint x: 743, endPoint y: 166, distance: 469.4
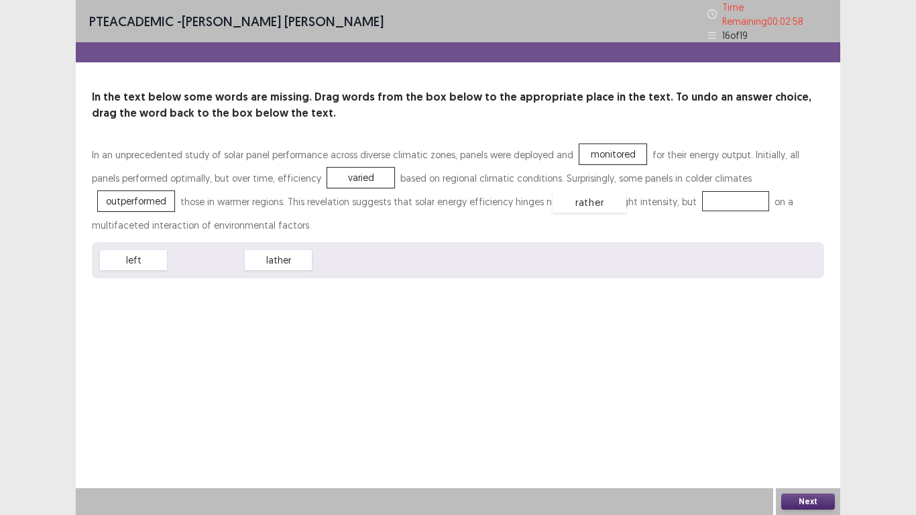
drag, startPoint x: 215, startPoint y: 261, endPoint x: 599, endPoint y: 203, distance: 388.8
click at [819, 401] on button "Next" at bounding box center [808, 502] width 54 height 16
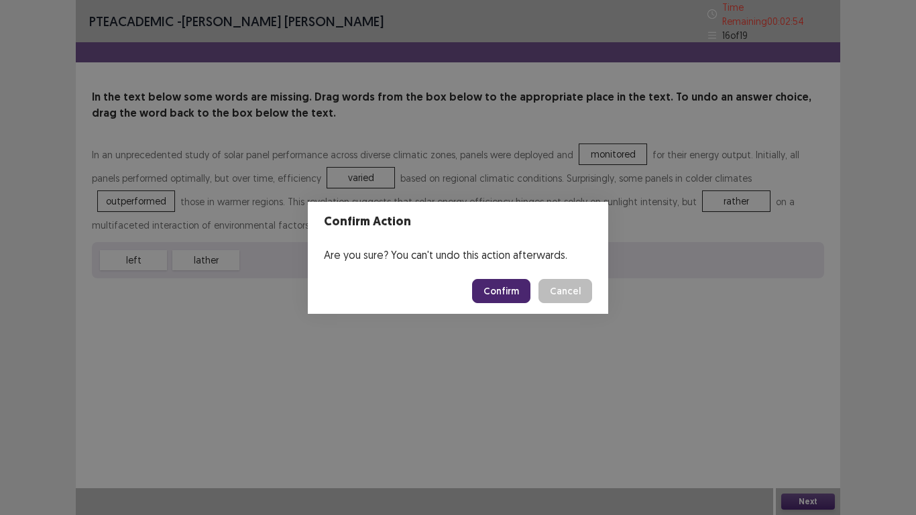
click at [511, 290] on button "Confirm" at bounding box center [501, 291] width 58 height 24
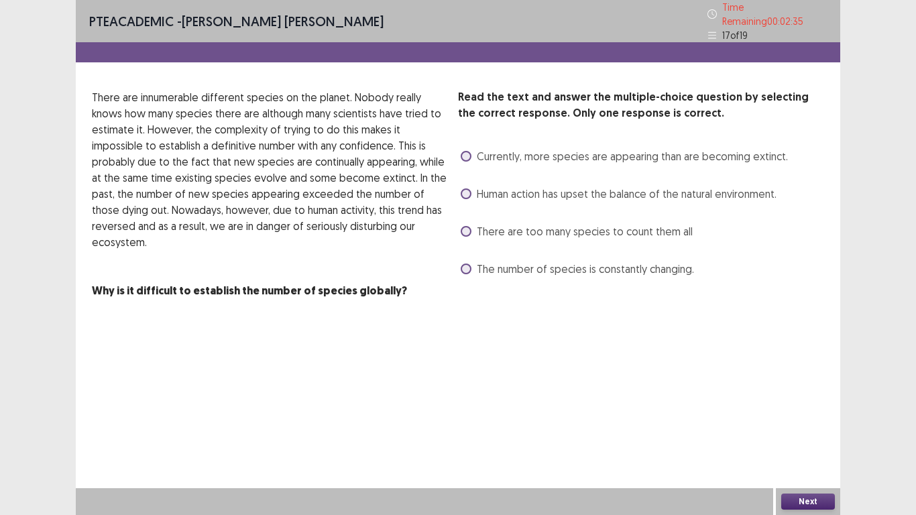
click at [468, 264] on span at bounding box center [466, 269] width 11 height 11
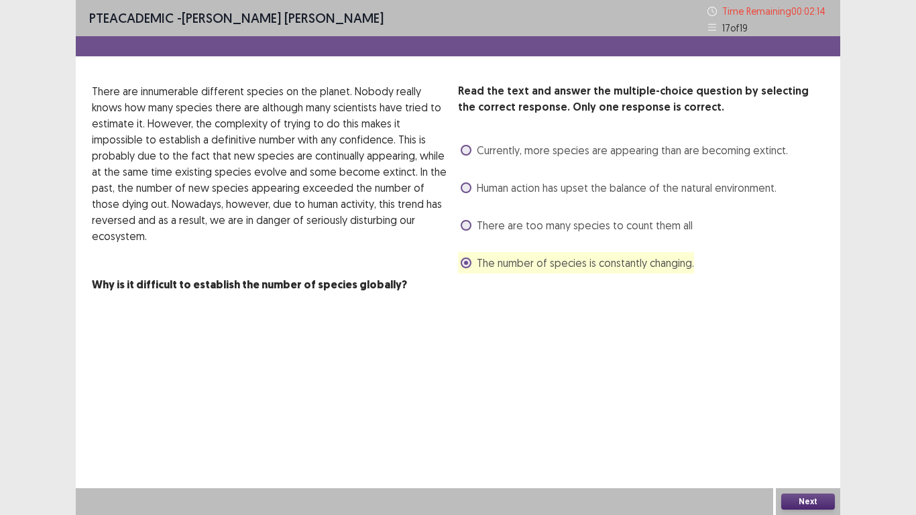
click at [467, 148] on span at bounding box center [466, 150] width 11 height 11
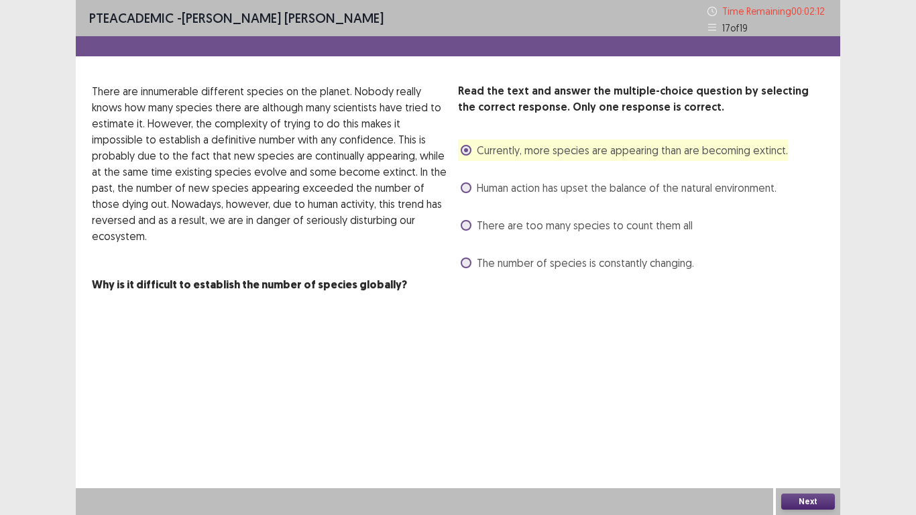
click at [785, 401] on button "Next" at bounding box center [808, 502] width 54 height 16
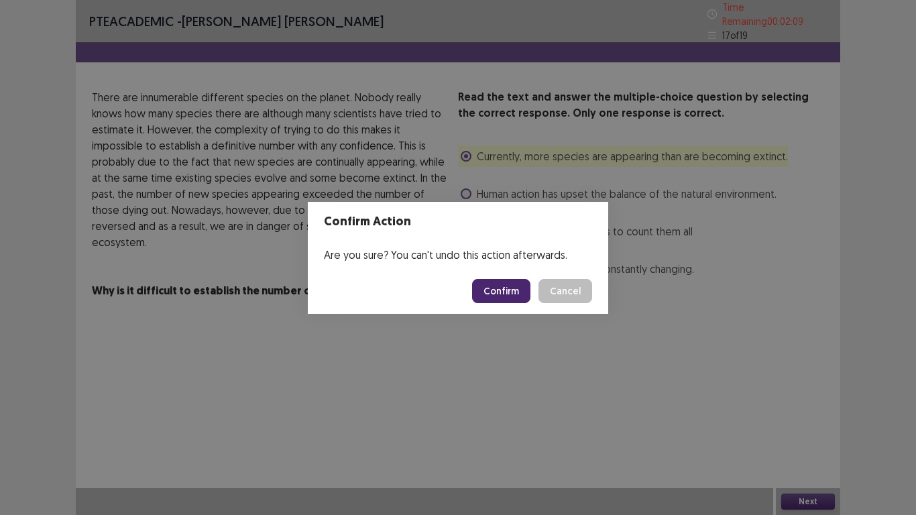
click at [505, 289] on button "Confirm" at bounding box center [501, 291] width 58 height 24
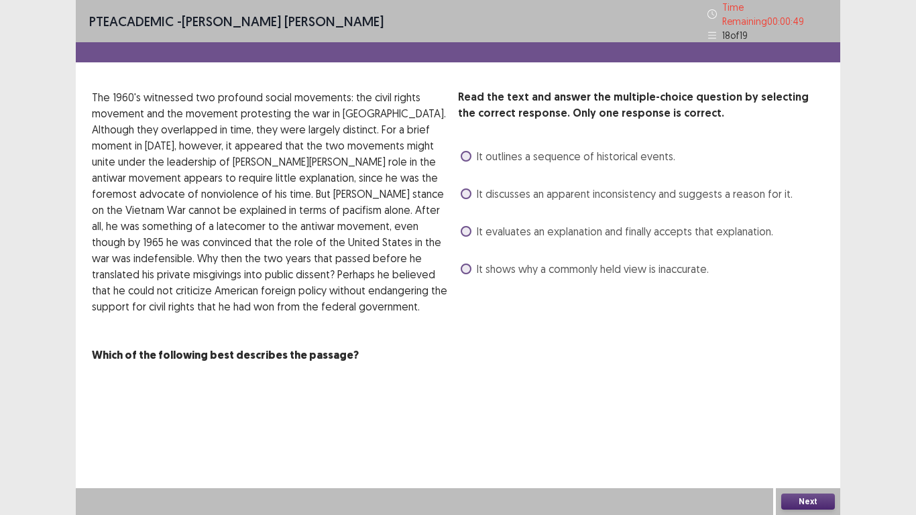
click at [464, 151] on span at bounding box center [466, 156] width 11 height 11
click at [800, 401] on button "Next" at bounding box center [808, 502] width 54 height 16
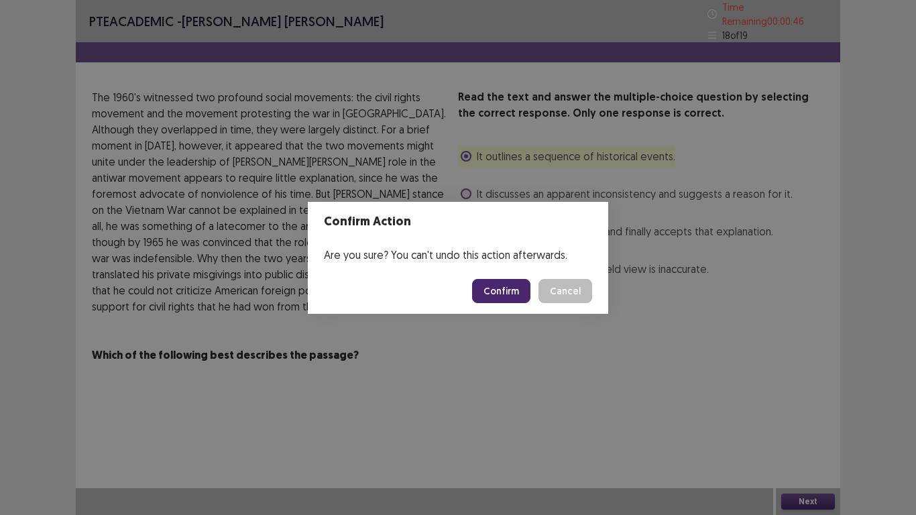
click at [508, 288] on button "Confirm" at bounding box center [501, 291] width 58 height 24
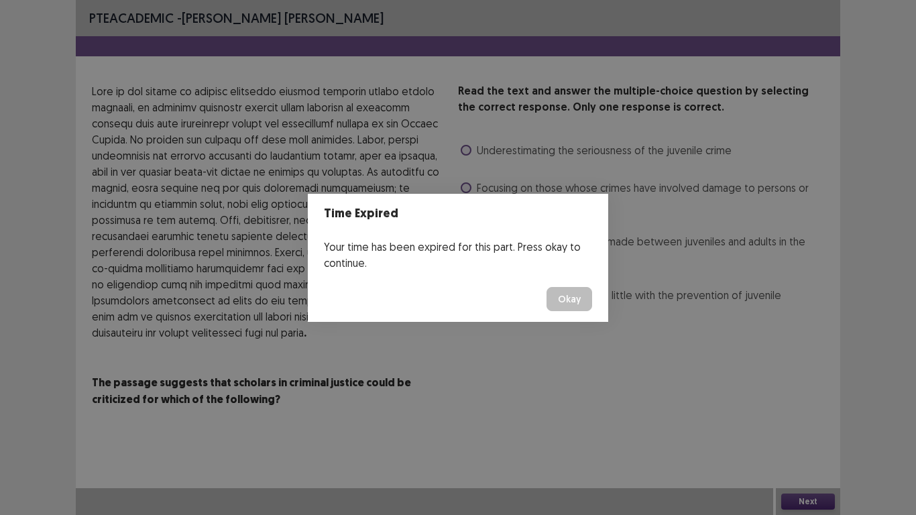
click at [564, 296] on button "Okay" at bounding box center [570, 299] width 46 height 24
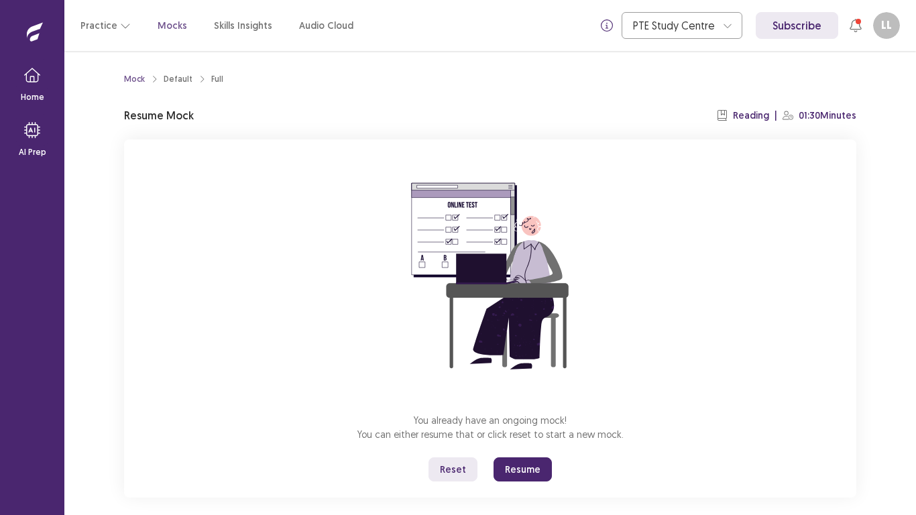
click at [526, 401] on button "Resume" at bounding box center [523, 469] width 58 height 24
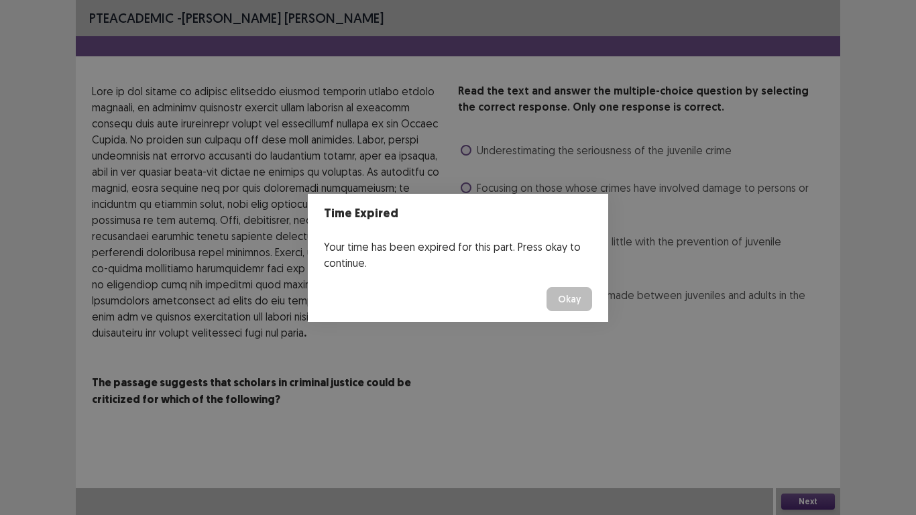
click at [563, 296] on button "Okay" at bounding box center [570, 299] width 46 height 24
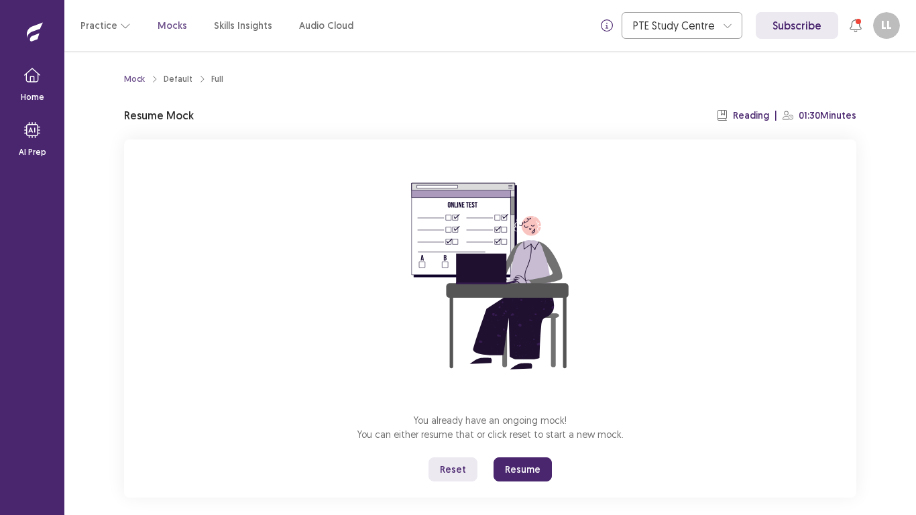
click at [505, 401] on button "Resume" at bounding box center [523, 469] width 58 height 24
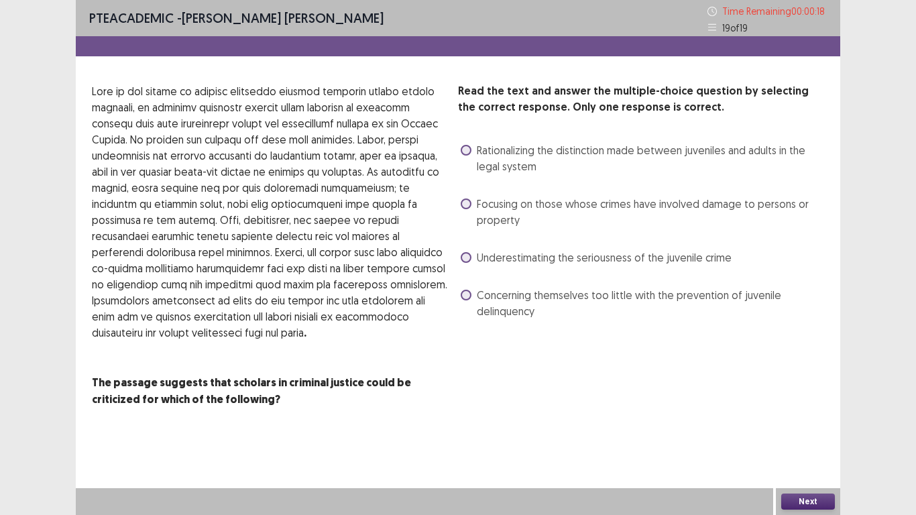
click at [468, 146] on span at bounding box center [466, 150] width 11 height 11
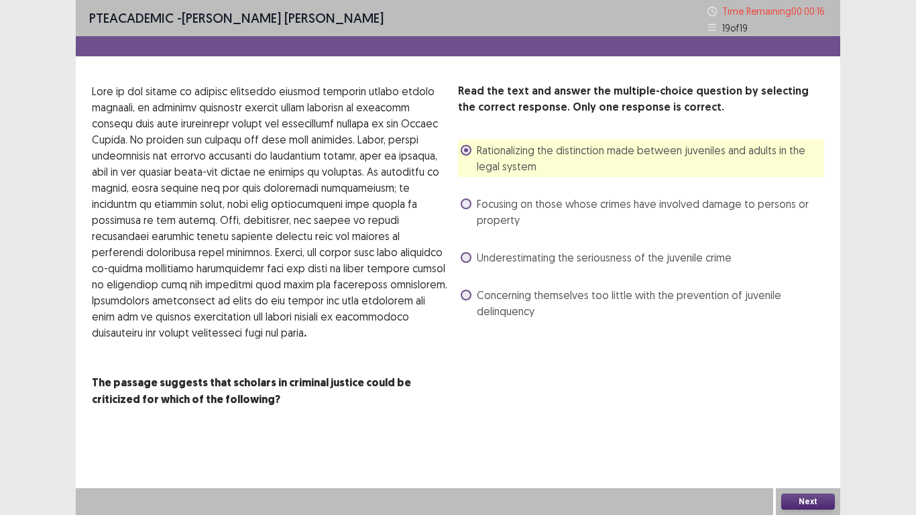
click at [790, 401] on button "Next" at bounding box center [808, 502] width 54 height 16
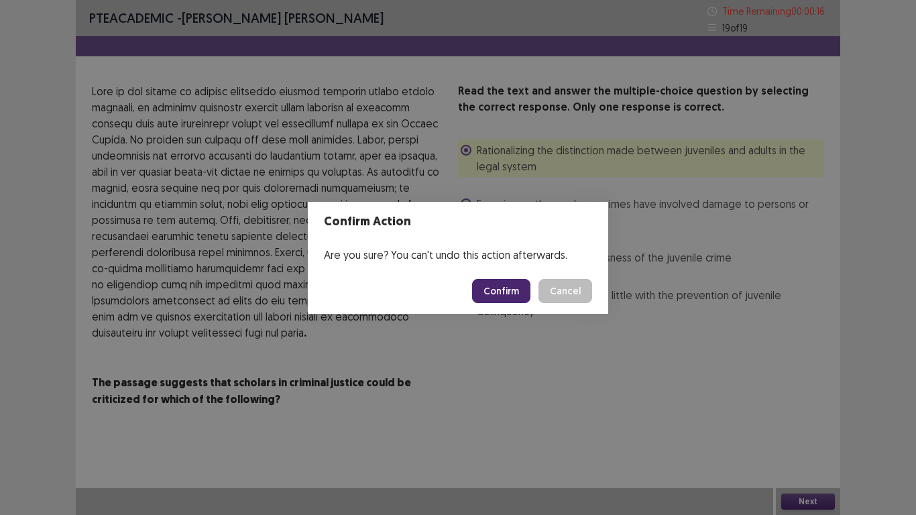
click at [482, 293] on button "Confirm" at bounding box center [501, 291] width 58 height 24
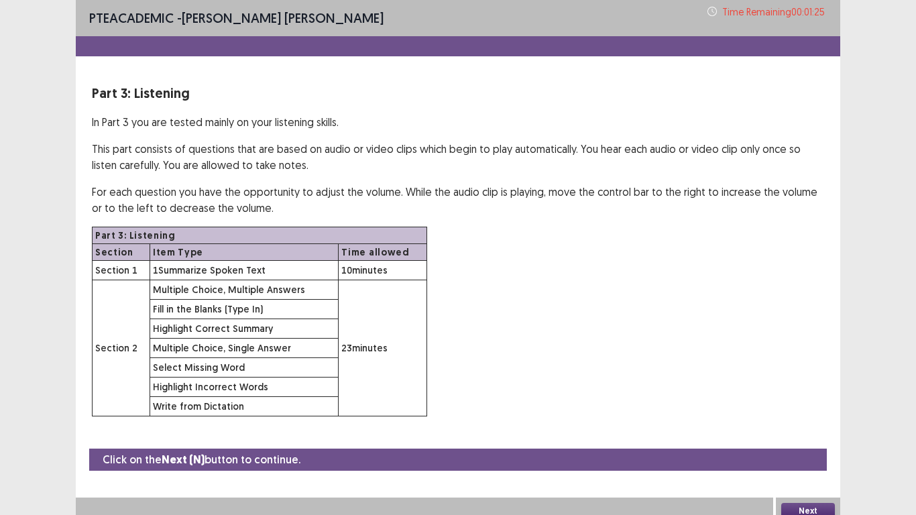
click at [814, 401] on button "Next" at bounding box center [808, 511] width 54 height 16
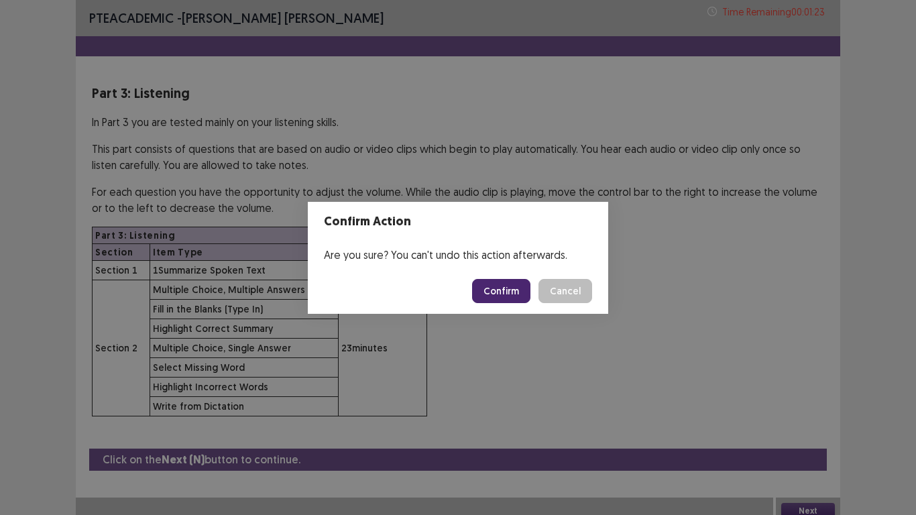
click at [506, 288] on button "Confirm" at bounding box center [501, 291] width 58 height 24
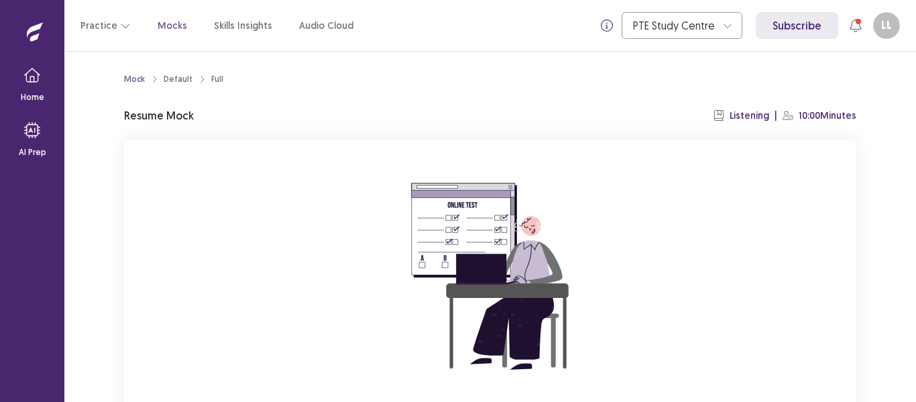
click at [873, 342] on div "Mock Default Full Resume Mock Listening | 10:00 Minutes You already have an ong…" at bounding box center [490, 226] width 852 height 351
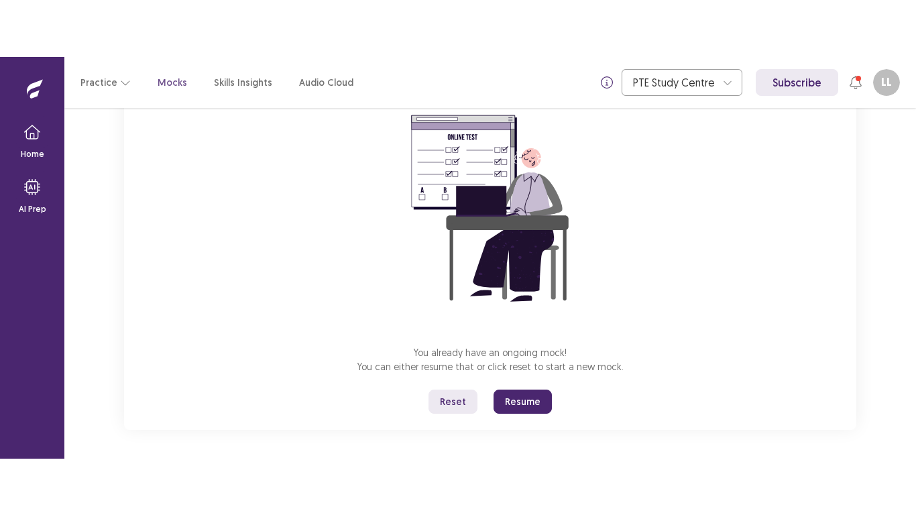
scroll to position [128, 0]
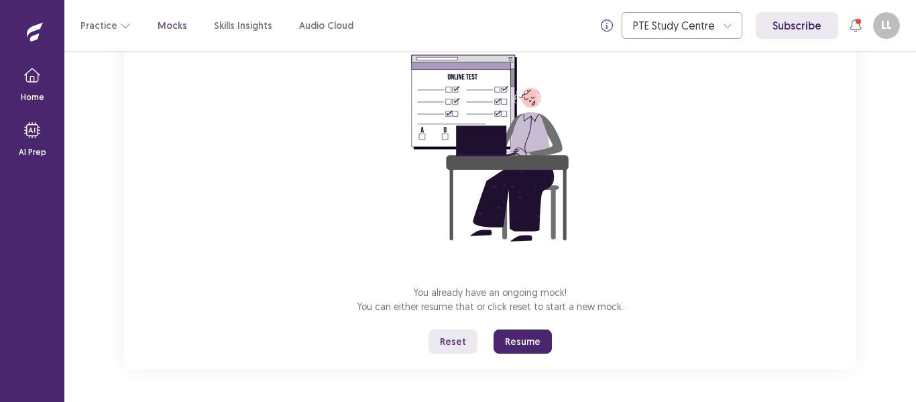
click at [543, 347] on button "Resume" at bounding box center [523, 341] width 58 height 24
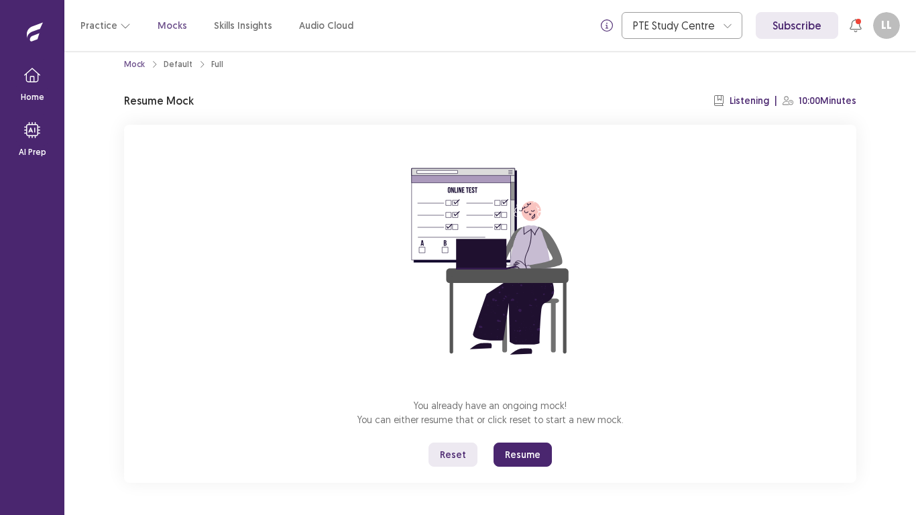
scroll to position [15, 0]
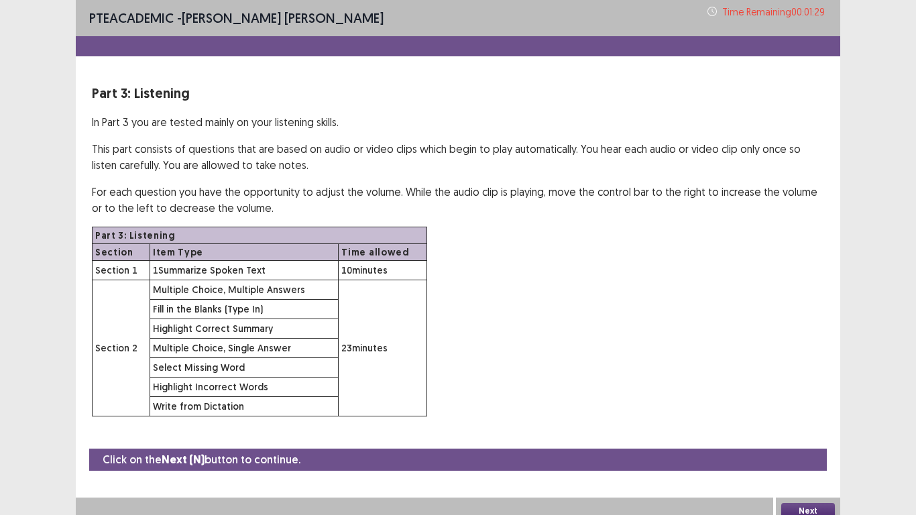
click at [760, 316] on div "Part 3: Listening Section Item Type Time allowed Section 1 1 Summarize Spoken T…" at bounding box center [458, 322] width 732 height 190
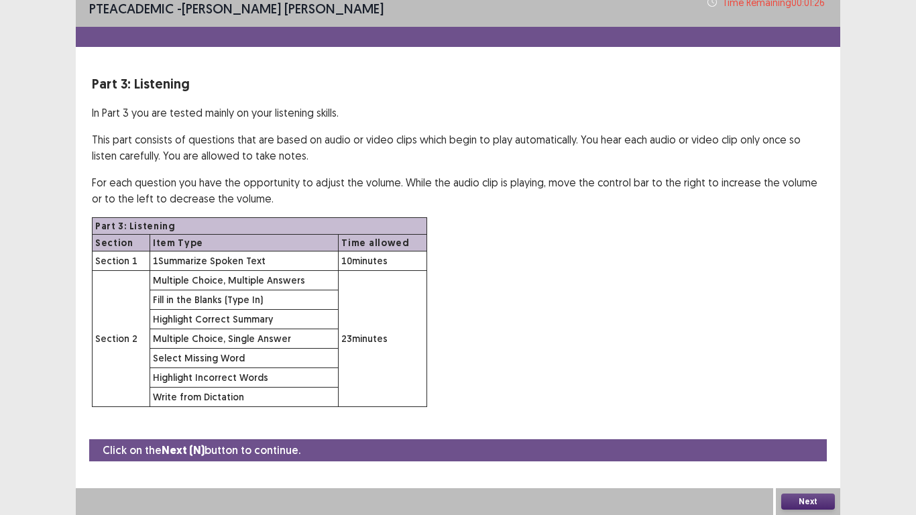
click at [798, 401] on button "Next" at bounding box center [808, 502] width 54 height 16
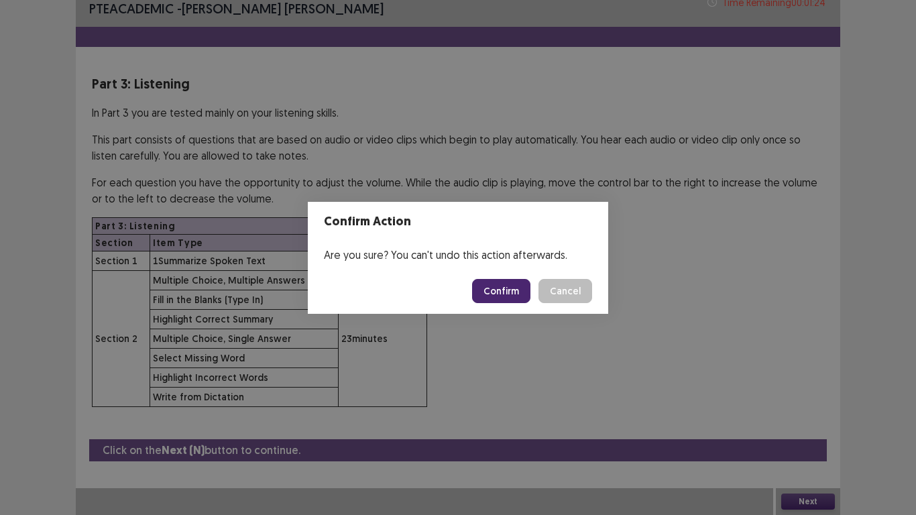
click at [504, 288] on button "Confirm" at bounding box center [501, 291] width 58 height 24
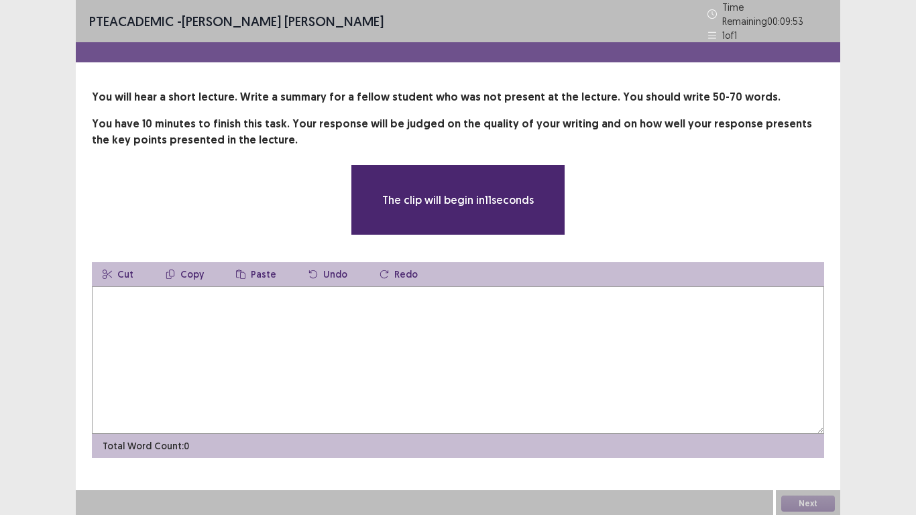
click at [480, 339] on textarea at bounding box center [458, 360] width 732 height 148
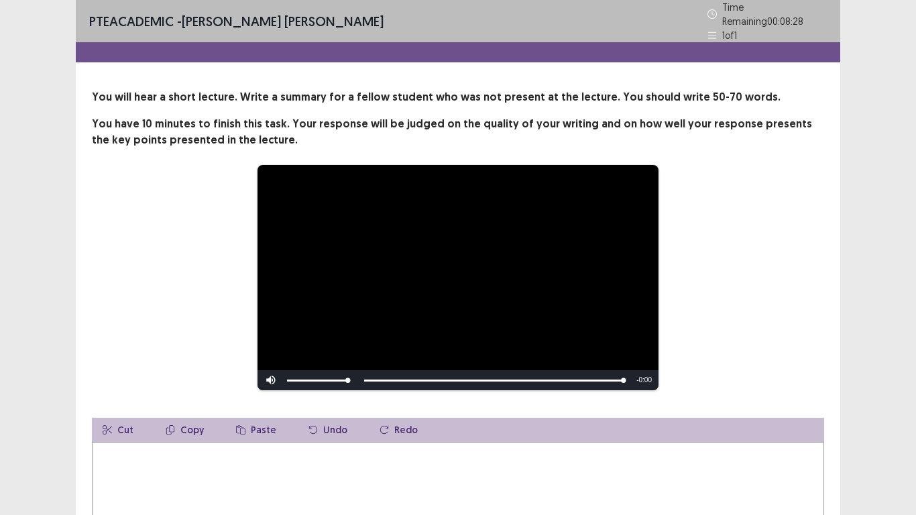
click at [763, 195] on div "**********" at bounding box center [458, 277] width 625 height 227
click at [867, 284] on div "**********" at bounding box center [458, 336] width 916 height 673
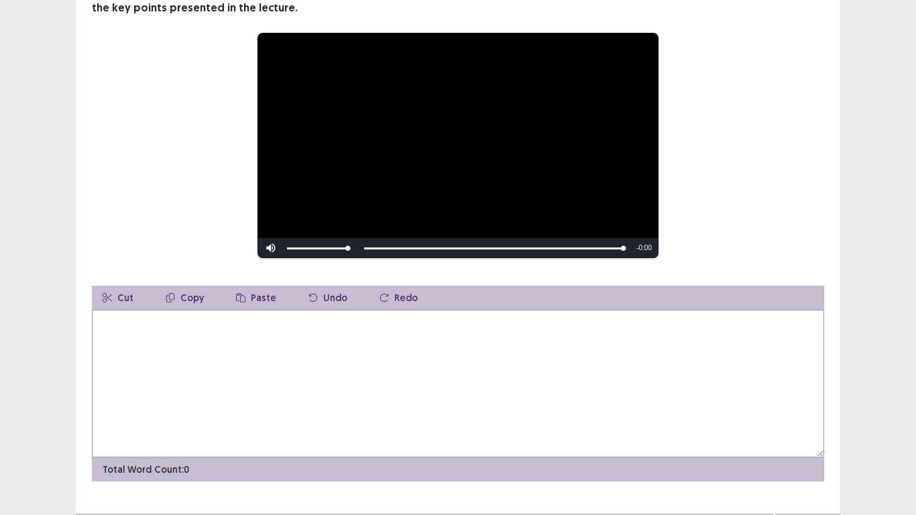
scroll to position [134, 0]
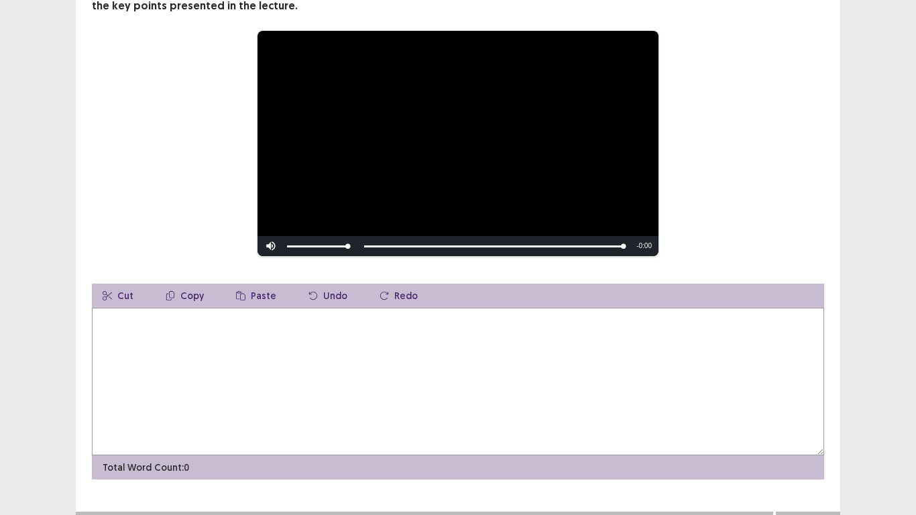
click at [191, 340] on textarea at bounding box center [458, 382] width 732 height 148
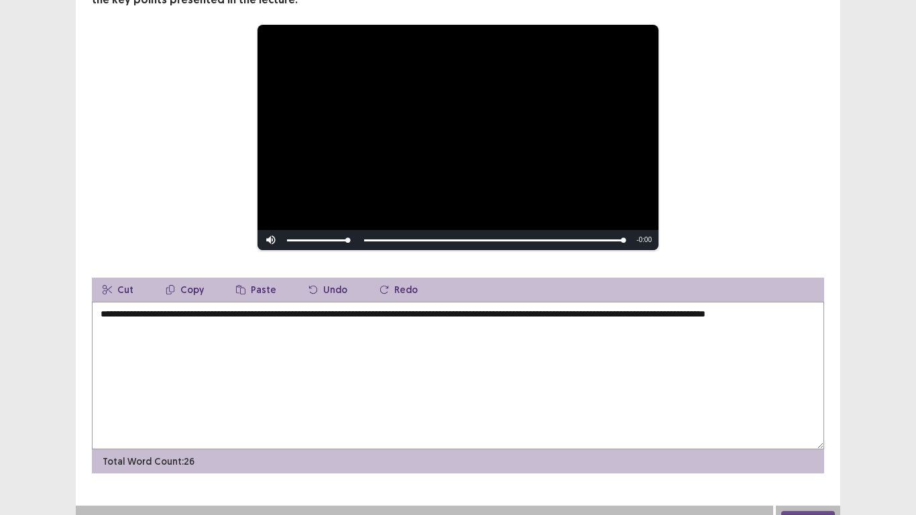
click at [735, 317] on textarea "**********" at bounding box center [458, 376] width 732 height 148
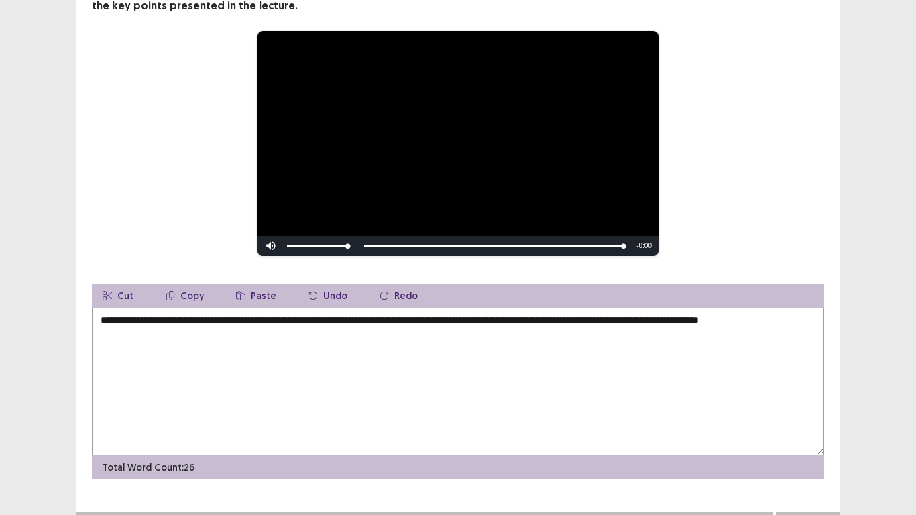
click at [168, 325] on textarea "**********" at bounding box center [458, 382] width 732 height 148
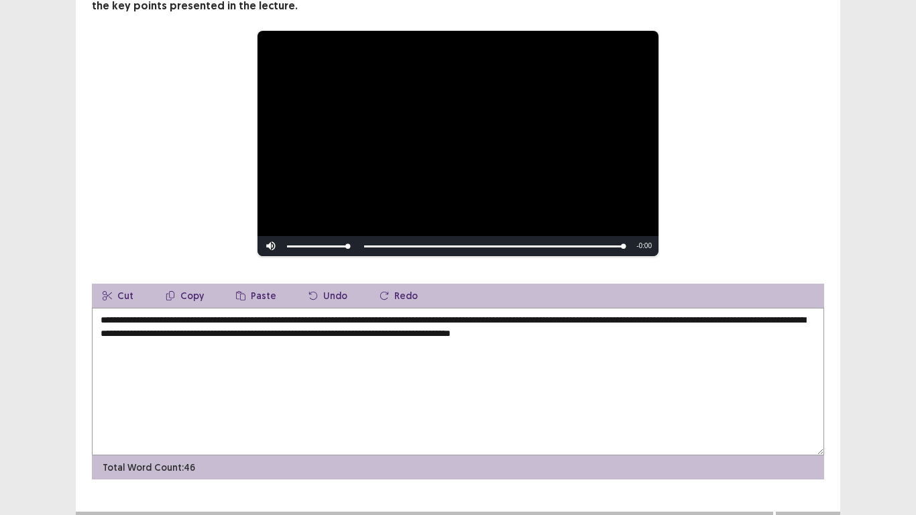
click at [394, 324] on textarea "**********" at bounding box center [458, 382] width 732 height 148
click at [332, 327] on textarea "**********" at bounding box center [458, 382] width 732 height 148
click at [695, 327] on textarea "**********" at bounding box center [458, 382] width 732 height 148
click at [875, 193] on div "**********" at bounding box center [458, 202] width 916 height 673
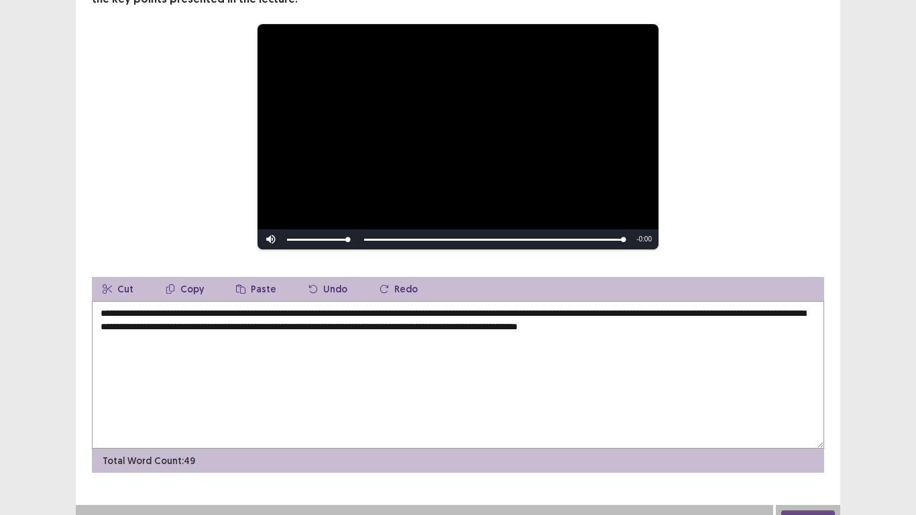
scroll to position [152, 0]
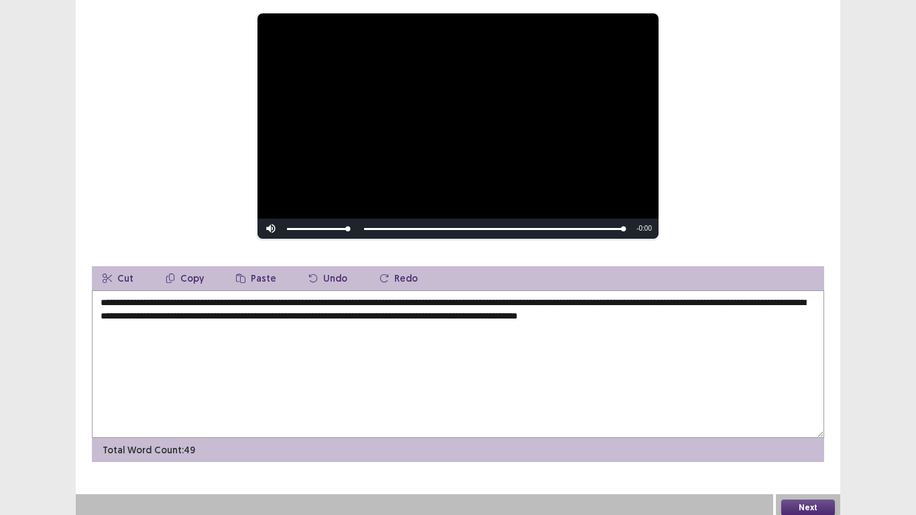
click at [770, 311] on textarea "**********" at bounding box center [458, 364] width 732 height 148
click at [696, 307] on textarea "**********" at bounding box center [458, 364] width 732 height 148
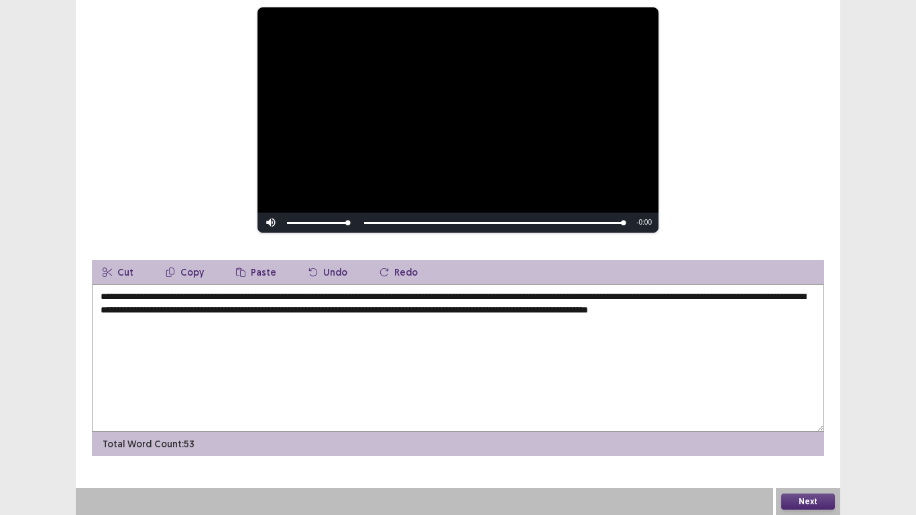
type textarea "**********"
click at [810, 401] on button "Next" at bounding box center [808, 502] width 54 height 16
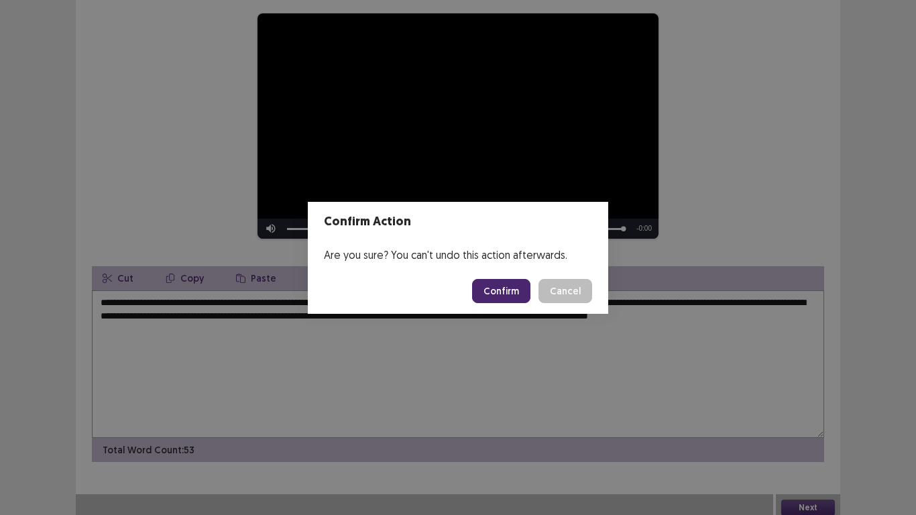
click at [500, 284] on button "Confirm" at bounding box center [501, 291] width 58 height 24
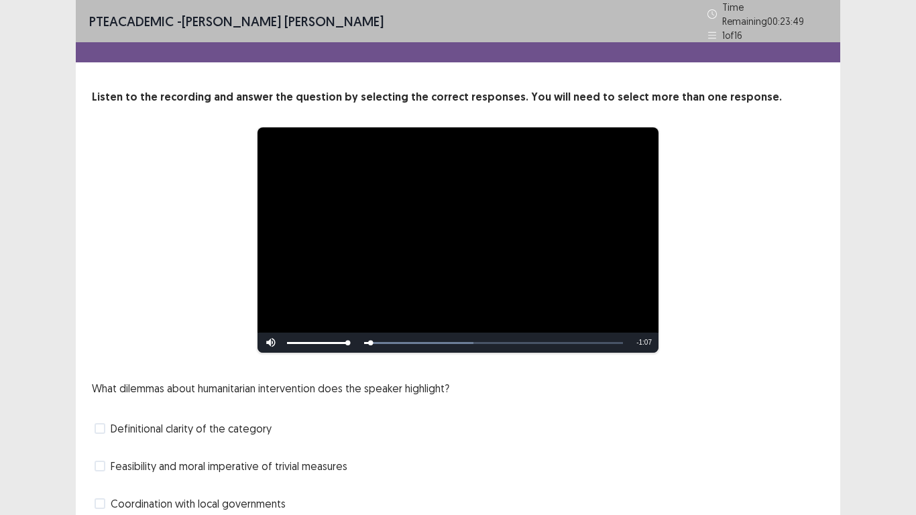
click at [737, 231] on div "**********" at bounding box center [458, 240] width 625 height 227
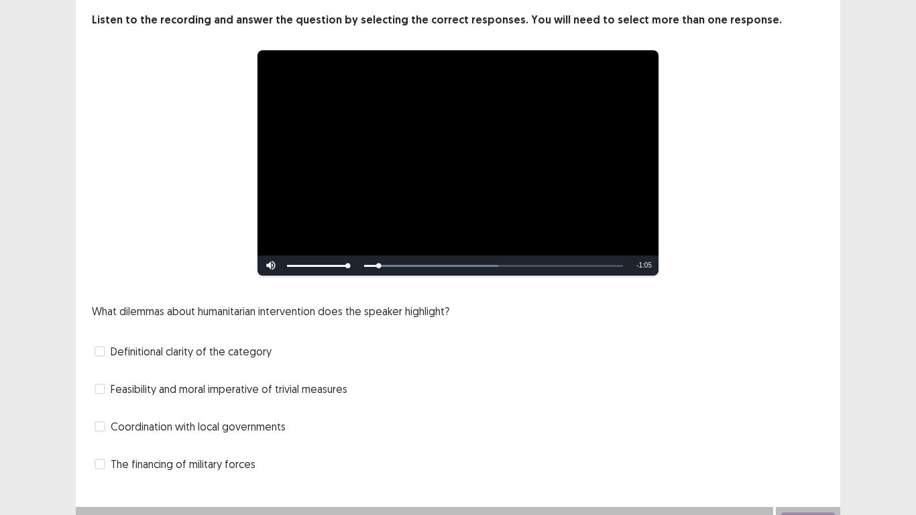
scroll to position [80, 0]
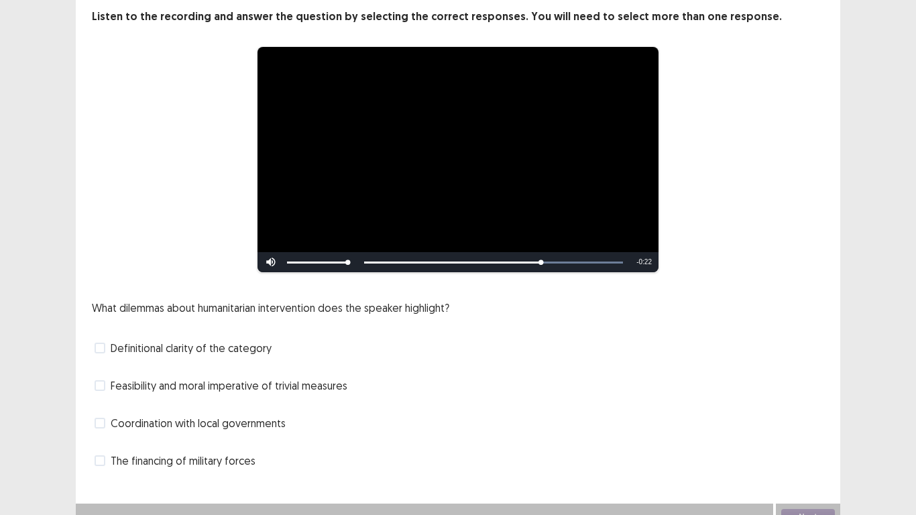
click at [100, 401] on span at bounding box center [100, 423] width 11 height 11
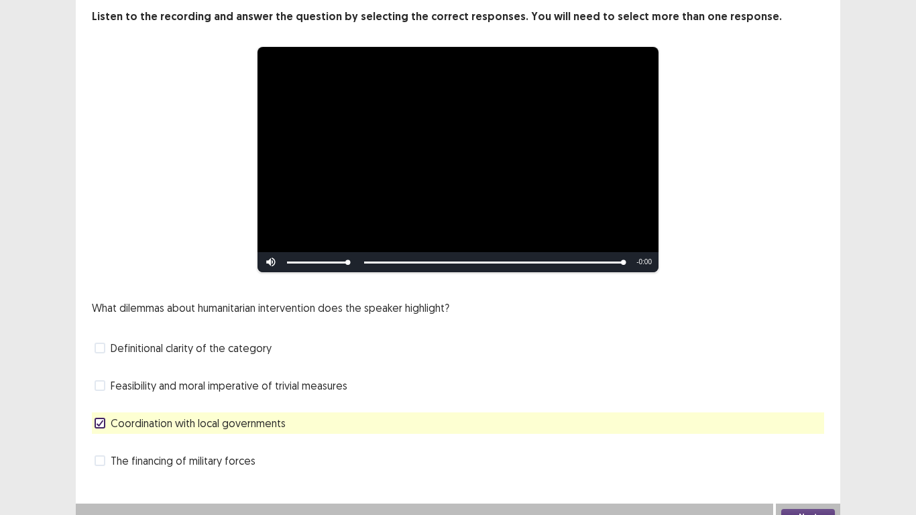
click at [98, 382] on span at bounding box center [100, 385] width 11 height 11
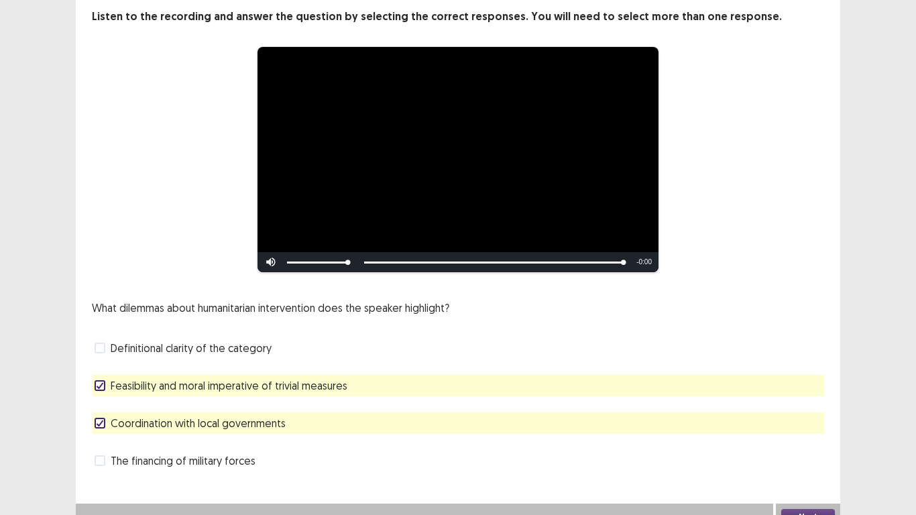
click at [818, 401] on button "Next" at bounding box center [808, 517] width 54 height 16
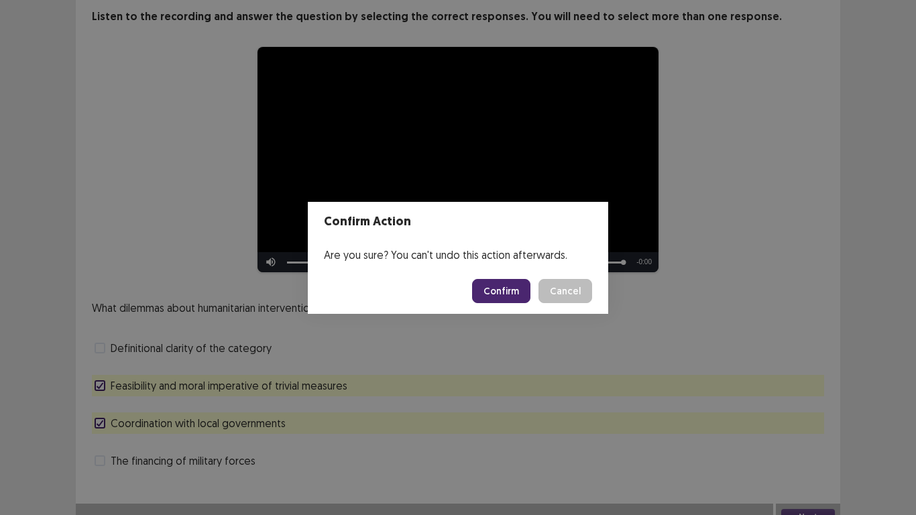
click at [509, 296] on button "Confirm" at bounding box center [501, 291] width 58 height 24
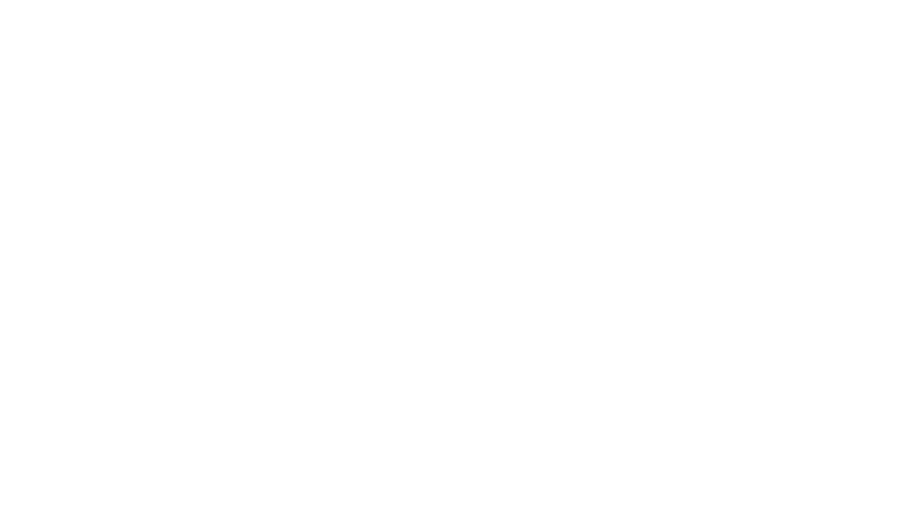
scroll to position [0, 0]
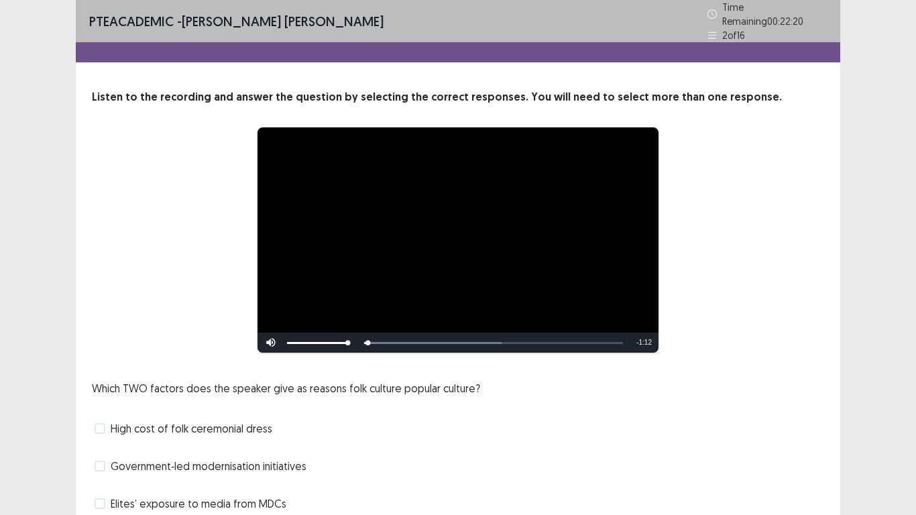
click at [820, 400] on div "Which TWO factors does the speaker give as reasons folk culture popular culture…" at bounding box center [458, 466] width 732 height 172
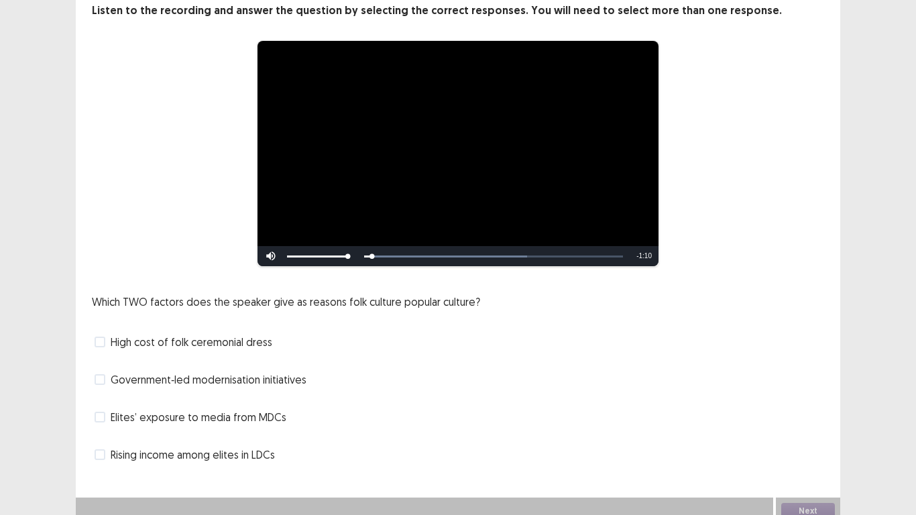
scroll to position [90, 0]
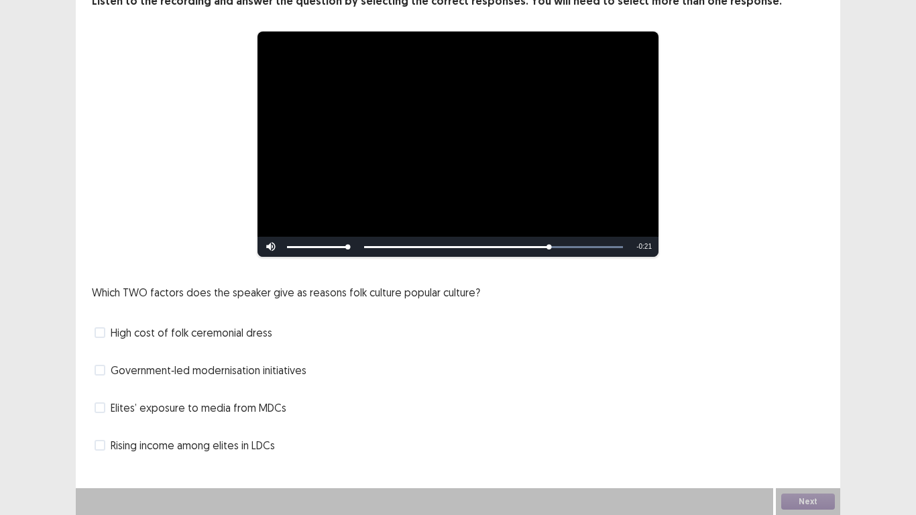
click at [102, 401] on span at bounding box center [100, 445] width 11 height 11
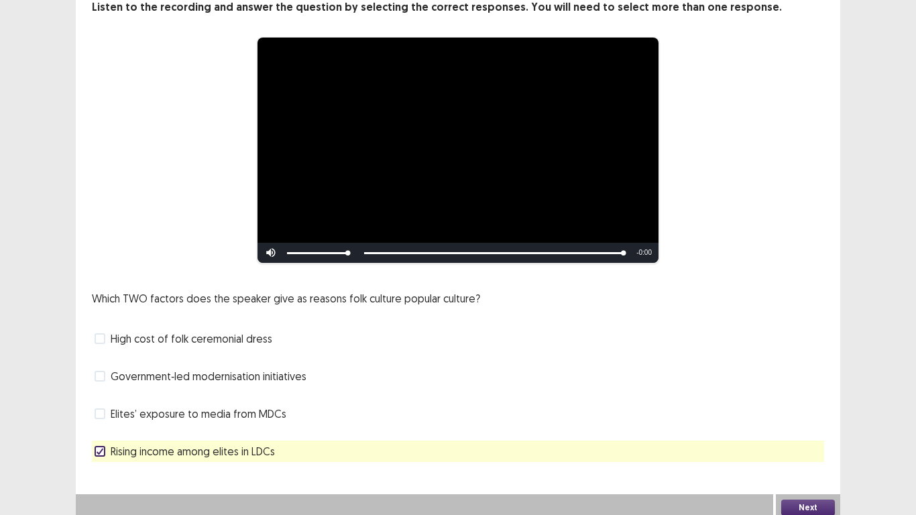
click at [105, 401] on label "Elites’ exposure to media from MDCs" at bounding box center [191, 414] width 192 height 16
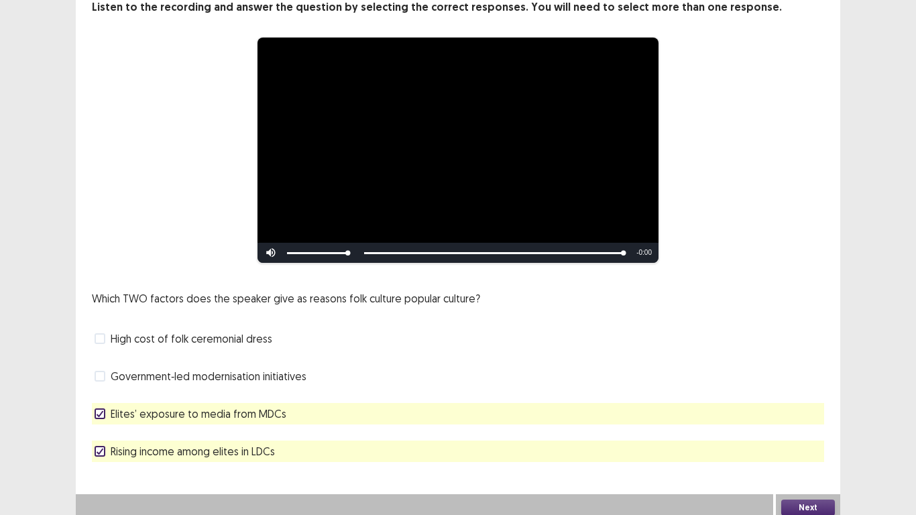
click at [105, 401] on label "Elites’ exposure to media from MDCs" at bounding box center [191, 414] width 192 height 16
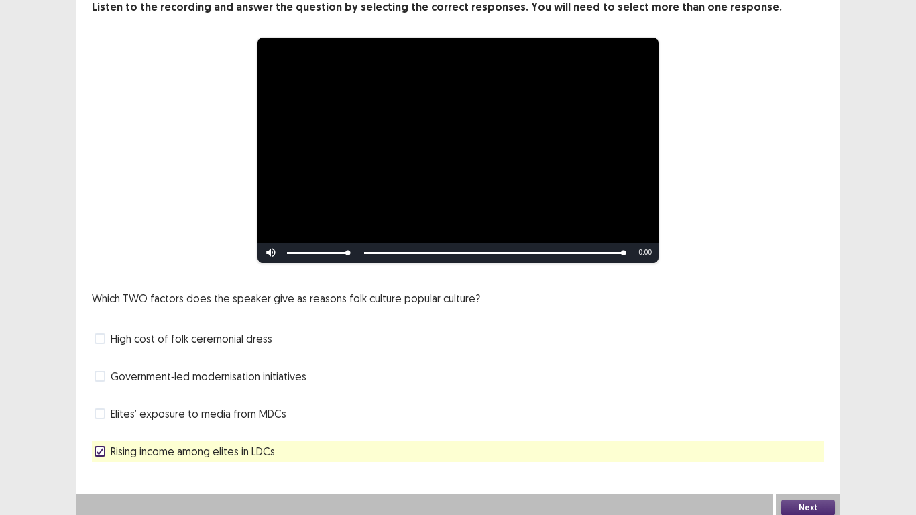
click at [105, 401] on label "Elites’ exposure to media from MDCs" at bounding box center [191, 414] width 192 height 16
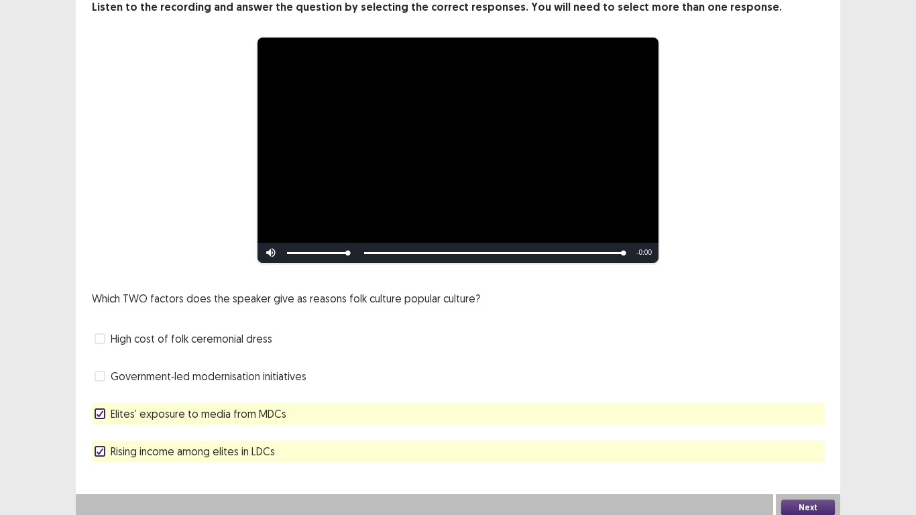
click at [818, 401] on button "Next" at bounding box center [808, 508] width 54 height 16
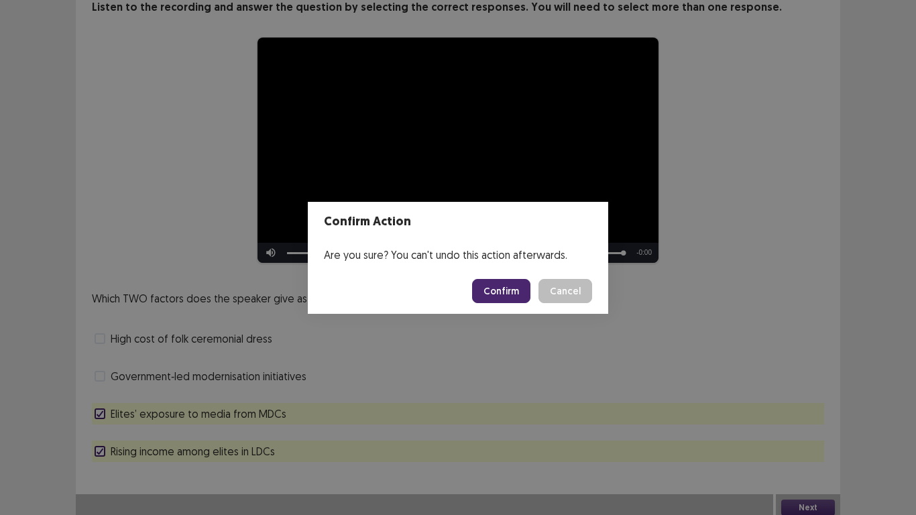
click at [504, 303] on button "Confirm" at bounding box center [501, 291] width 58 height 24
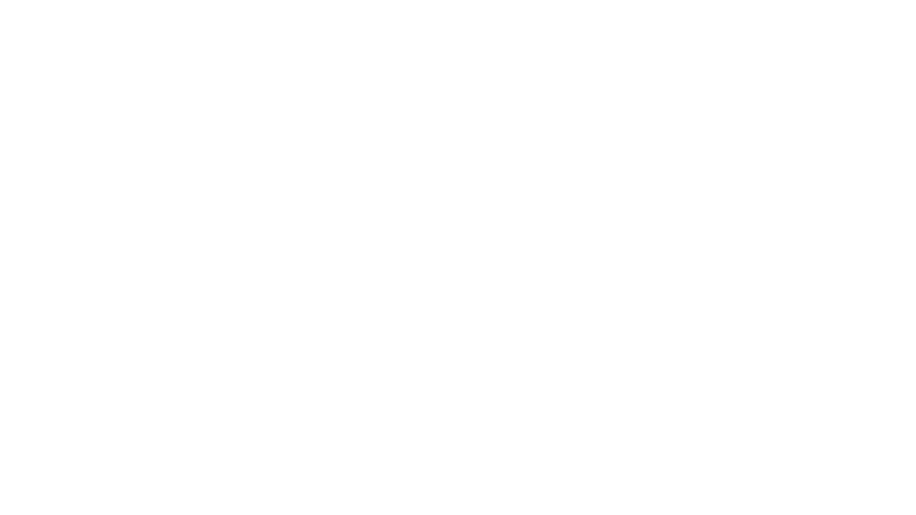
scroll to position [0, 0]
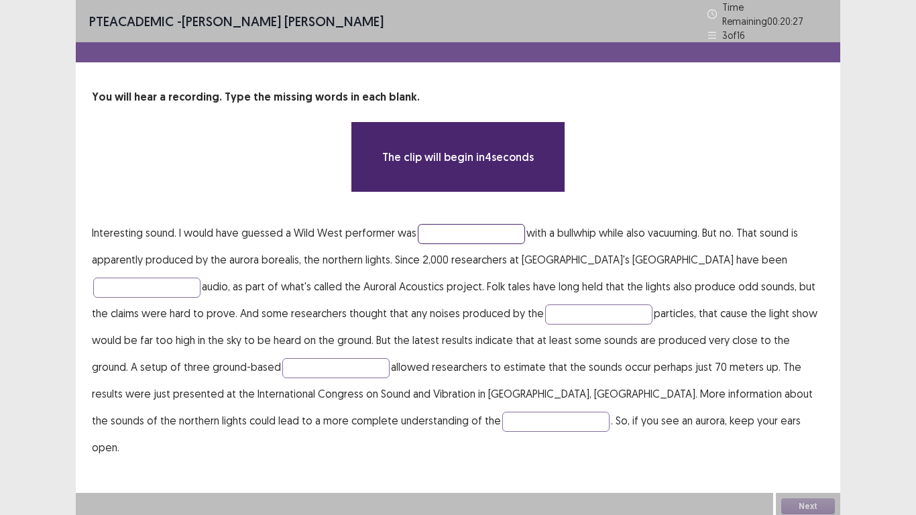
click at [472, 224] on input "text" at bounding box center [471, 234] width 107 height 20
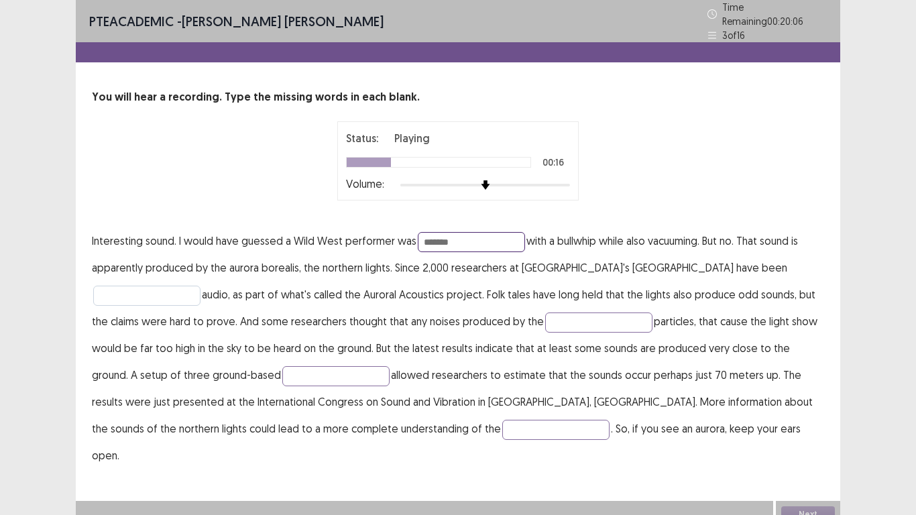
type input "*******"
click at [201, 286] on input "text" at bounding box center [146, 296] width 107 height 20
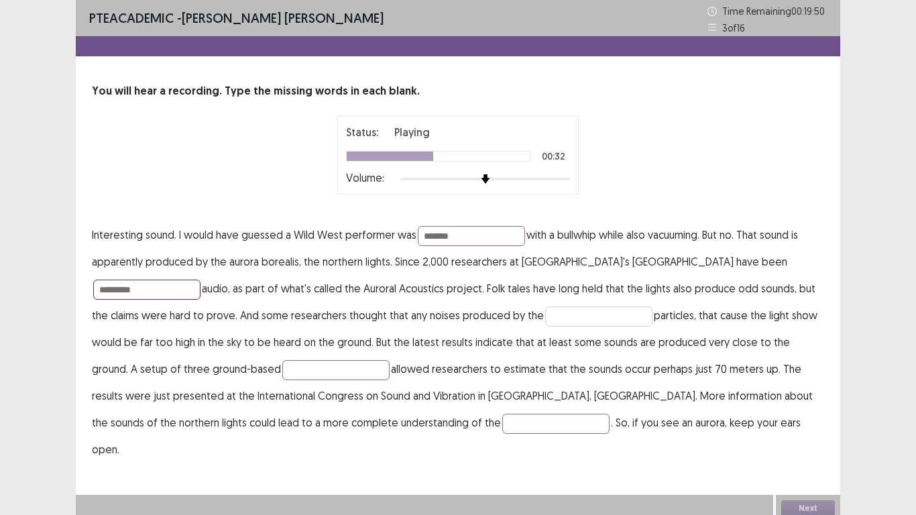
type input "*********"
click at [545, 315] on input "text" at bounding box center [598, 317] width 107 height 20
type input "*********"
click at [282, 368] on input "text" at bounding box center [335, 370] width 107 height 20
type input "**********"
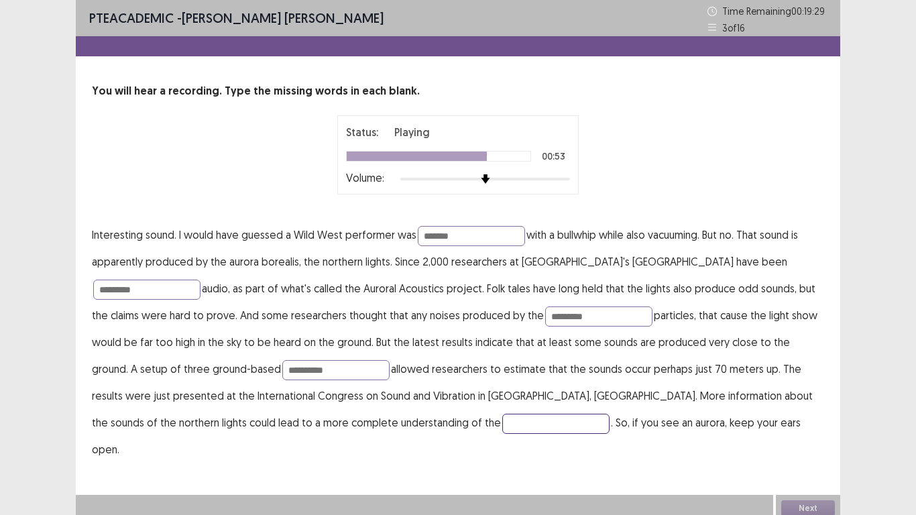
click at [502, 401] on input "text" at bounding box center [555, 424] width 107 height 20
type input "**********"
click at [480, 232] on input "*******" at bounding box center [471, 236] width 107 height 20
type input "*"
click at [802, 401] on button "Next" at bounding box center [808, 508] width 54 height 16
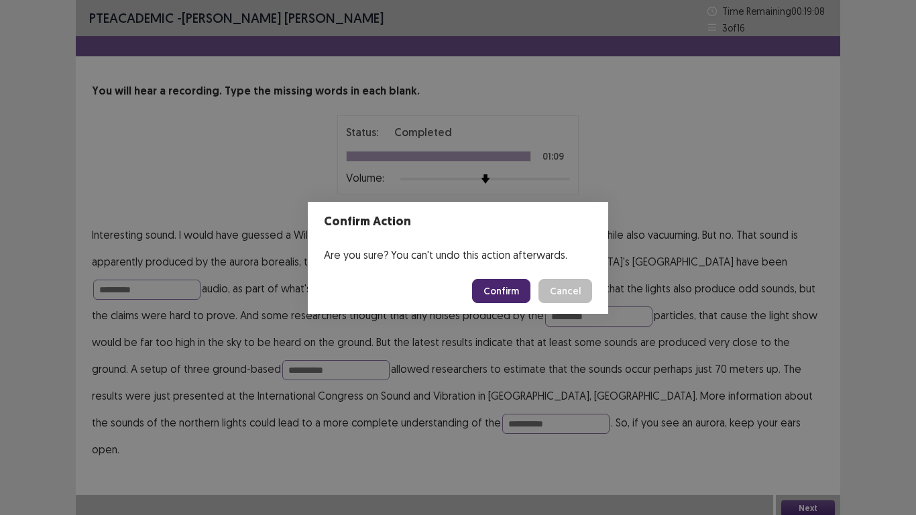
click at [494, 283] on button "Confirm" at bounding box center [501, 291] width 58 height 24
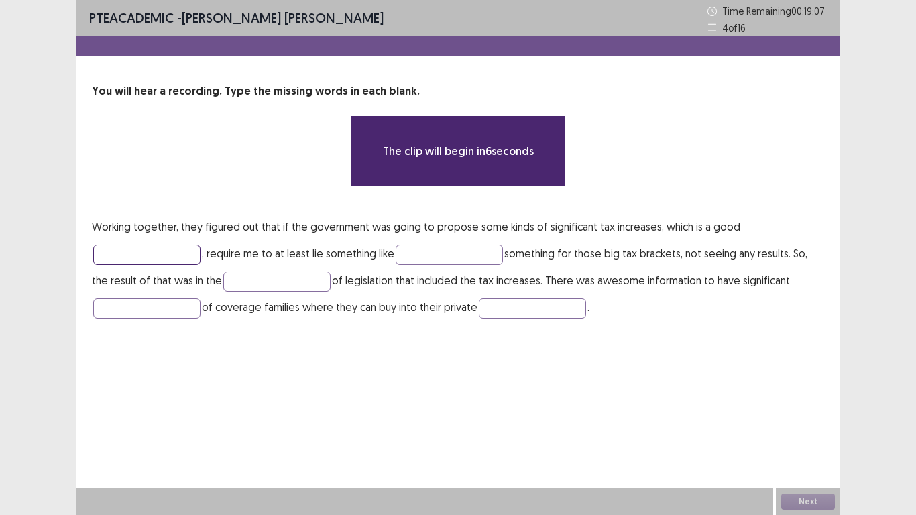
click at [157, 257] on input "text" at bounding box center [146, 255] width 107 height 20
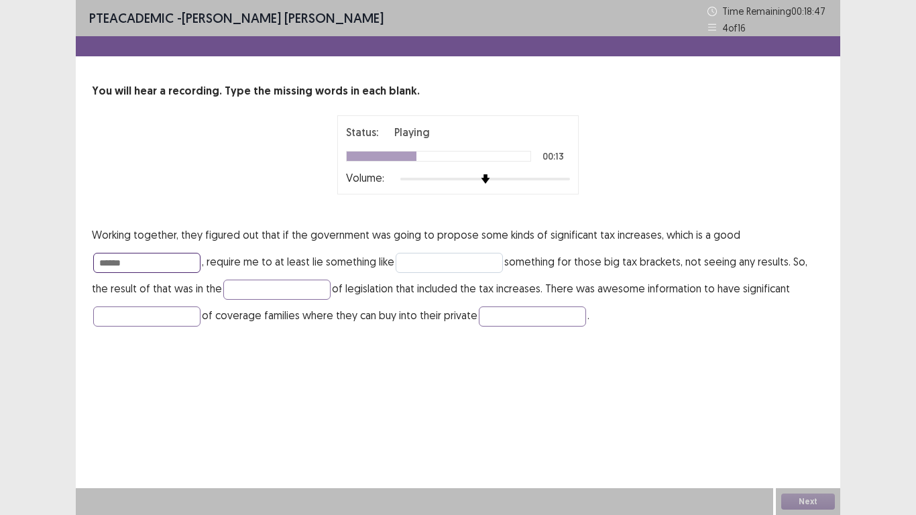
type input "******"
click at [423, 258] on input "text" at bounding box center [449, 263] width 107 height 20
click at [223, 296] on input "text" at bounding box center [276, 290] width 107 height 20
type input "*******"
click at [121, 318] on input "text" at bounding box center [146, 317] width 107 height 20
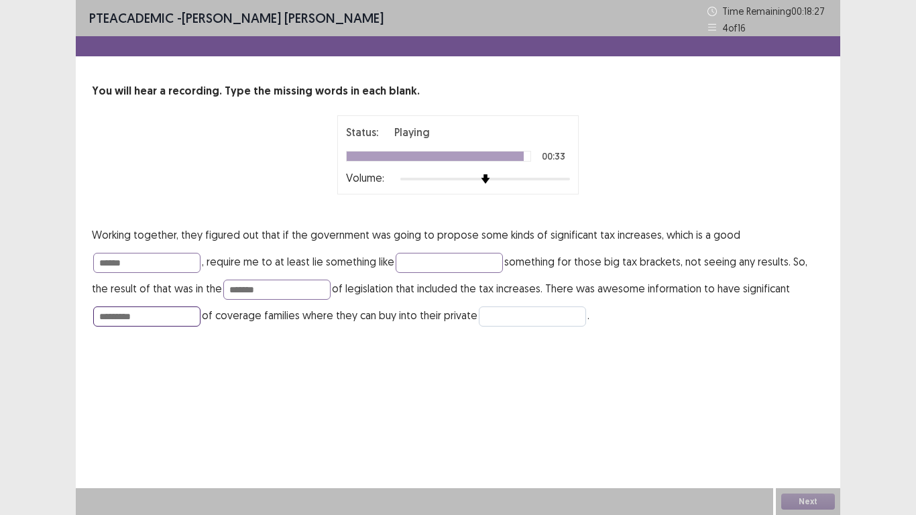
type input "*********"
click at [514, 308] on input "text" at bounding box center [532, 317] width 107 height 20
type input "*"
type input "*********"
click at [181, 265] on input "******" at bounding box center [146, 263] width 107 height 20
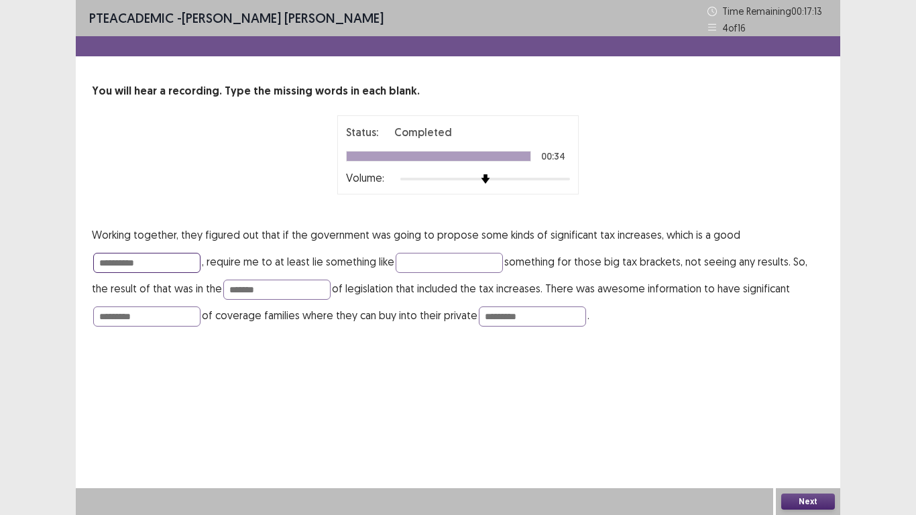
type input "**********"
click at [806, 401] on button "Next" at bounding box center [808, 502] width 54 height 16
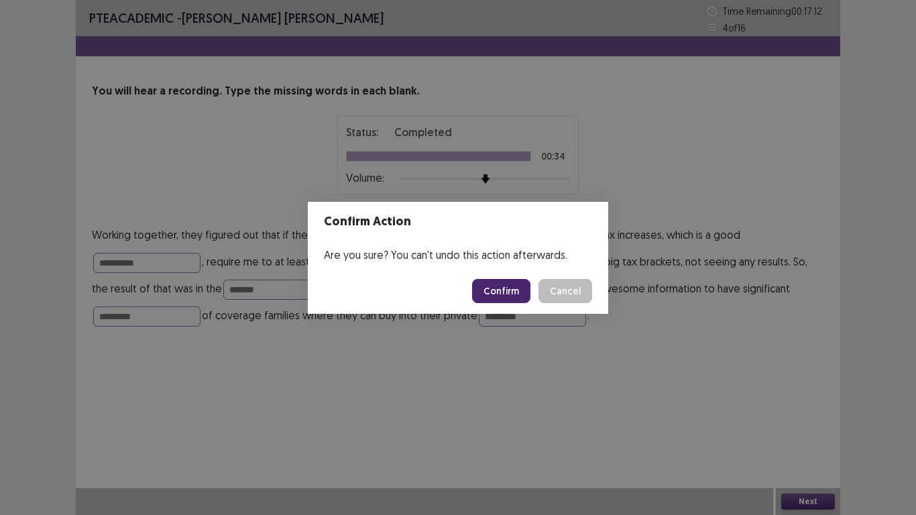
click at [514, 297] on button "Confirm" at bounding box center [501, 291] width 58 height 24
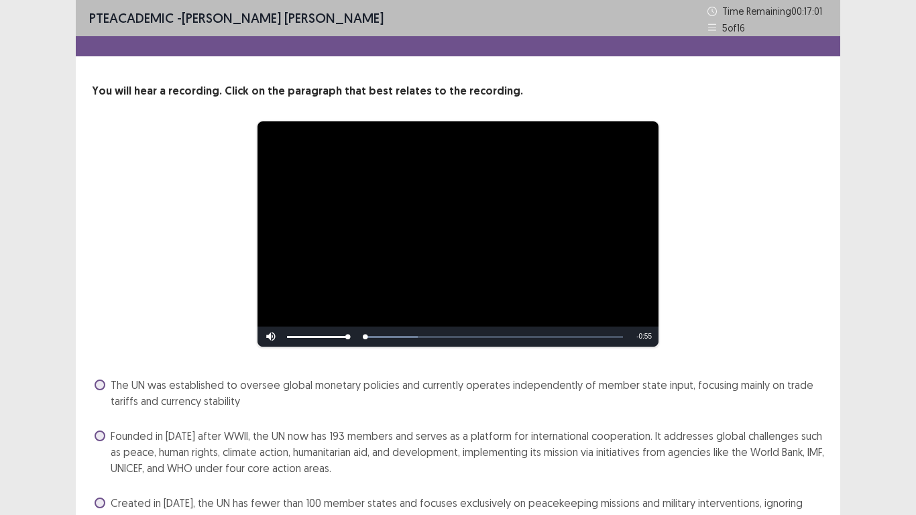
click at [916, 401] on div "**********" at bounding box center [458, 320] width 916 height 640
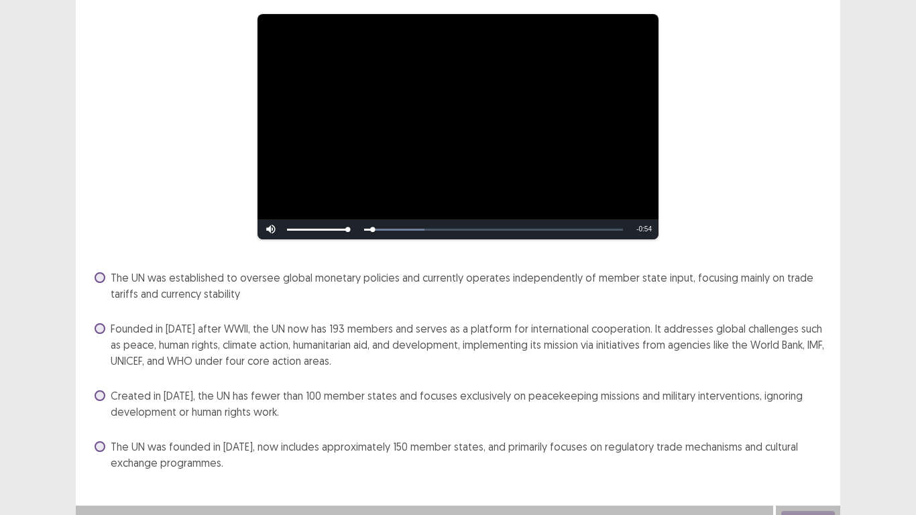
scroll to position [125, 0]
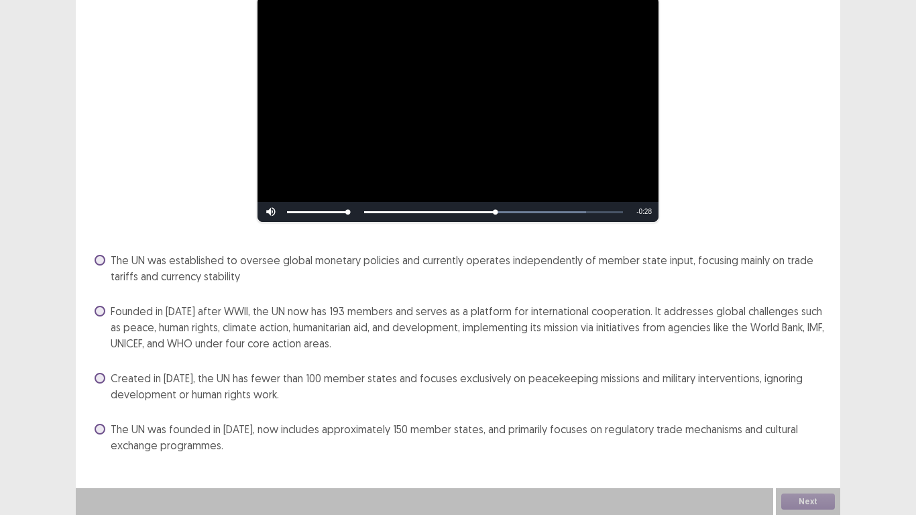
drag, startPoint x: 614, startPoint y: 379, endPoint x: 696, endPoint y: 385, distance: 82.1
click at [696, 385] on span "Created in 1945, the UN has fewer than 100 member states and focuses exclusivel…" at bounding box center [468, 386] width 714 height 32
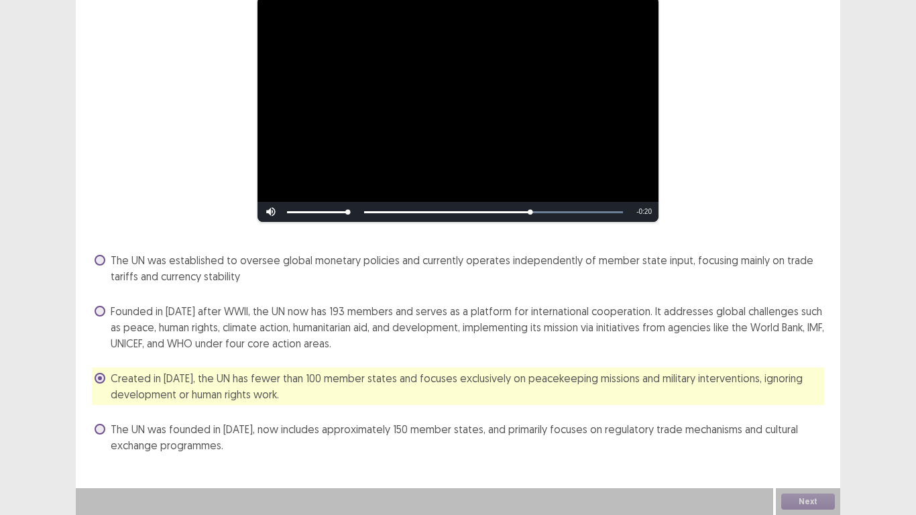
click at [95, 313] on span at bounding box center [100, 311] width 11 height 11
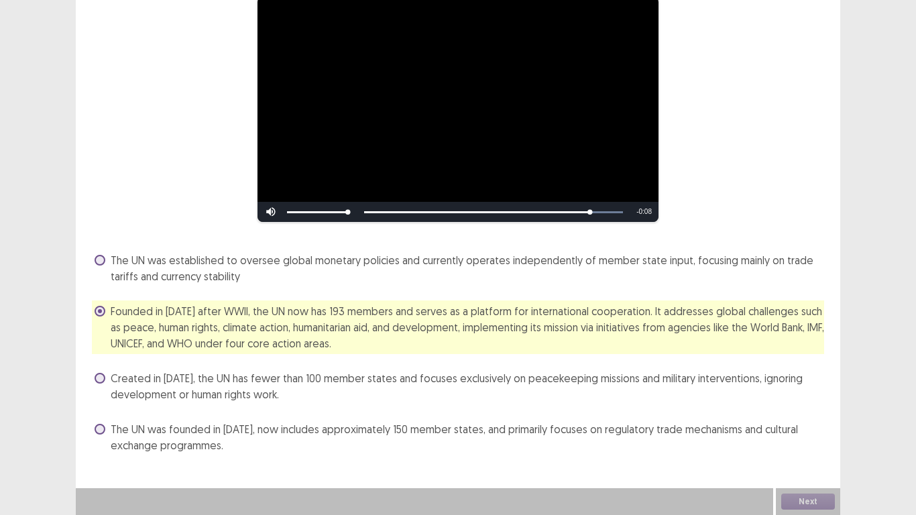
click at [531, 332] on span "Founded in 1945 after WWII, the UN now has 193 members and serves as a platform…" at bounding box center [468, 327] width 714 height 48
click at [788, 401] on button "Next" at bounding box center [808, 502] width 54 height 16
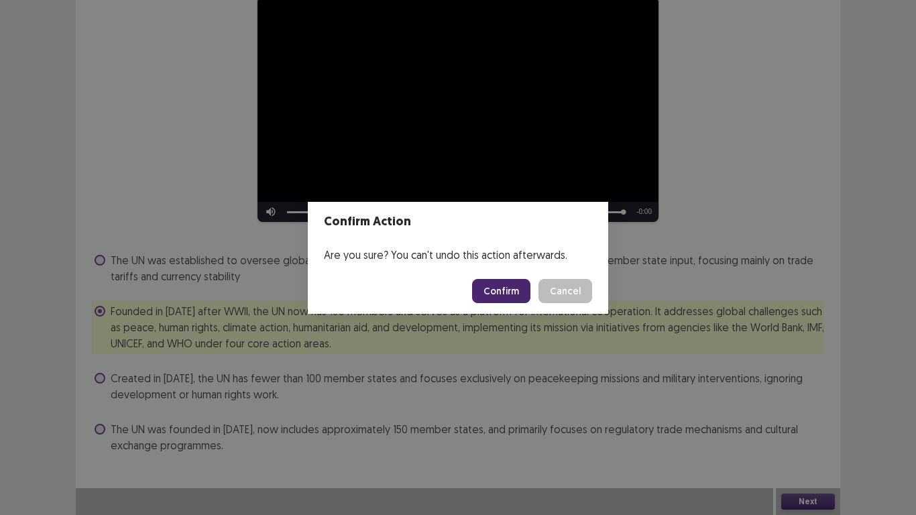
click at [504, 297] on button "Confirm" at bounding box center [501, 291] width 58 height 24
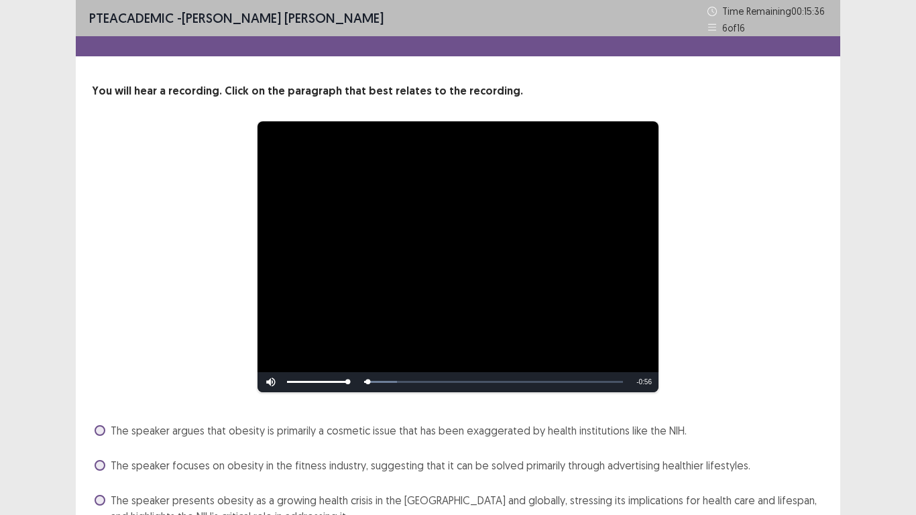
click at [791, 332] on div "**********" at bounding box center [458, 257] width 732 height 272
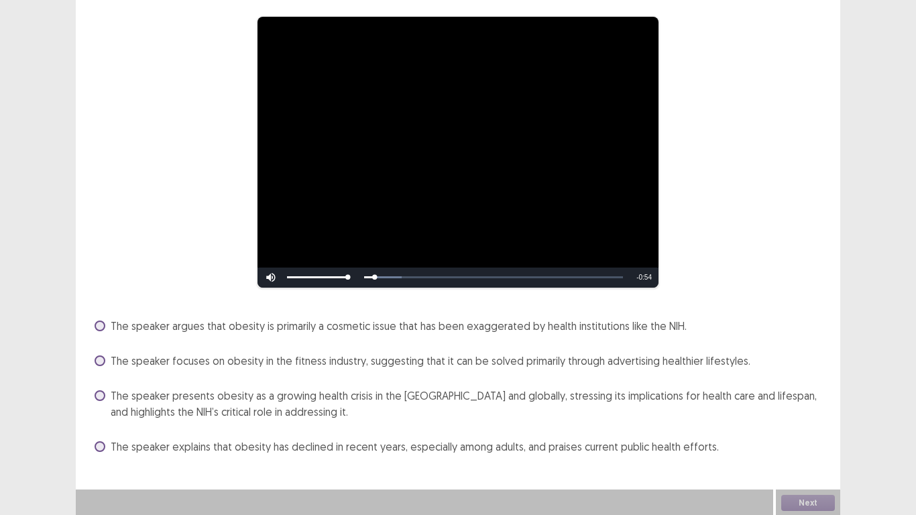
scroll to position [106, 0]
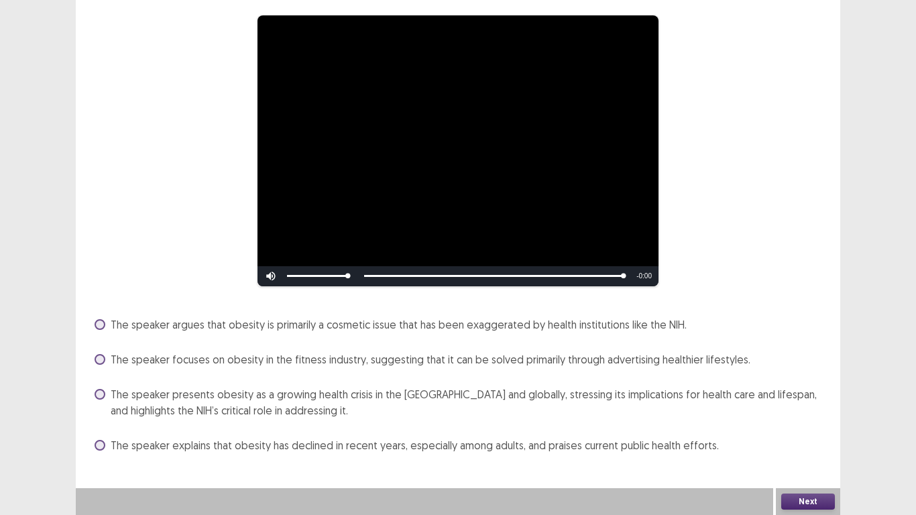
click at [99, 397] on span at bounding box center [100, 394] width 11 height 11
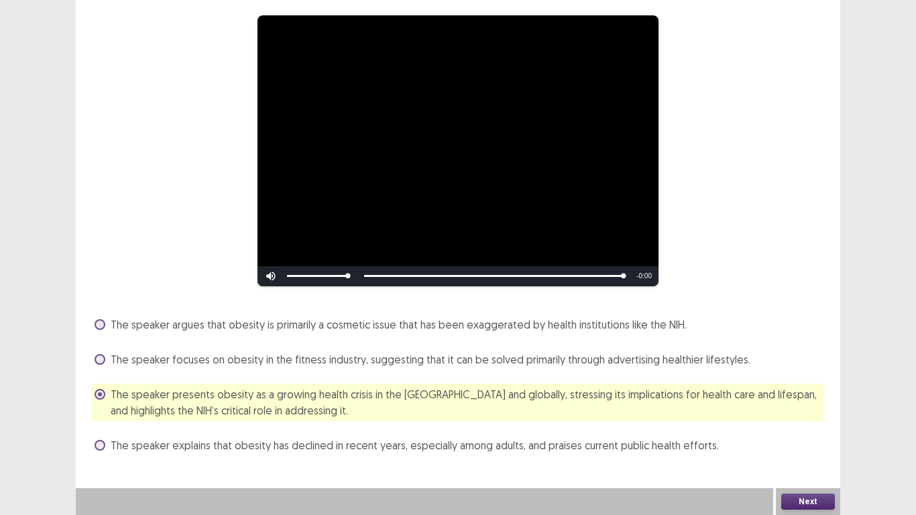
click at [812, 401] on button "Next" at bounding box center [808, 502] width 54 height 16
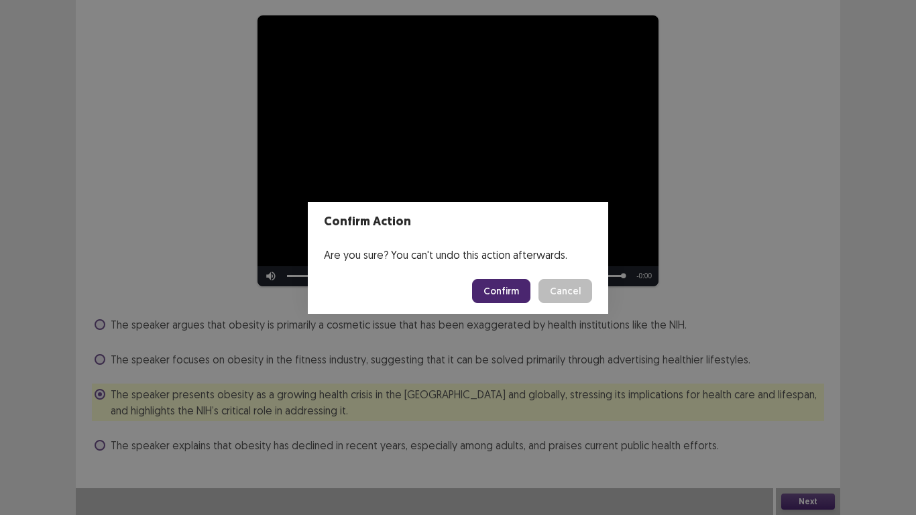
click at [493, 282] on button "Confirm" at bounding box center [501, 291] width 58 height 24
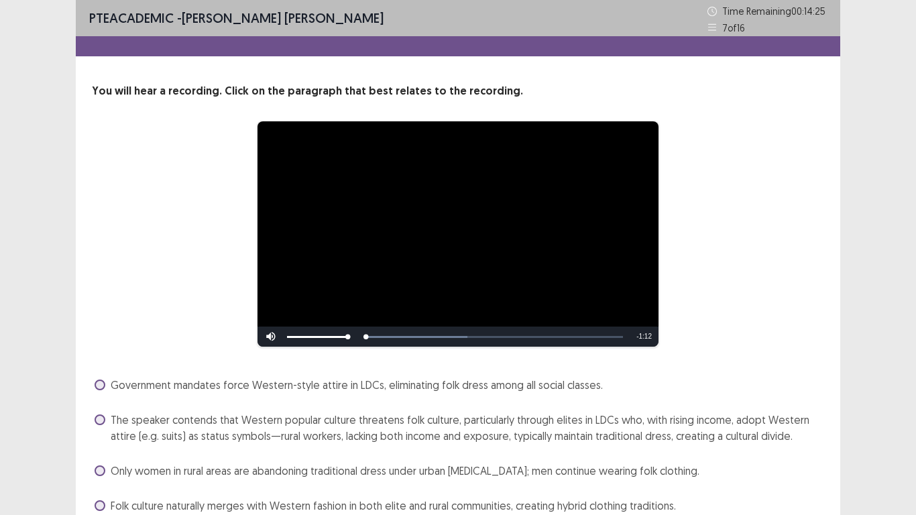
click at [879, 382] on div "**********" at bounding box center [458, 288] width 916 height 576
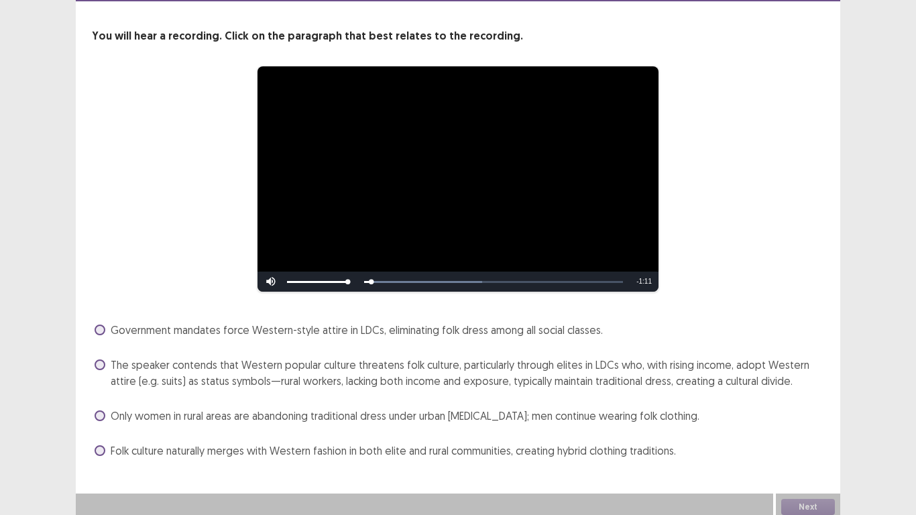
scroll to position [60, 0]
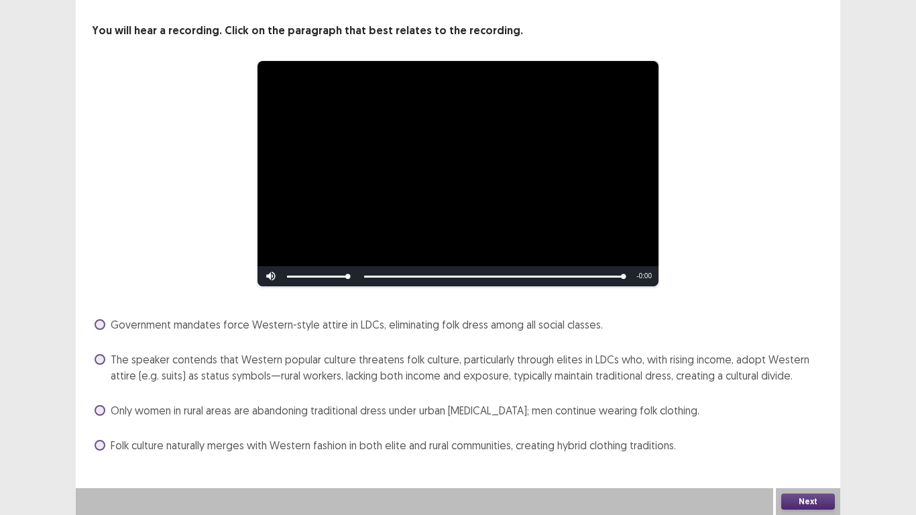
click at [94, 401] on div "Folk culture naturally merges with Western fashion in both elite and rural comm…" at bounding box center [458, 445] width 732 height 21
click at [105, 401] on span at bounding box center [100, 445] width 11 height 11
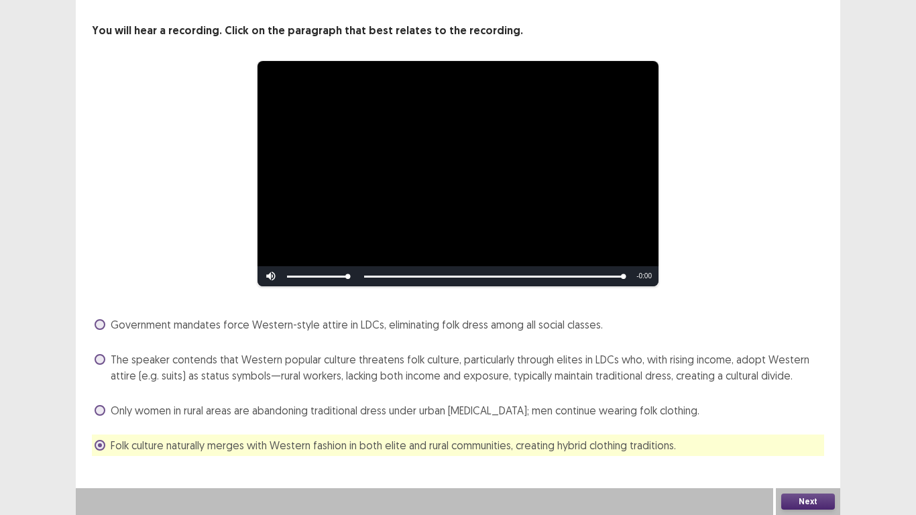
click at [101, 321] on span at bounding box center [100, 324] width 11 height 11
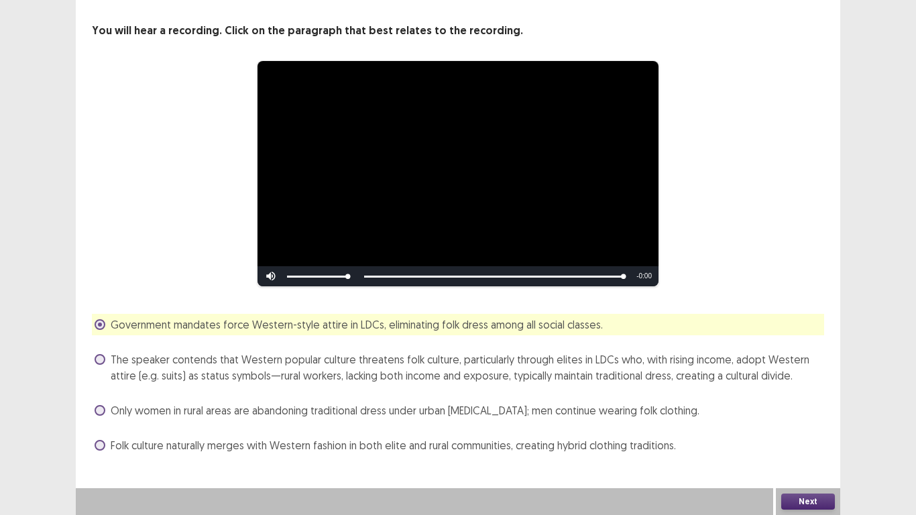
click at [99, 358] on span at bounding box center [100, 359] width 11 height 11
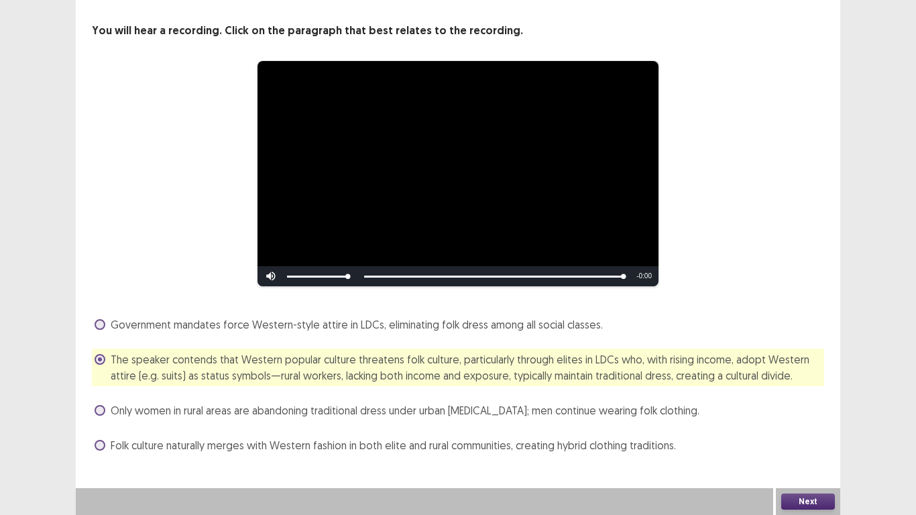
click at [101, 401] on span at bounding box center [100, 410] width 11 height 11
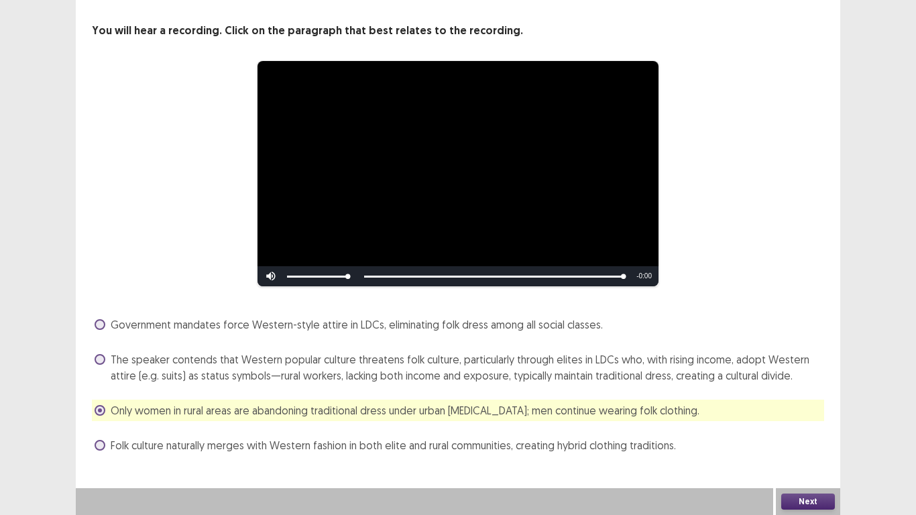
click at [100, 401] on span at bounding box center [100, 445] width 11 height 11
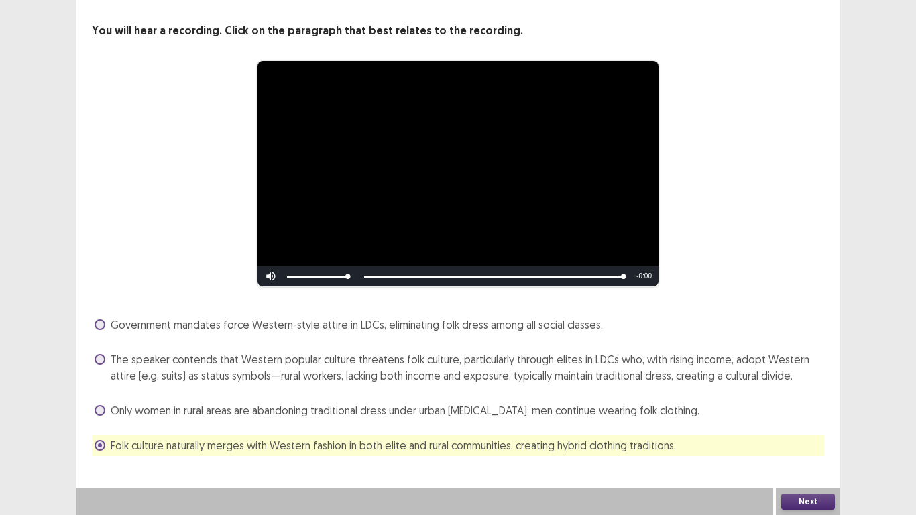
click at [800, 401] on button "Next" at bounding box center [808, 502] width 54 height 16
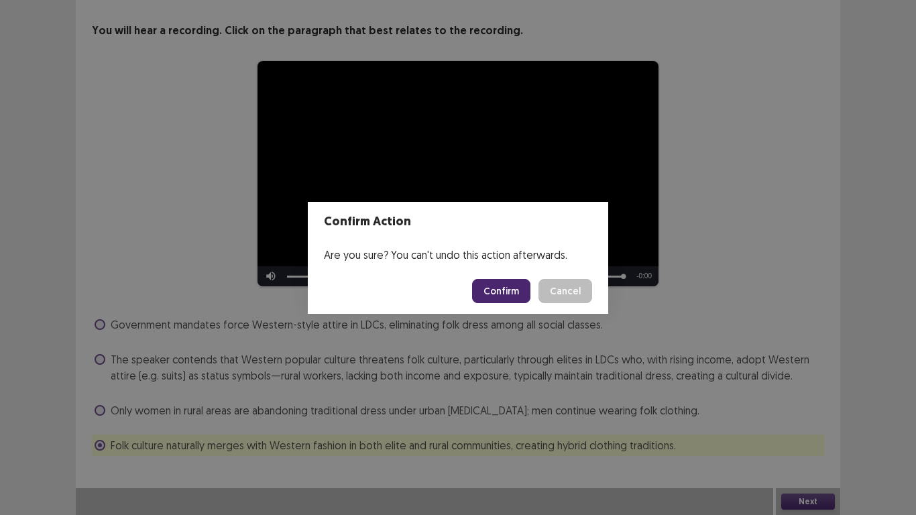
click at [500, 286] on button "Confirm" at bounding box center [501, 291] width 58 height 24
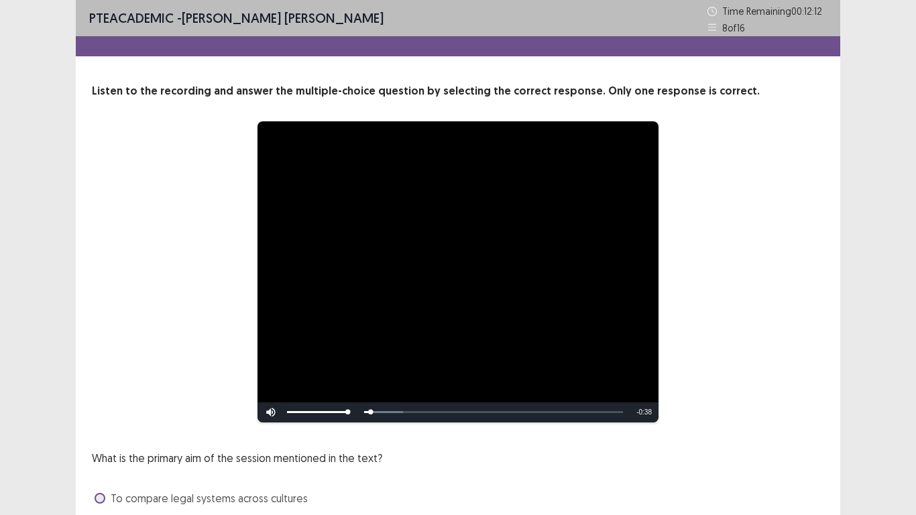
click at [777, 310] on div "**********" at bounding box center [458, 272] width 732 height 303
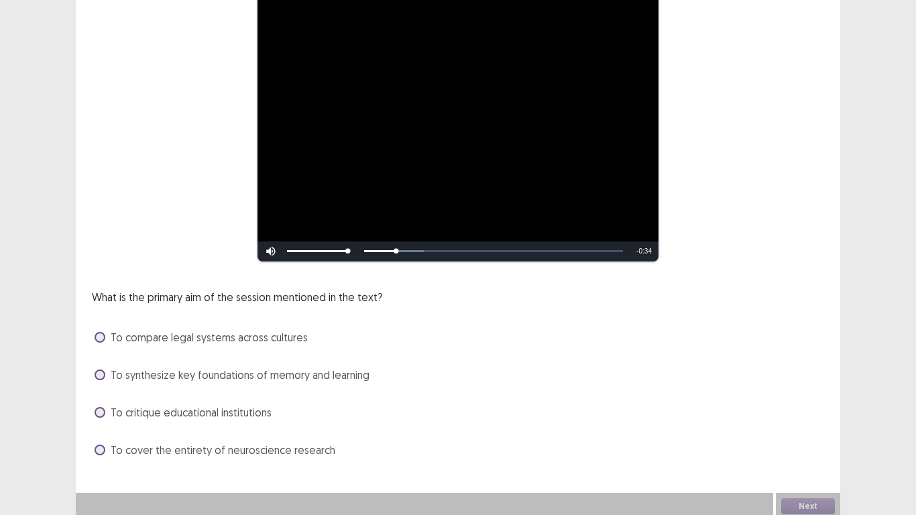
scroll to position [166, 0]
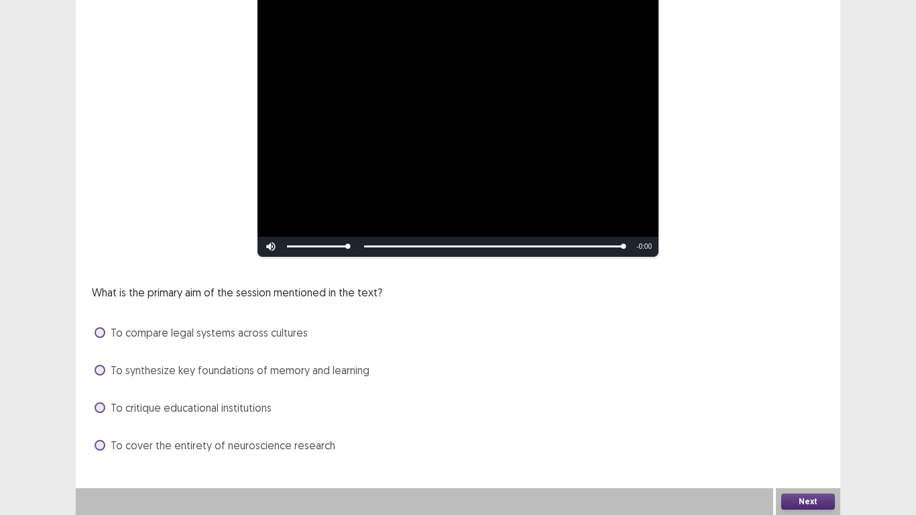
click at [369, 246] on div "Skip Backward Skip Forward Mute Current Time 0:38 / Duration 0:38 Loaded : 100.…" at bounding box center [458, 247] width 401 height 20
drag, startPoint x: 622, startPoint y: 247, endPoint x: 433, endPoint y: 229, distance: 189.4
click at [433, 229] on div "**********" at bounding box center [458, 106] width 401 height 301
click at [97, 370] on span at bounding box center [100, 370] width 11 height 11
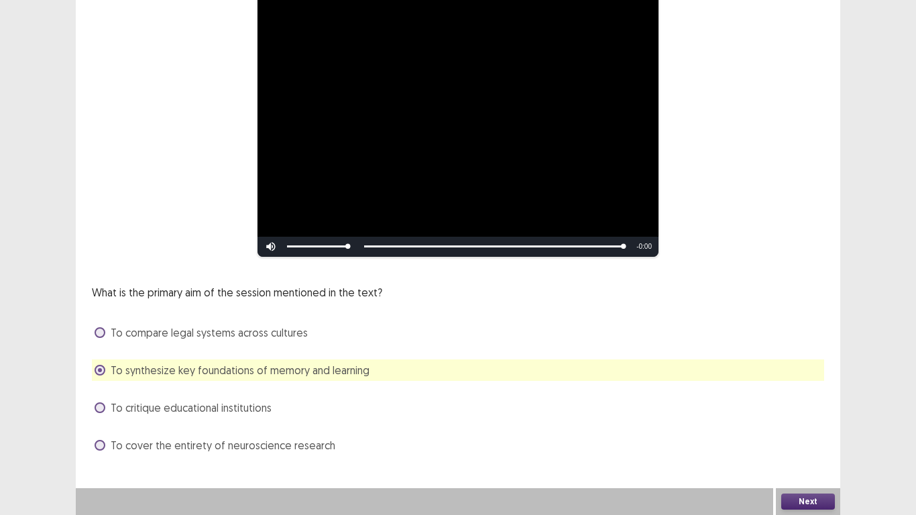
click at [806, 401] on button "Next" at bounding box center [808, 502] width 54 height 16
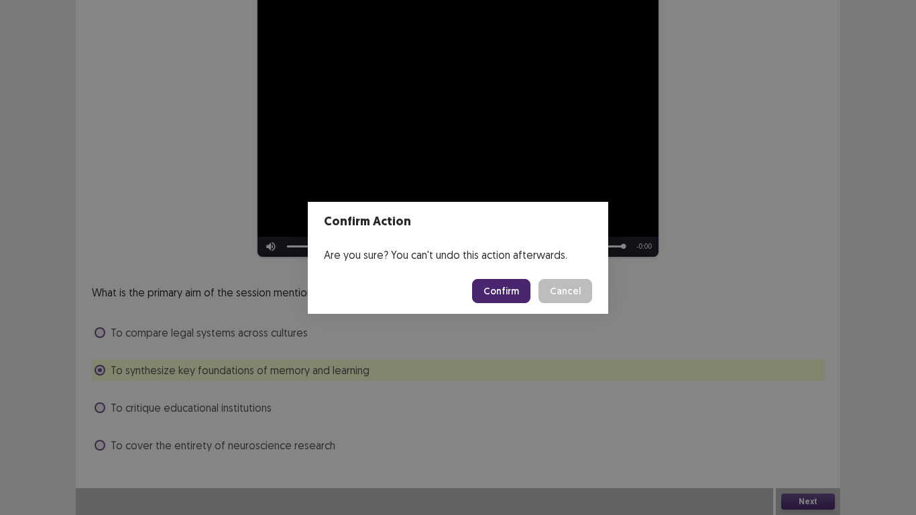
click at [488, 285] on button "Confirm" at bounding box center [501, 291] width 58 height 24
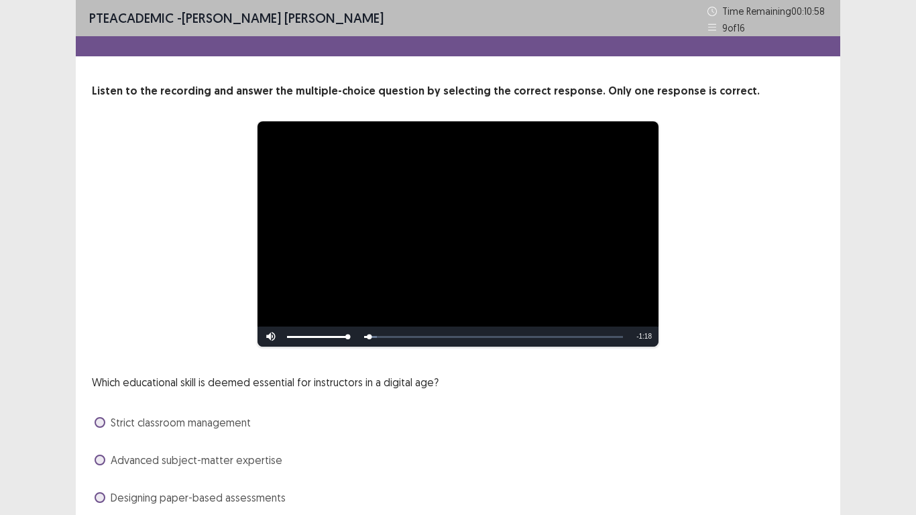
click at [793, 386] on div "Which educational skill is deemed essential for instructors in a digital age? S…" at bounding box center [458, 460] width 732 height 172
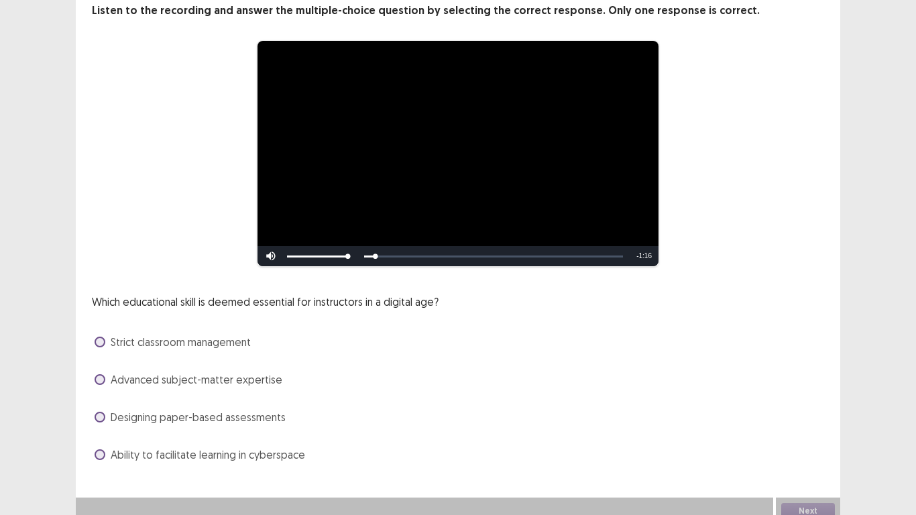
scroll to position [90, 0]
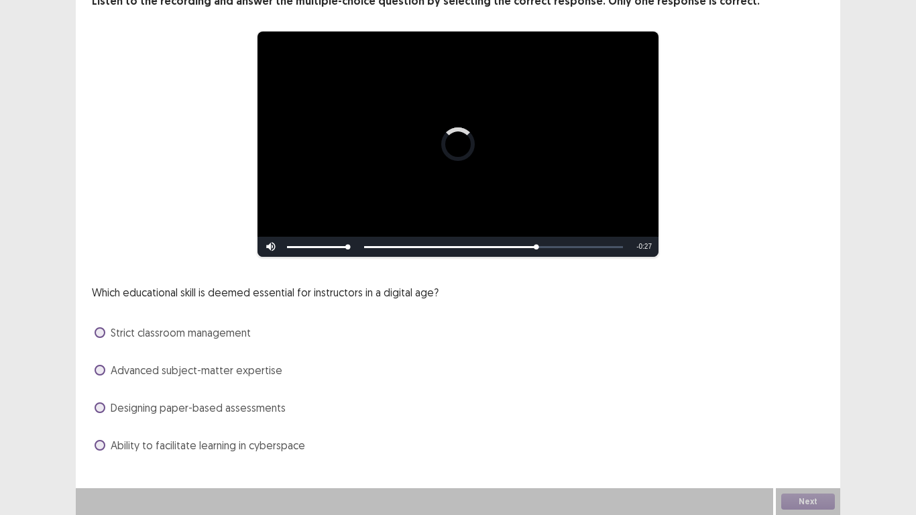
click at [97, 370] on span at bounding box center [100, 370] width 11 height 11
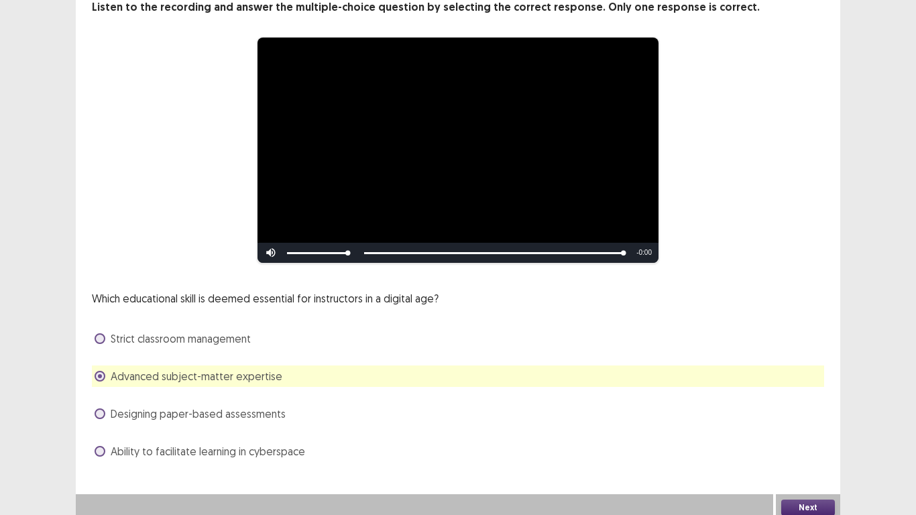
click at [99, 401] on span at bounding box center [100, 451] width 11 height 11
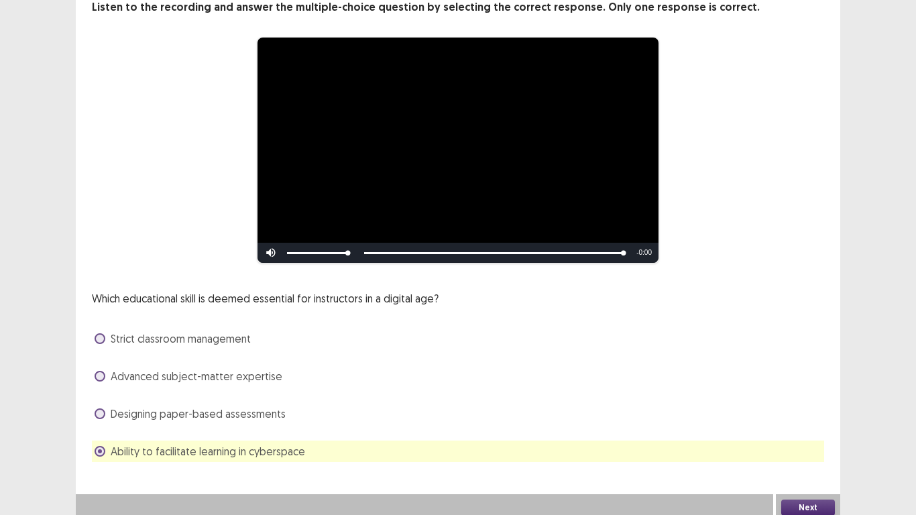
click at [790, 401] on button "Next" at bounding box center [808, 508] width 54 height 16
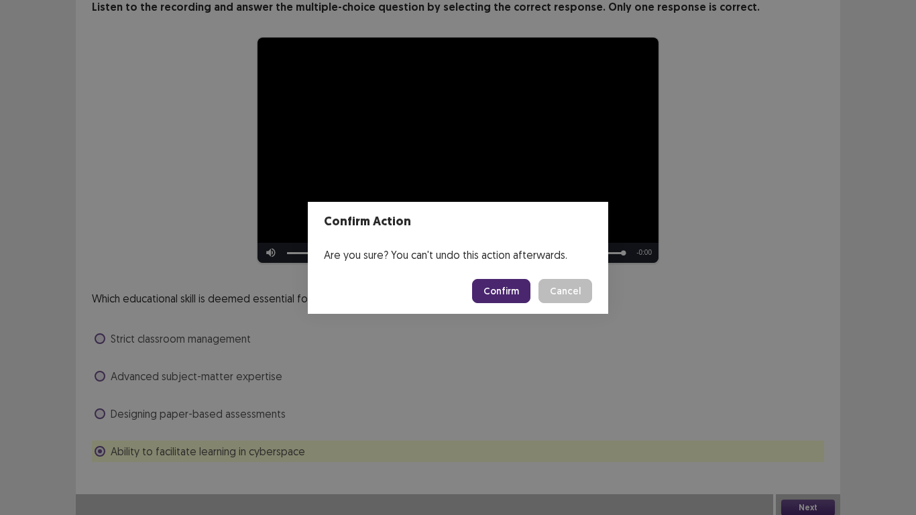
click at [512, 286] on button "Confirm" at bounding box center [501, 291] width 58 height 24
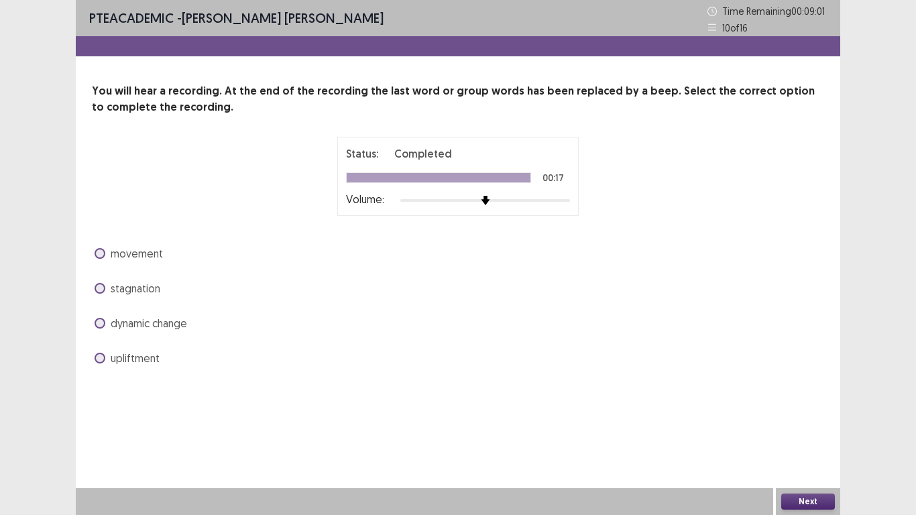
click at [97, 320] on span at bounding box center [100, 323] width 11 height 11
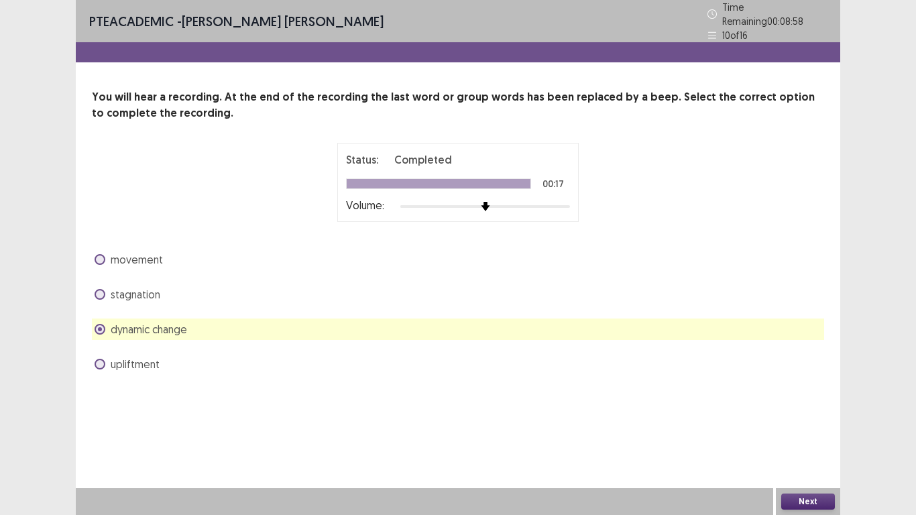
click at [99, 324] on span at bounding box center [100, 329] width 11 height 11
click at [97, 260] on label "movement" at bounding box center [129, 260] width 68 height 16
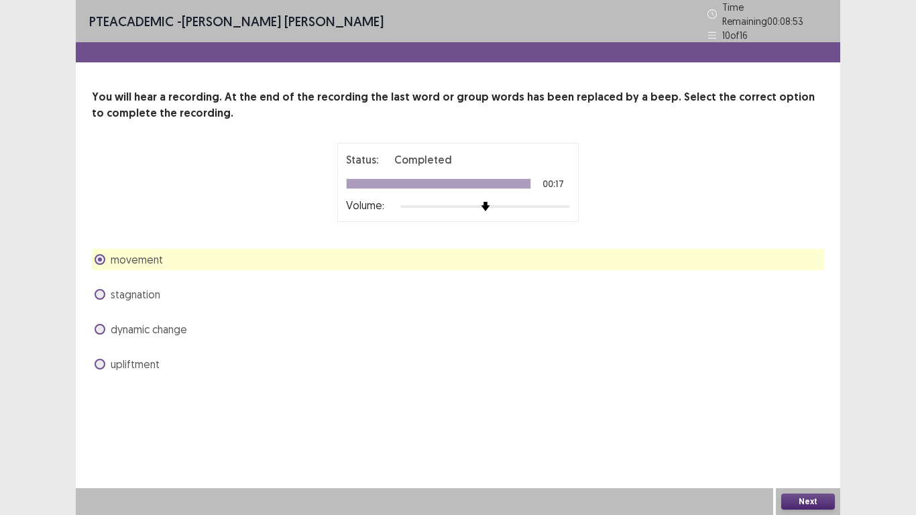
click at [784, 401] on button "Next" at bounding box center [808, 502] width 54 height 16
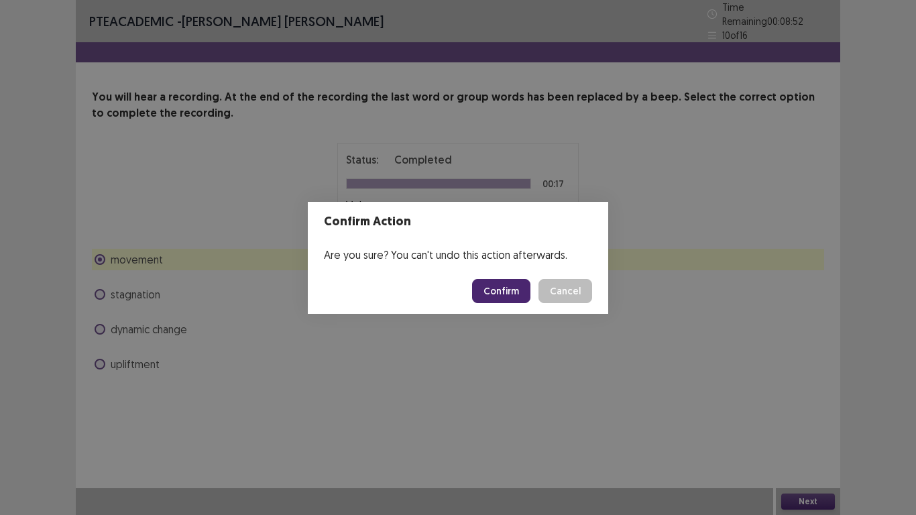
click at [497, 284] on button "Confirm" at bounding box center [501, 291] width 58 height 24
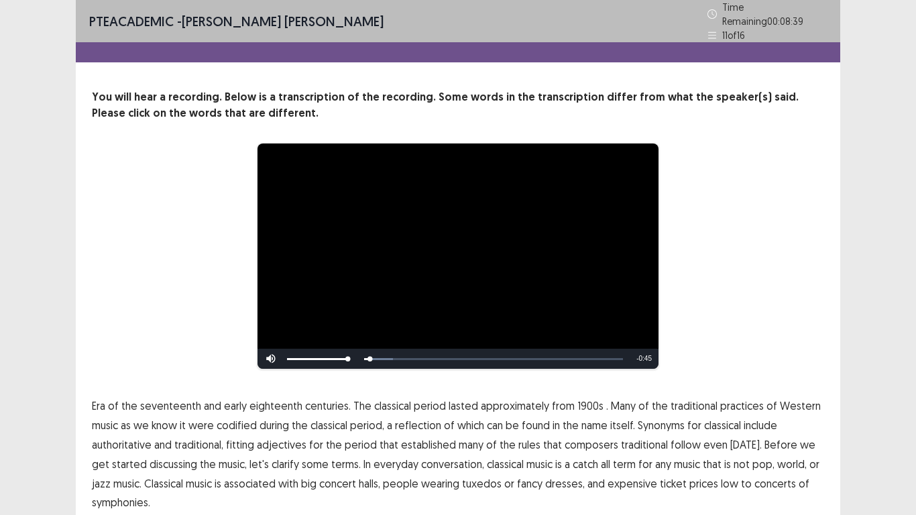
click at [737, 248] on div "**********" at bounding box center [458, 256] width 625 height 227
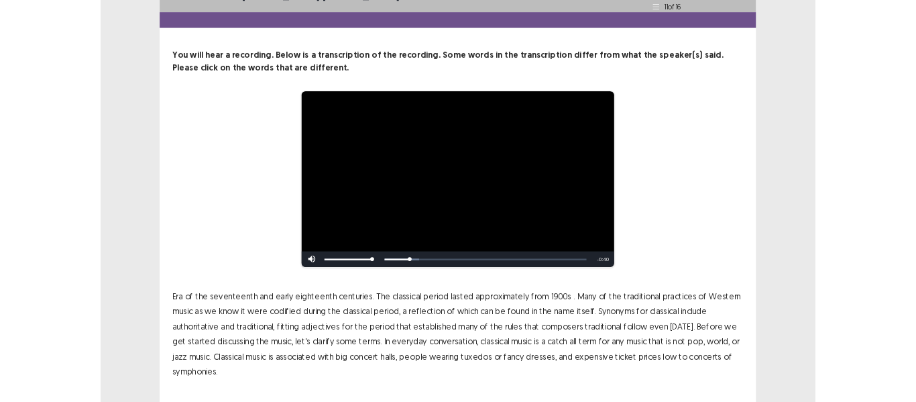
scroll to position [50, 0]
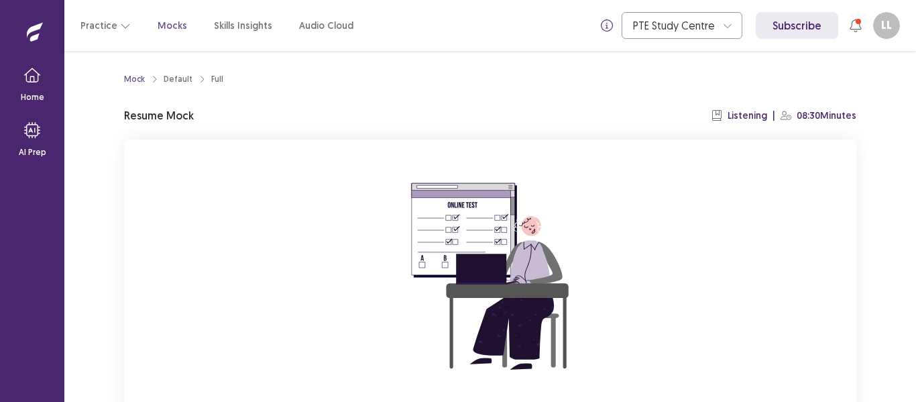
click at [688, 276] on div "You already have an ongoing mock! You can either resume that or click reset to …" at bounding box center [490, 319] width 732 height 358
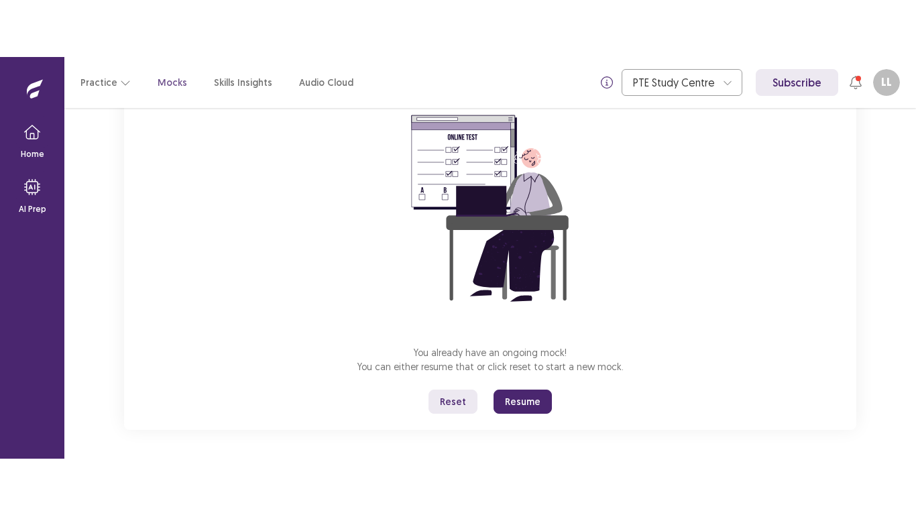
scroll to position [128, 0]
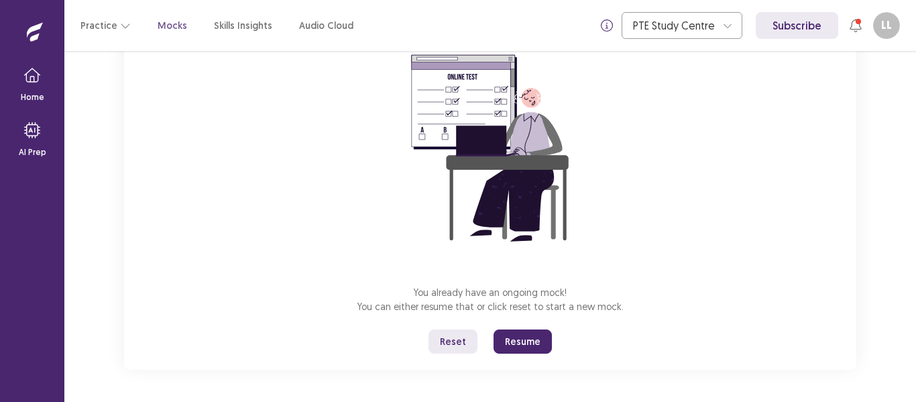
click at [524, 346] on button "Resume" at bounding box center [523, 341] width 58 height 24
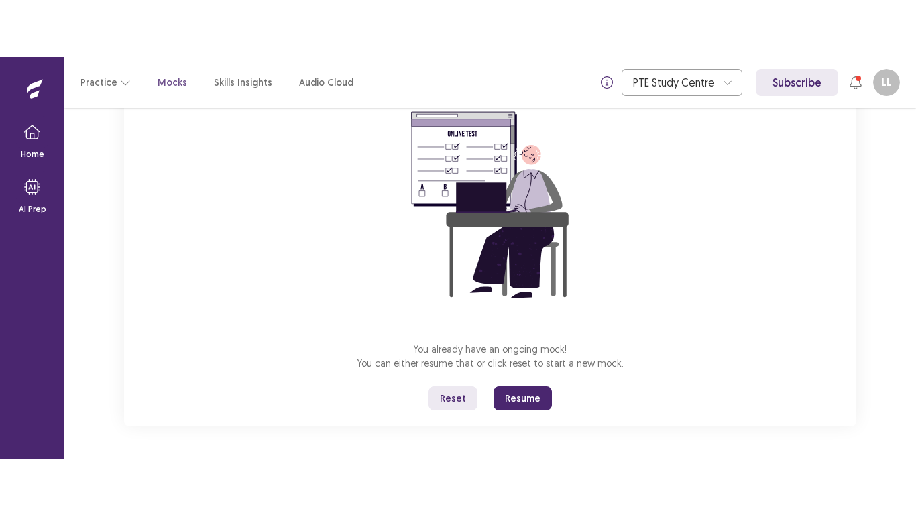
scroll to position [15, 0]
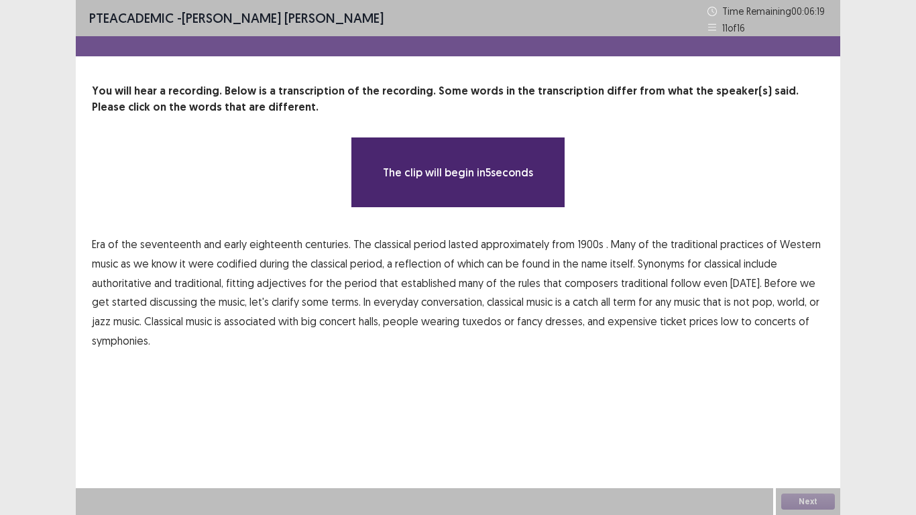
click at [186, 276] on span "traditional," at bounding box center [198, 283] width 49 height 16
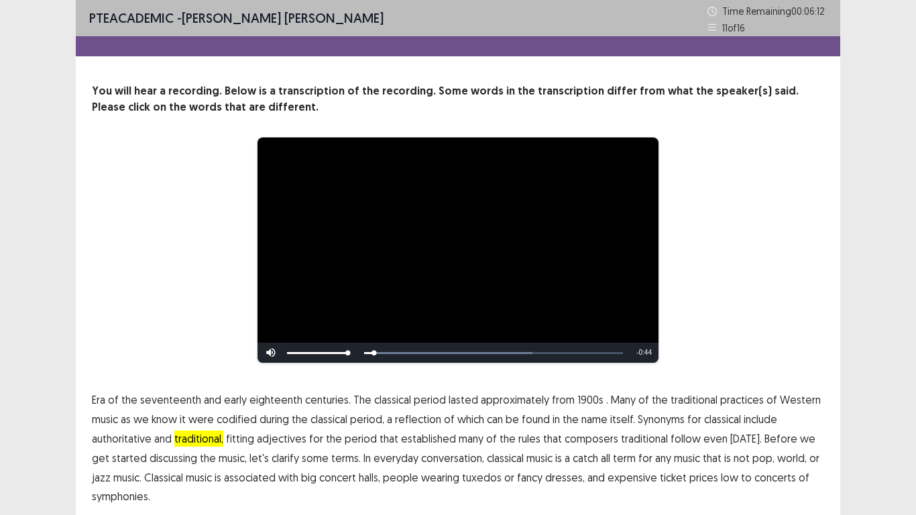
click at [209, 401] on span "traditional," at bounding box center [198, 439] width 49 height 16
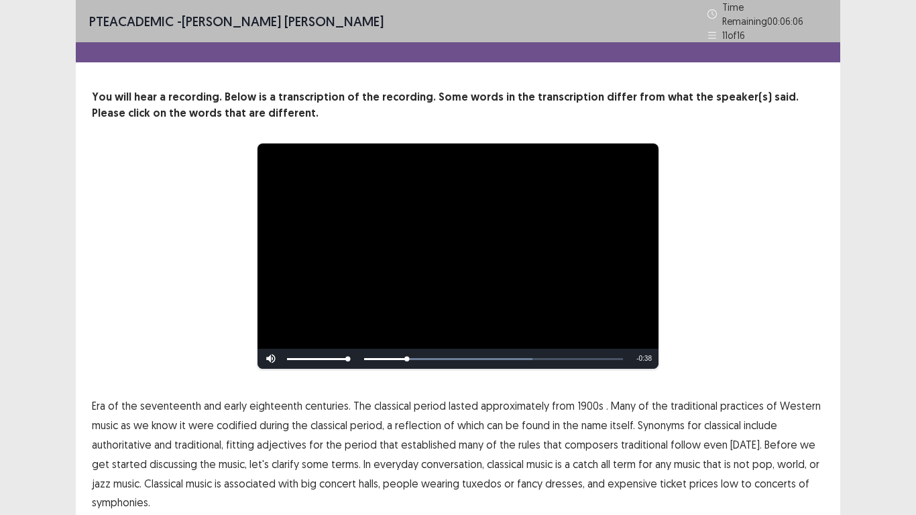
click at [587, 400] on span "1900s" at bounding box center [591, 406] width 26 height 16
click at [419, 401] on span "reflection" at bounding box center [418, 425] width 46 height 16
click at [621, 401] on span "traditional" at bounding box center [644, 445] width 47 height 16
click at [721, 401] on span "low" at bounding box center [729, 484] width 17 height 16
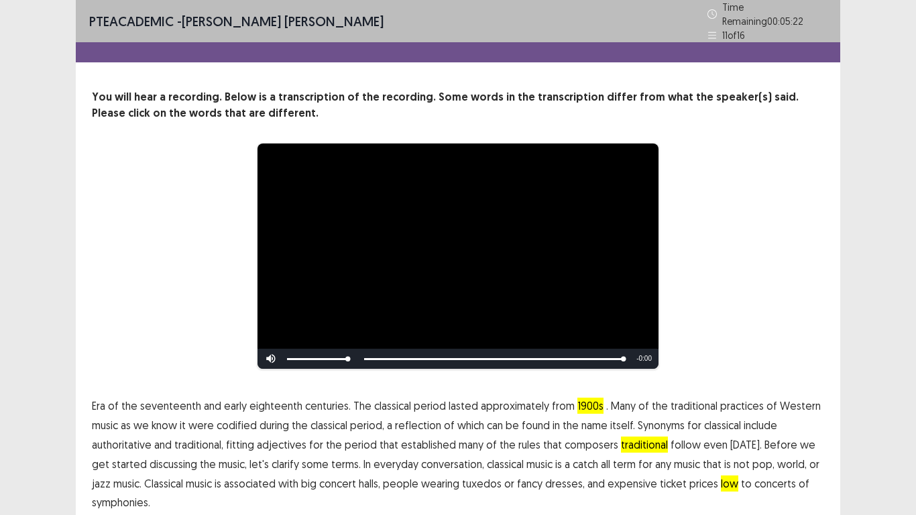
click at [867, 323] on div "**********" at bounding box center [458, 286] width 916 height 572
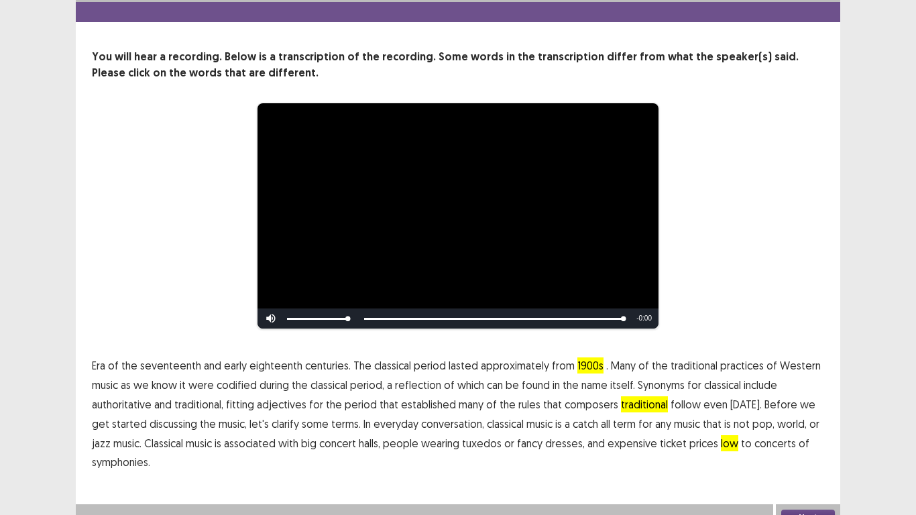
scroll to position [50, 0]
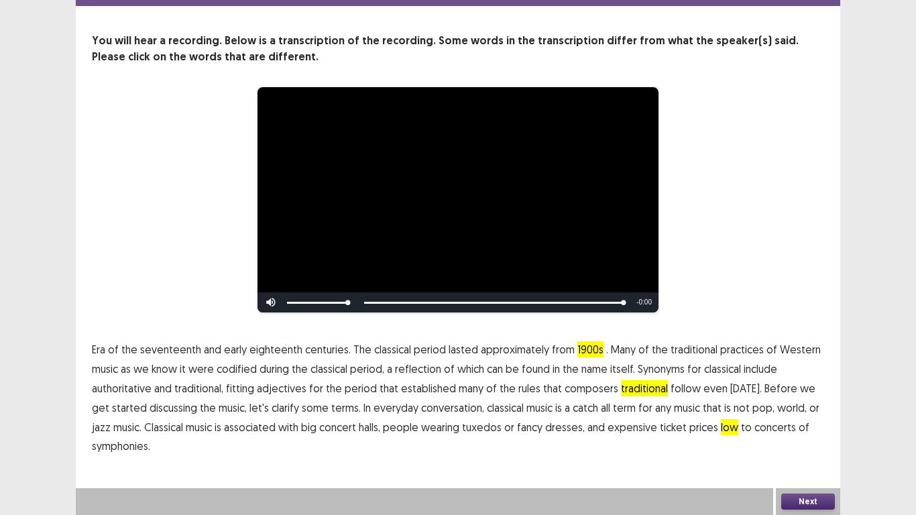
click at [816, 401] on button "Next" at bounding box center [808, 502] width 54 height 16
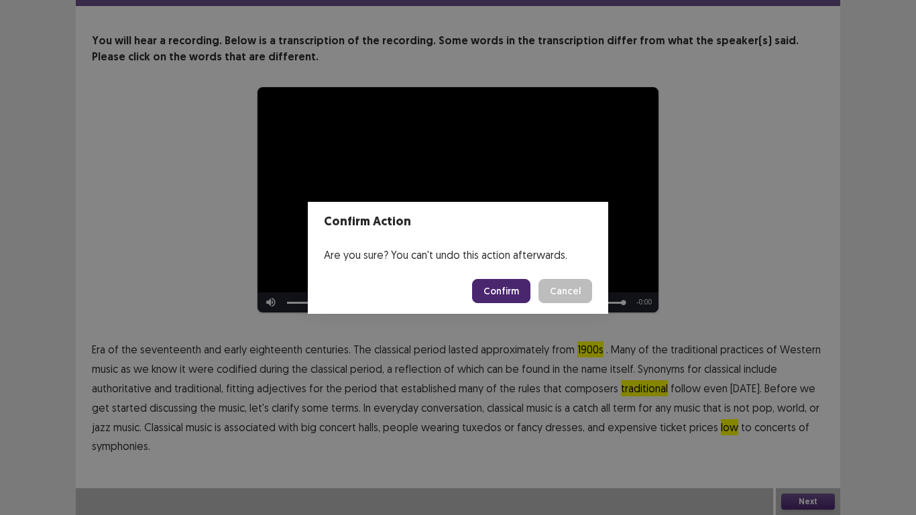
click at [510, 286] on button "Confirm" at bounding box center [501, 291] width 58 height 24
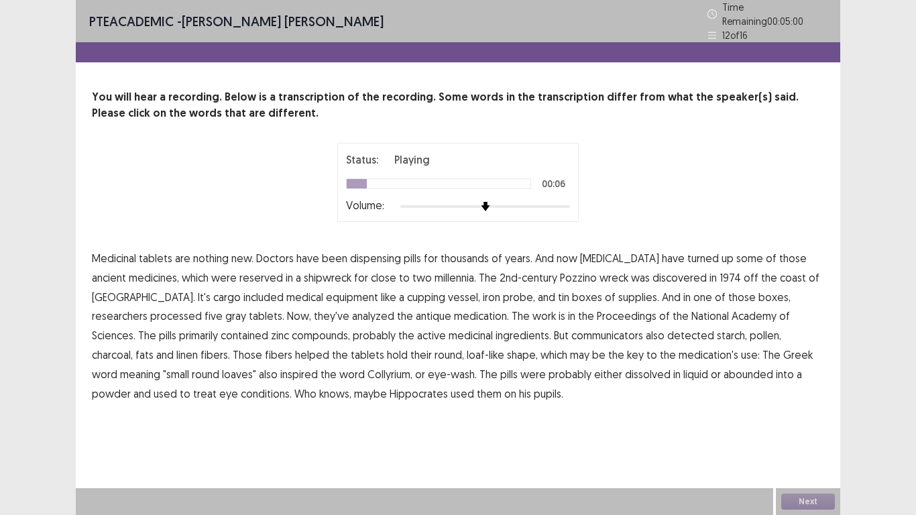
click at [615, 254] on span "[MEDICAL_DATA]" at bounding box center [619, 258] width 79 height 16
click at [202, 308] on span "processed" at bounding box center [176, 316] width 52 height 16
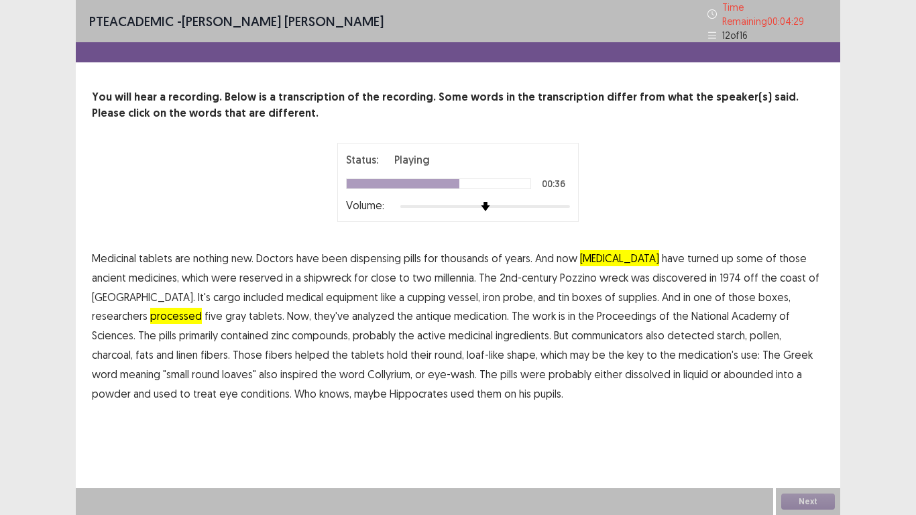
click at [572, 328] on span "communicators" at bounding box center [608, 335] width 72 height 16
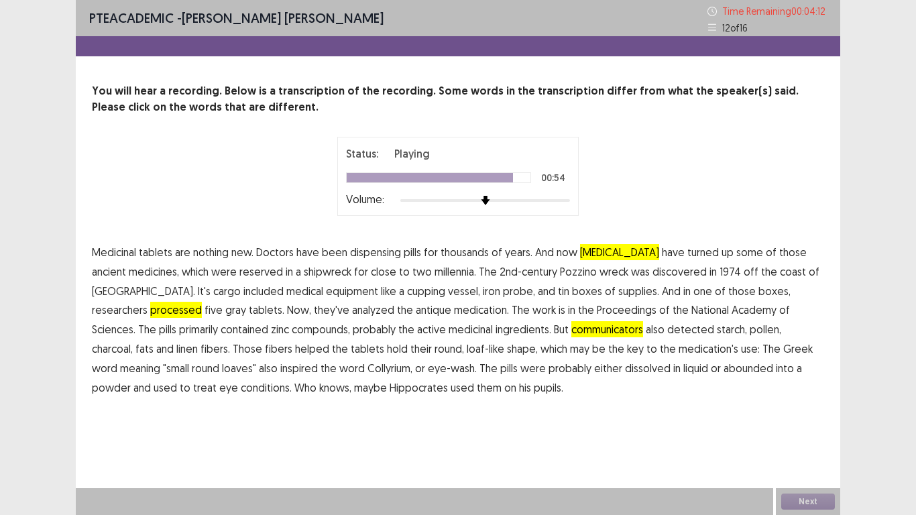
click at [724, 370] on span "abounded" at bounding box center [749, 368] width 50 height 16
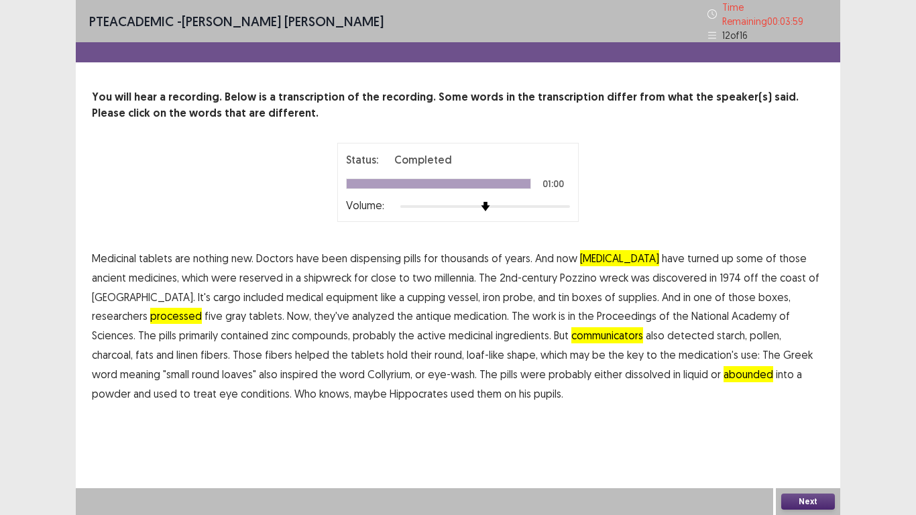
click at [815, 401] on button "Next" at bounding box center [808, 502] width 54 height 16
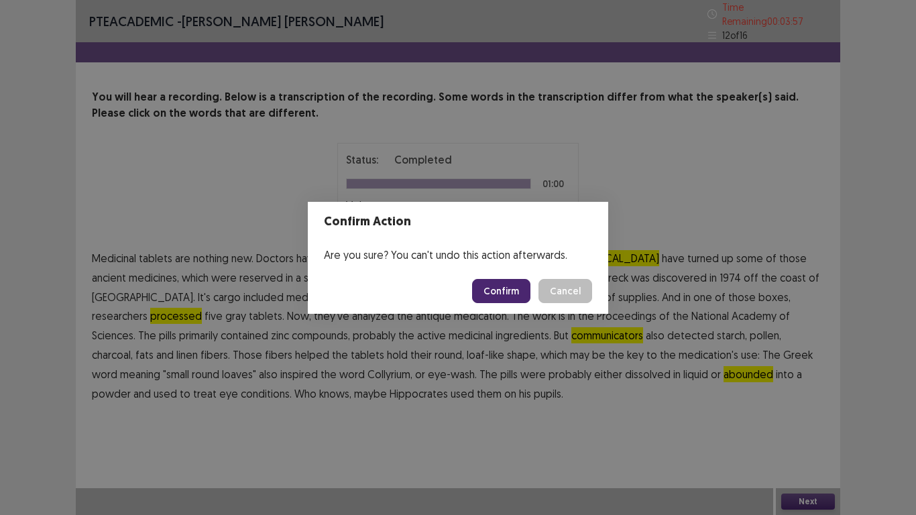
click at [493, 280] on button "Confirm" at bounding box center [501, 291] width 58 height 24
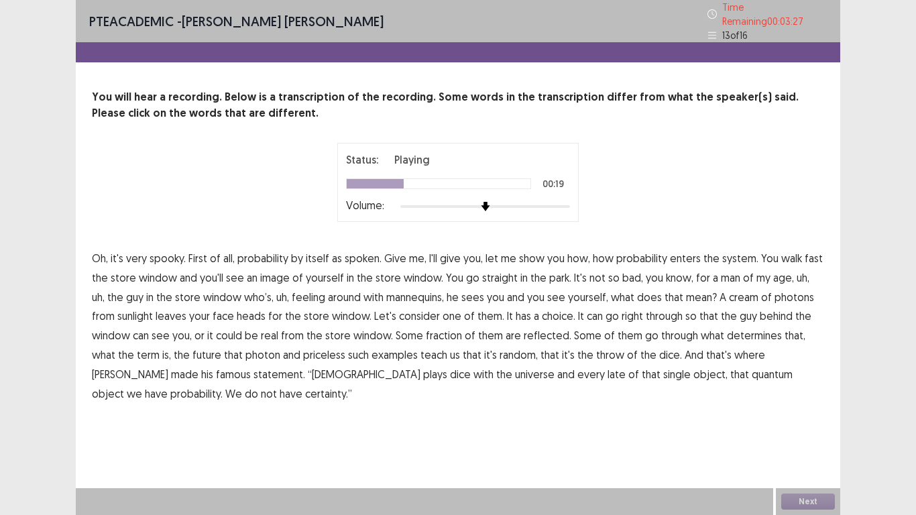
click at [308, 293] on span "feeling" at bounding box center [309, 297] width 34 height 16
click at [730, 290] on span "cream" at bounding box center [744, 297] width 30 height 16
click at [261, 327] on span "real" at bounding box center [269, 335] width 17 height 16
click at [608, 366] on span "late" at bounding box center [617, 374] width 18 height 16
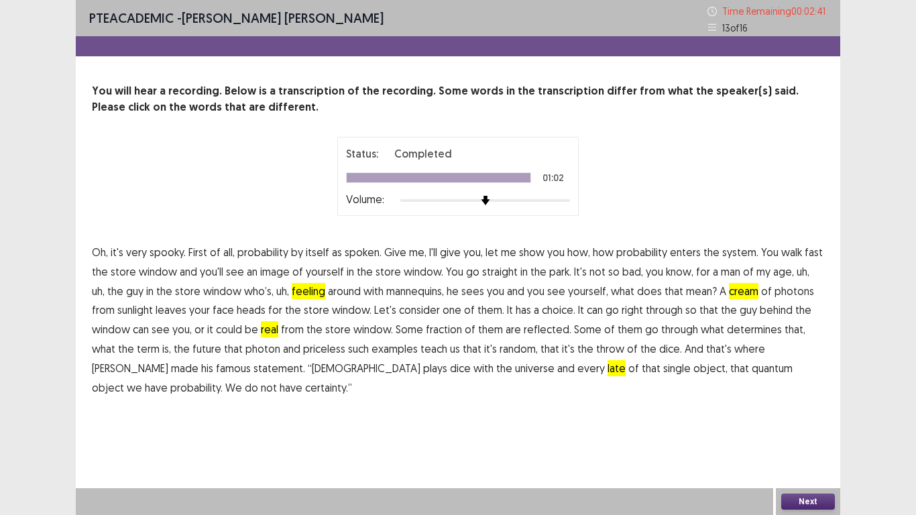
click at [792, 401] on button "Next" at bounding box center [808, 502] width 54 height 16
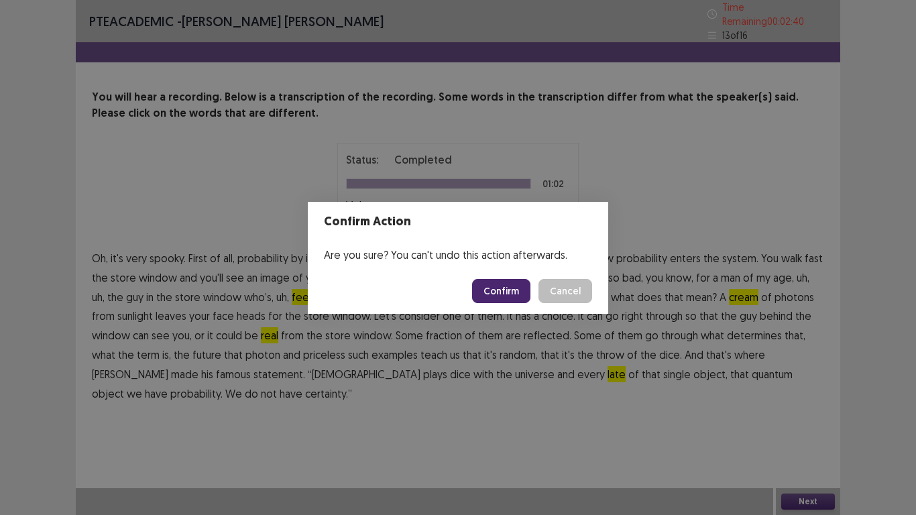
drag, startPoint x: 492, startPoint y: 276, endPoint x: 492, endPoint y: 288, distance: 12.1
click at [492, 288] on footer "Confirm Cancel" at bounding box center [458, 291] width 301 height 46
click at [492, 288] on button "Confirm" at bounding box center [501, 291] width 58 height 24
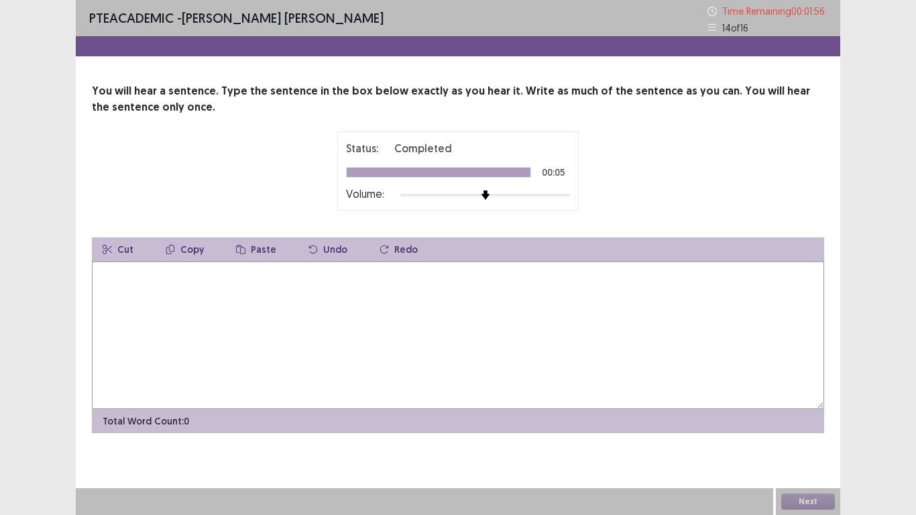
click at [492, 288] on textarea at bounding box center [458, 336] width 732 height 148
type textarea "**********"
click at [795, 401] on button "Next" at bounding box center [808, 502] width 54 height 16
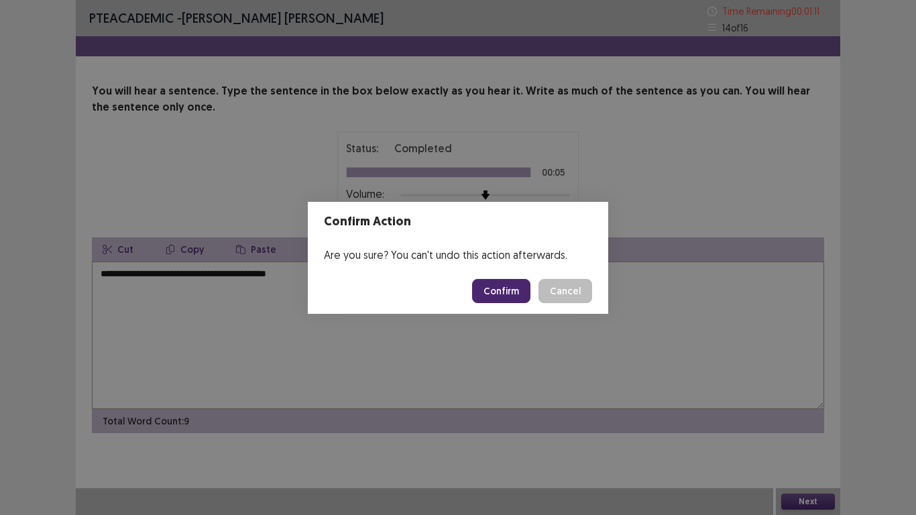
click at [510, 288] on button "Confirm" at bounding box center [501, 291] width 58 height 24
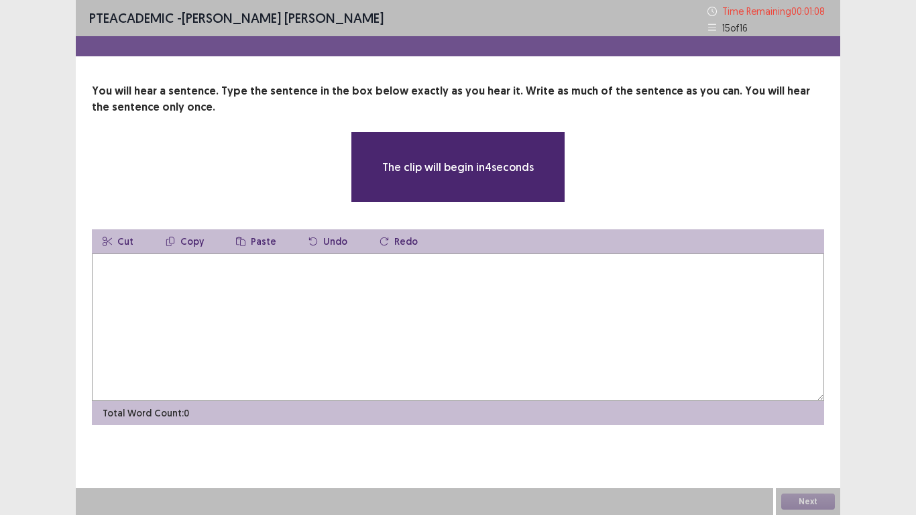
click at [467, 315] on textarea at bounding box center [458, 328] width 732 height 148
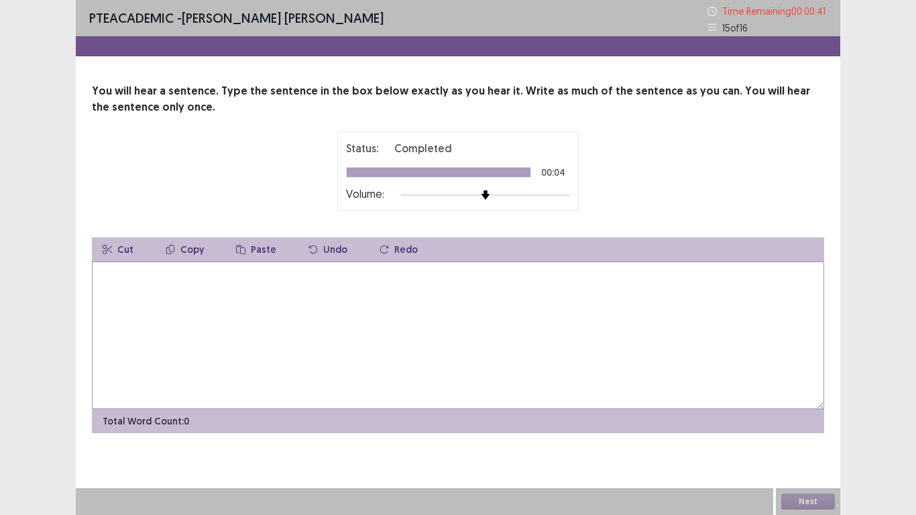
click at [467, 315] on textarea at bounding box center [458, 336] width 732 height 148
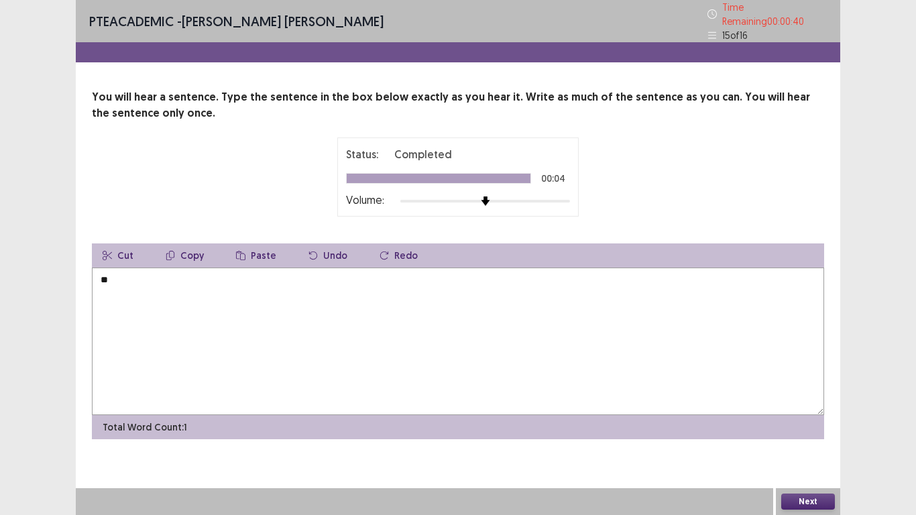
type textarea "*"
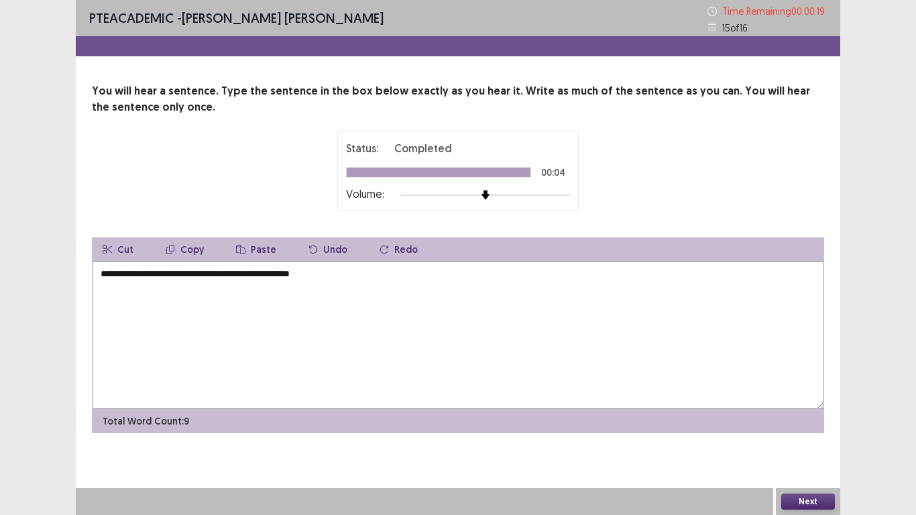
type textarea "**********"
click at [819, 401] on button "Next" at bounding box center [808, 502] width 54 height 16
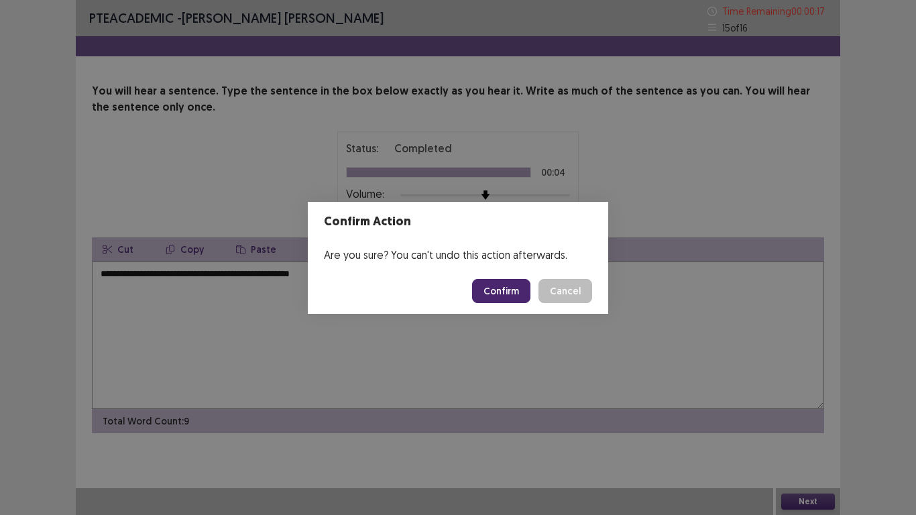
click at [522, 291] on button "Confirm" at bounding box center [501, 291] width 58 height 24
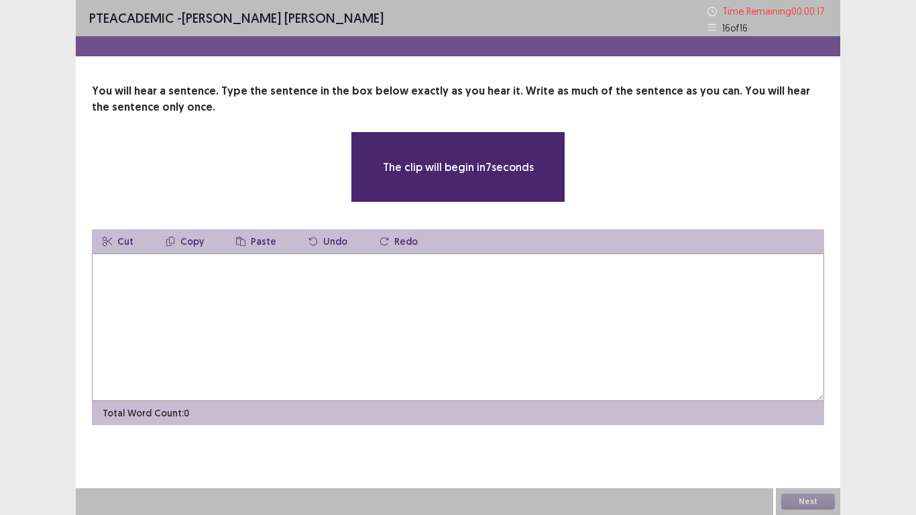
click at [522, 291] on textarea at bounding box center [458, 328] width 732 height 148
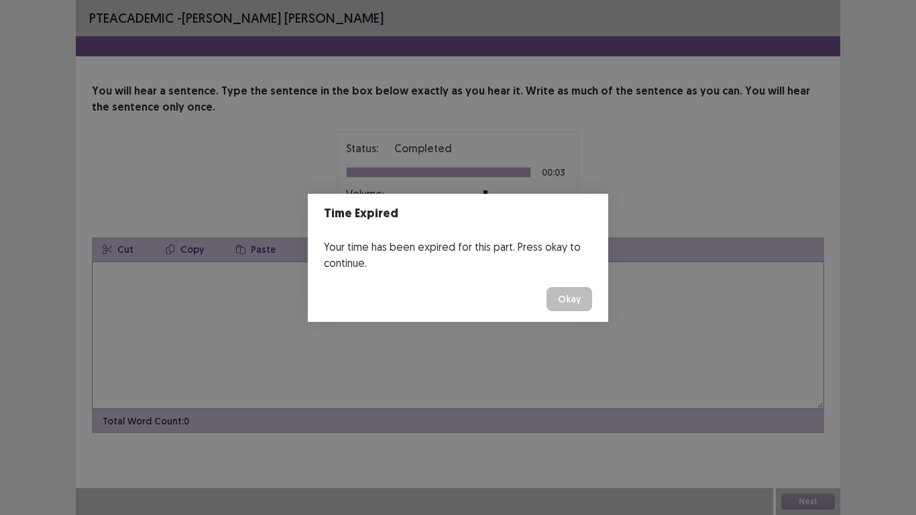
click at [555, 300] on button "Okay" at bounding box center [570, 299] width 46 height 24
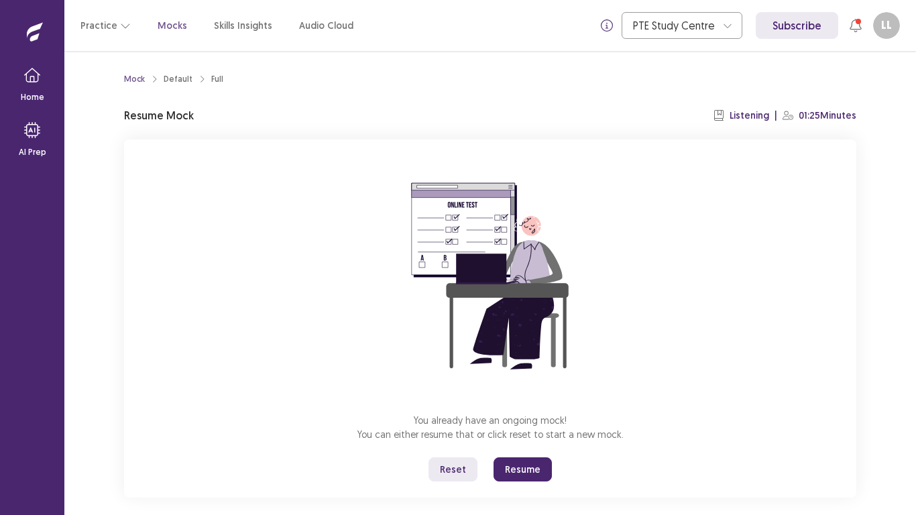
click at [533, 401] on button "Resume" at bounding box center [523, 469] width 58 height 24
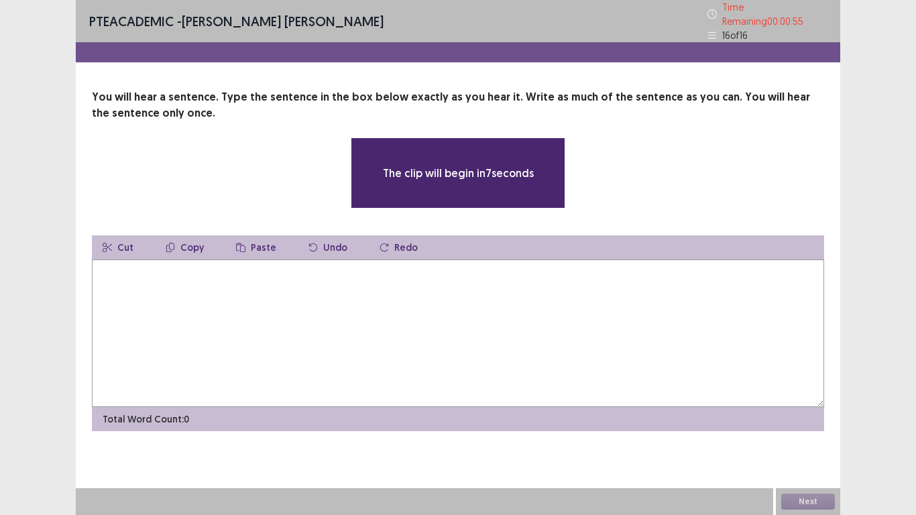
click at [453, 298] on textarea at bounding box center [458, 334] width 732 height 148
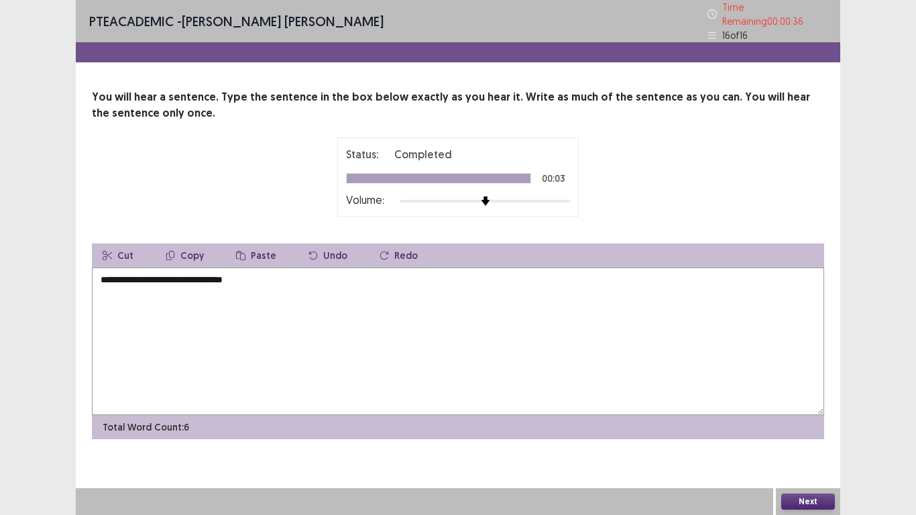
type textarea "**********"
click at [788, 401] on button "Next" at bounding box center [808, 502] width 54 height 16
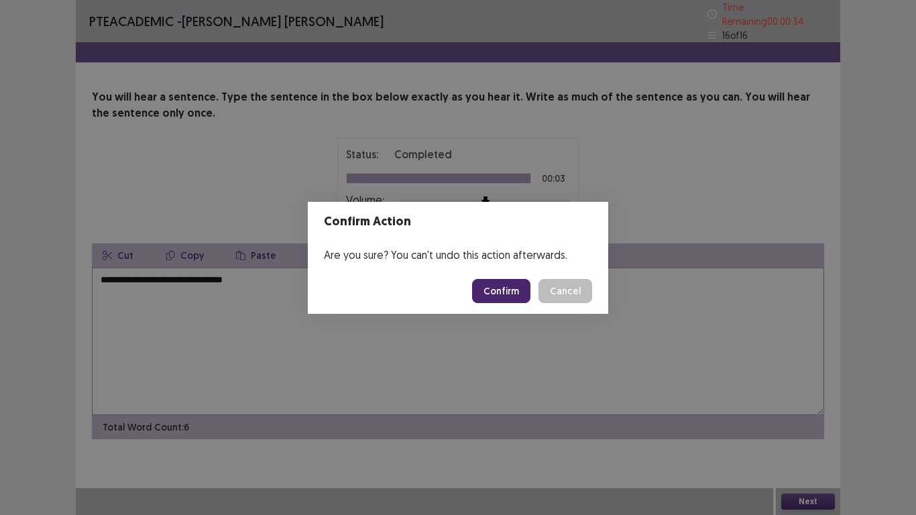
click at [510, 296] on button "Confirm" at bounding box center [501, 291] width 58 height 24
